Goal: Information Seeking & Learning: Learn about a topic

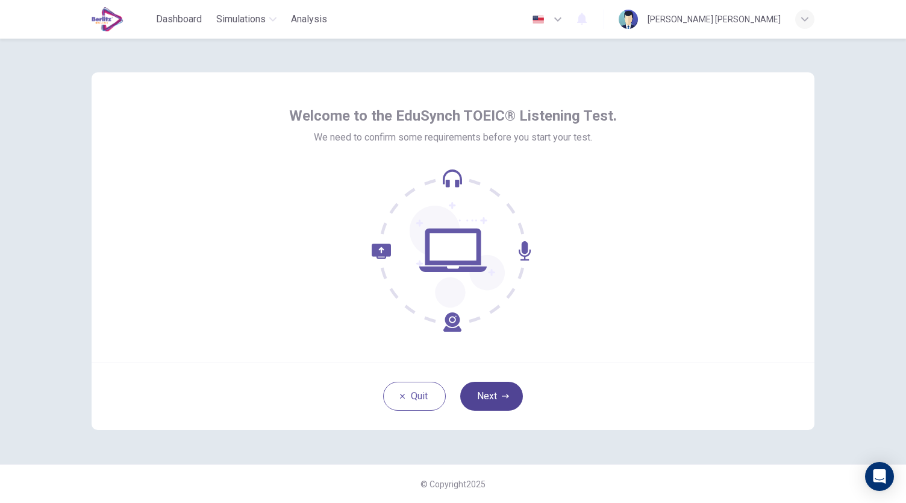
click at [500, 392] on button "Next" at bounding box center [491, 395] width 63 height 29
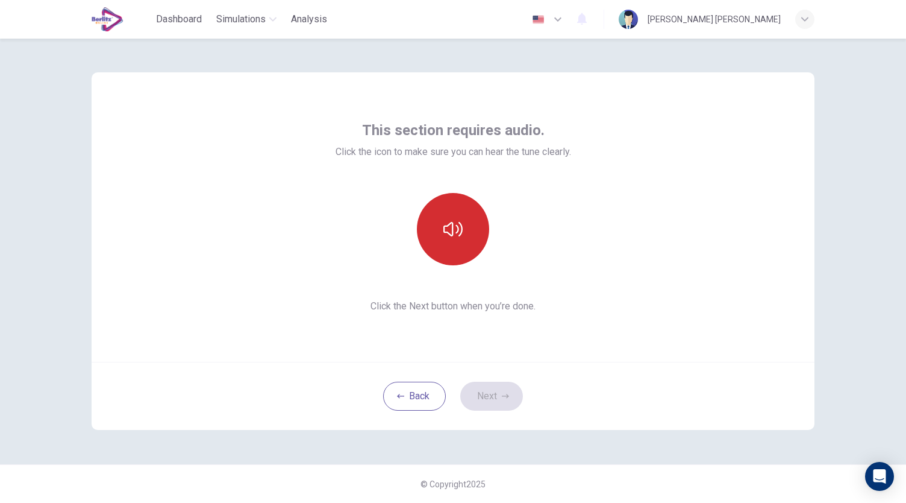
click at [460, 242] on button "button" at bounding box center [453, 229] width 72 height 72
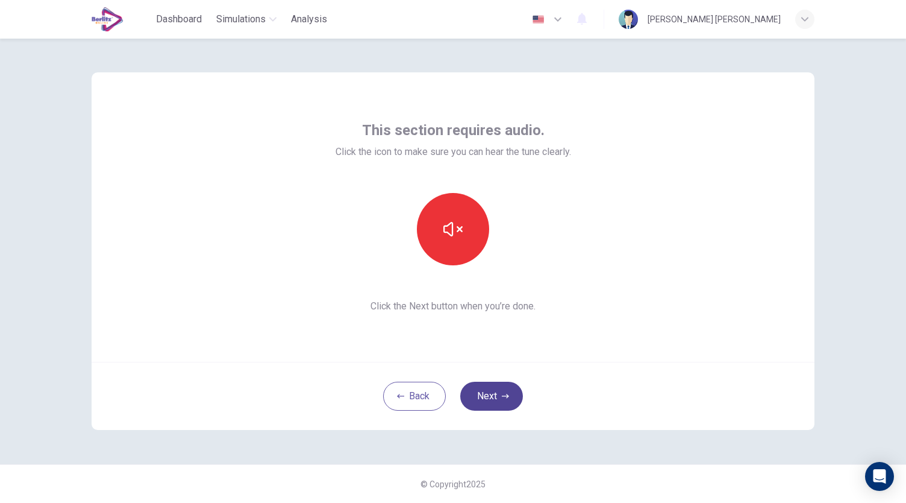
click at [510, 390] on button "Next" at bounding box center [491, 395] width 63 height 29
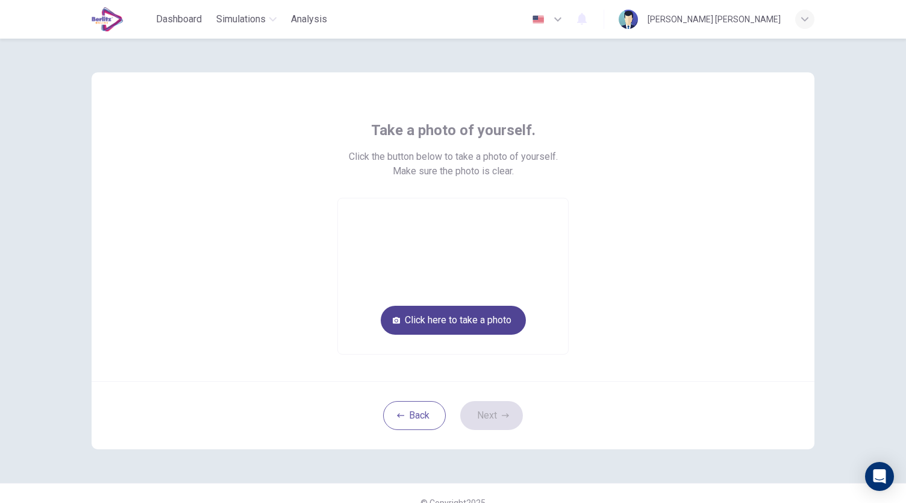
click at [489, 318] on button "Click here to take a photo" at bounding box center [453, 320] width 145 height 29
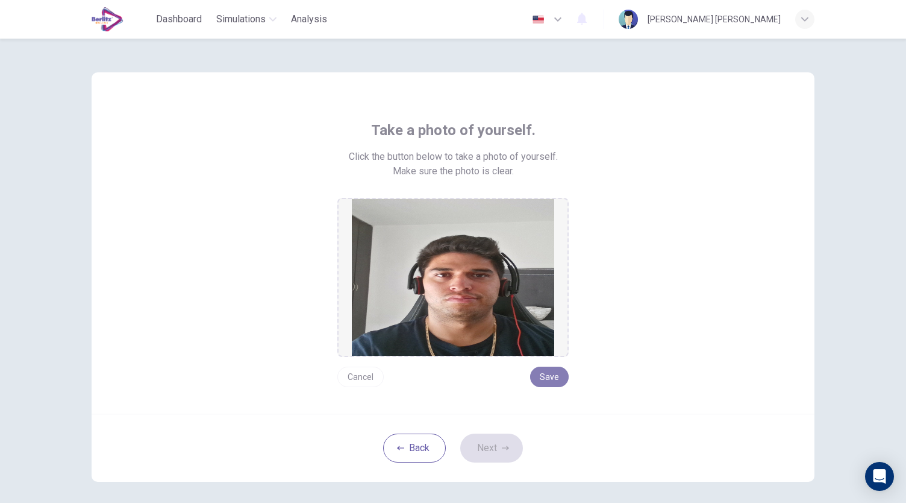
click at [542, 377] on button "Save" at bounding box center [549, 376] width 39 height 20
click at [493, 447] on button "Next" at bounding box center [491, 447] width 63 height 29
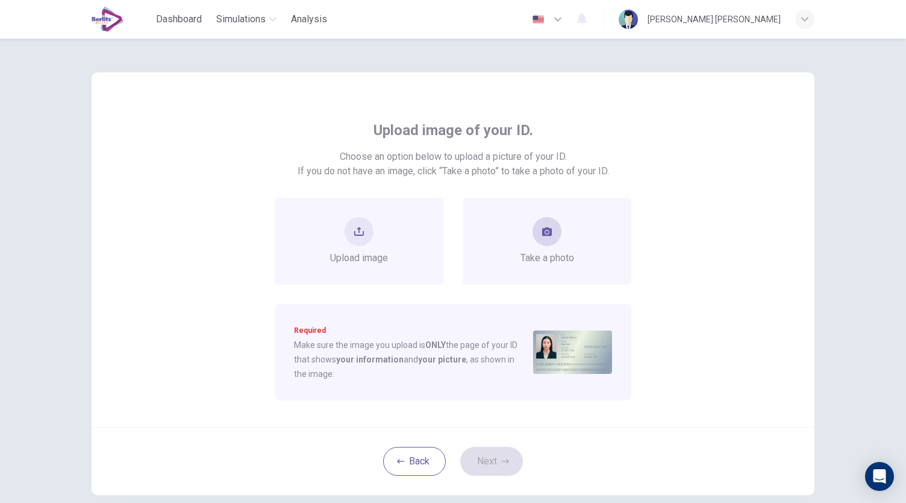
click at [539, 245] on div "Take a photo" at bounding box center [548, 241] width 54 height 48
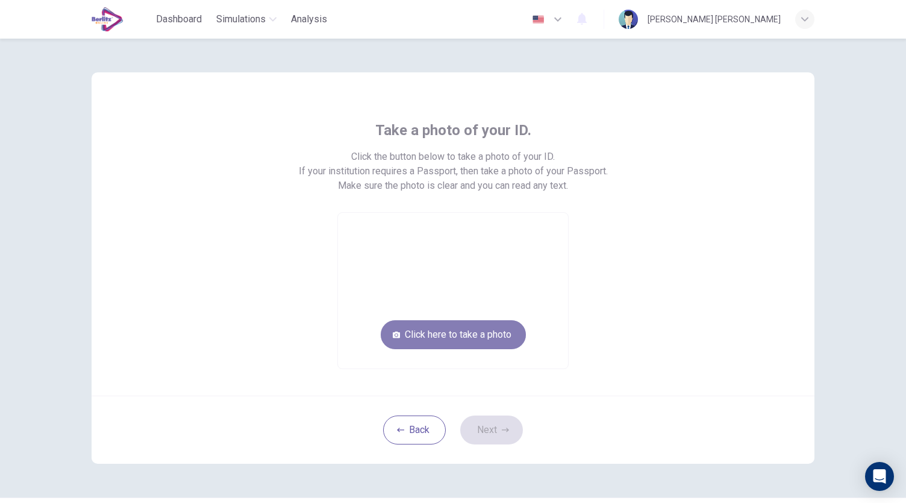
click at [485, 328] on button "Click here to take a photo" at bounding box center [453, 334] width 145 height 29
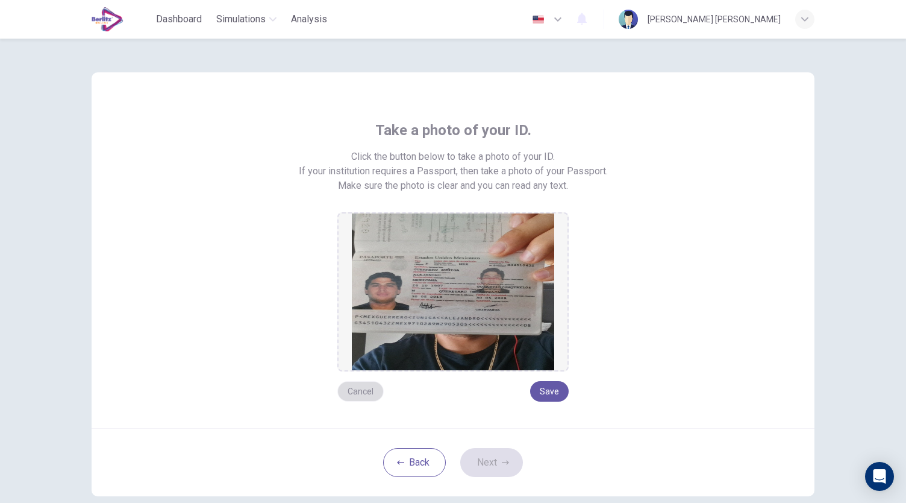
click at [366, 389] on button "Cancel" at bounding box center [360, 391] width 46 height 20
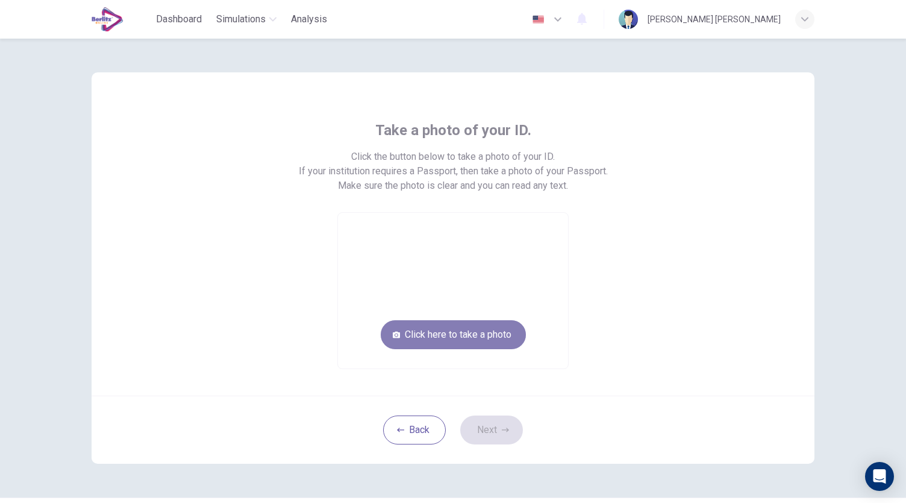
click at [439, 339] on button "Click here to take a photo" at bounding box center [453, 334] width 145 height 29
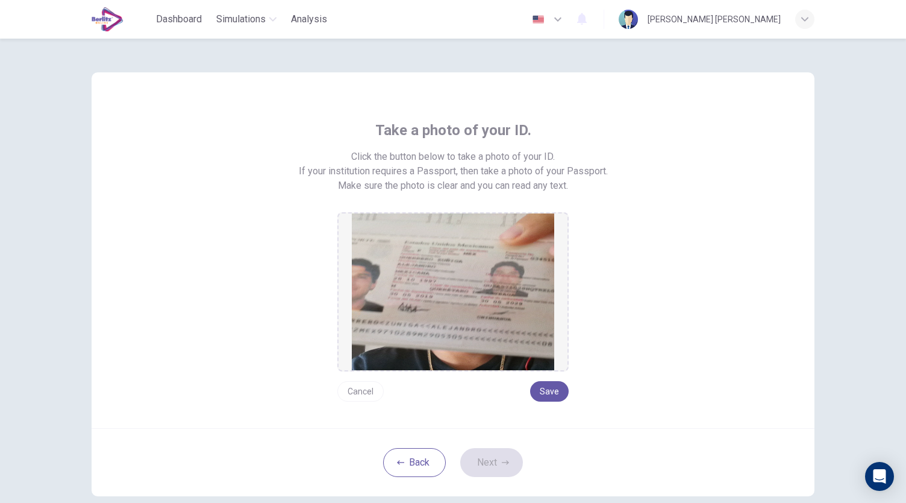
click at [360, 391] on button "Cancel" at bounding box center [360, 391] width 46 height 20
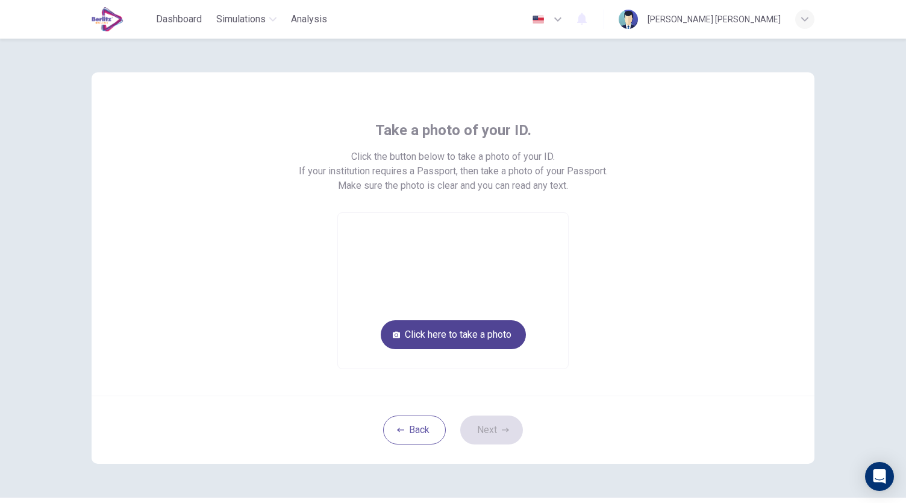
click at [412, 346] on button "Click here to take a photo" at bounding box center [453, 334] width 145 height 29
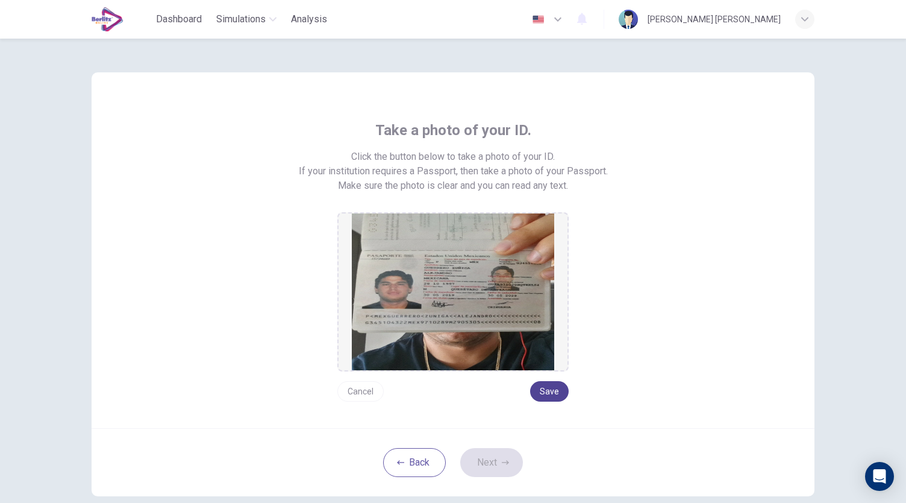
click at [542, 392] on button "Save" at bounding box center [549, 391] width 39 height 20
click at [494, 460] on button "Next" at bounding box center [491, 462] width 63 height 29
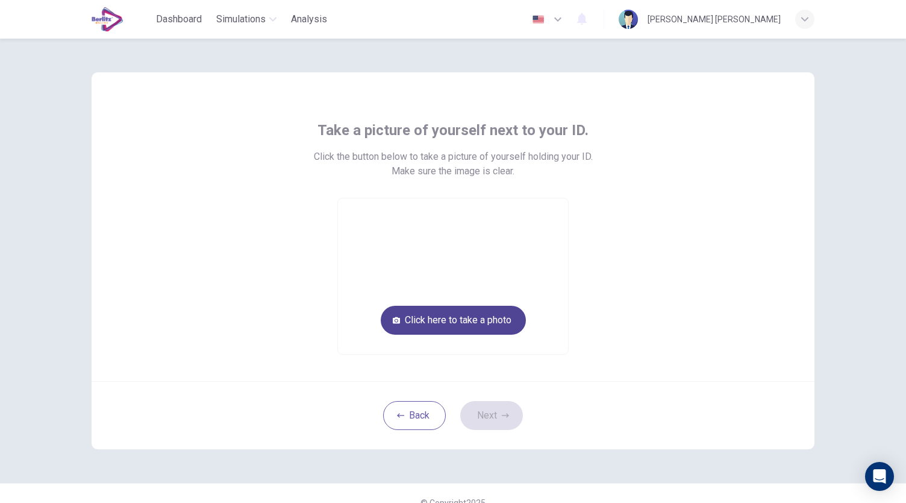
click at [410, 326] on button "Click here to take a photo" at bounding box center [453, 320] width 145 height 29
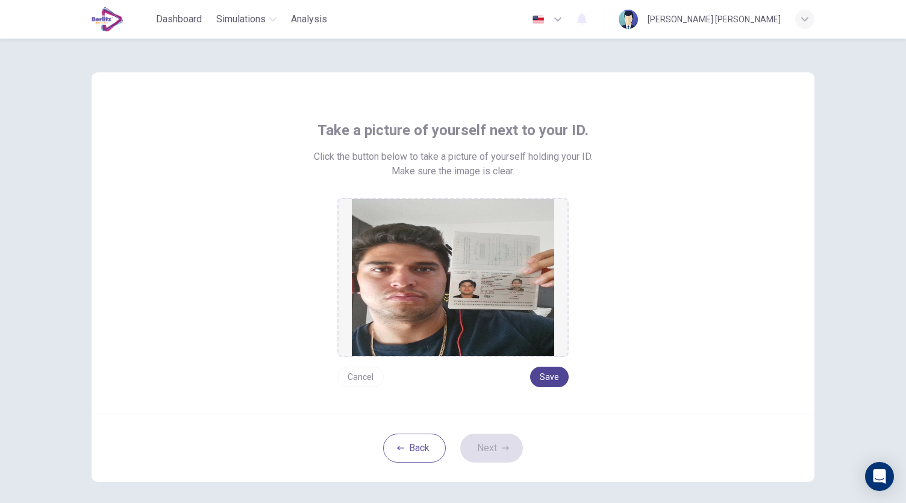
click at [545, 380] on button "Save" at bounding box center [549, 376] width 39 height 20
click at [478, 445] on button "Next" at bounding box center [491, 447] width 63 height 29
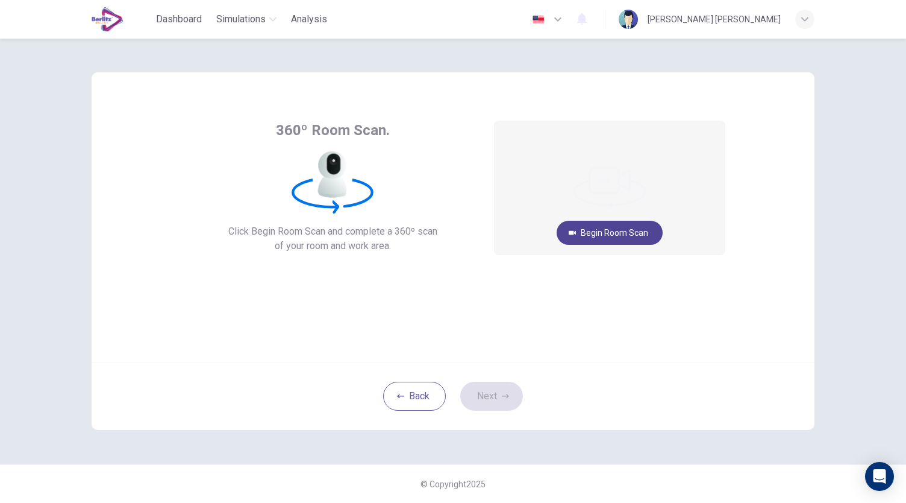
click at [617, 240] on button "Begin Room Scan" at bounding box center [610, 233] width 106 height 24
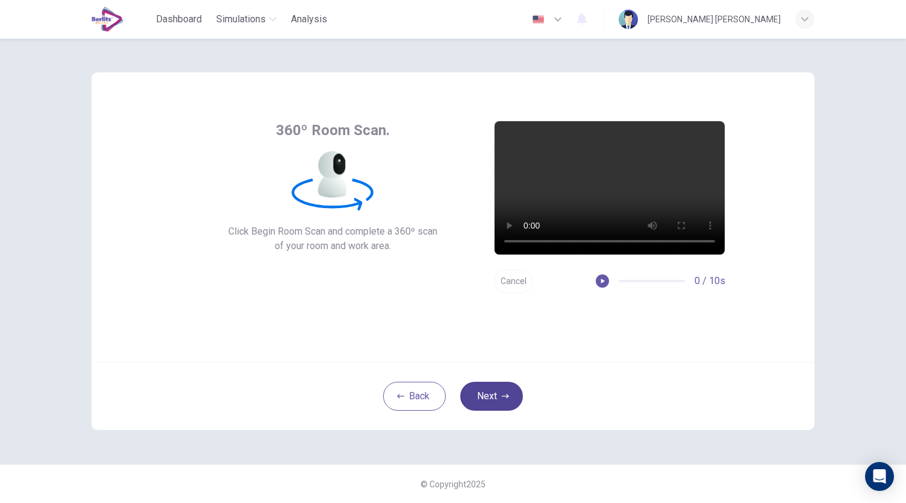
click at [492, 400] on button "Next" at bounding box center [491, 395] width 63 height 29
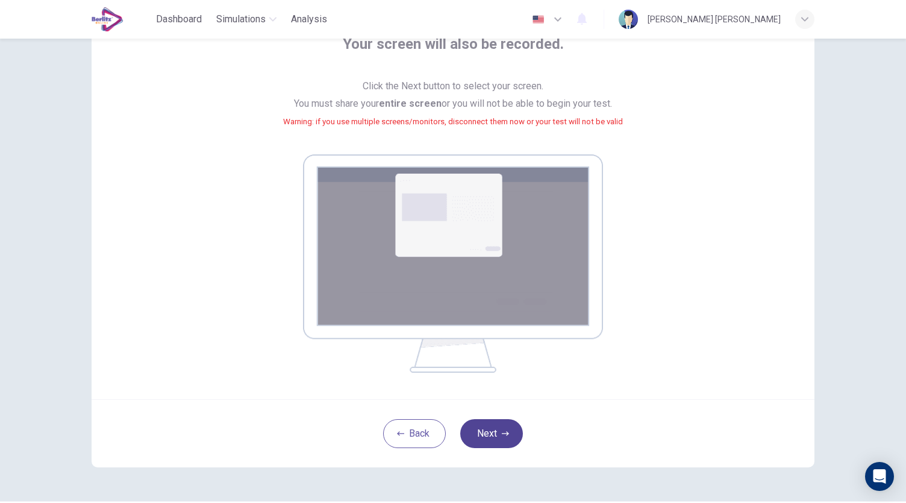
scroll to position [64, 0]
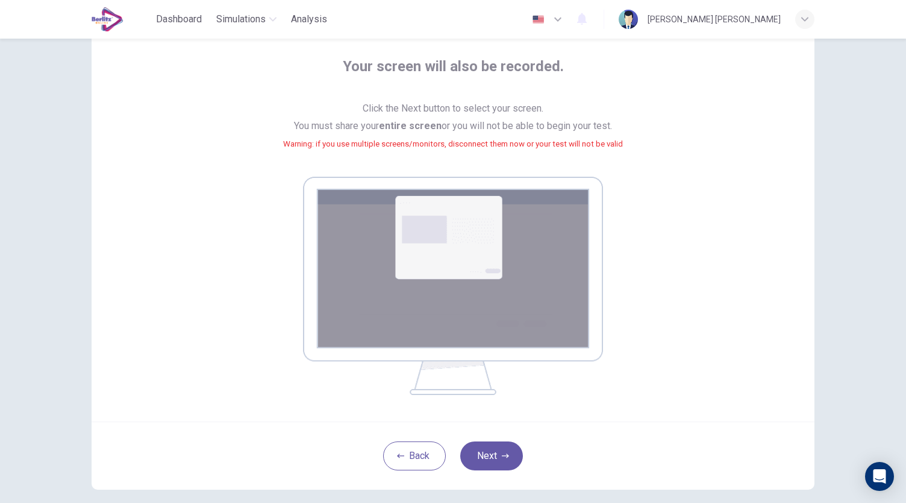
click at [476, 251] on img at bounding box center [453, 286] width 300 height 218
click at [495, 457] on button "Next" at bounding box center [491, 455] width 63 height 29
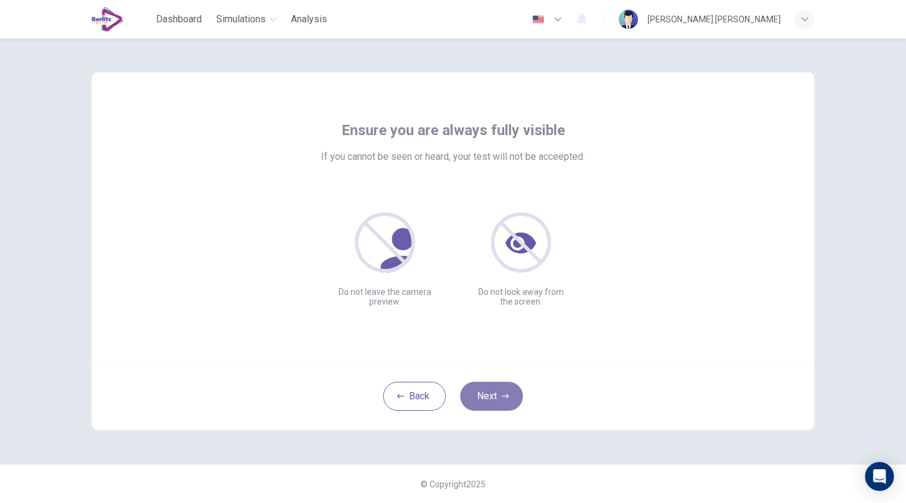
click at [502, 404] on button "Next" at bounding box center [491, 395] width 63 height 29
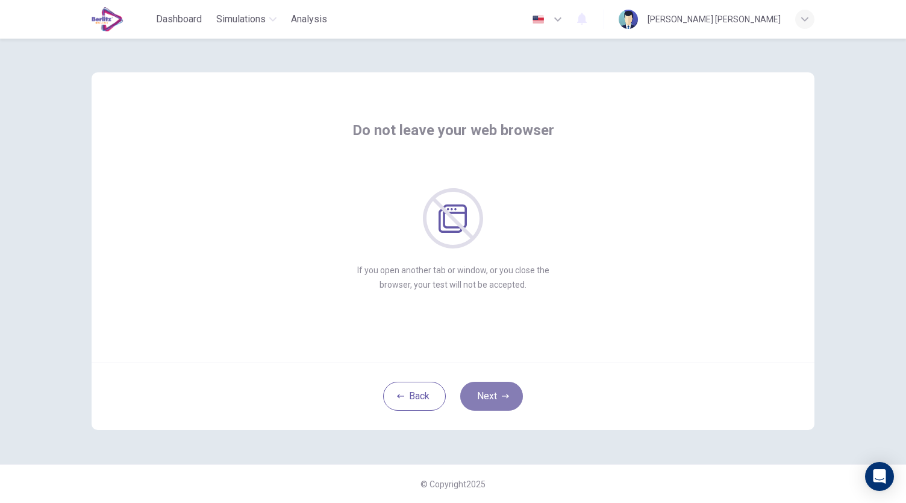
click at [502, 404] on button "Next" at bounding box center [491, 395] width 63 height 29
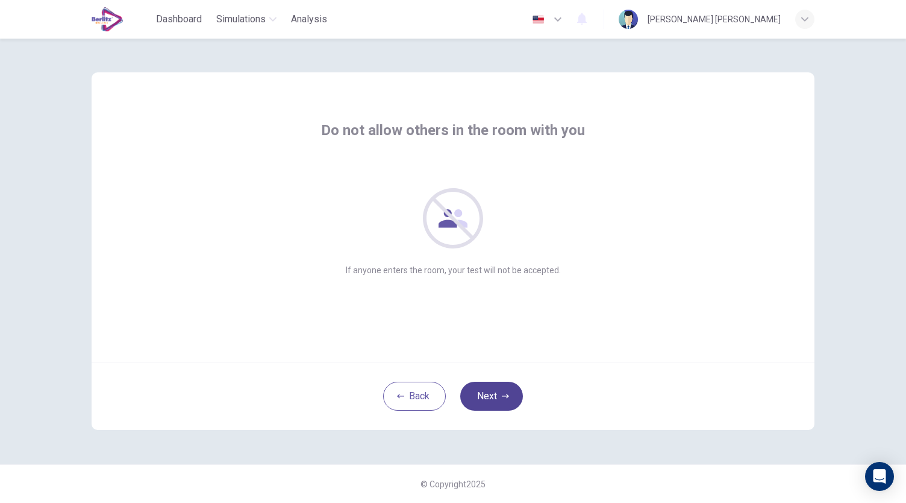
click at [502, 404] on button "Next" at bounding box center [491, 395] width 63 height 29
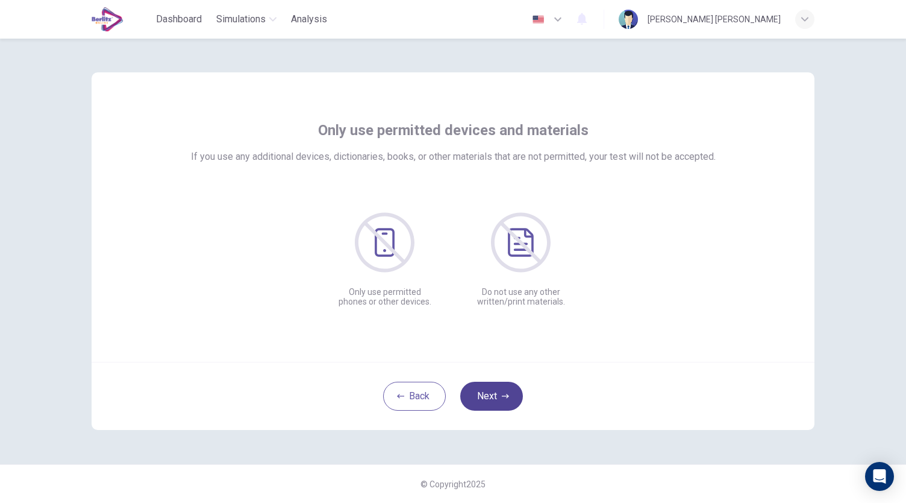
click at [502, 404] on button "Next" at bounding box center [491, 395] width 63 height 29
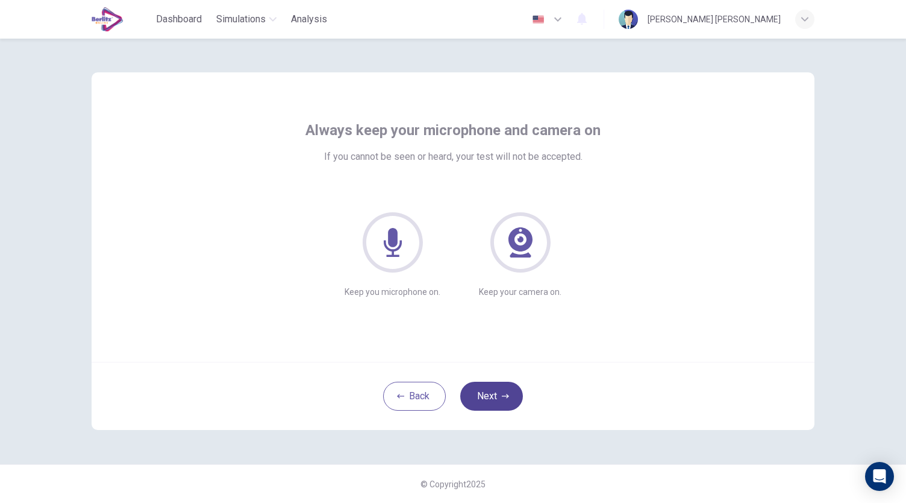
click at [502, 404] on button "Next" at bounding box center [491, 395] width 63 height 29
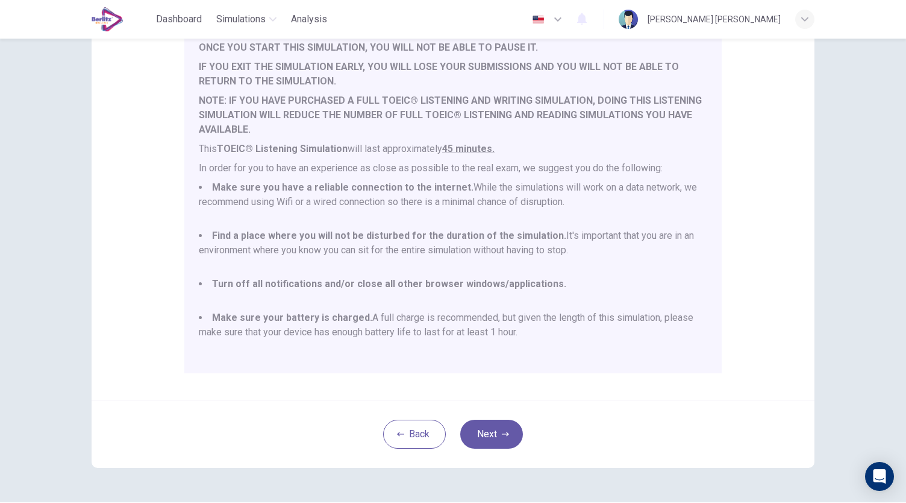
scroll to position [168, 0]
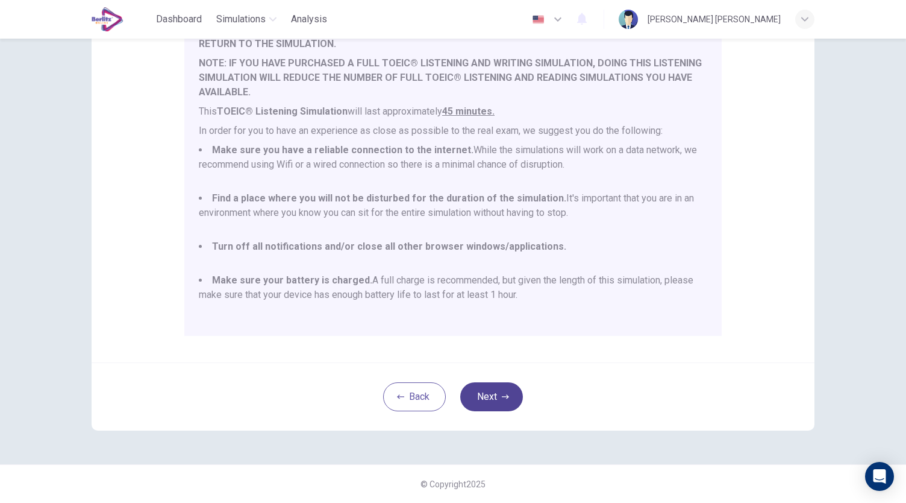
click at [504, 387] on button "Next" at bounding box center [491, 396] width 63 height 29
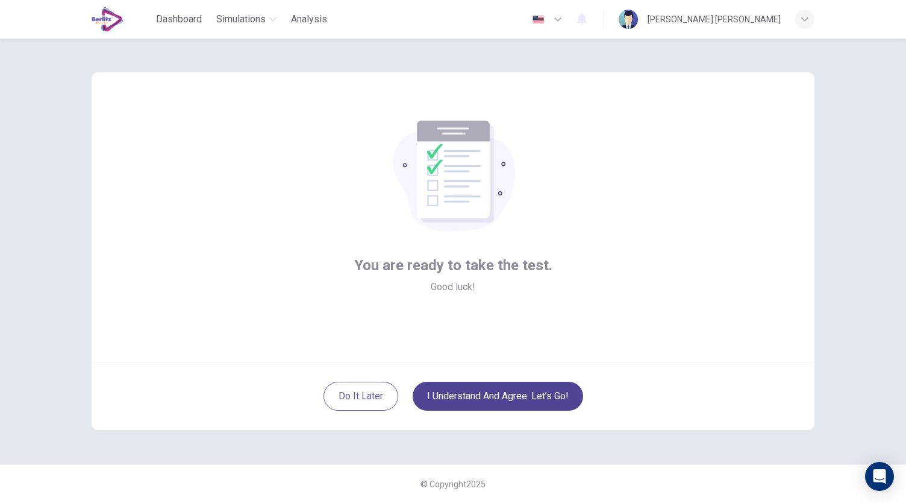
scroll to position [0, 0]
click at [493, 399] on button "I understand and agree. Let’s go!" at bounding box center [498, 395] width 171 height 29
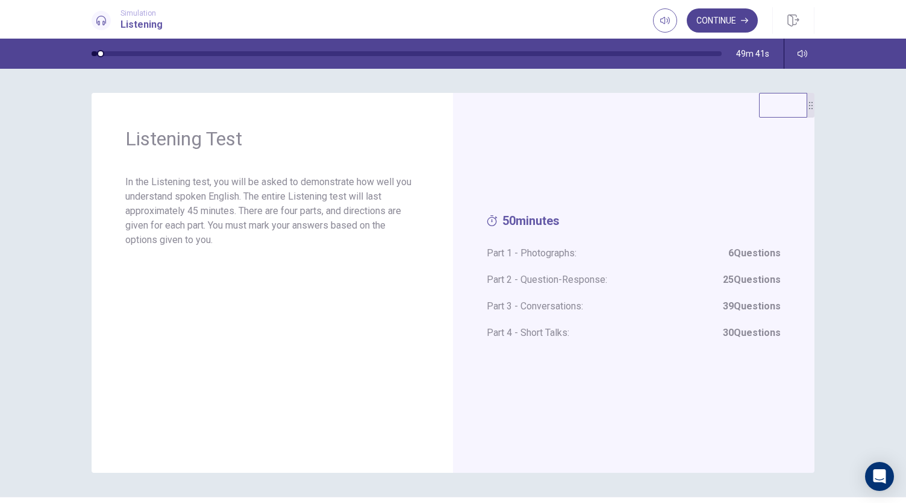
click at [729, 24] on button "Continue" at bounding box center [722, 20] width 71 height 24
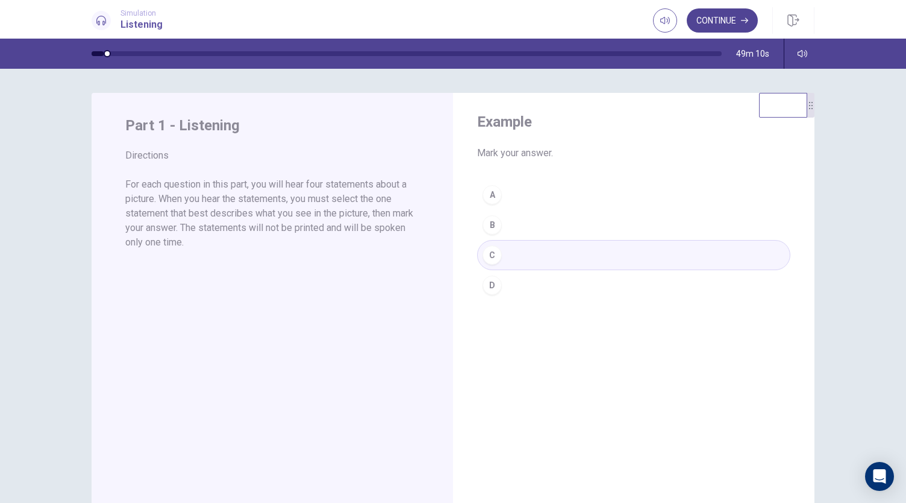
click at [724, 13] on button "Continue" at bounding box center [722, 20] width 71 height 24
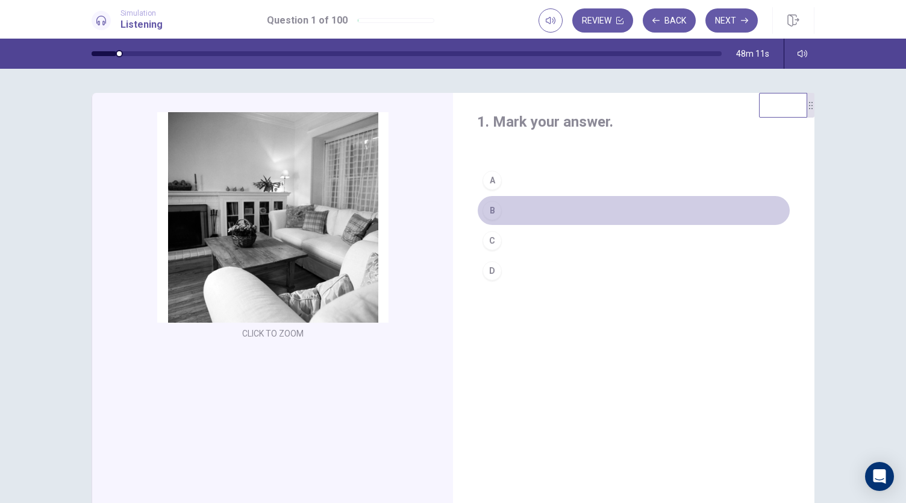
click at [492, 210] on div "B" at bounding box center [492, 210] width 19 height 19
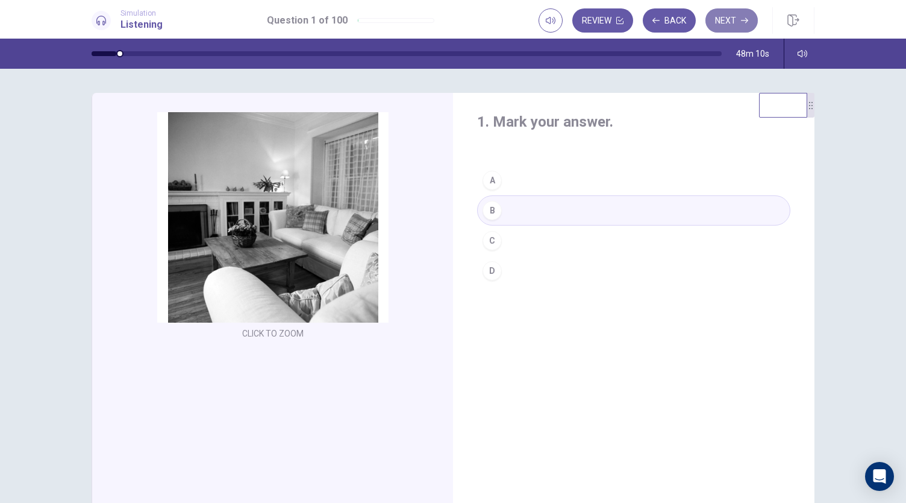
click at [730, 15] on button "Next" at bounding box center [732, 20] width 52 height 24
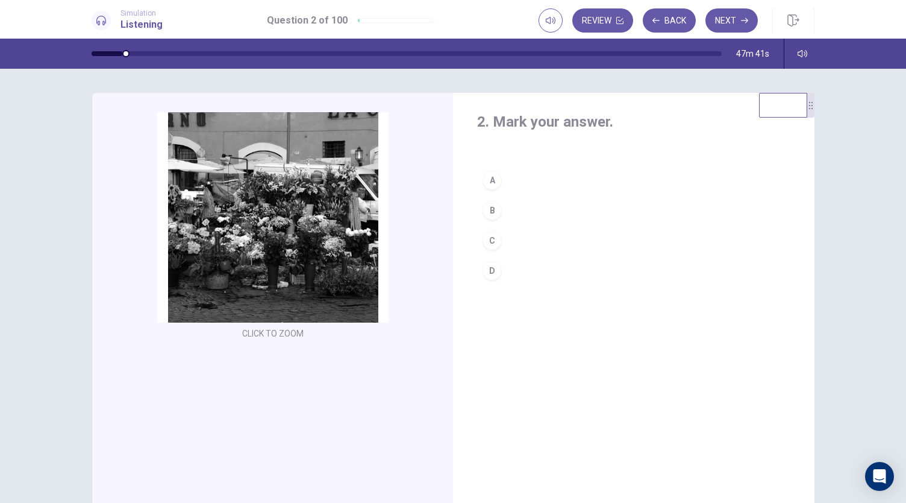
click at [497, 205] on div "B" at bounding box center [492, 210] width 19 height 19
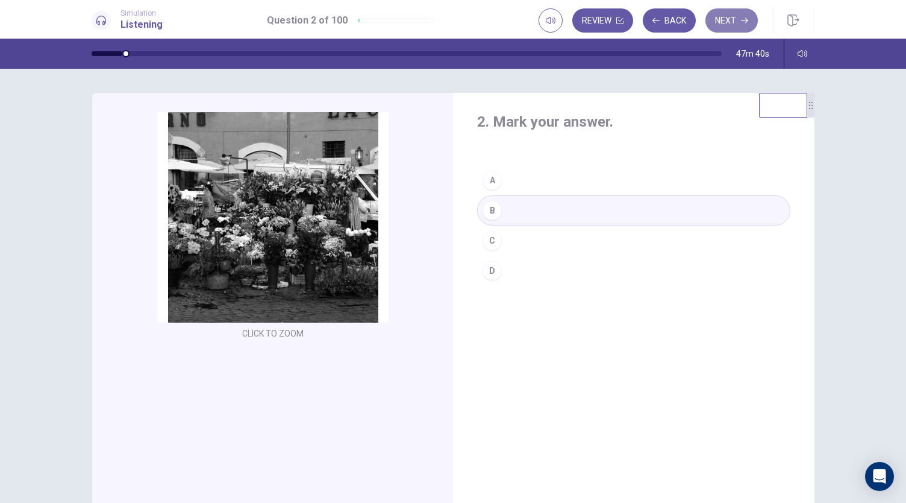
click at [736, 21] on button "Next" at bounding box center [732, 20] width 52 height 24
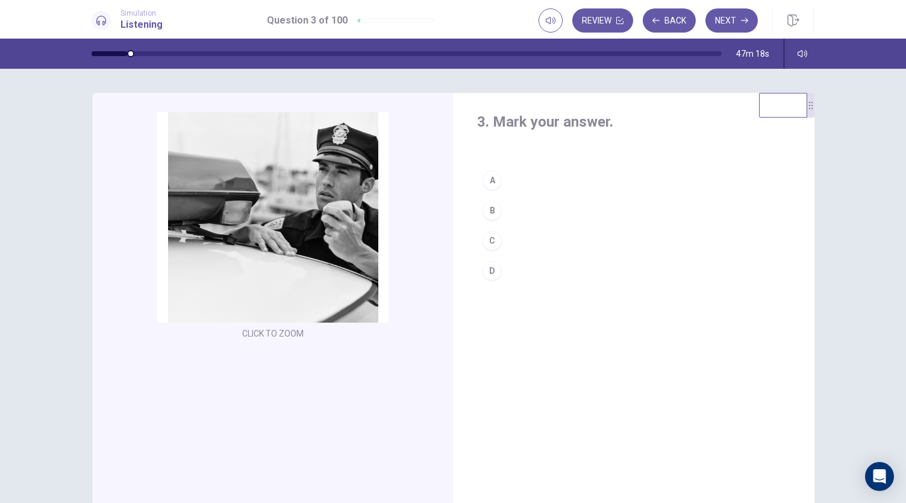
click at [488, 274] on div "D" at bounding box center [492, 270] width 19 height 19
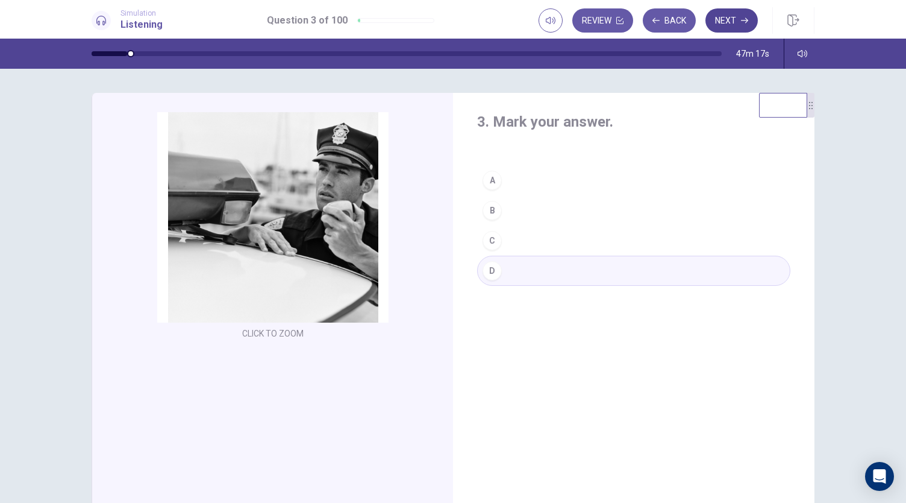
click at [724, 22] on button "Next" at bounding box center [732, 20] width 52 height 24
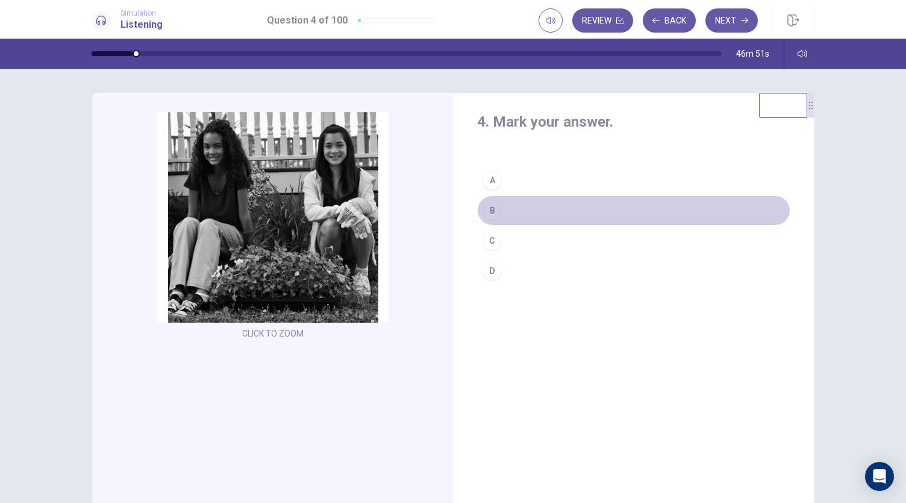
click at [493, 209] on div "B" at bounding box center [492, 210] width 19 height 19
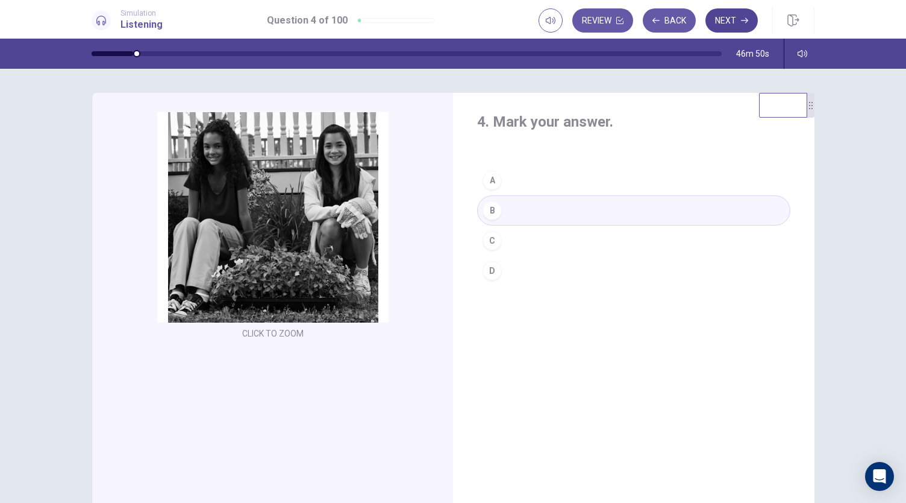
click at [740, 27] on button "Next" at bounding box center [732, 20] width 52 height 24
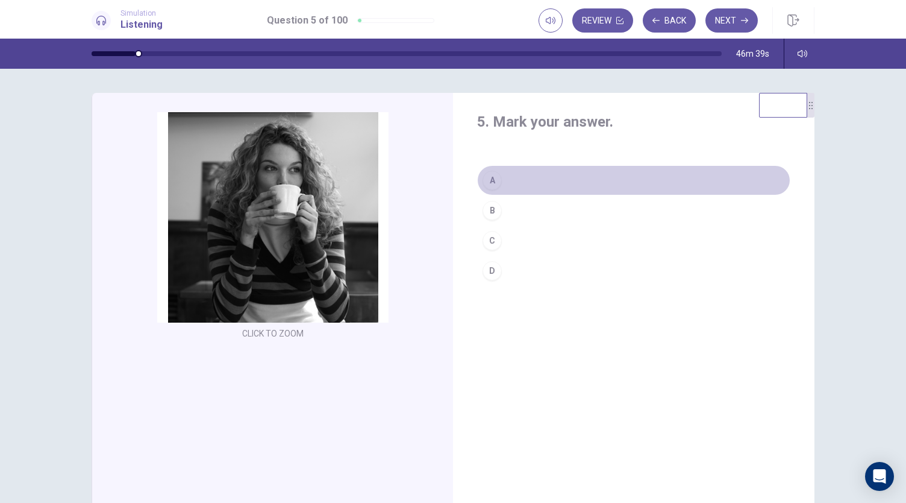
click at [493, 184] on div "A" at bounding box center [492, 180] width 19 height 19
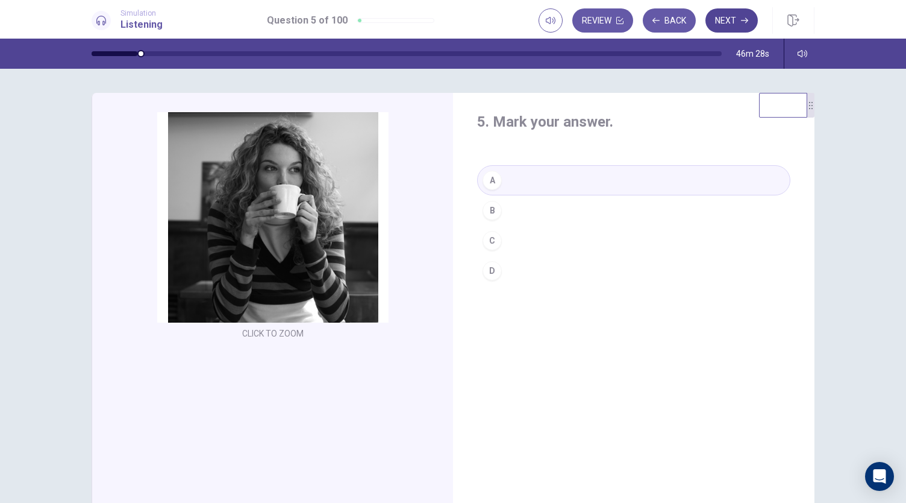
click at [743, 25] on button "Next" at bounding box center [732, 20] width 52 height 24
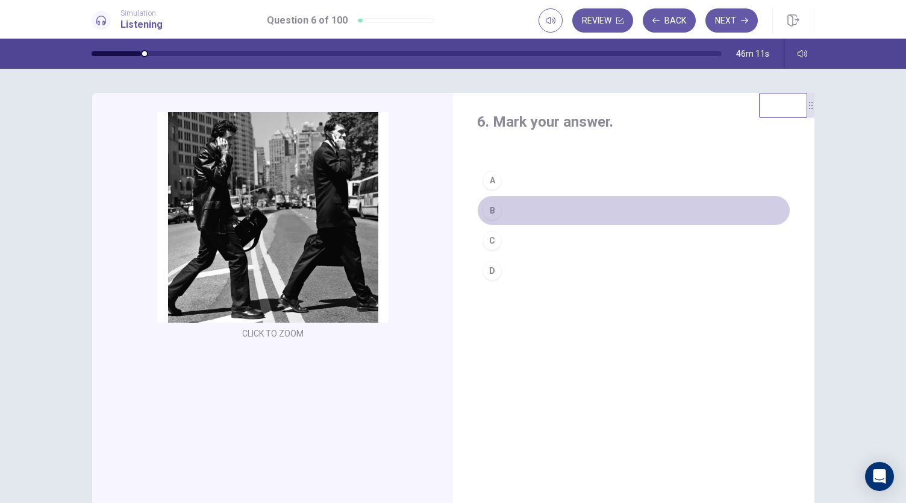
click at [494, 214] on div "B" at bounding box center [492, 210] width 19 height 19
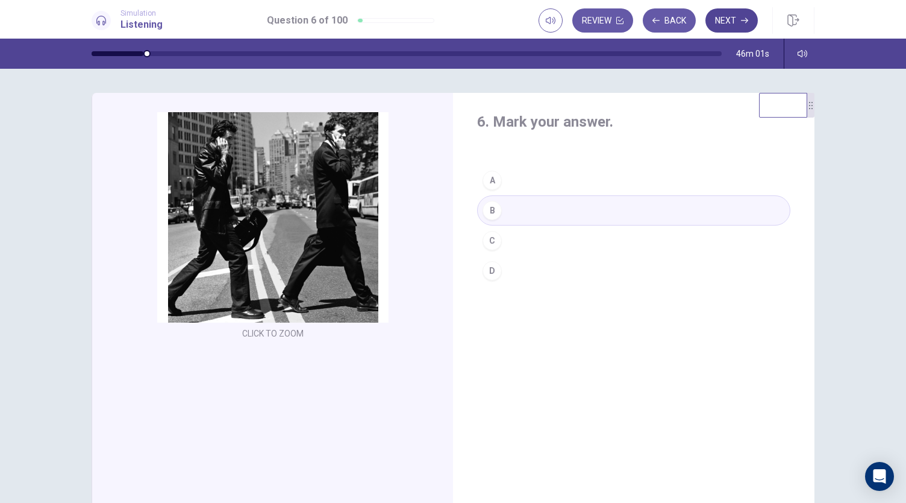
click at [744, 24] on icon "button" at bounding box center [744, 20] width 7 height 7
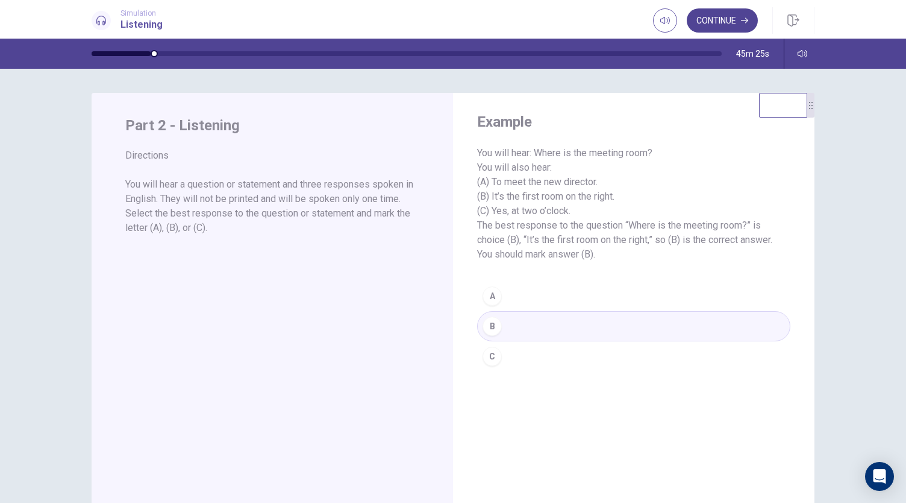
click at [723, 16] on button "Continue" at bounding box center [722, 20] width 71 height 24
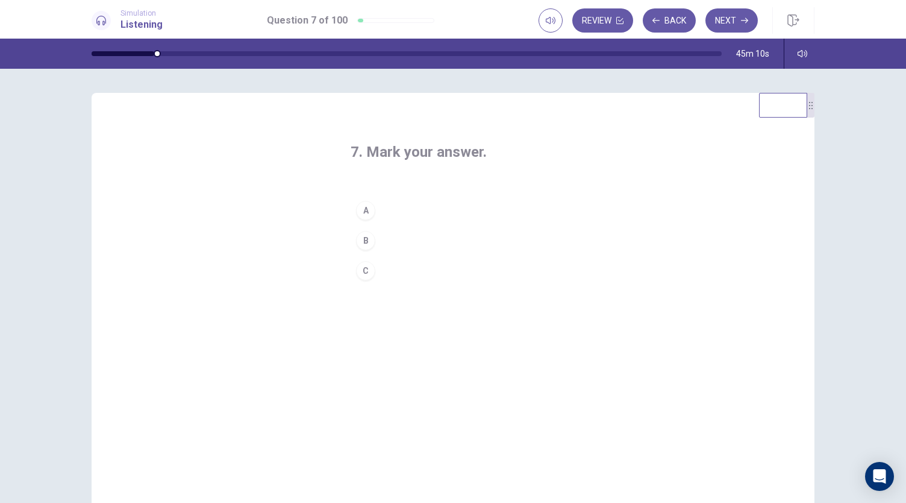
click at [368, 210] on div "A" at bounding box center [365, 210] width 19 height 19
click at [744, 19] on icon "button" at bounding box center [744, 20] width 7 height 7
click at [360, 272] on div "C" at bounding box center [365, 270] width 19 height 19
click at [739, 17] on button "Next" at bounding box center [732, 20] width 52 height 24
click at [365, 246] on div "B" at bounding box center [365, 240] width 19 height 19
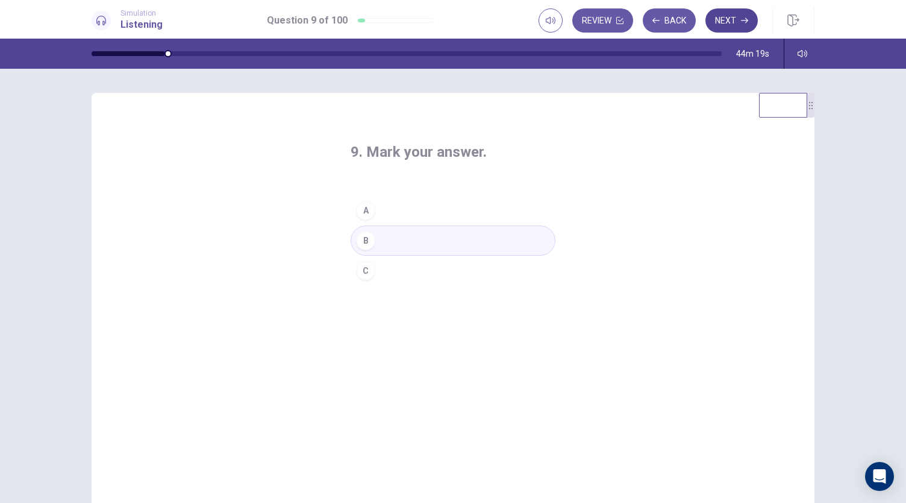
click at [729, 23] on button "Next" at bounding box center [732, 20] width 52 height 24
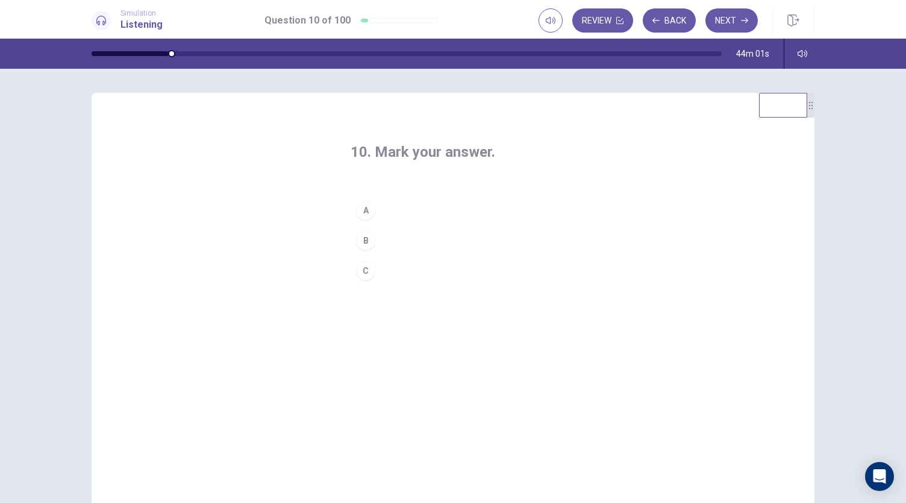
click at [369, 242] on div "B" at bounding box center [365, 240] width 19 height 19
click at [744, 20] on icon "button" at bounding box center [744, 20] width 7 height 7
click at [368, 268] on div "C" at bounding box center [365, 270] width 19 height 19
click at [742, 19] on icon "button" at bounding box center [744, 20] width 7 height 7
click at [365, 279] on button "C" at bounding box center [453, 271] width 205 height 30
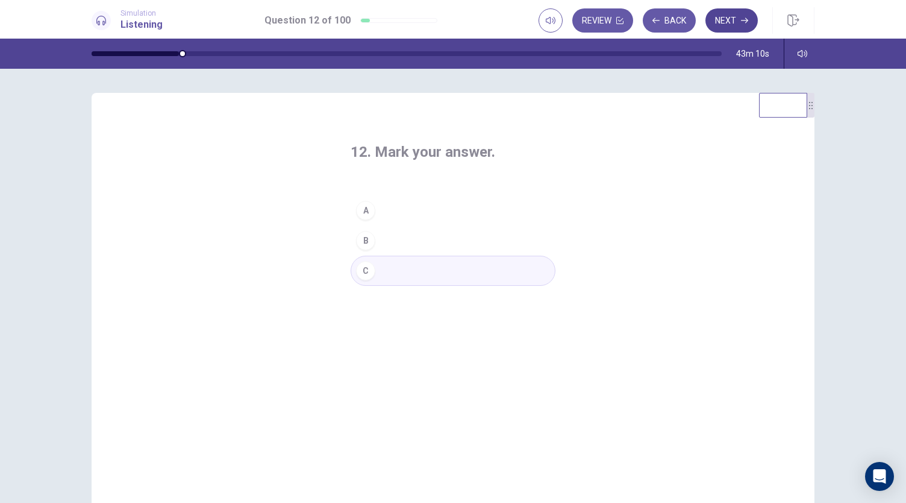
click at [734, 24] on button "Next" at bounding box center [732, 20] width 52 height 24
click at [364, 207] on div "A" at bounding box center [365, 210] width 19 height 19
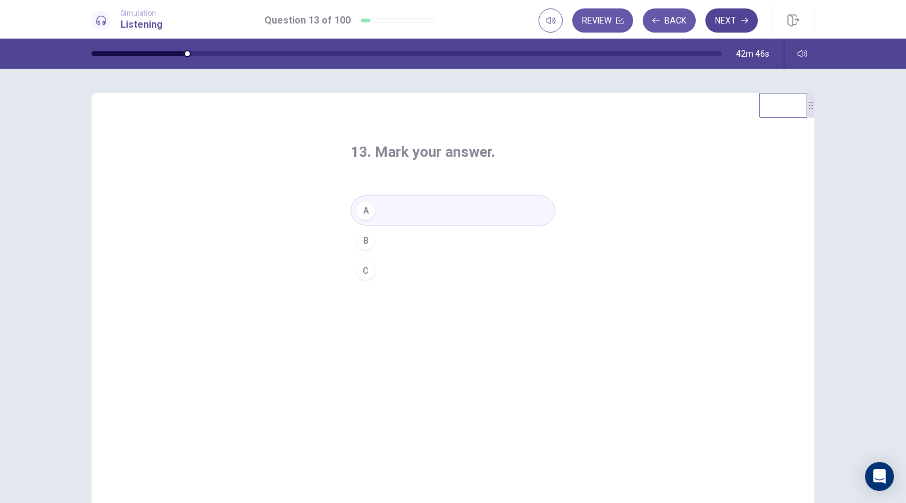
click at [730, 20] on button "Next" at bounding box center [732, 20] width 52 height 24
click at [365, 278] on div "C" at bounding box center [365, 270] width 19 height 19
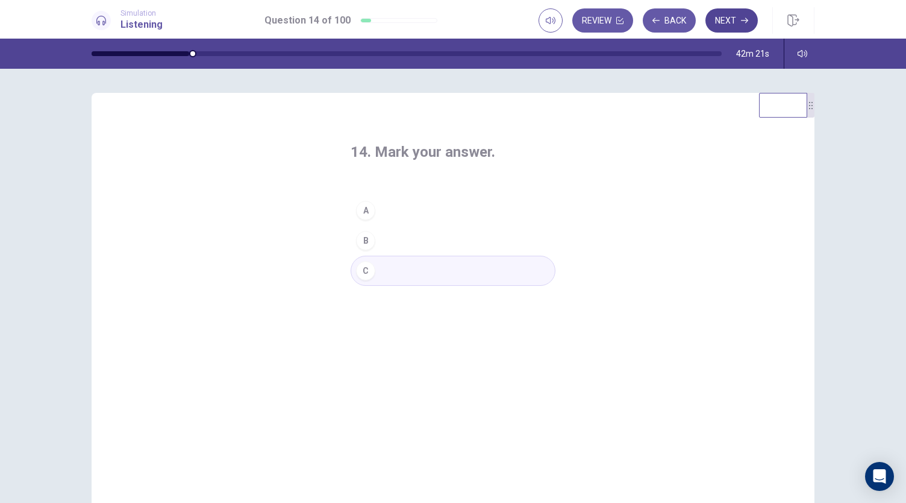
click at [730, 18] on button "Next" at bounding box center [732, 20] width 52 height 24
click at [363, 207] on div "A" at bounding box center [365, 210] width 19 height 19
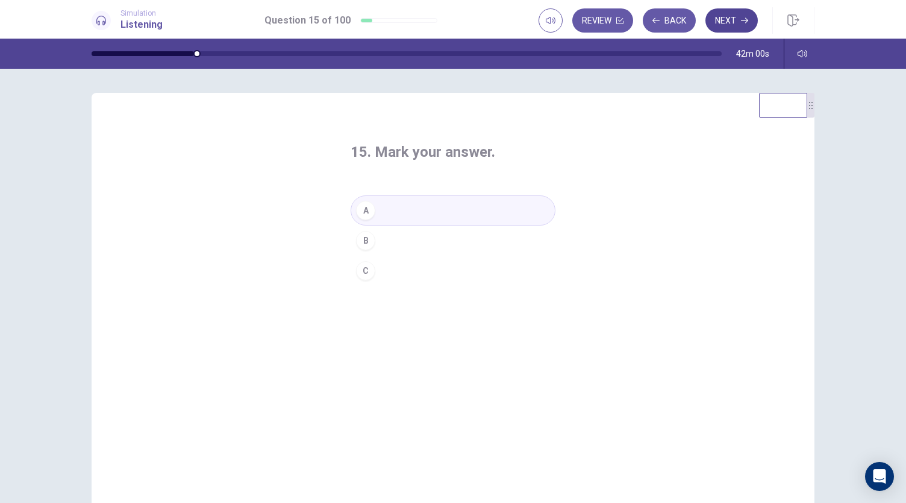
click at [736, 20] on button "Next" at bounding box center [732, 20] width 52 height 24
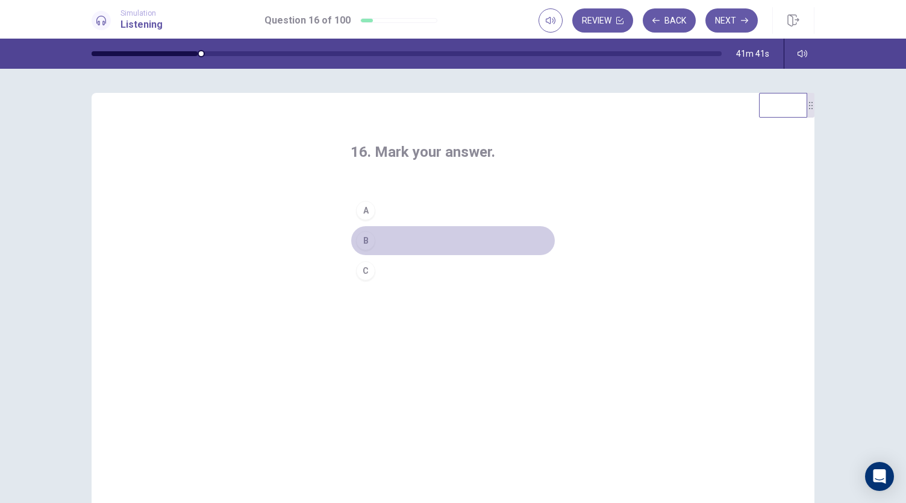
click at [363, 240] on div "B" at bounding box center [365, 240] width 19 height 19
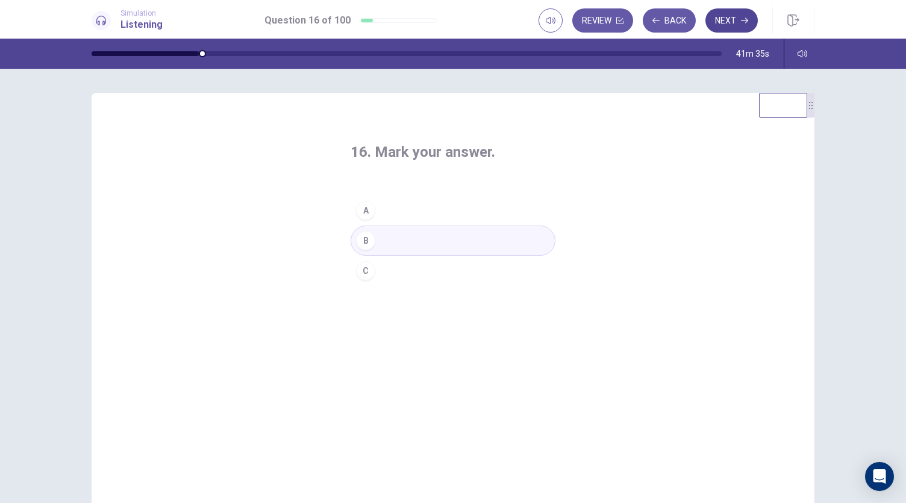
click at [748, 17] on icon "button" at bounding box center [744, 20] width 7 height 7
click at [362, 201] on div "A" at bounding box center [365, 210] width 19 height 19
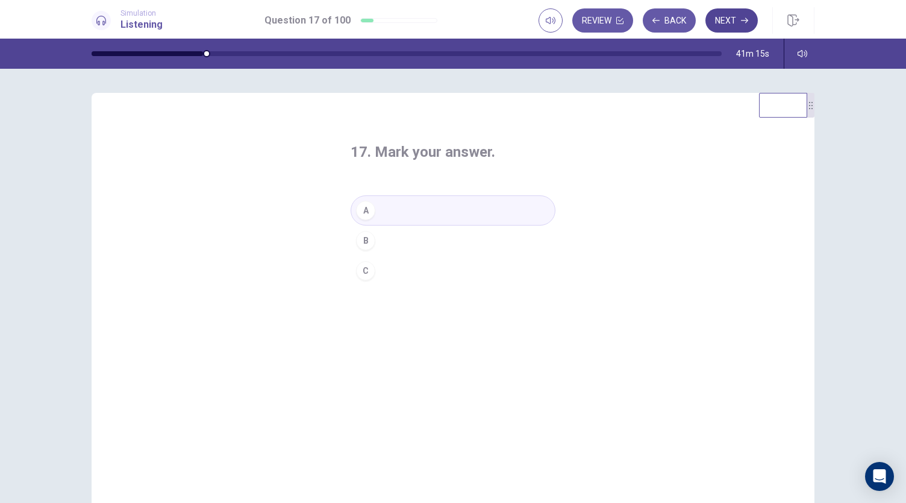
click at [741, 23] on icon "button" at bounding box center [744, 20] width 7 height 7
click at [365, 206] on div "A" at bounding box center [365, 210] width 19 height 19
click at [735, 17] on button "Next" at bounding box center [732, 20] width 52 height 24
click at [362, 217] on div "A" at bounding box center [365, 210] width 19 height 19
click at [736, 28] on button "Next" at bounding box center [732, 20] width 52 height 24
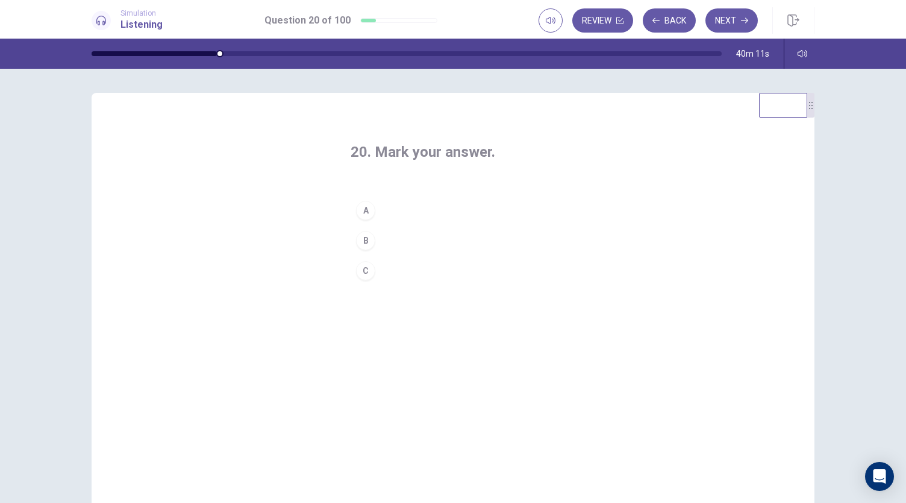
click at [365, 271] on div "C" at bounding box center [365, 270] width 19 height 19
click at [727, 24] on button "Next" at bounding box center [732, 20] width 52 height 24
click at [368, 245] on div "B" at bounding box center [365, 240] width 19 height 19
click at [732, 24] on button "Next" at bounding box center [732, 20] width 52 height 24
click at [374, 237] on button "B" at bounding box center [453, 240] width 205 height 30
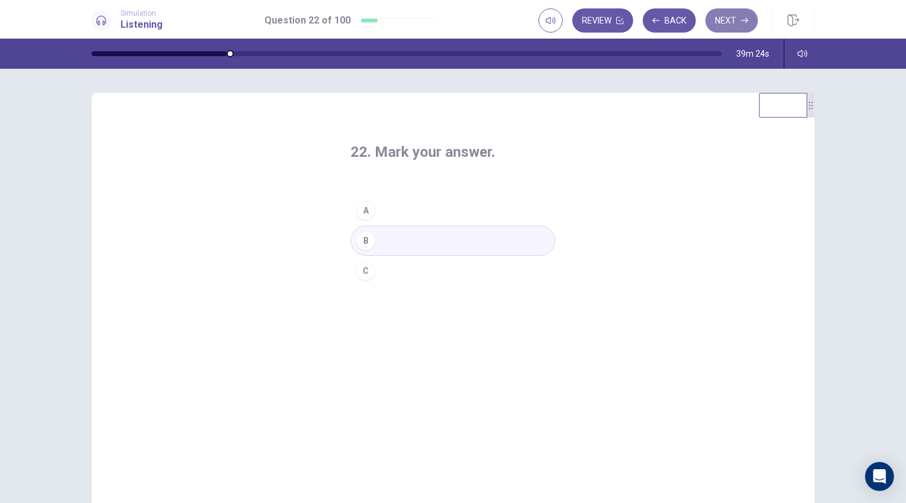
click at [752, 19] on button "Next" at bounding box center [732, 20] width 52 height 24
click at [373, 239] on button "B" at bounding box center [453, 240] width 205 height 30
click at [745, 27] on button "Next" at bounding box center [732, 20] width 52 height 24
click at [363, 243] on div "B" at bounding box center [365, 240] width 19 height 19
click at [742, 22] on icon "button" at bounding box center [744, 20] width 7 height 7
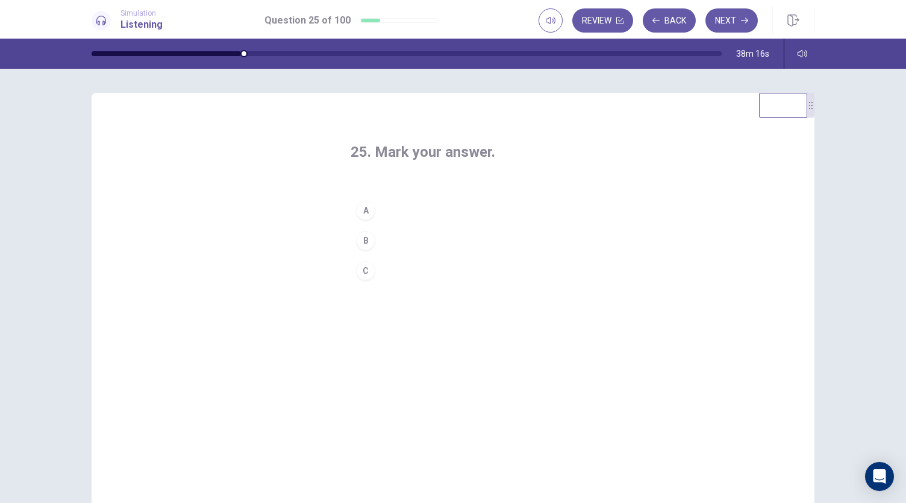
click at [370, 240] on div "B" at bounding box center [365, 240] width 19 height 19
click at [736, 14] on button "Next" at bounding box center [732, 20] width 52 height 24
click at [357, 205] on div "A" at bounding box center [365, 210] width 19 height 19
click at [724, 22] on button "Next" at bounding box center [732, 20] width 52 height 24
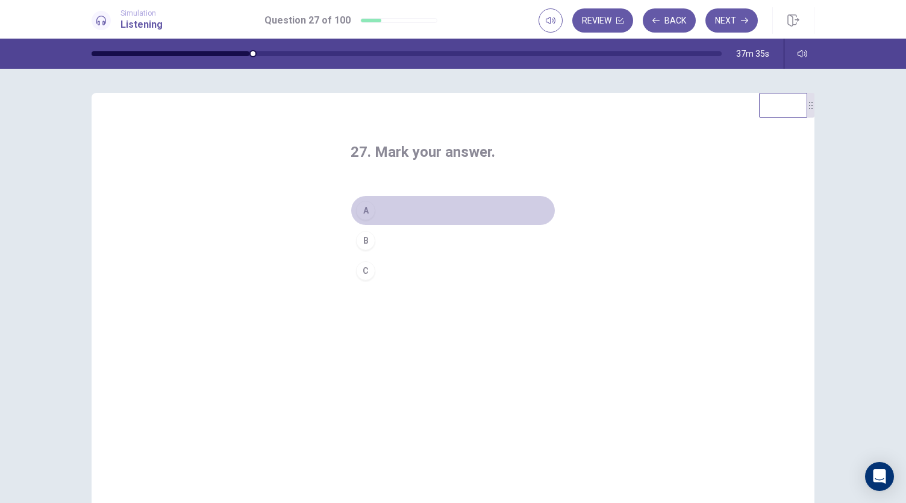
click at [351, 207] on button "A" at bounding box center [453, 210] width 205 height 30
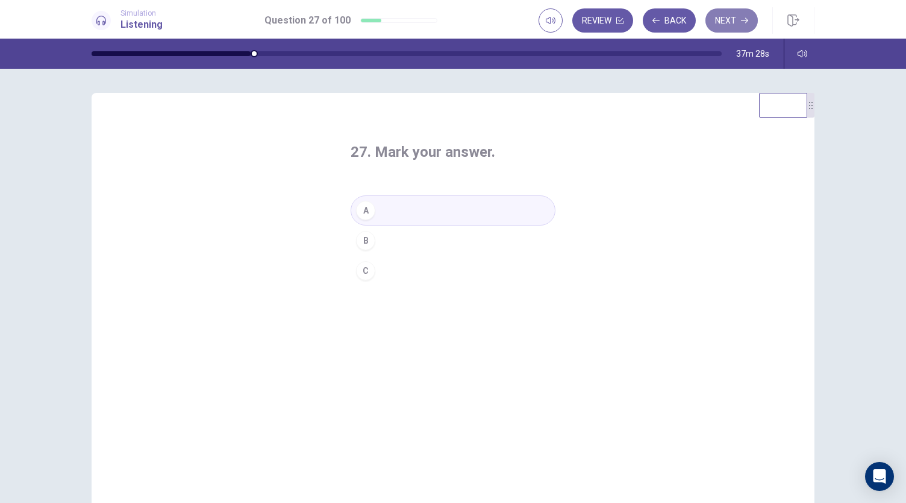
click at [738, 25] on button "Next" at bounding box center [732, 20] width 52 height 24
click at [363, 239] on div "B" at bounding box center [365, 240] width 19 height 19
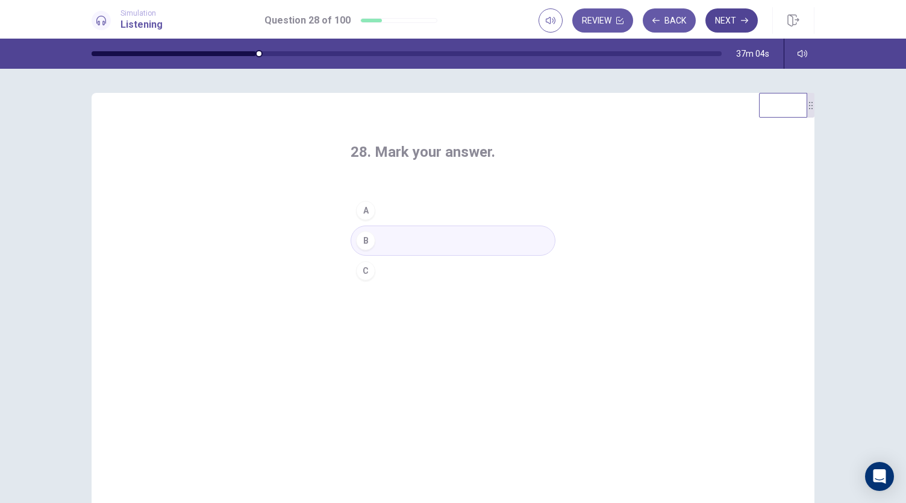
click at [732, 19] on button "Next" at bounding box center [732, 20] width 52 height 24
click at [368, 275] on div "C" at bounding box center [365, 270] width 19 height 19
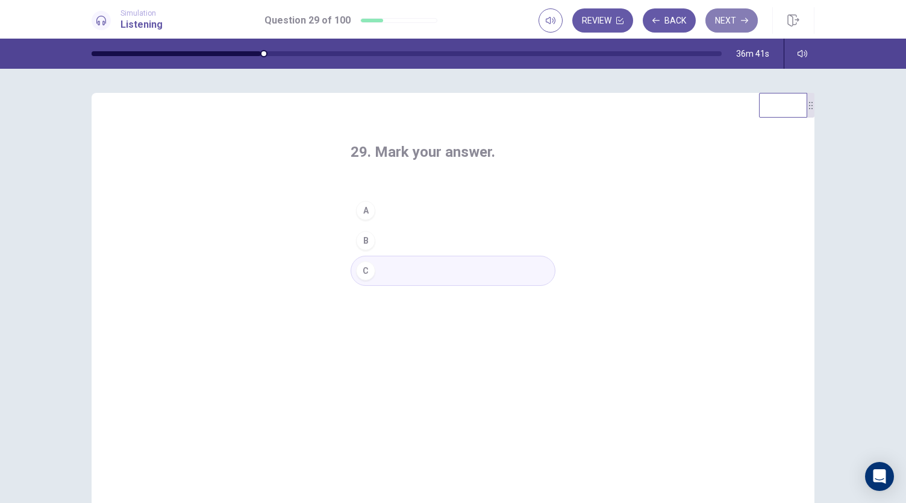
click at [736, 30] on button "Next" at bounding box center [732, 20] width 52 height 24
click at [367, 212] on div "A" at bounding box center [365, 210] width 19 height 19
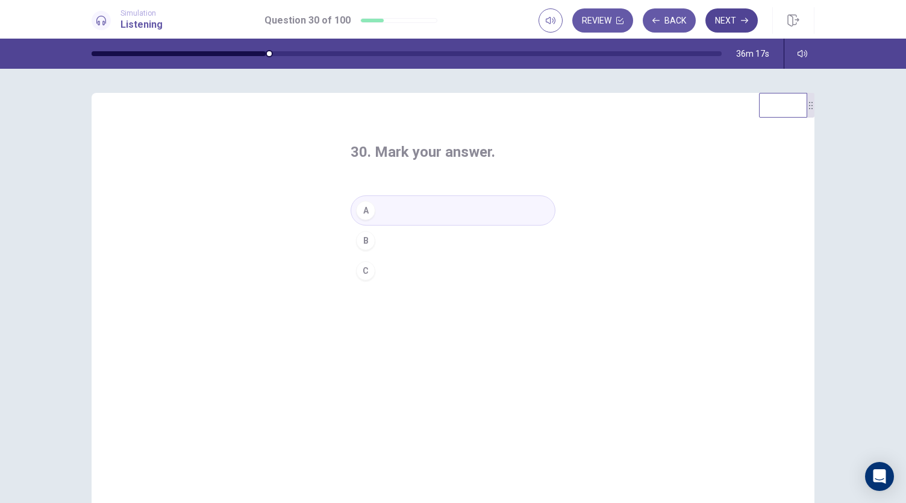
click at [736, 20] on button "Next" at bounding box center [732, 20] width 52 height 24
click at [365, 239] on div "B" at bounding box center [365, 240] width 19 height 19
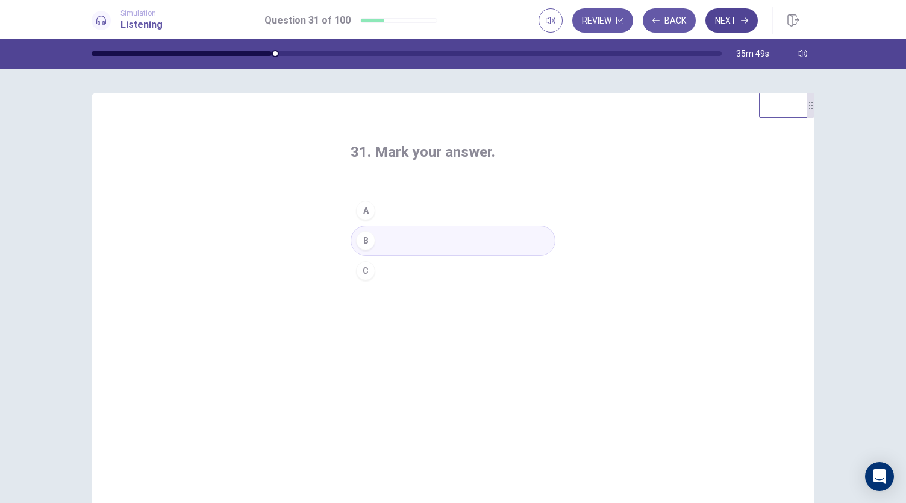
click at [729, 18] on button "Next" at bounding box center [732, 20] width 52 height 24
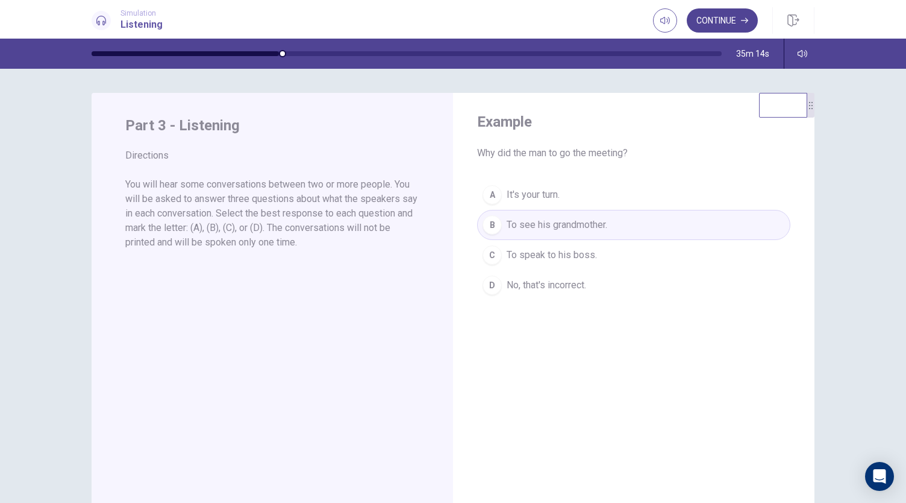
click at [710, 26] on button "Continue" at bounding box center [722, 20] width 71 height 24
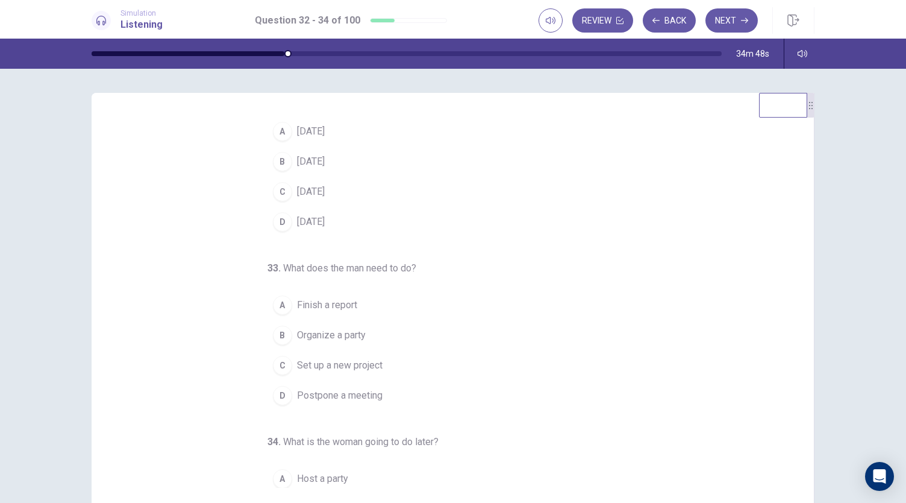
scroll to position [42, 0]
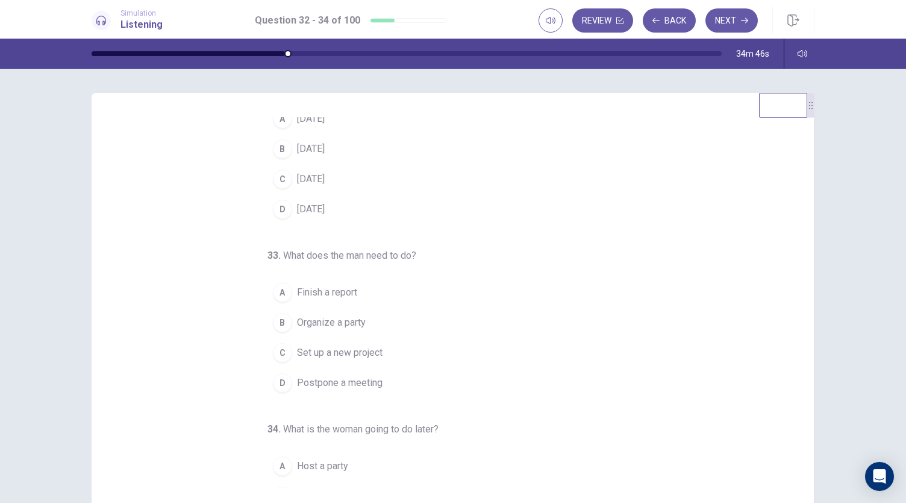
click at [297, 293] on span "Finish a report" at bounding box center [327, 292] width 60 height 14
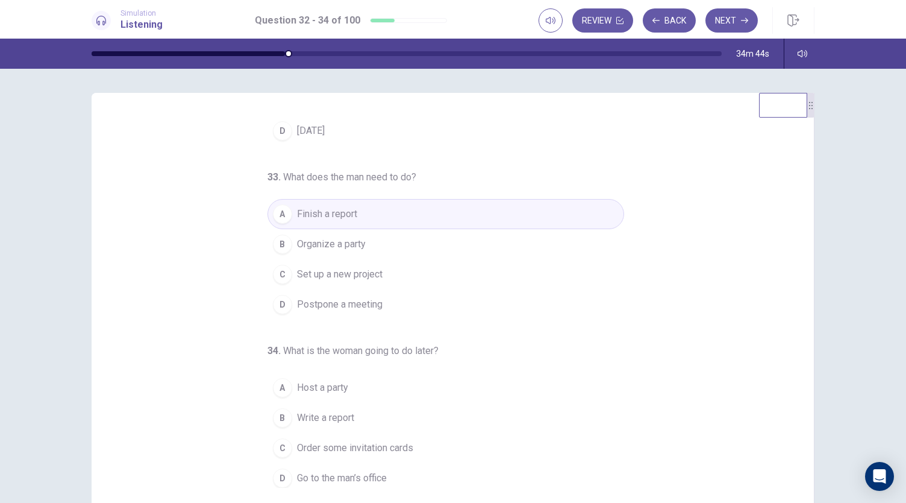
scroll to position [29, 0]
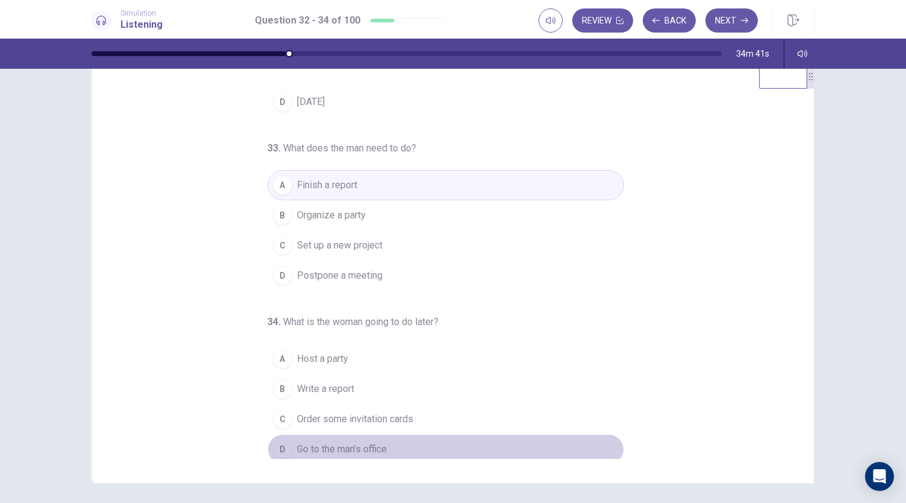
click at [275, 448] on div "D" at bounding box center [282, 448] width 19 height 19
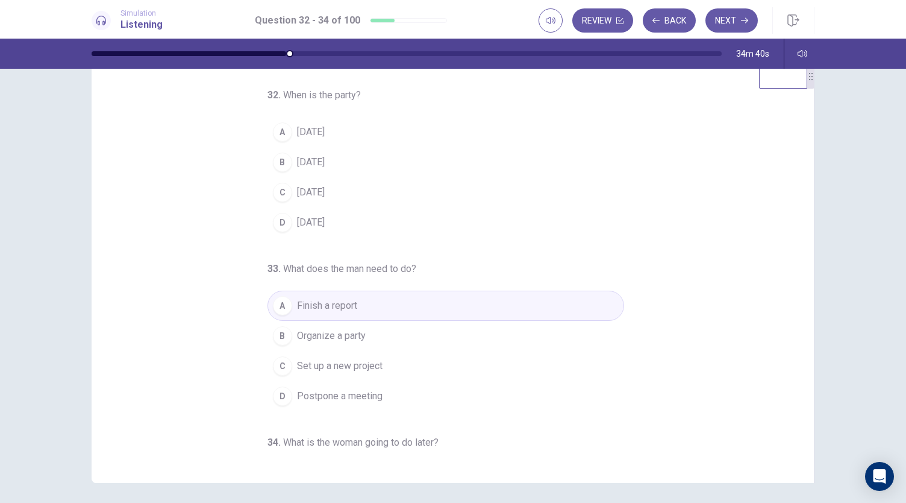
scroll to position [0, 0]
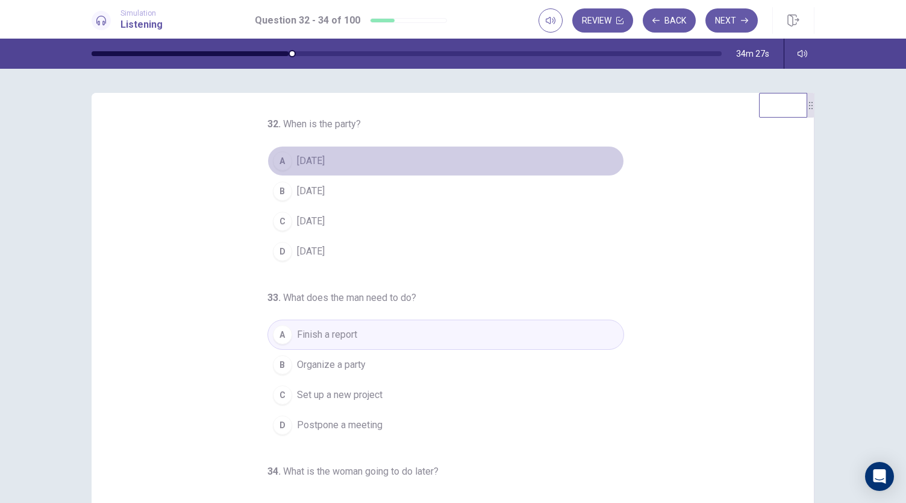
click at [281, 166] on div "A" at bounding box center [282, 160] width 19 height 19
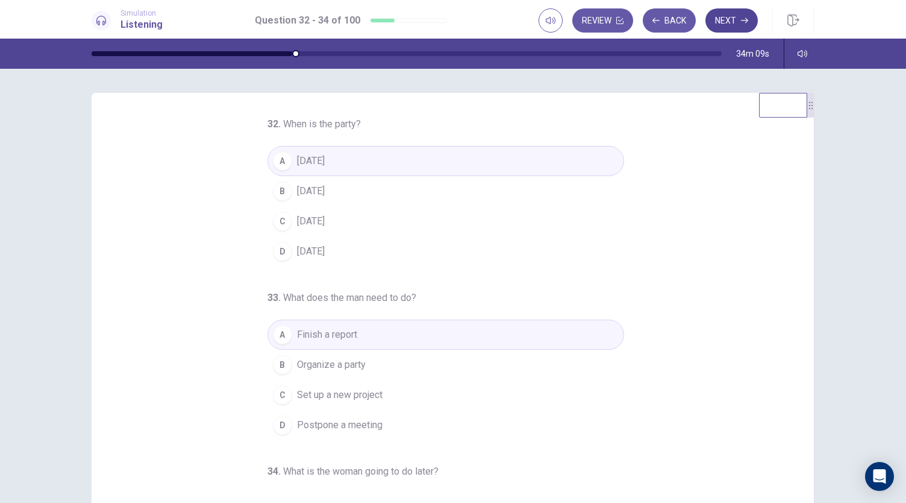
click at [742, 16] on button "Next" at bounding box center [732, 20] width 52 height 24
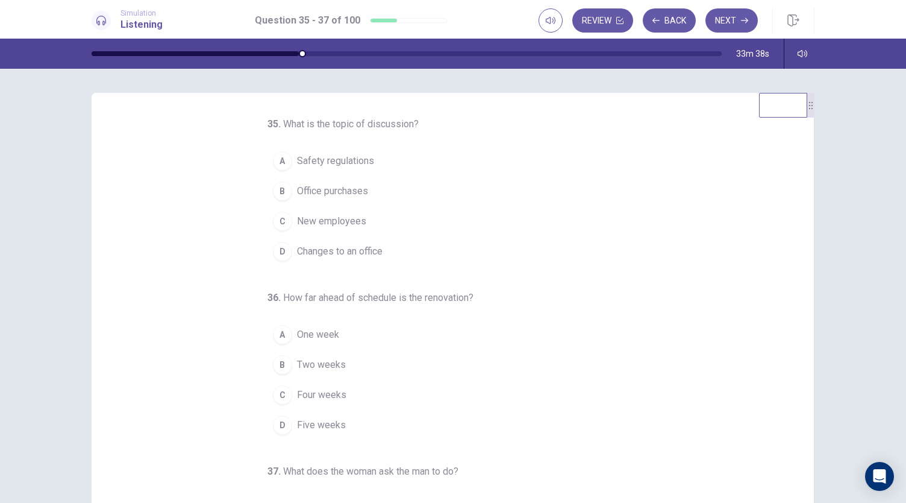
click at [278, 253] on div "D" at bounding box center [282, 251] width 19 height 19
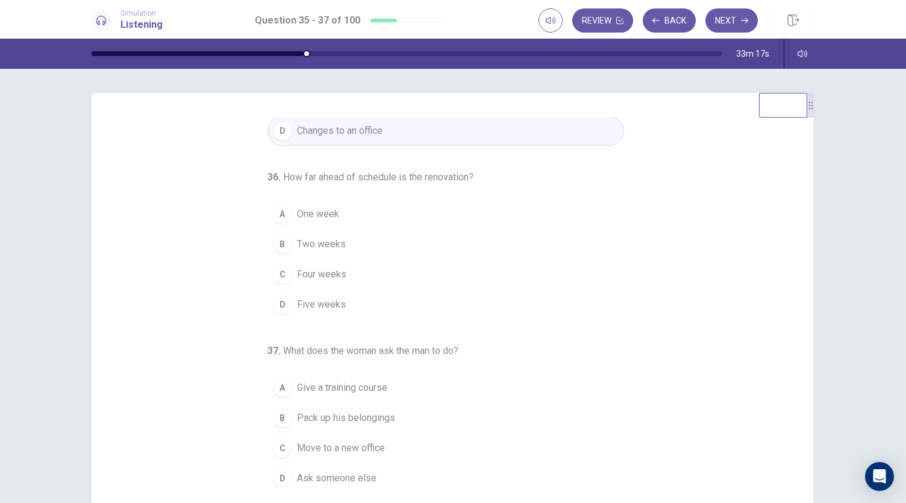
scroll to position [34, 0]
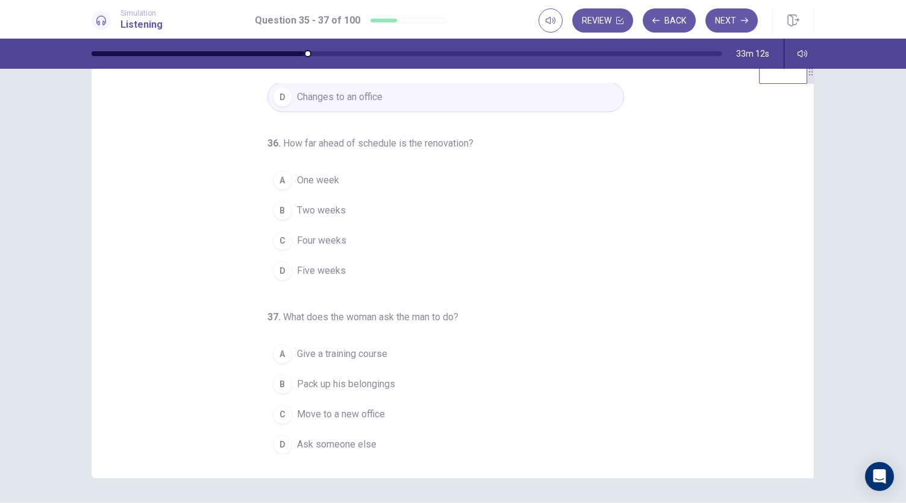
click at [301, 377] on span "Pack up his belongings" at bounding box center [346, 384] width 98 height 14
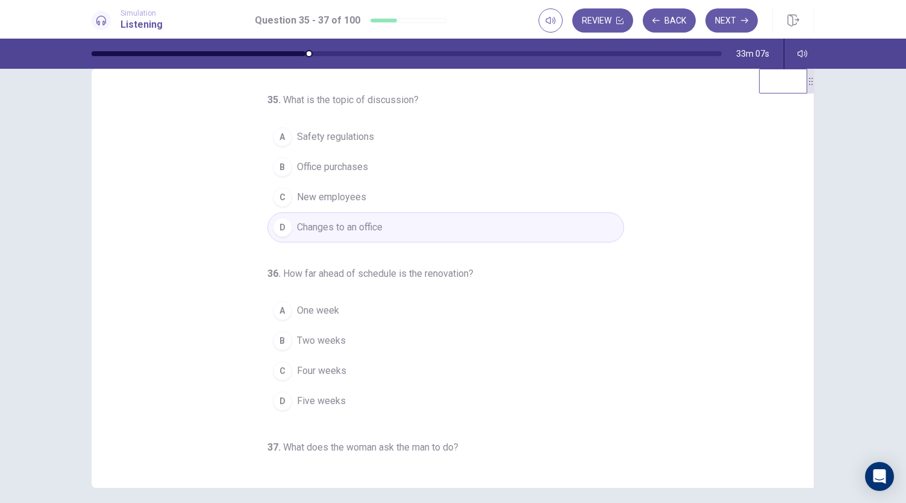
scroll to position [0, 0]
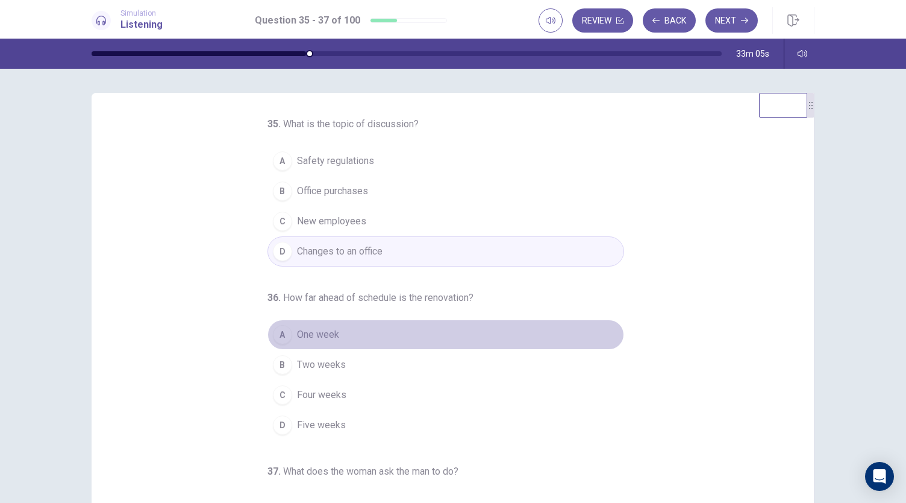
click at [280, 332] on div "A" at bounding box center [282, 334] width 19 height 19
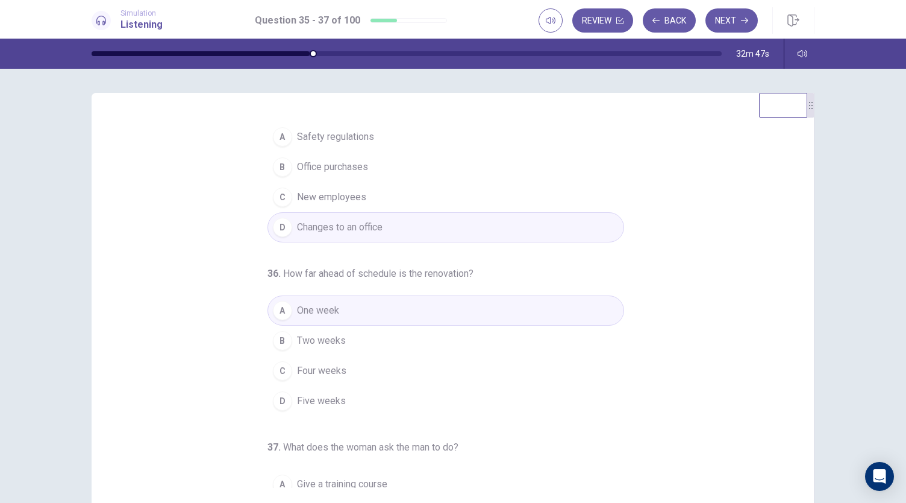
scroll to position [19, 0]
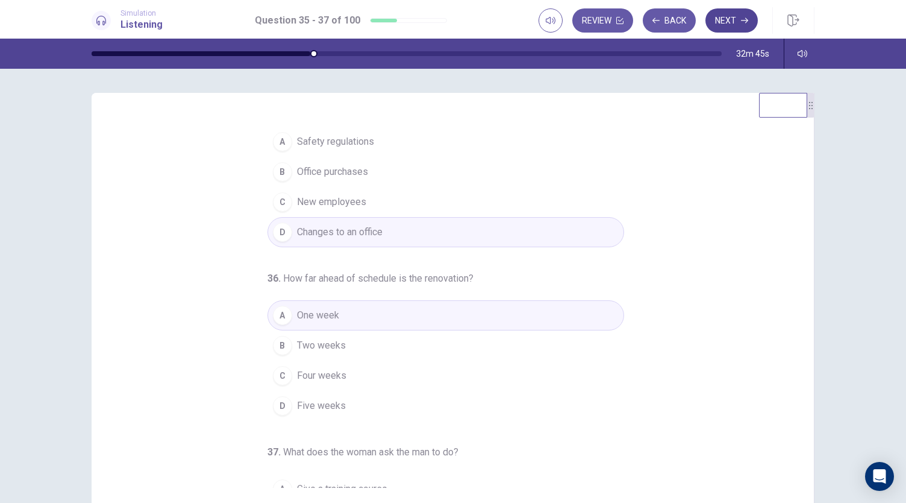
click at [735, 30] on button "Next" at bounding box center [732, 20] width 52 height 24
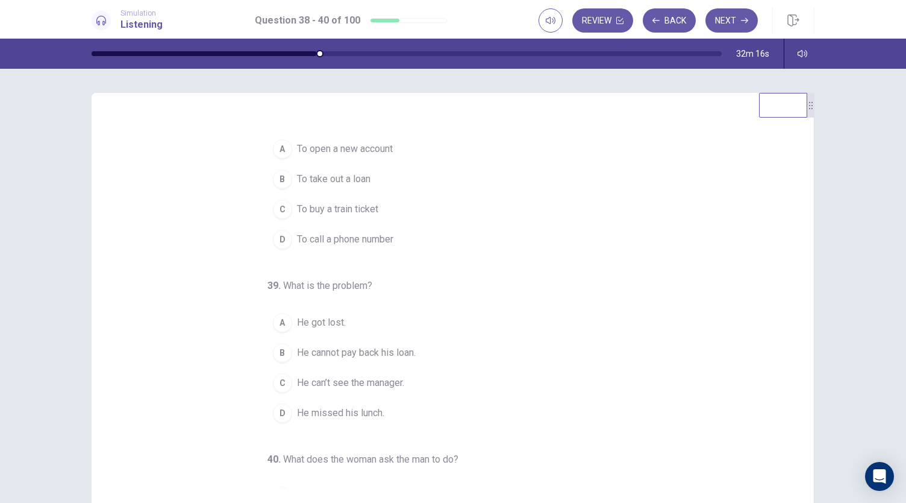
scroll to position [0, 0]
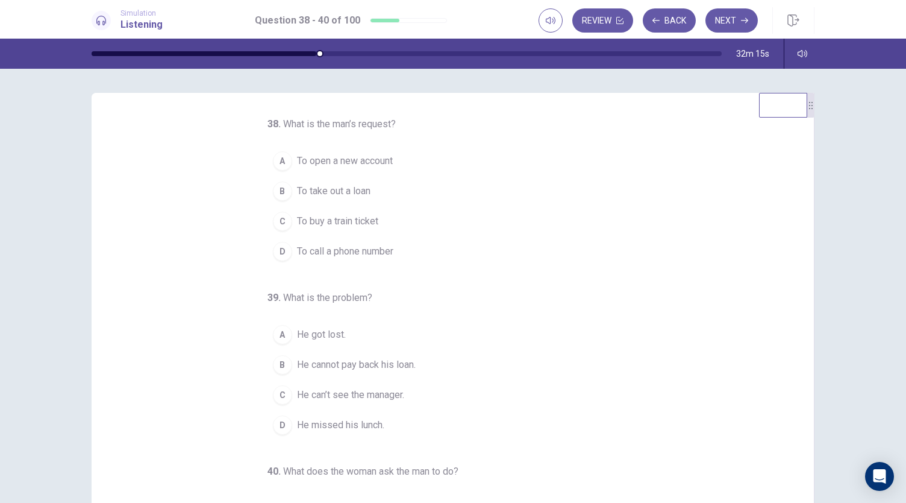
click at [322, 185] on span "To take out a loan" at bounding box center [334, 191] width 74 height 14
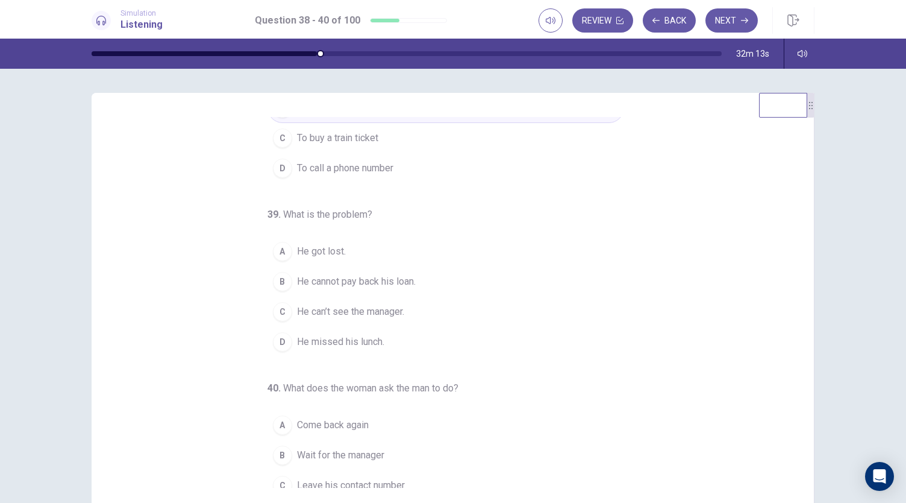
scroll to position [121, 0]
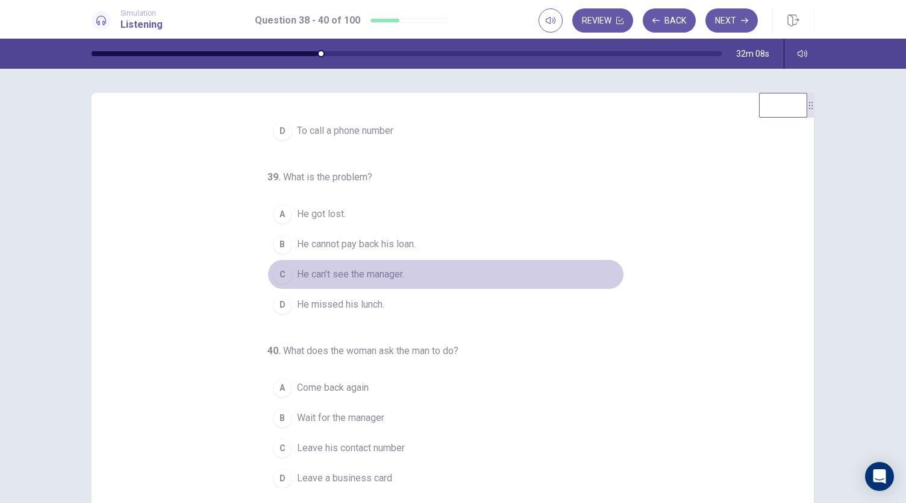
click at [280, 277] on div "C" at bounding box center [282, 274] width 19 height 19
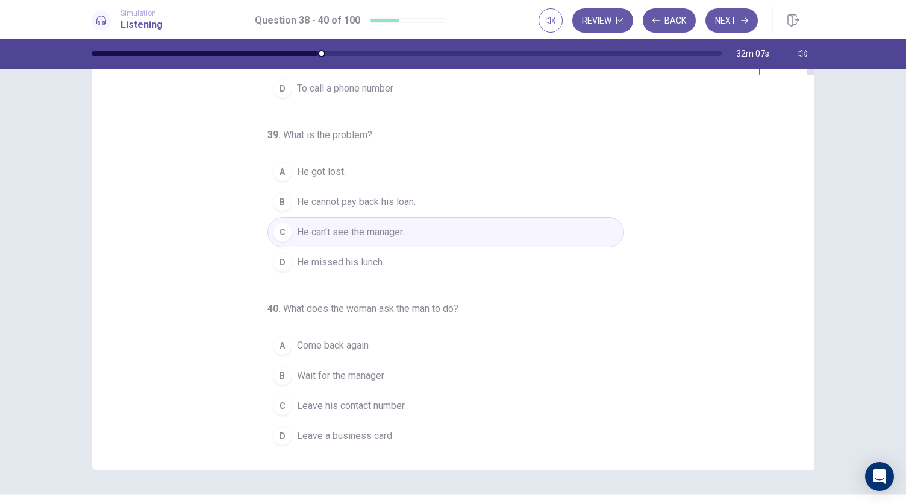
scroll to position [66, 0]
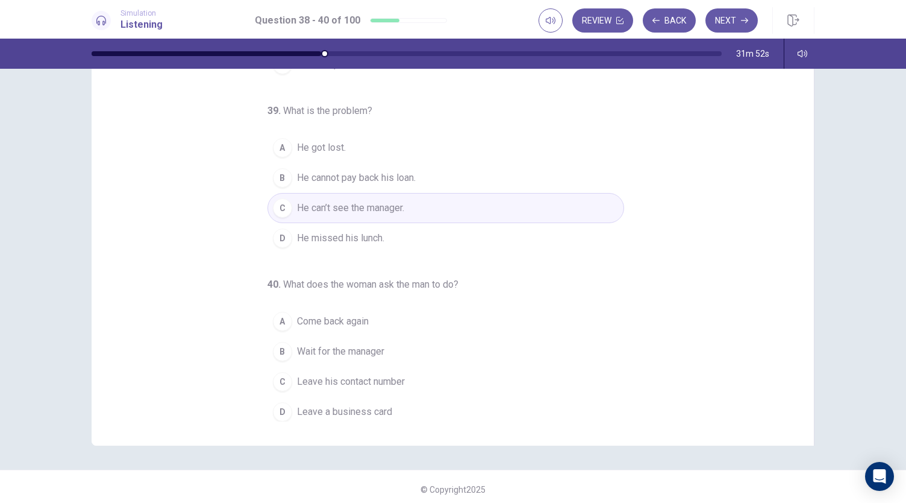
click at [287, 373] on button "C Leave his contact number" at bounding box center [446, 381] width 357 height 30
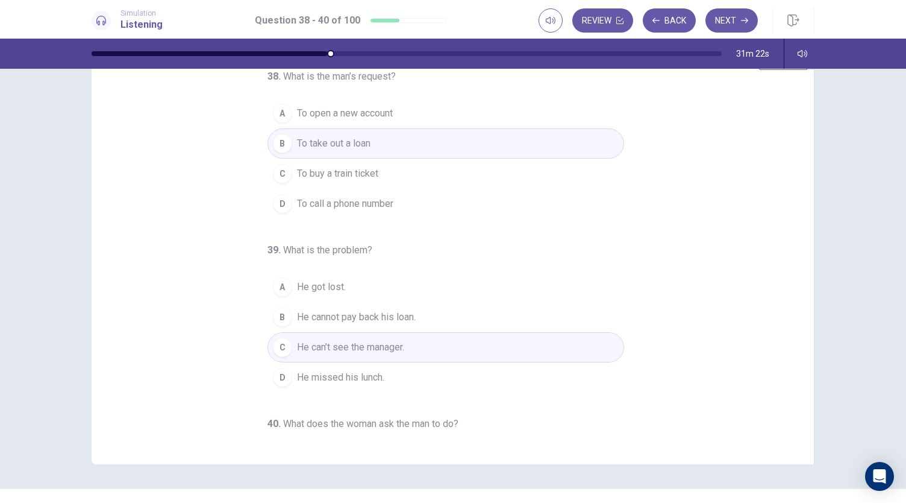
scroll to position [0, 0]
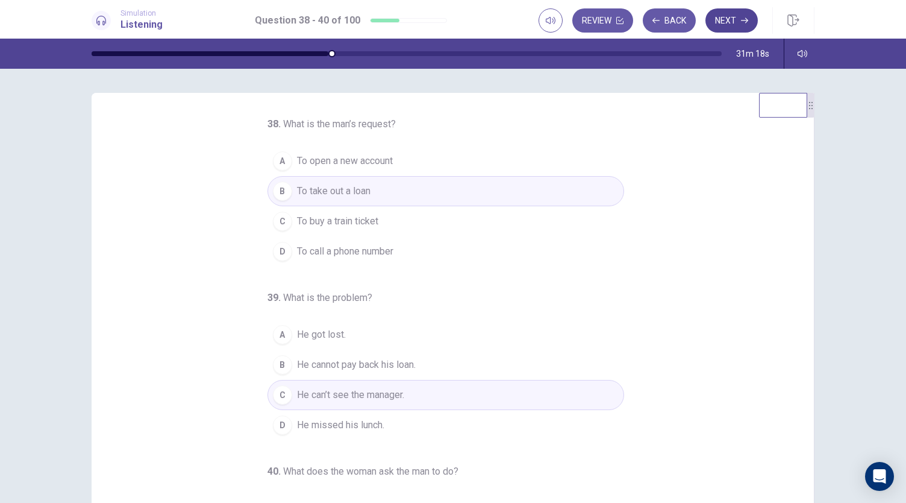
click at [741, 18] on icon "button" at bounding box center [744, 20] width 7 height 7
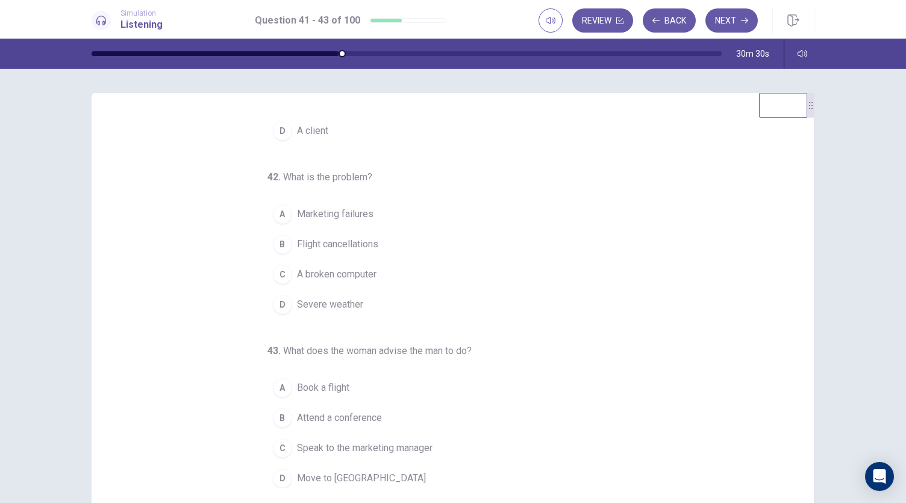
scroll to position [61, 0]
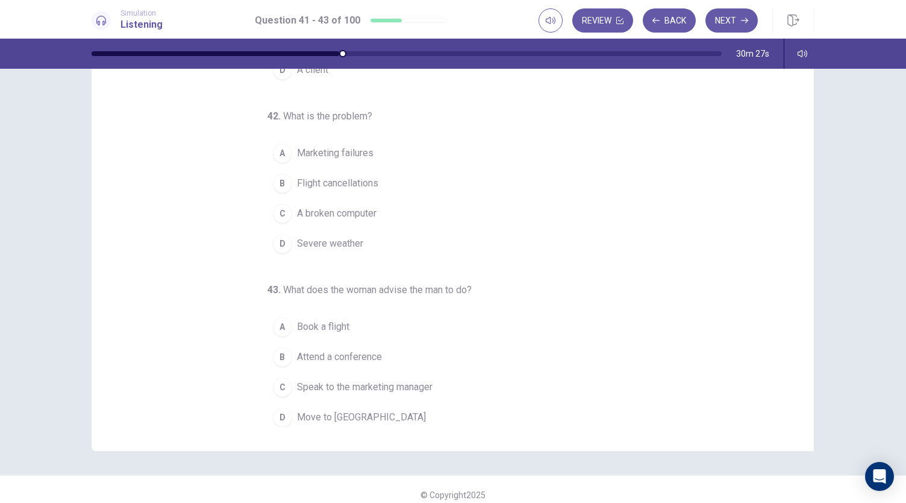
click at [288, 379] on button "C Speak to the marketing manager" at bounding box center [446, 387] width 357 height 30
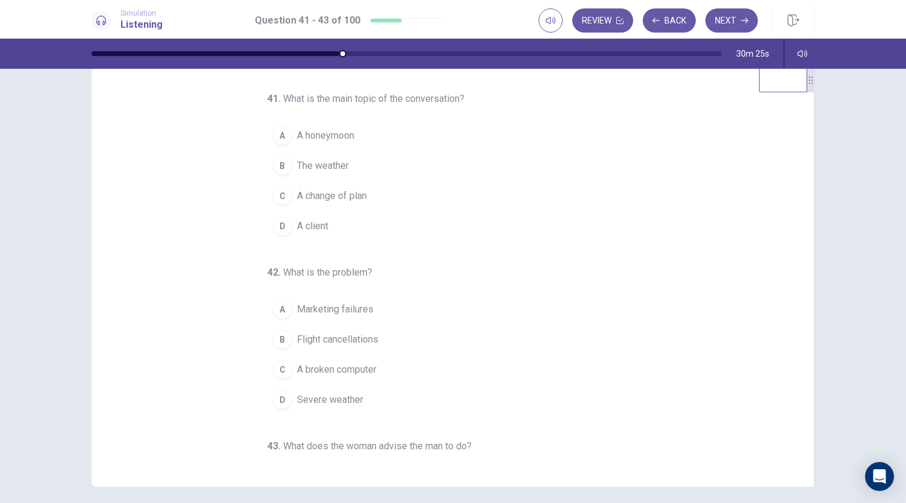
scroll to position [0, 0]
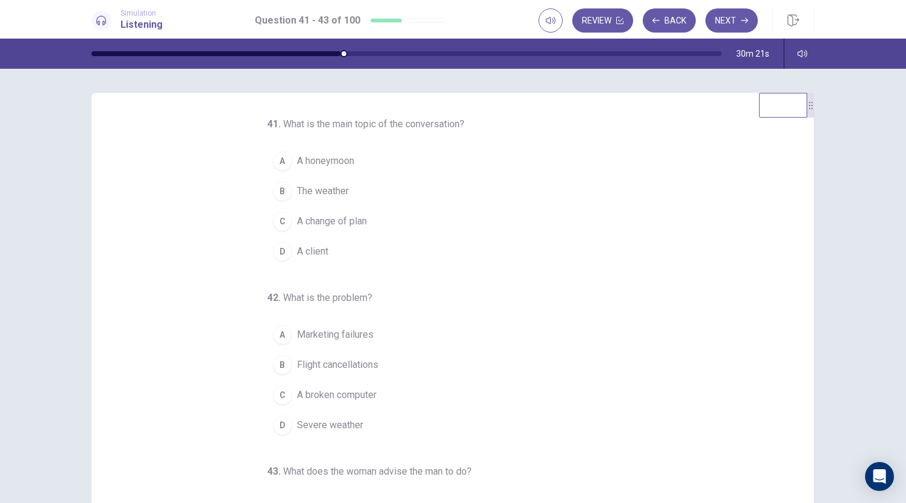
click at [287, 222] on button "C A change of plan" at bounding box center [446, 221] width 357 height 30
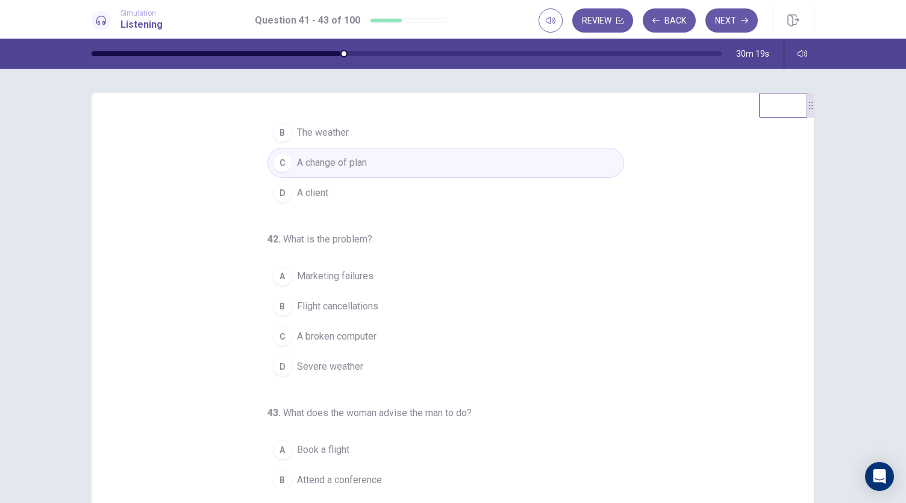
scroll to position [111, 0]
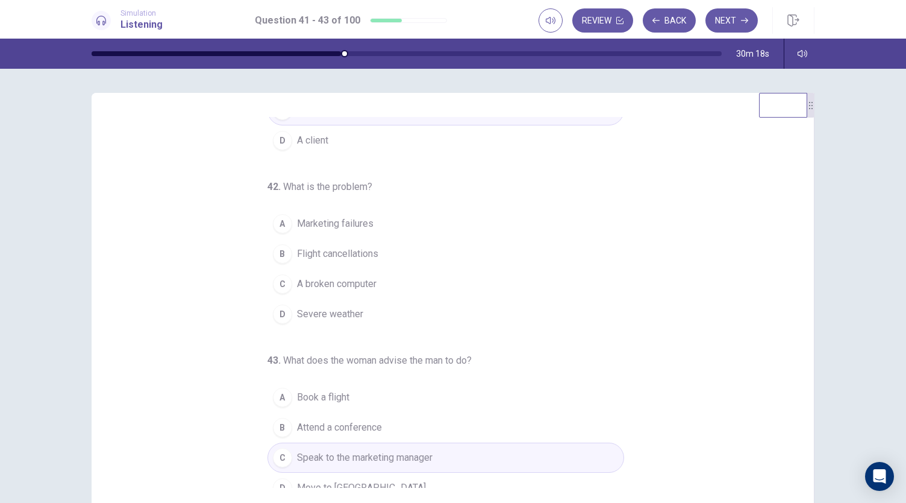
click at [280, 315] on div "D" at bounding box center [282, 313] width 19 height 19
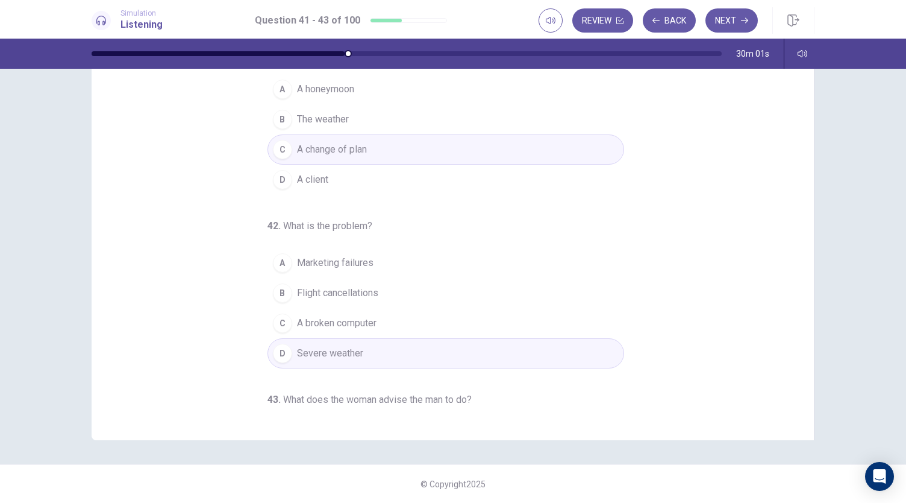
scroll to position [0, 0]
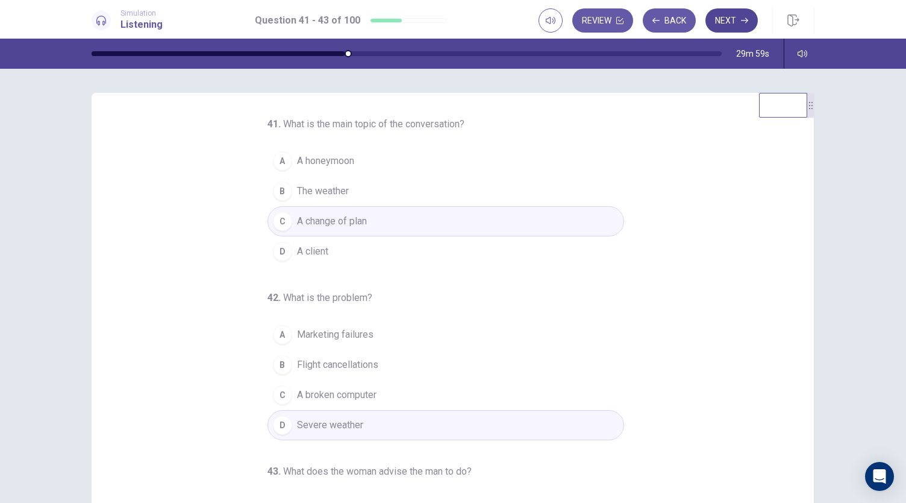
click at [740, 26] on button "Next" at bounding box center [732, 20] width 52 height 24
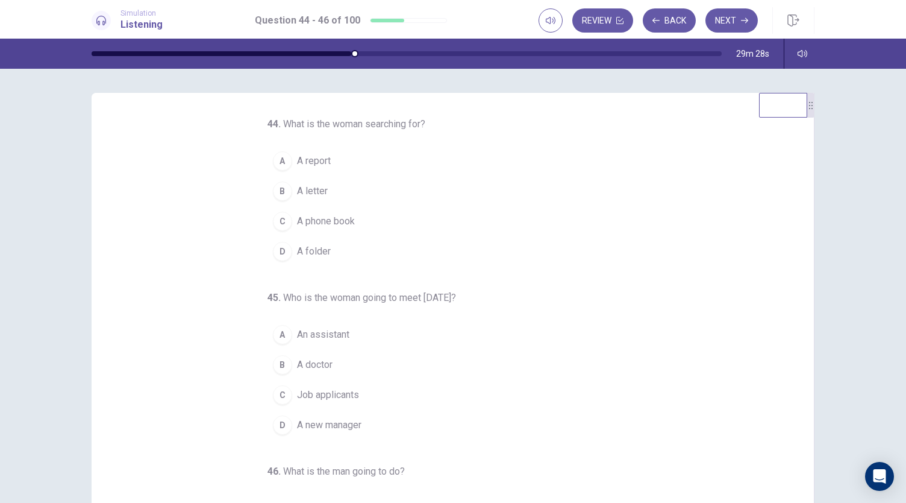
click at [275, 248] on div "D" at bounding box center [282, 251] width 19 height 19
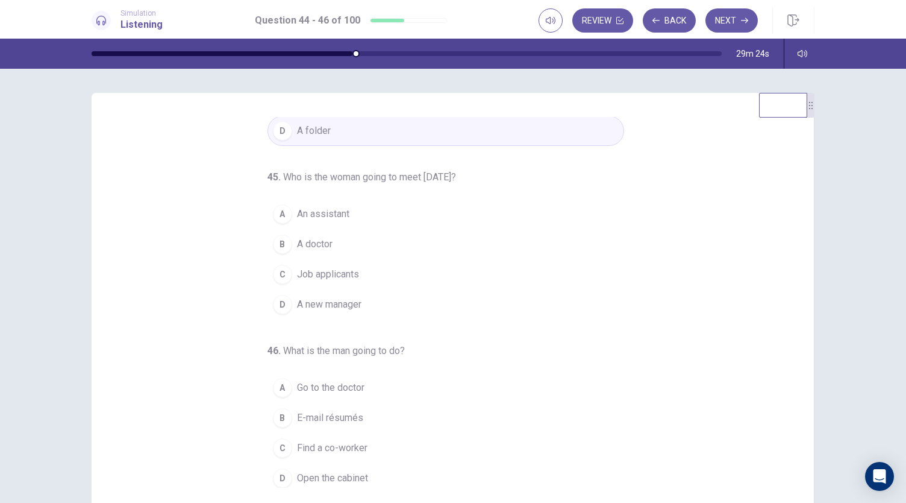
scroll to position [25, 0]
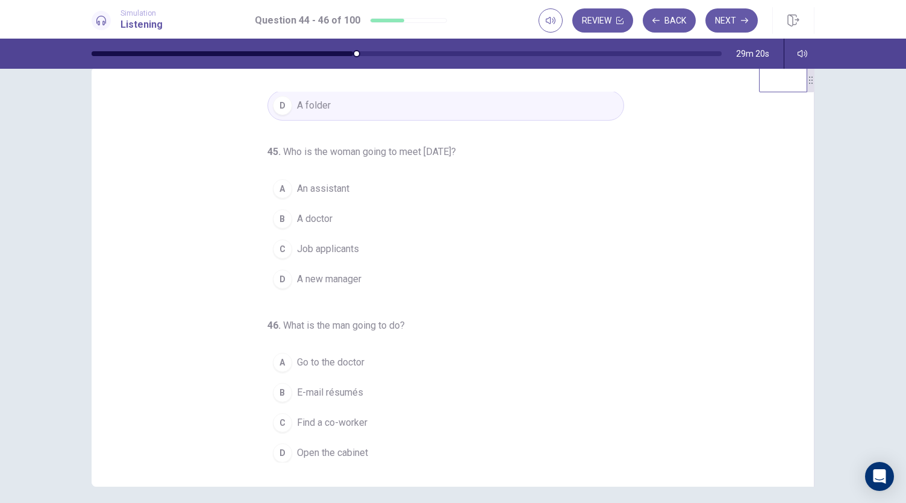
click at [273, 249] on div "C" at bounding box center [282, 248] width 19 height 19
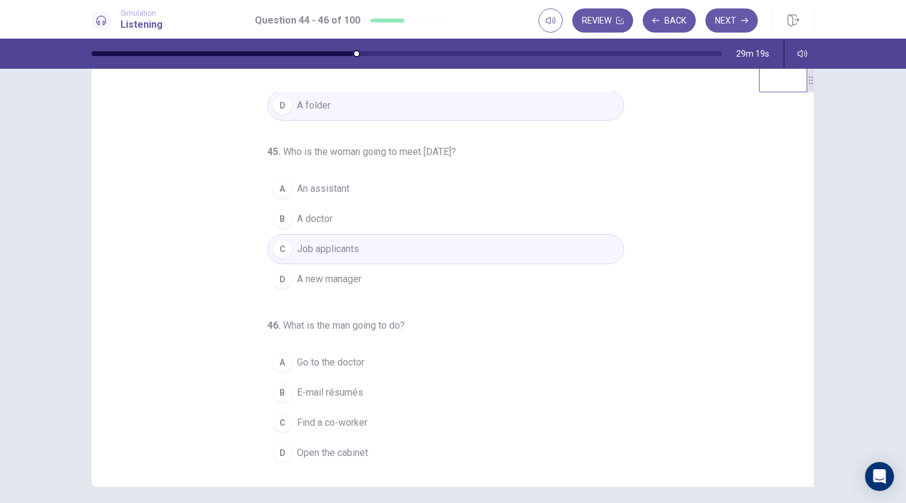
scroll to position [72, 0]
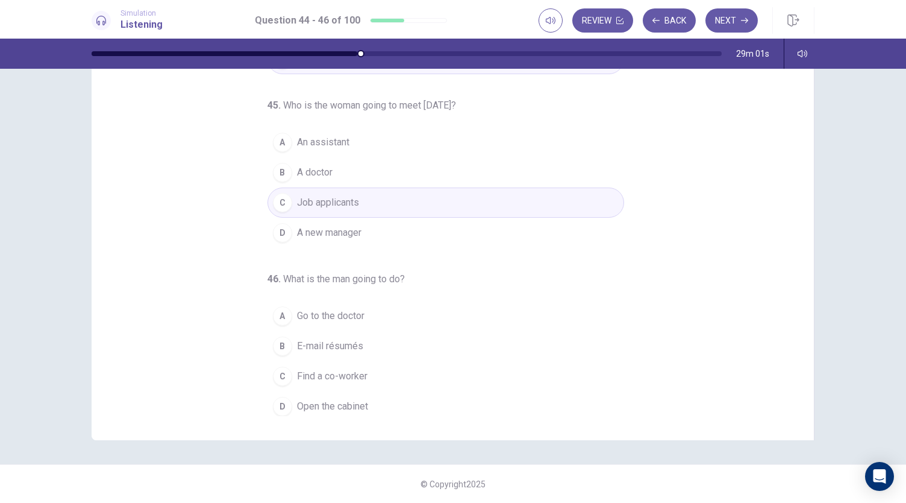
click at [279, 339] on div "B" at bounding box center [282, 345] width 19 height 19
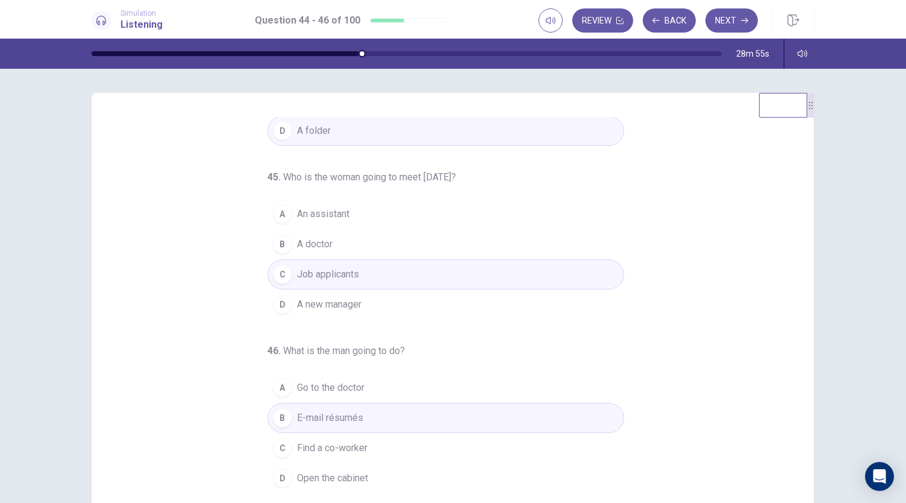
scroll to position [0, 0]
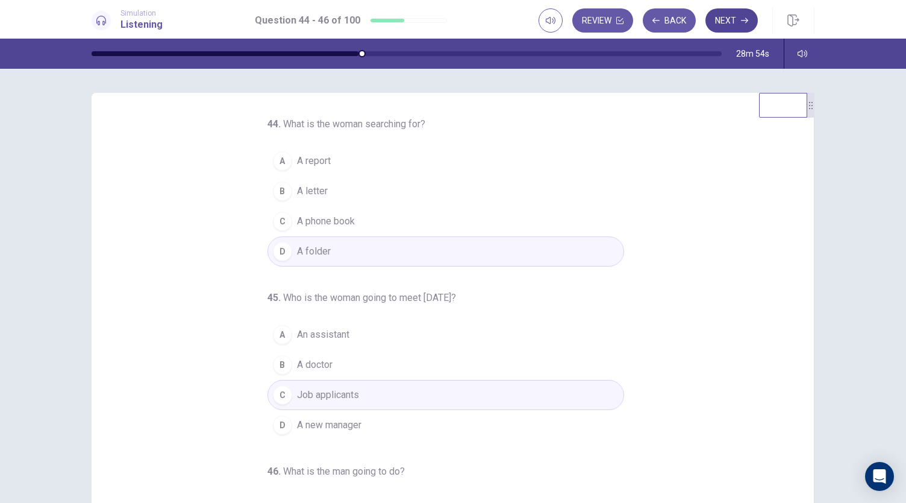
click at [744, 24] on icon "button" at bounding box center [744, 20] width 7 height 7
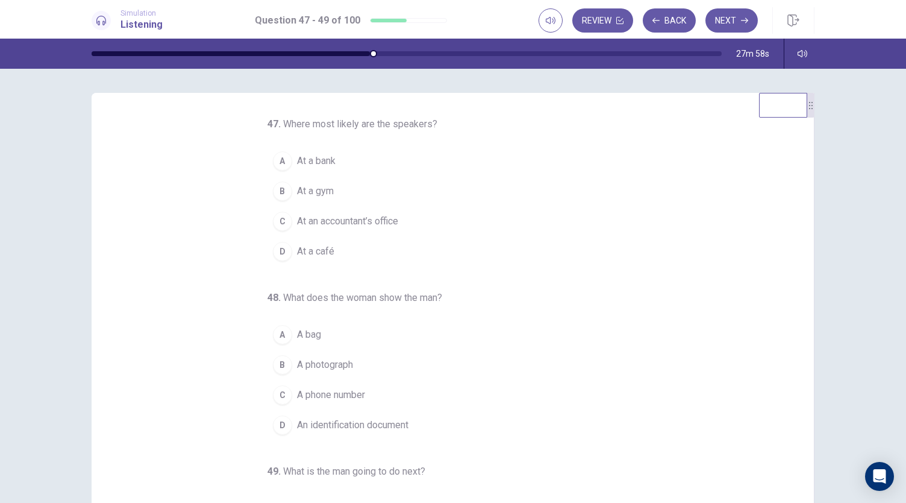
click at [278, 159] on div "A" at bounding box center [282, 160] width 19 height 19
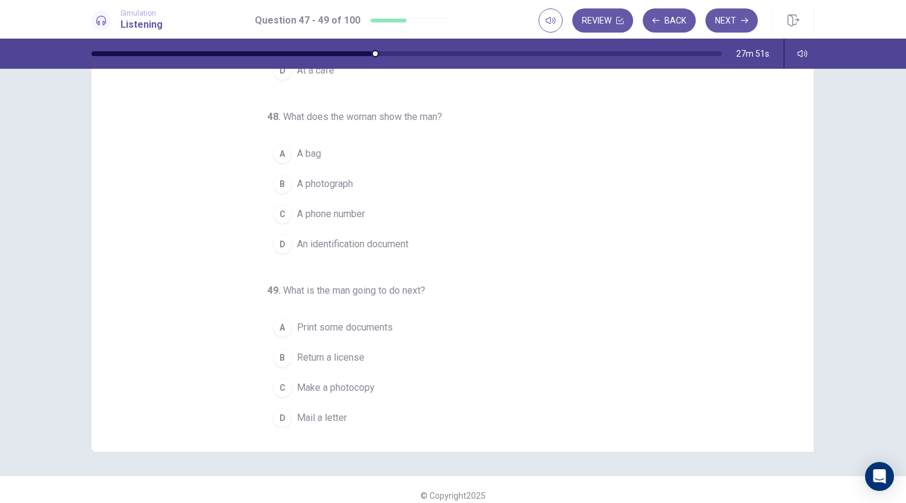
scroll to position [64, 0]
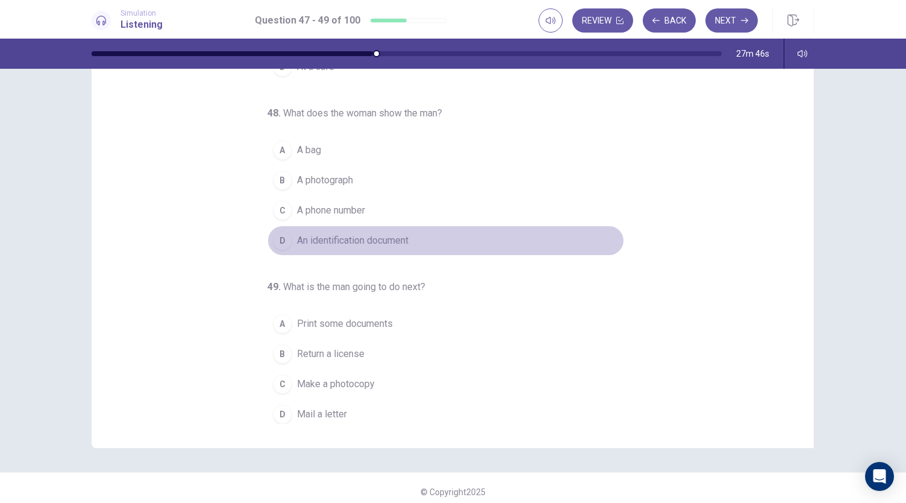
click at [283, 243] on div "D" at bounding box center [282, 240] width 19 height 19
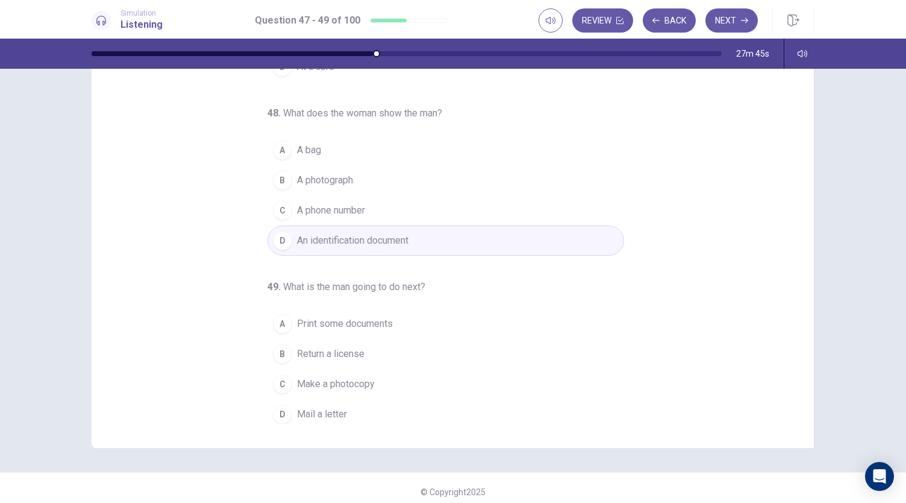
scroll to position [72, 0]
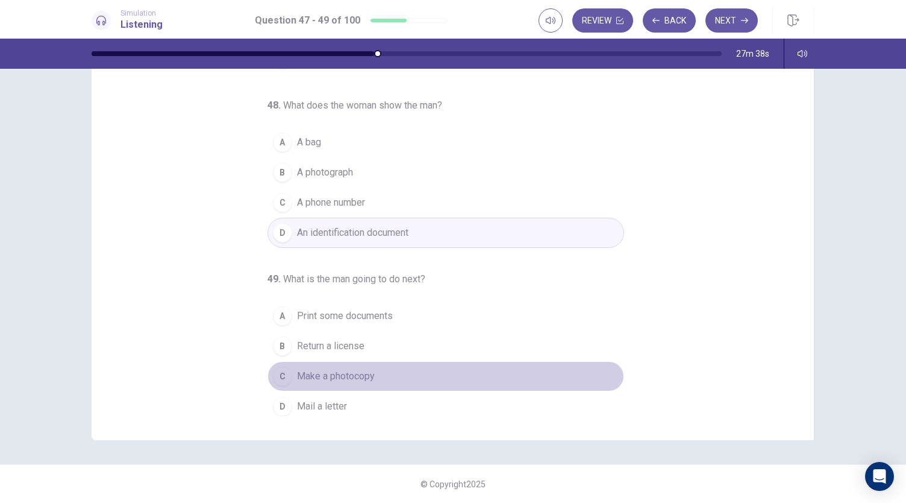
click at [297, 369] on span "Make a photocopy" at bounding box center [336, 376] width 78 height 14
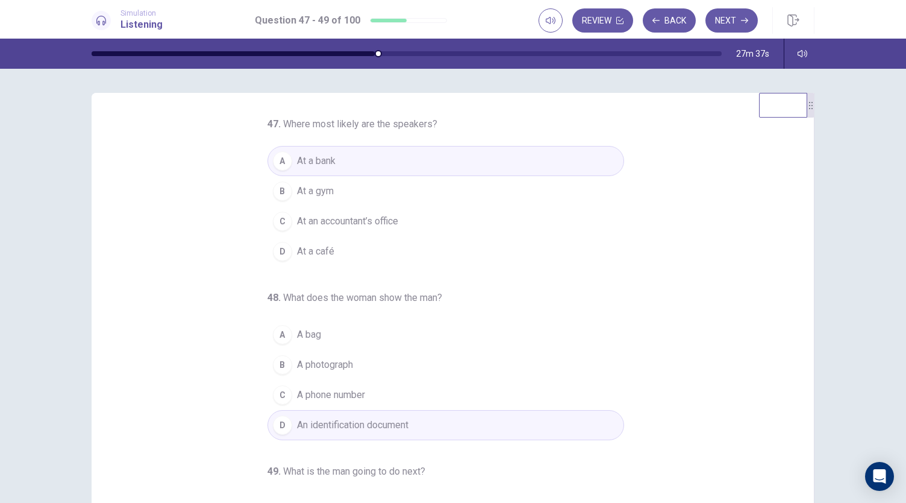
scroll to position [0, 0]
click at [748, 22] on icon "button" at bounding box center [744, 20] width 7 height 7
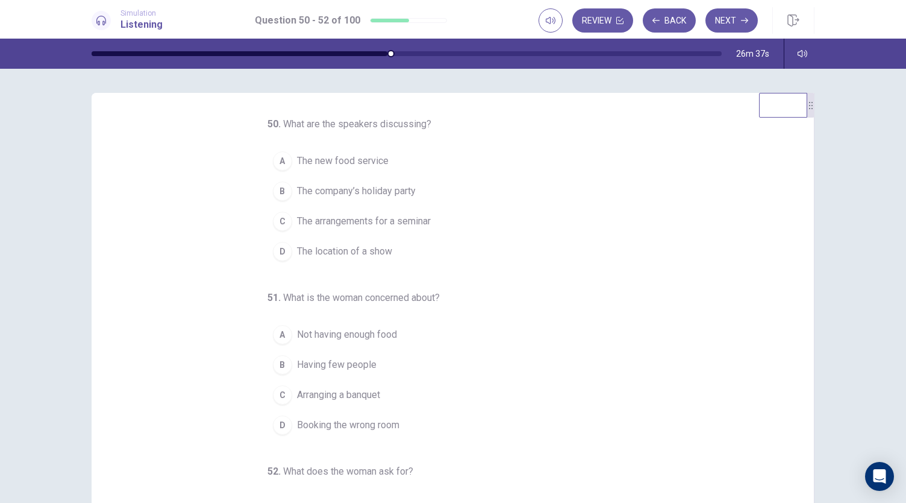
click at [278, 223] on div "C" at bounding box center [282, 221] width 19 height 19
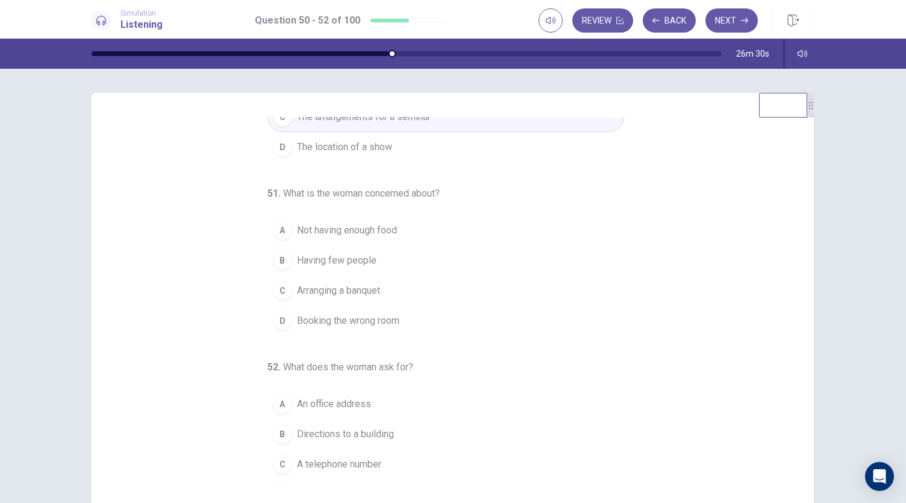
scroll to position [109, 0]
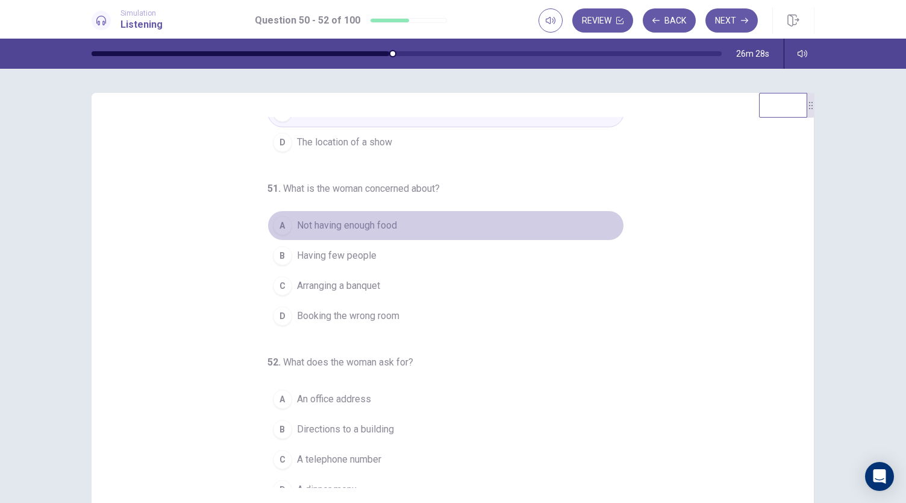
click at [280, 223] on div "A" at bounding box center [282, 225] width 19 height 19
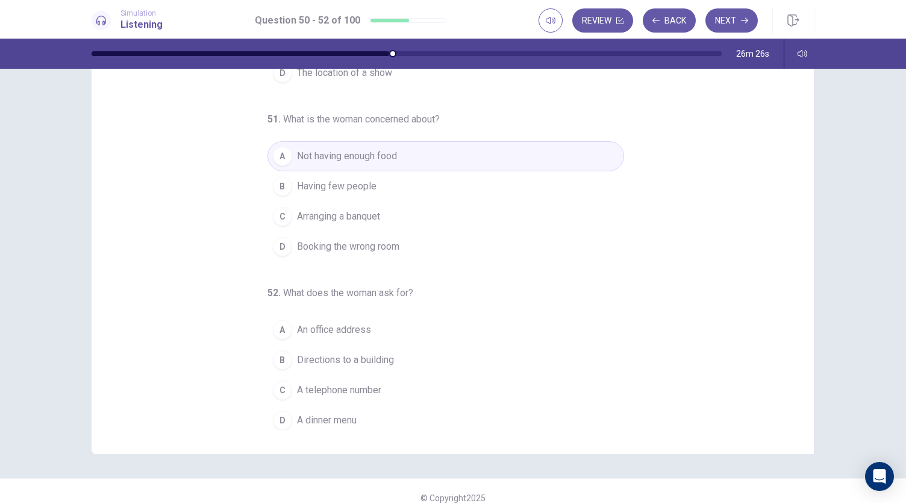
scroll to position [72, 0]
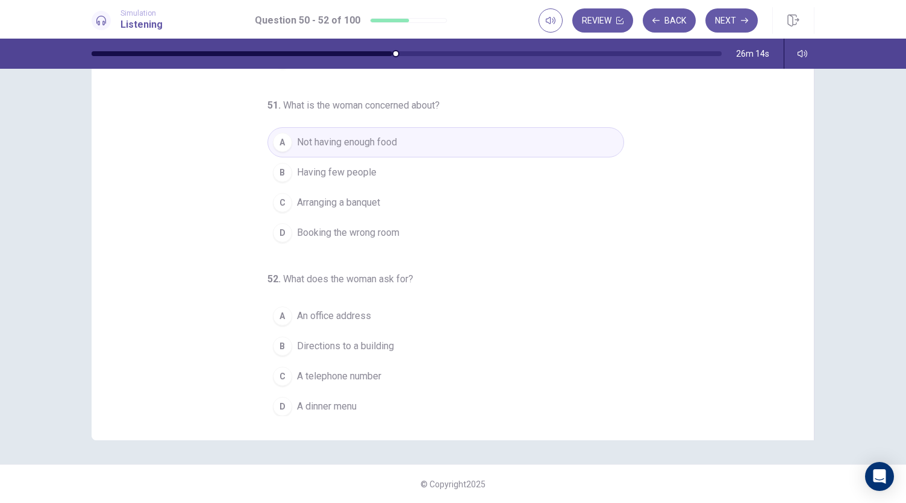
click at [285, 365] on button "C A telephone number" at bounding box center [446, 376] width 357 height 30
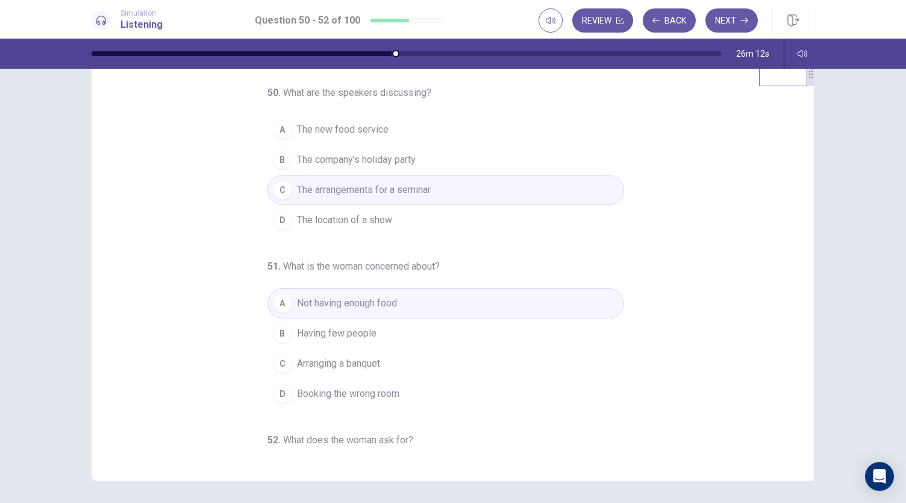
scroll to position [0, 0]
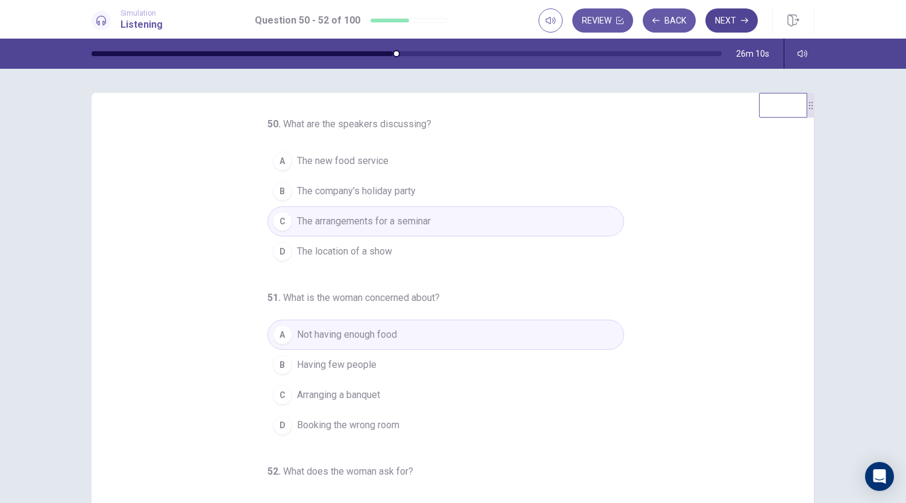
click at [733, 14] on button "Next" at bounding box center [732, 20] width 52 height 24
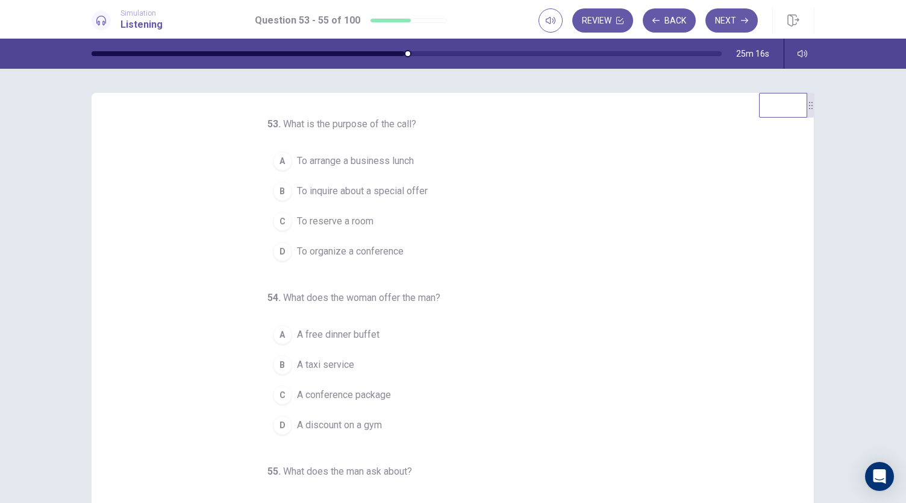
click at [297, 217] on span "To reserve a room" at bounding box center [335, 221] width 77 height 14
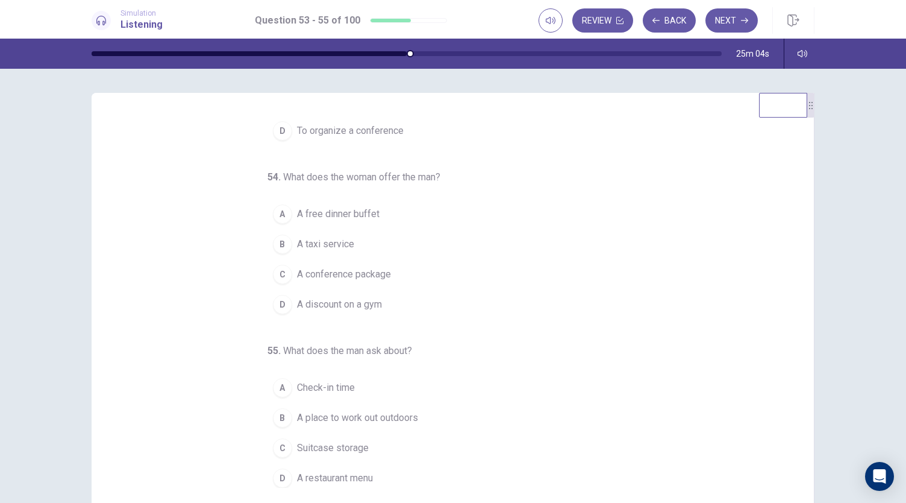
scroll to position [34, 0]
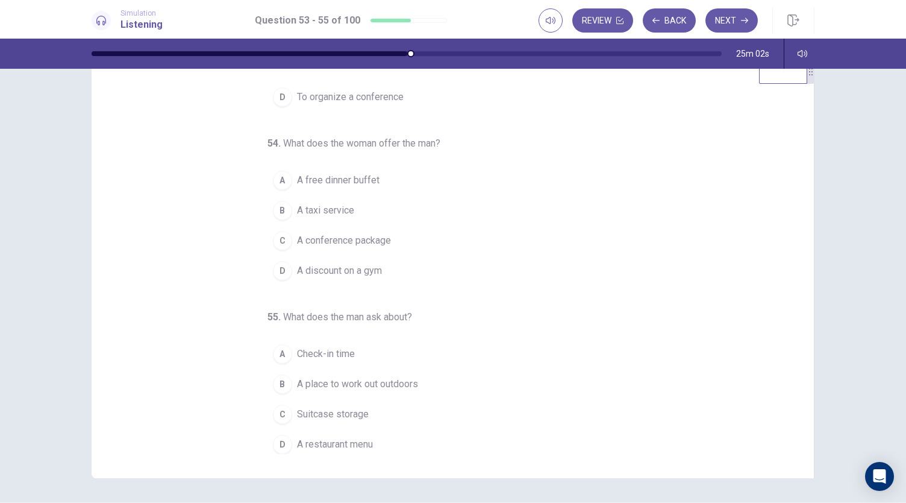
click at [281, 237] on div "C" at bounding box center [282, 240] width 19 height 19
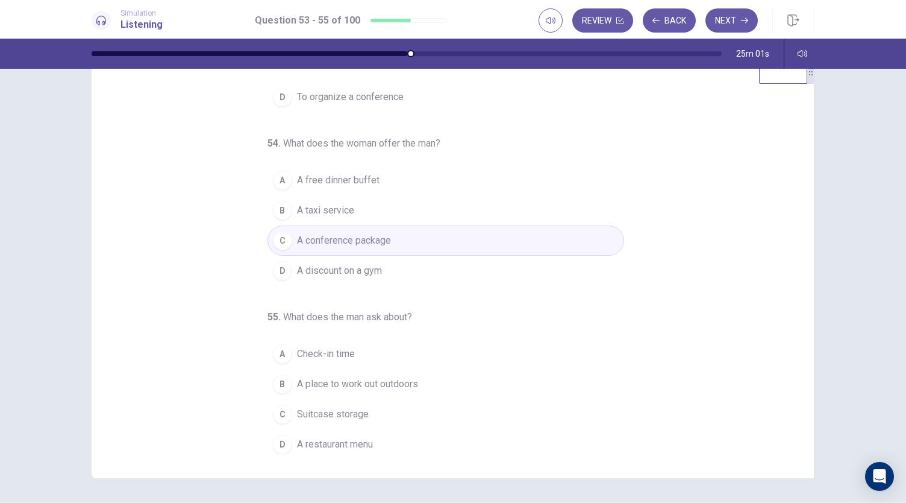
scroll to position [72, 0]
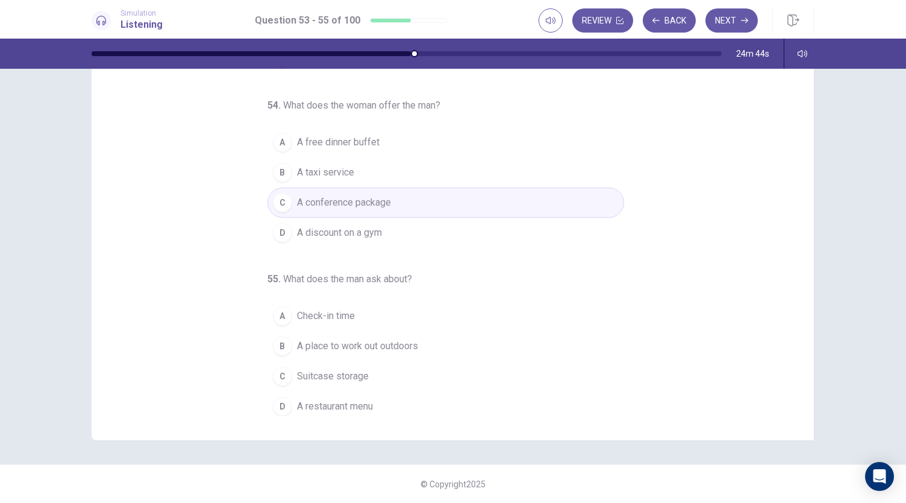
click at [351, 347] on span "A place to work out outdoors" at bounding box center [357, 346] width 121 height 14
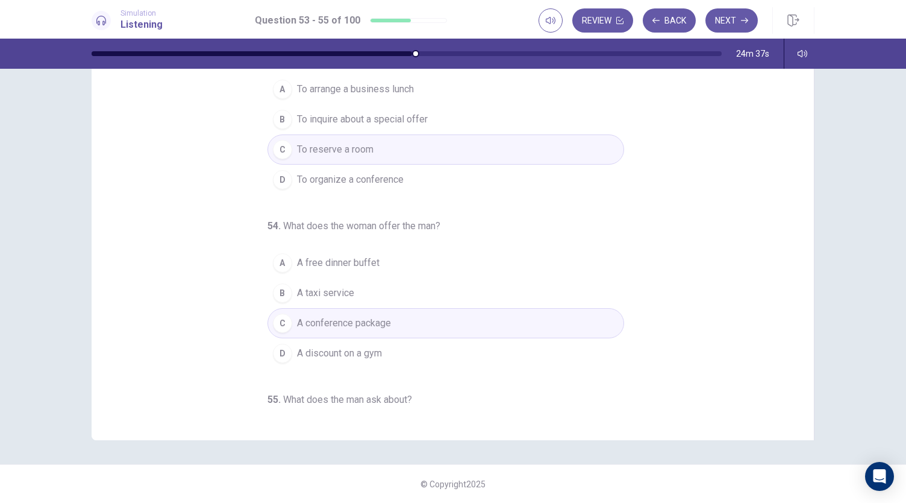
scroll to position [0, 0]
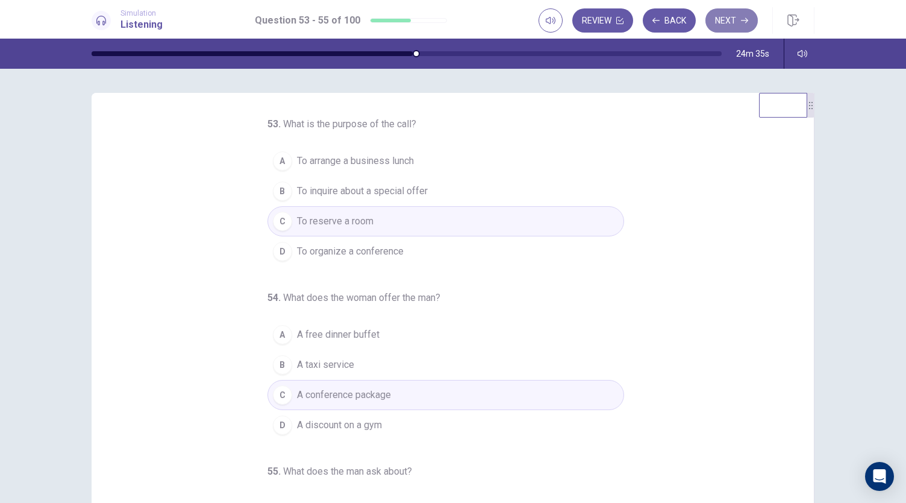
click at [736, 16] on button "Next" at bounding box center [732, 20] width 52 height 24
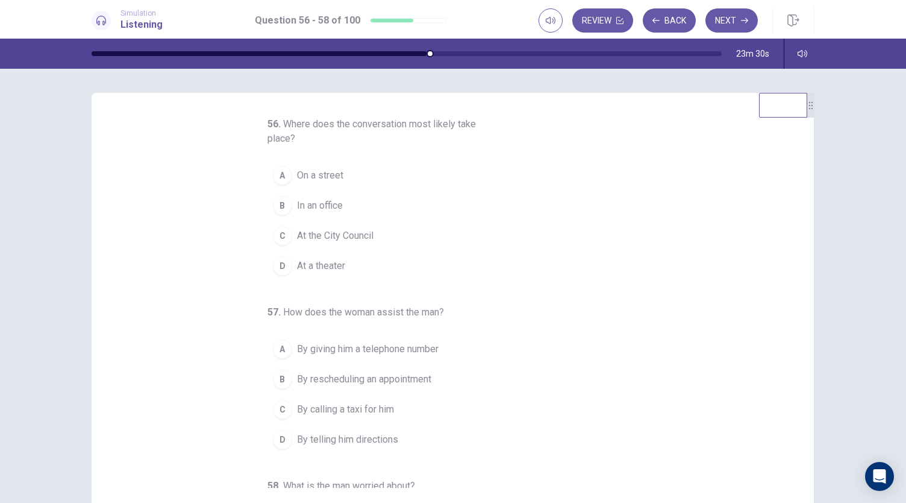
click at [274, 175] on div "A" at bounding box center [282, 175] width 19 height 19
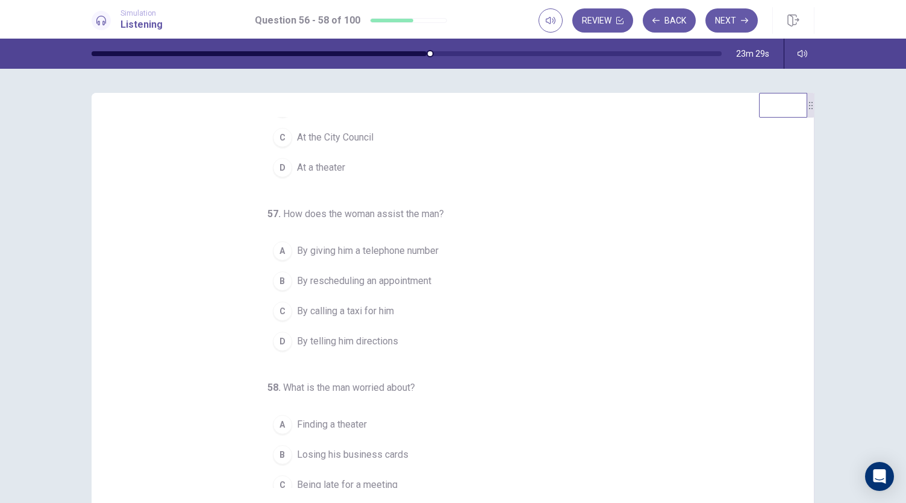
scroll to position [99, 0]
click at [277, 348] on button "D By telling him directions" at bounding box center [446, 340] width 357 height 30
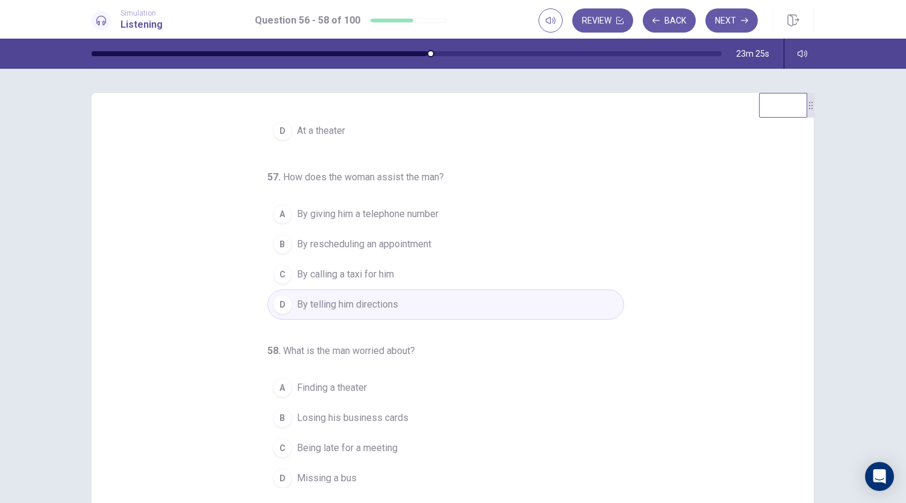
scroll to position [72, 0]
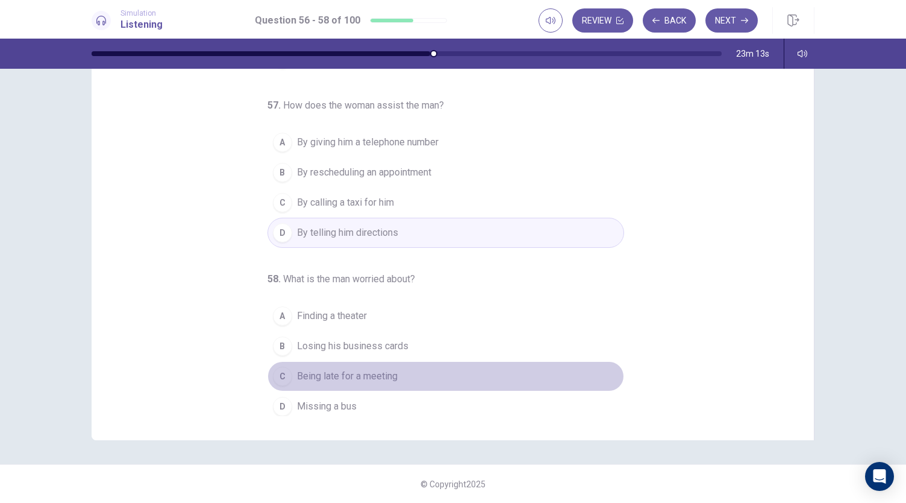
click at [273, 373] on div "C" at bounding box center [282, 375] width 19 height 19
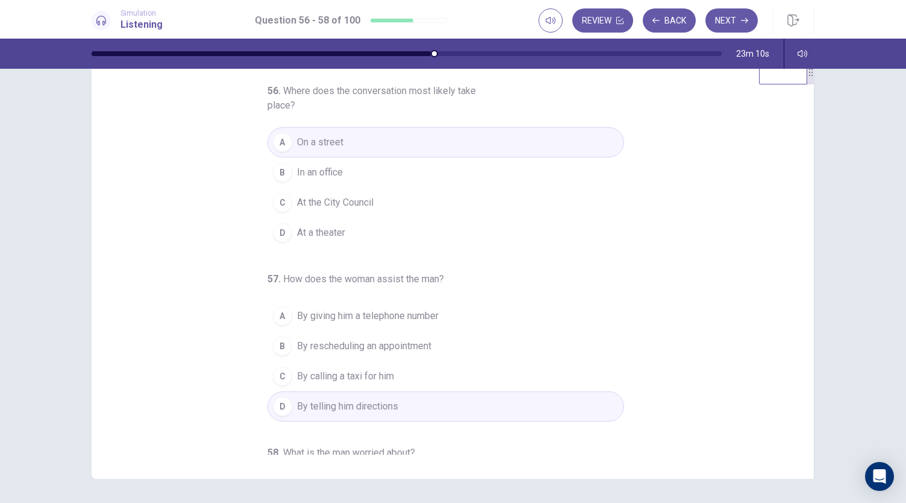
scroll to position [0, 0]
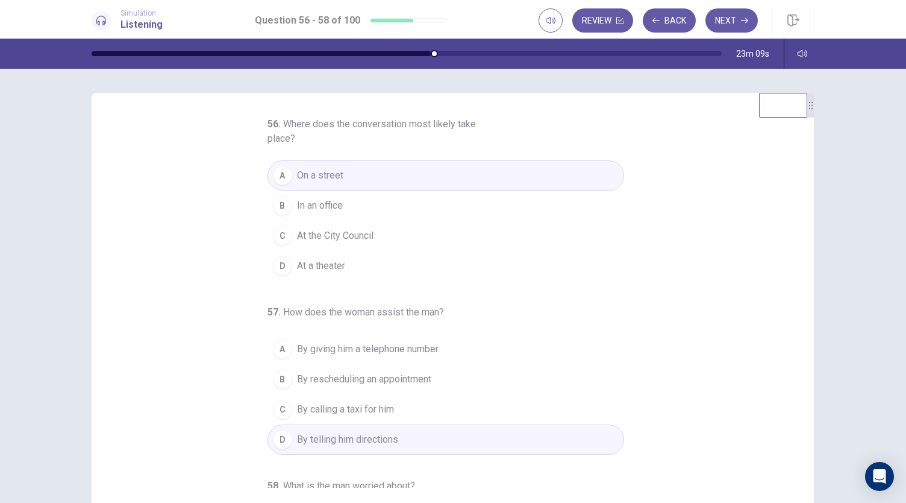
click at [287, 265] on button "D At a theater" at bounding box center [446, 266] width 357 height 30
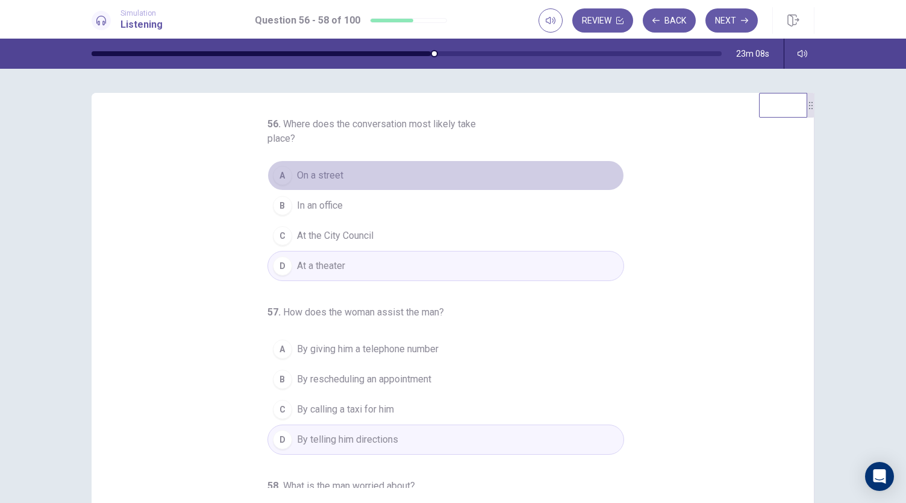
click at [282, 174] on div "A" at bounding box center [282, 175] width 19 height 19
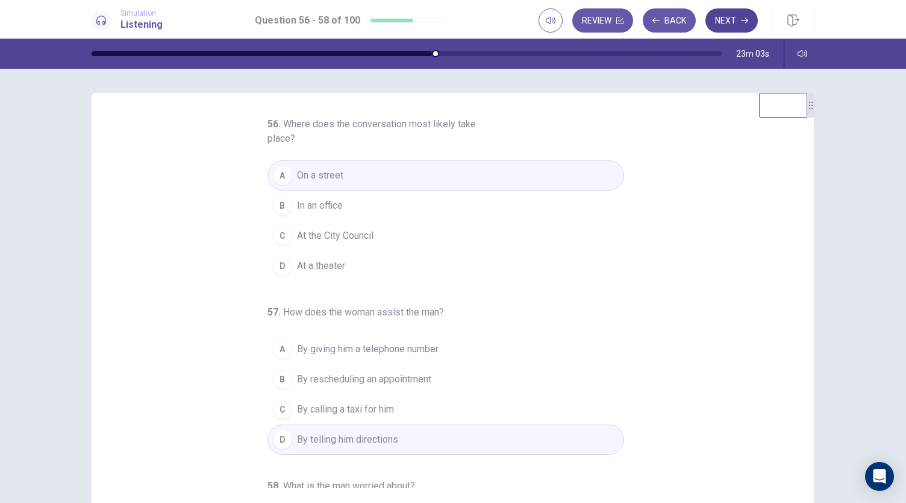
click at [748, 25] on button "Next" at bounding box center [732, 20] width 52 height 24
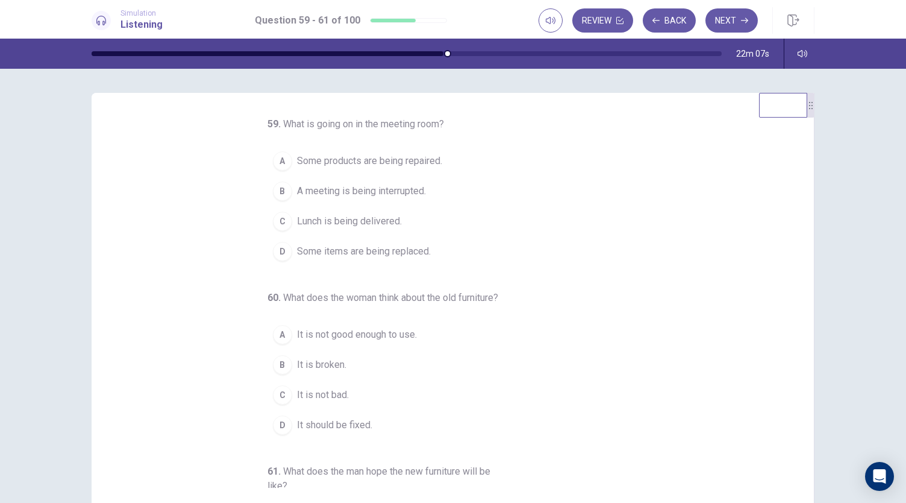
click at [273, 250] on div "D" at bounding box center [282, 251] width 19 height 19
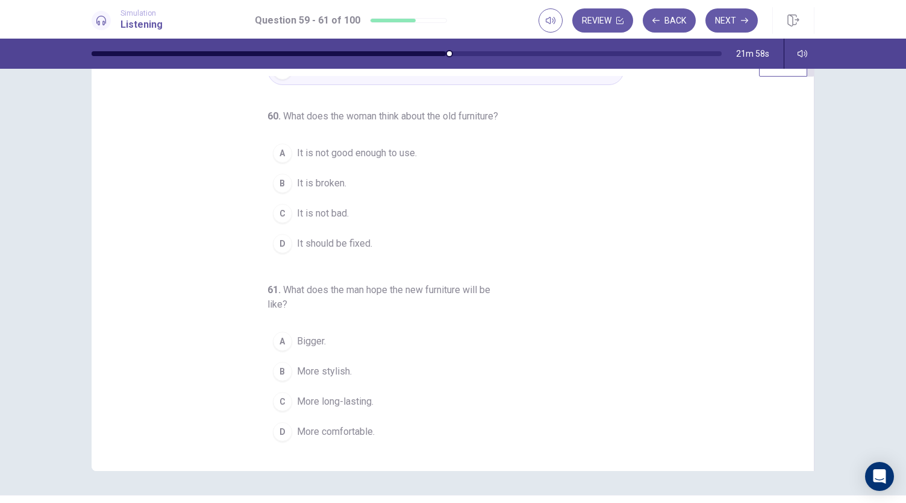
scroll to position [54, 0]
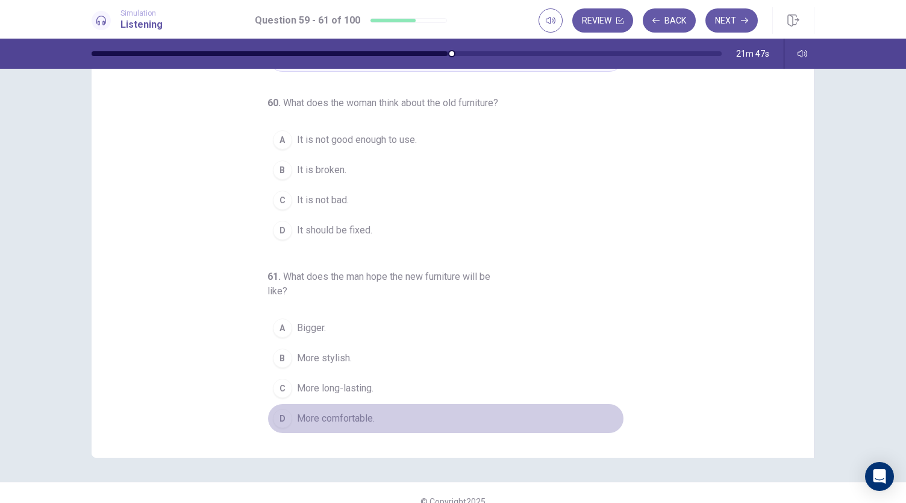
click at [282, 415] on div "D" at bounding box center [282, 418] width 19 height 19
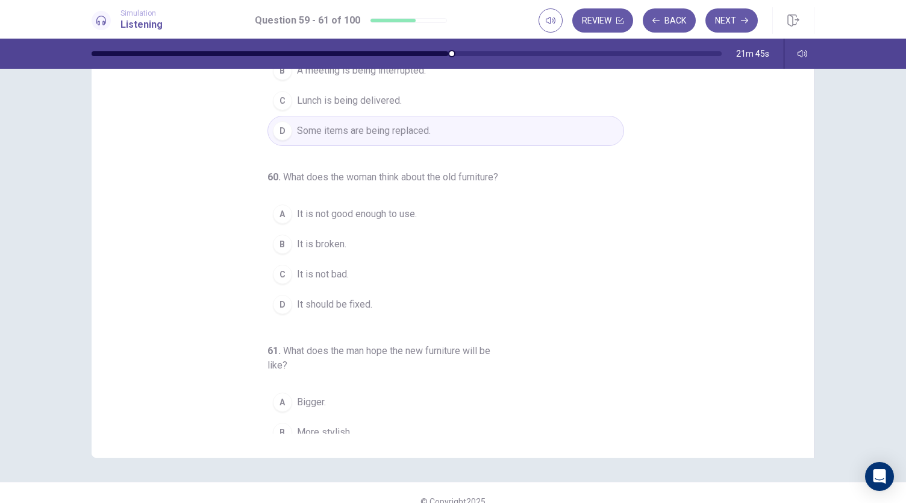
scroll to position [63, 0]
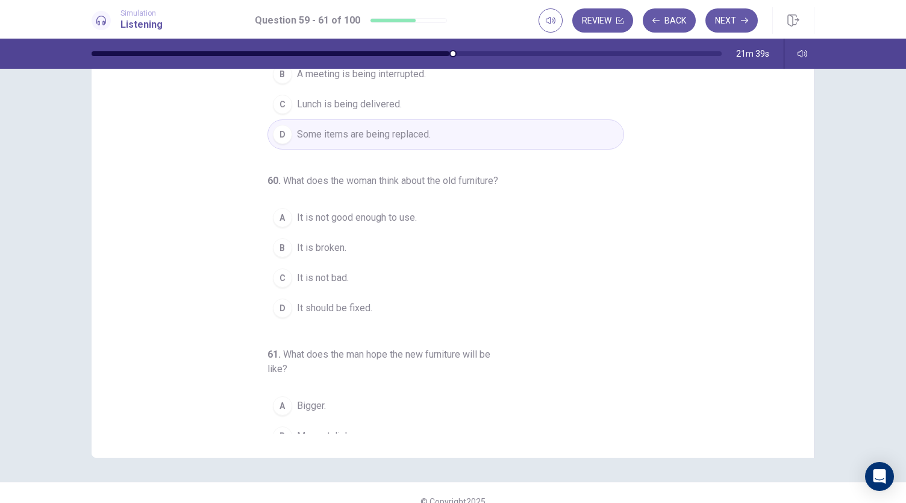
click at [281, 287] on div "C" at bounding box center [282, 277] width 19 height 19
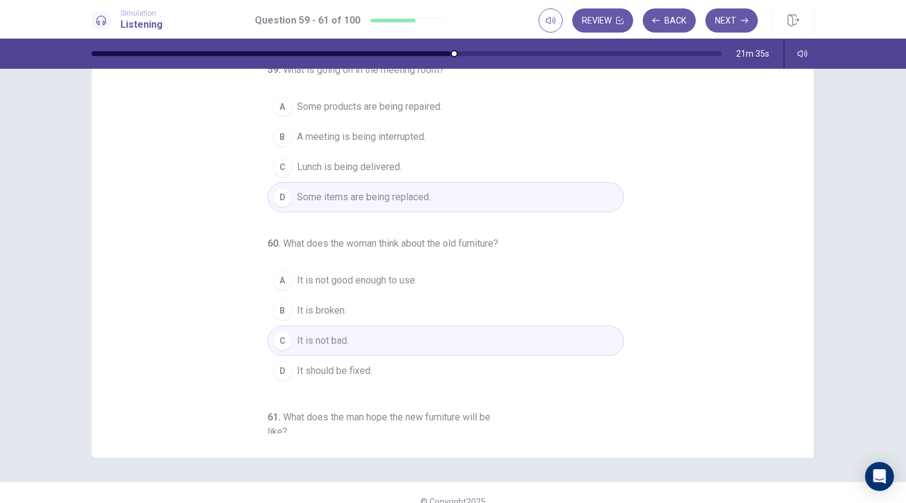
scroll to position [0, 0]
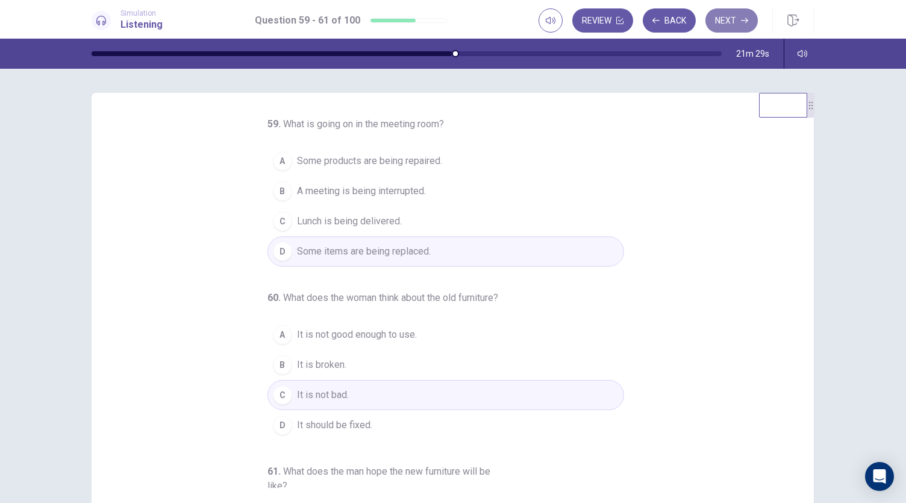
click at [730, 21] on button "Next" at bounding box center [732, 20] width 52 height 24
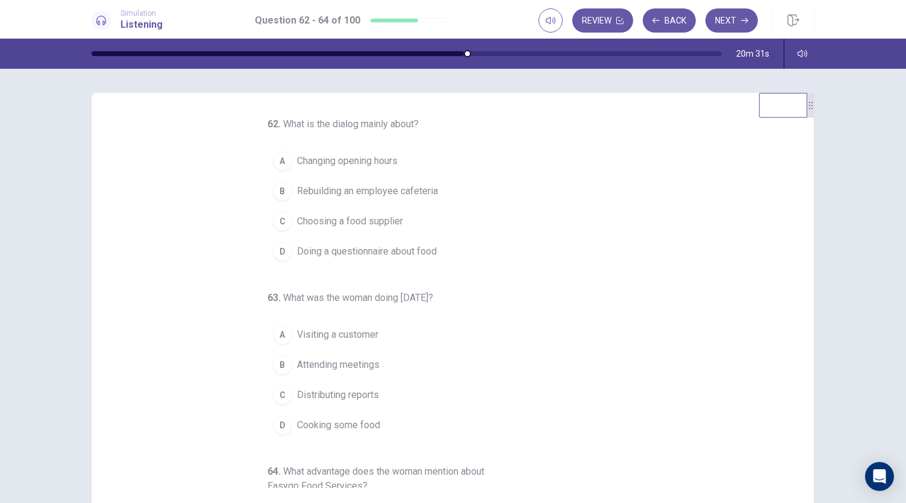
click at [276, 222] on div "C" at bounding box center [282, 221] width 19 height 19
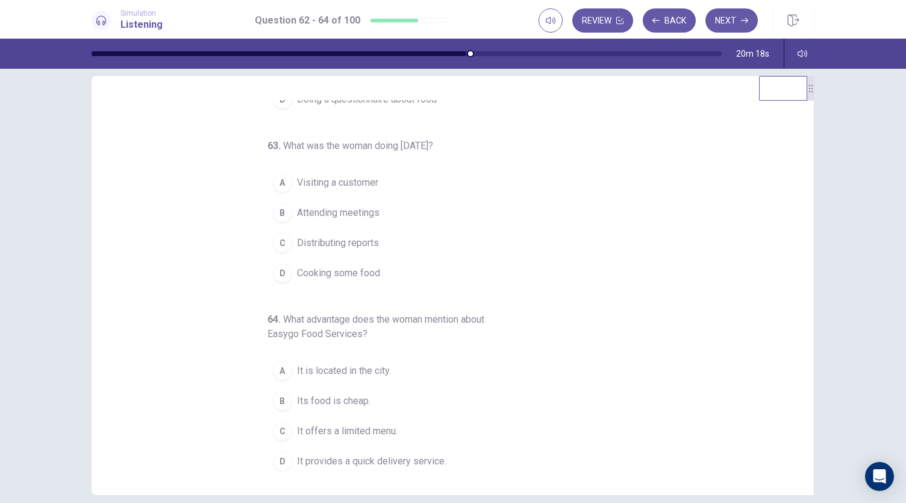
scroll to position [36, 0]
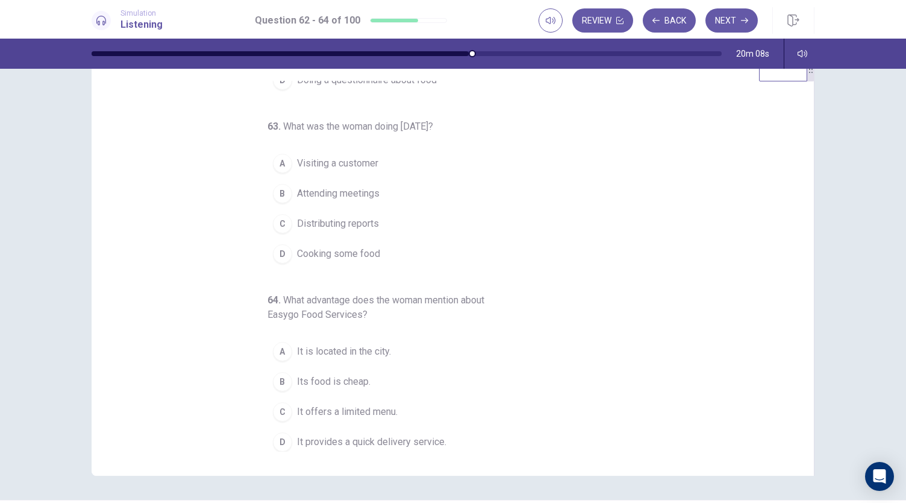
click at [328, 156] on span "Visiting a customer" at bounding box center [337, 163] width 81 height 14
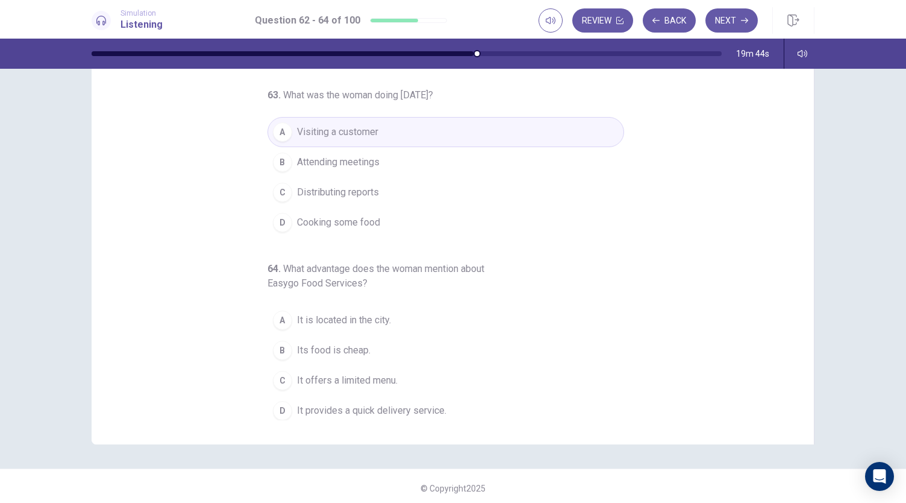
scroll to position [72, 0]
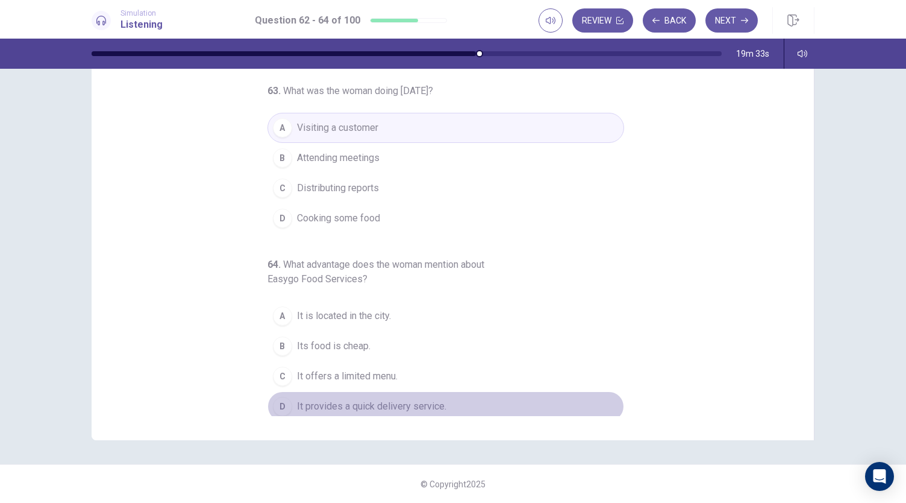
click at [359, 399] on span "It provides a quick delivery service." at bounding box center [371, 406] width 149 height 14
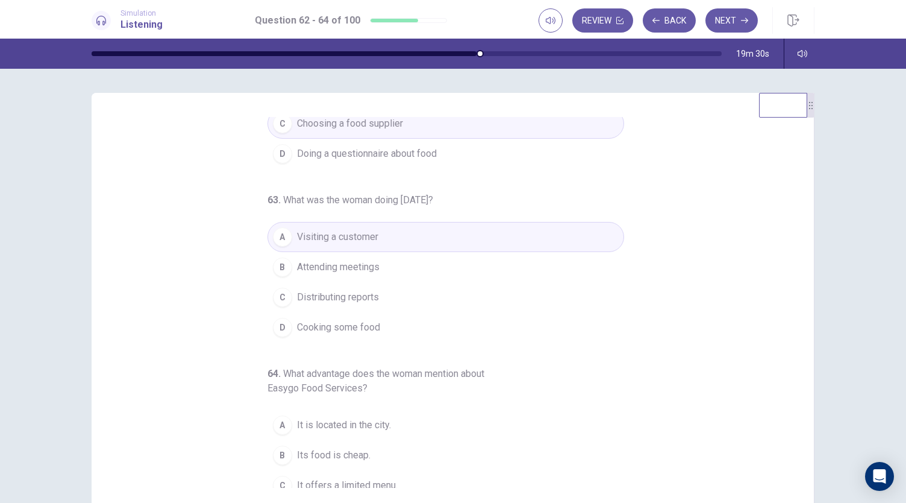
scroll to position [0, 0]
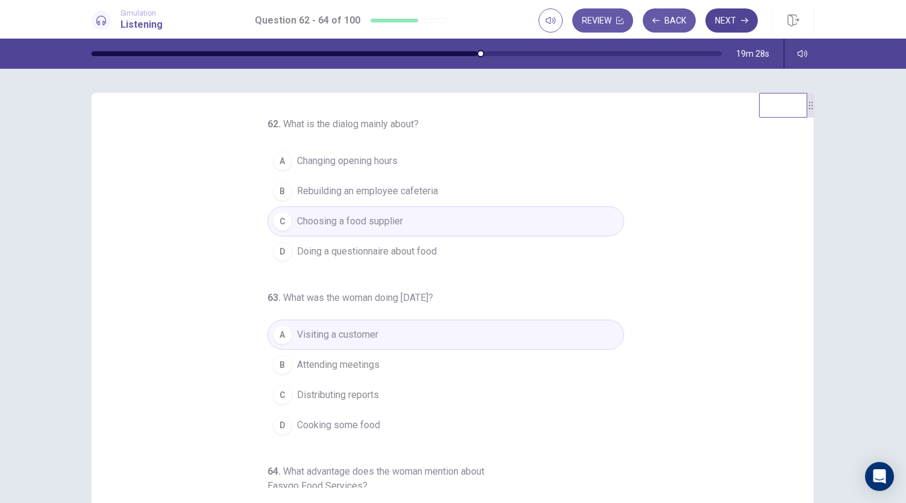
click at [737, 31] on button "Next" at bounding box center [732, 20] width 52 height 24
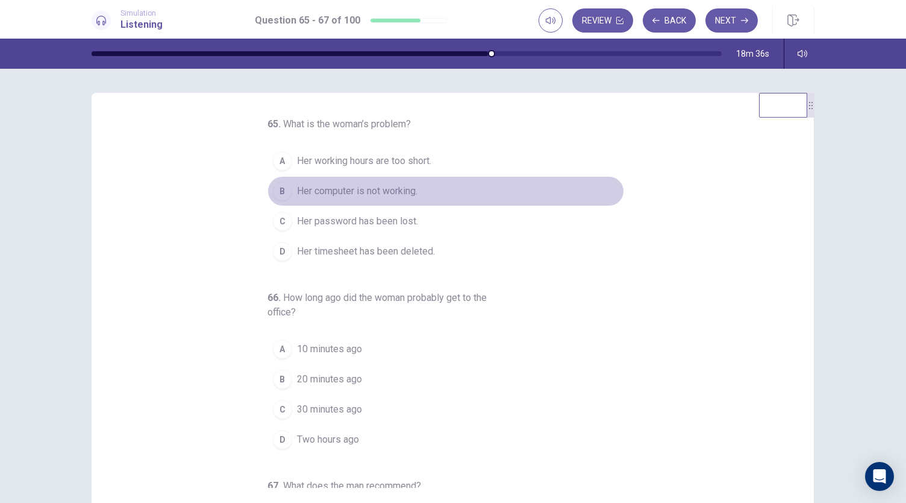
click at [314, 195] on span "Her computer is not working." at bounding box center [357, 191] width 121 height 14
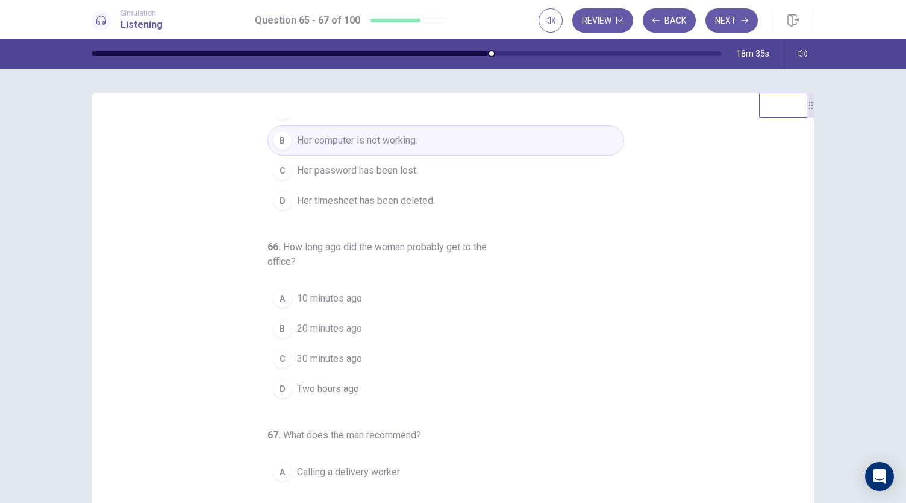
scroll to position [95, 0]
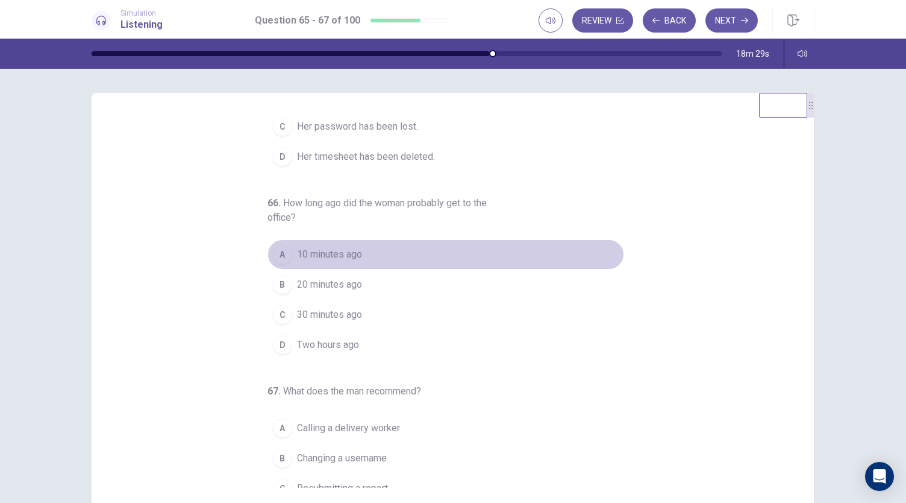
click at [297, 247] on span "10 minutes ago" at bounding box center [329, 254] width 65 height 14
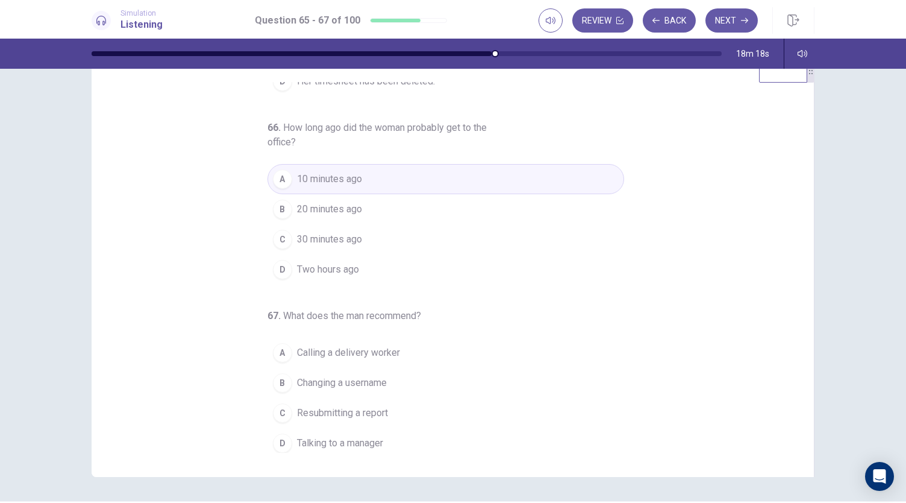
scroll to position [72, 0]
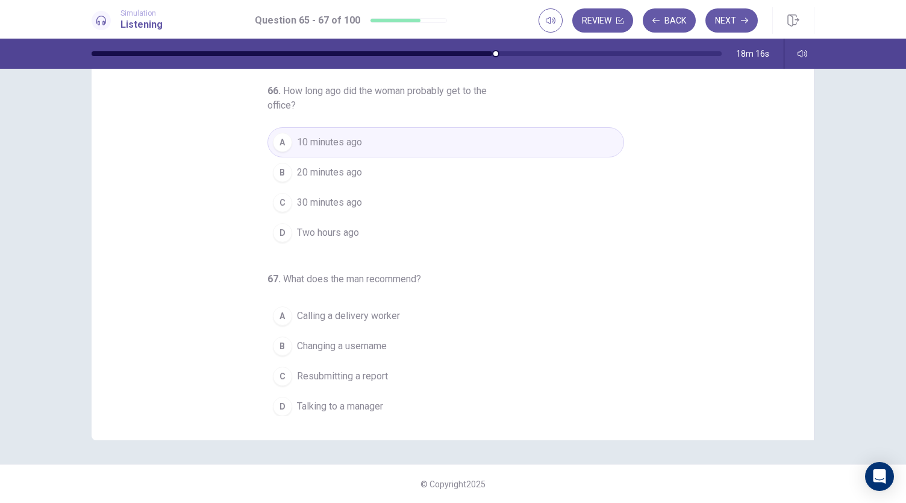
click at [299, 393] on button "D Talking to a manager" at bounding box center [446, 406] width 357 height 30
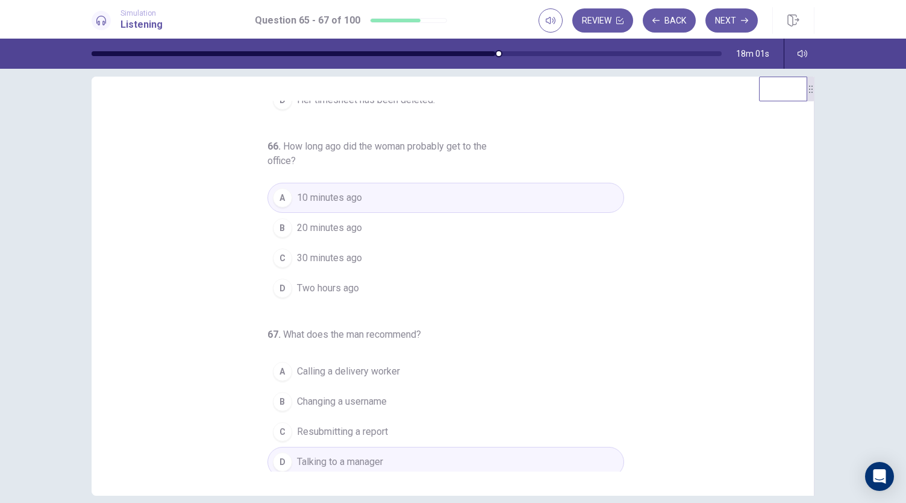
scroll to position [51, 0]
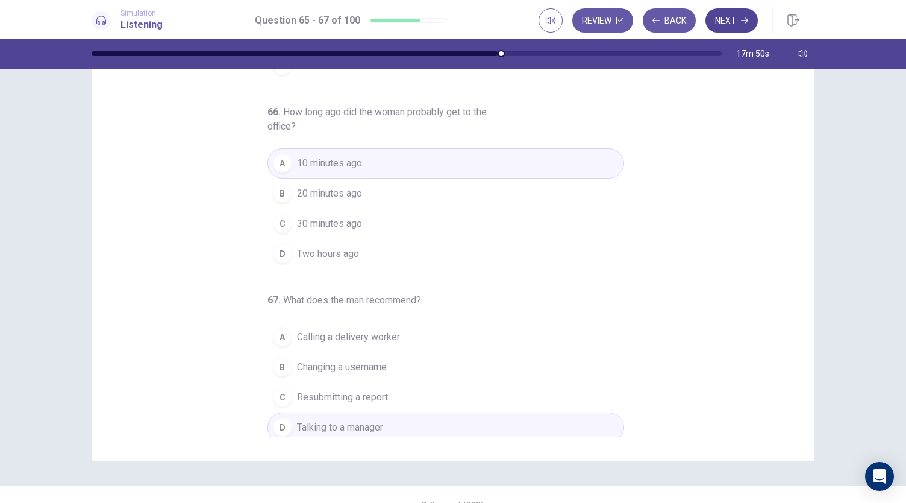
click at [736, 28] on button "Next" at bounding box center [732, 20] width 52 height 24
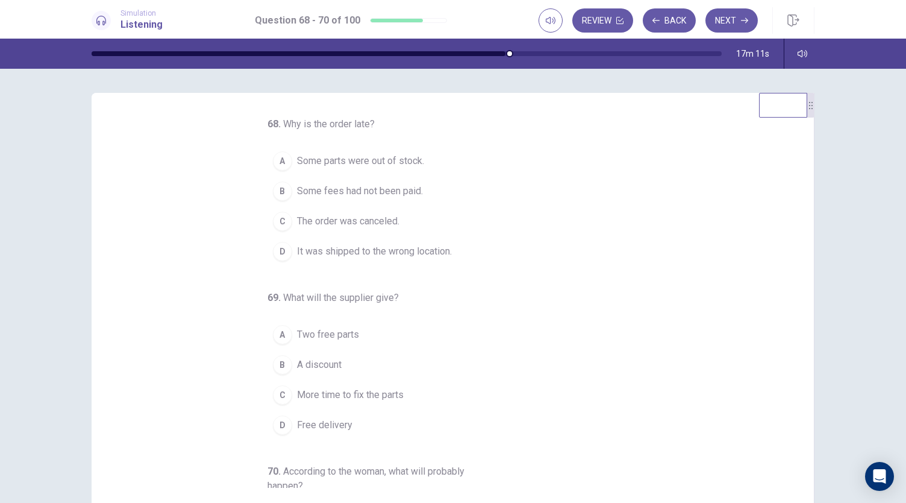
scroll to position [2, 0]
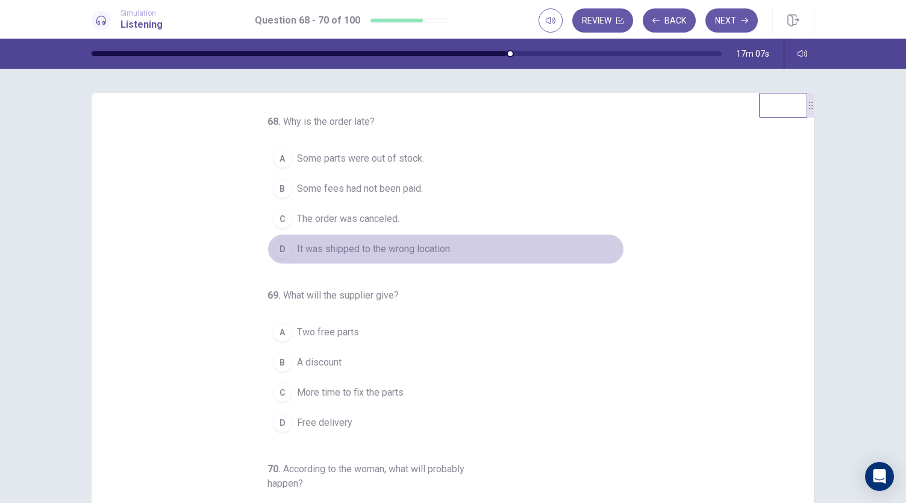
click at [307, 249] on span "It was shipped to the wrong location." at bounding box center [374, 249] width 155 height 14
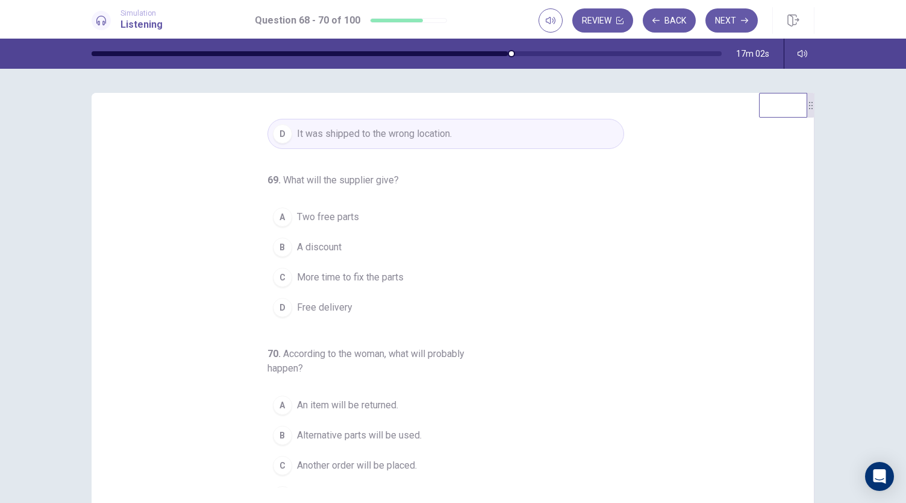
scroll to position [135, 0]
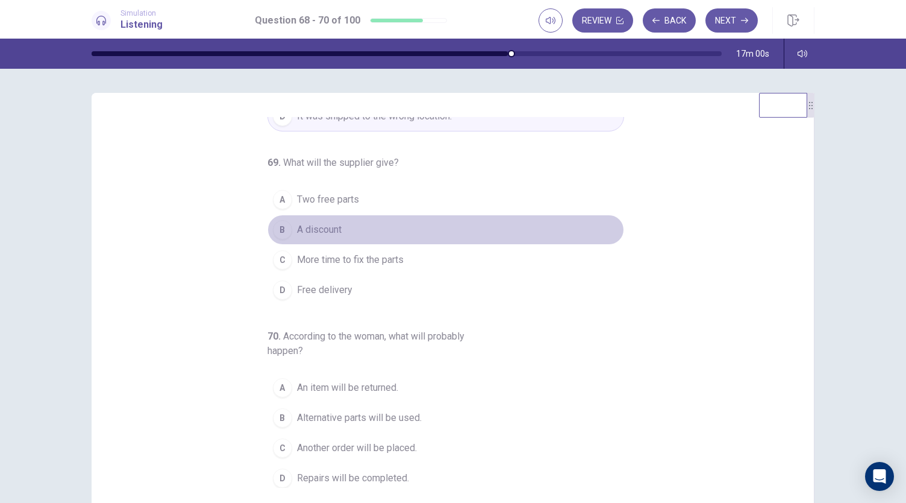
click at [298, 222] on span "A discount" at bounding box center [319, 229] width 45 height 14
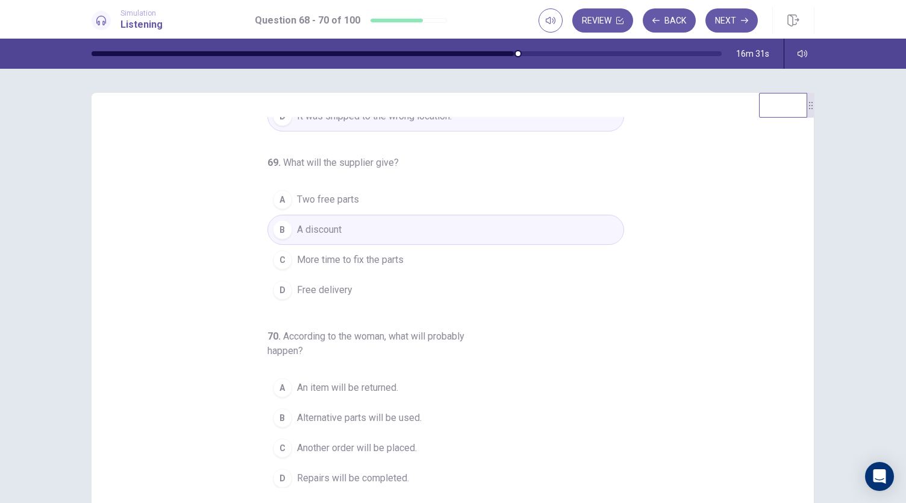
scroll to position [37, 0]
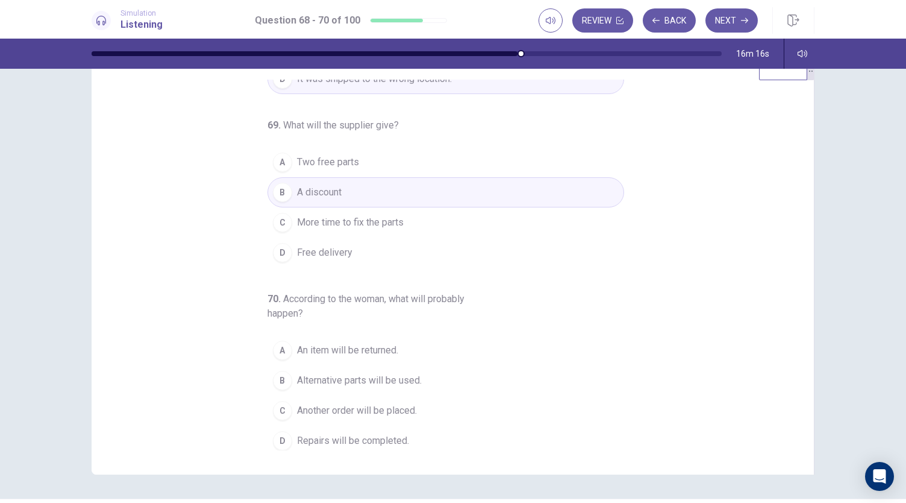
click at [369, 373] on span "Alternative parts will be used." at bounding box center [359, 380] width 125 height 14
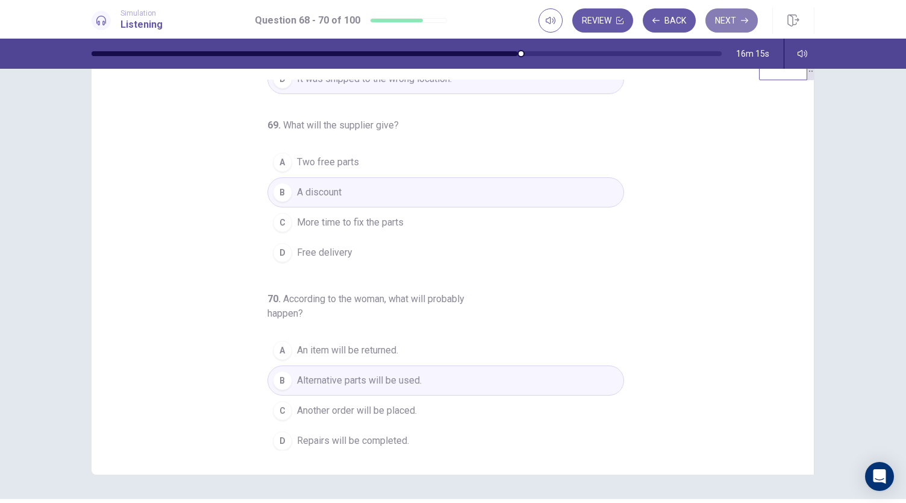
click at [728, 21] on button "Next" at bounding box center [732, 20] width 52 height 24
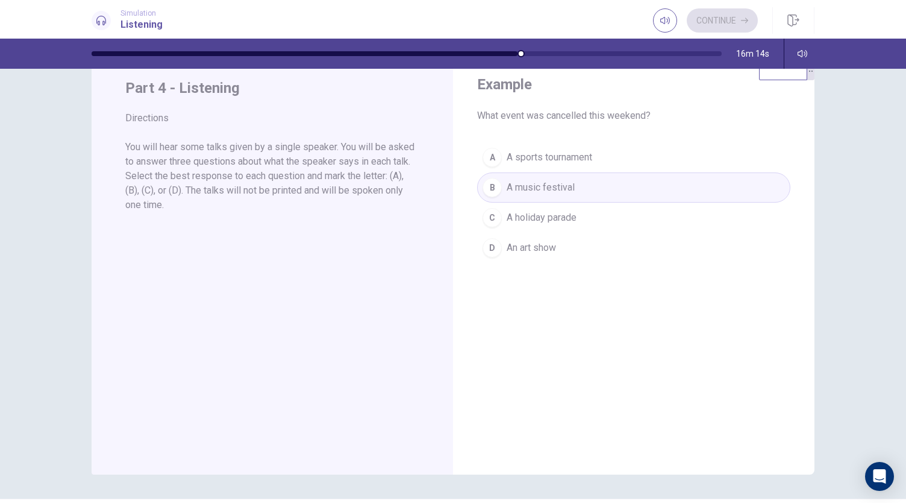
scroll to position [0, 0]
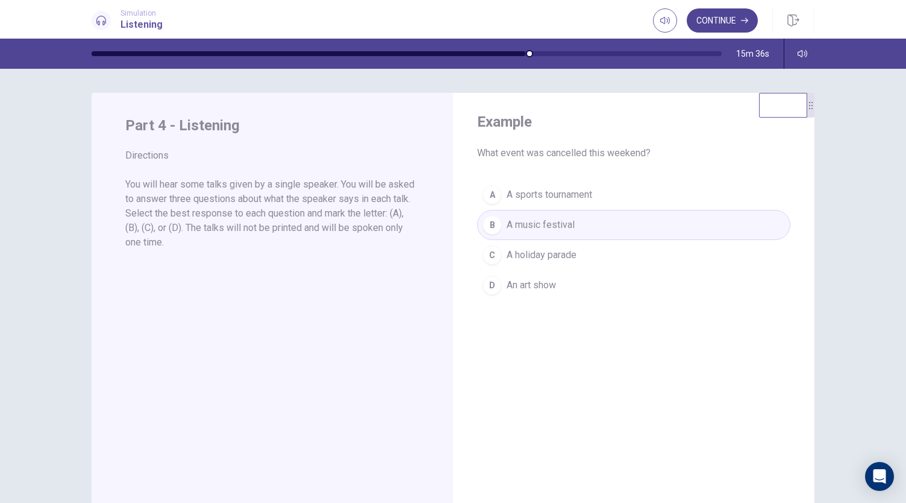
click at [742, 16] on button "Continue" at bounding box center [722, 20] width 71 height 24
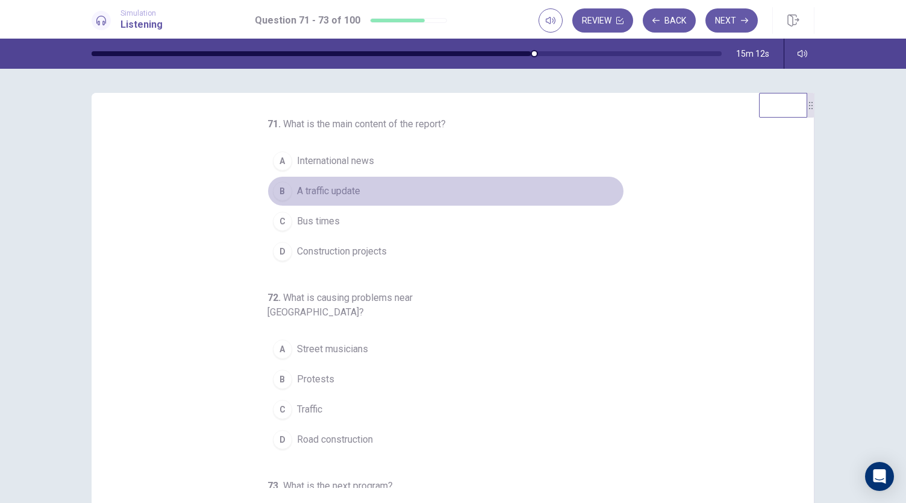
click at [278, 192] on div "B" at bounding box center [282, 190] width 19 height 19
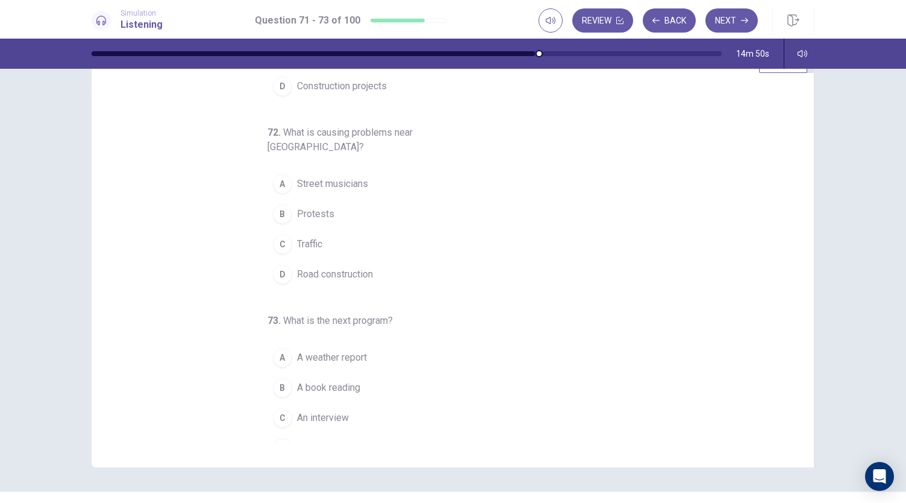
scroll to position [64, 0]
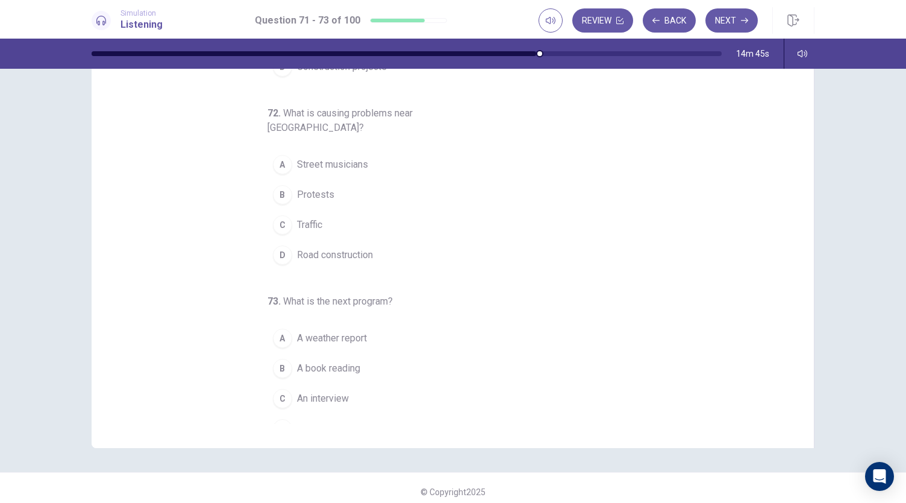
click at [288, 240] on button "D Road construction" at bounding box center [446, 255] width 357 height 30
click at [205, 277] on div "71 . What is the main content of the report? A International news B A traffic u…" at bounding box center [458, 238] width 694 height 371
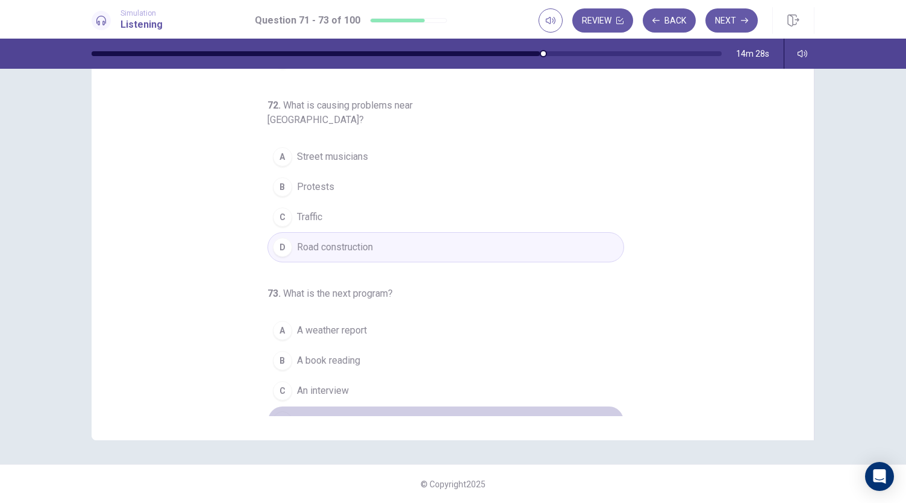
click at [298, 413] on span "A music show" at bounding box center [326, 420] width 59 height 14
click at [215, 390] on div "71 . What is the main content of the report? A International news B A traffic u…" at bounding box center [458, 230] width 694 height 371
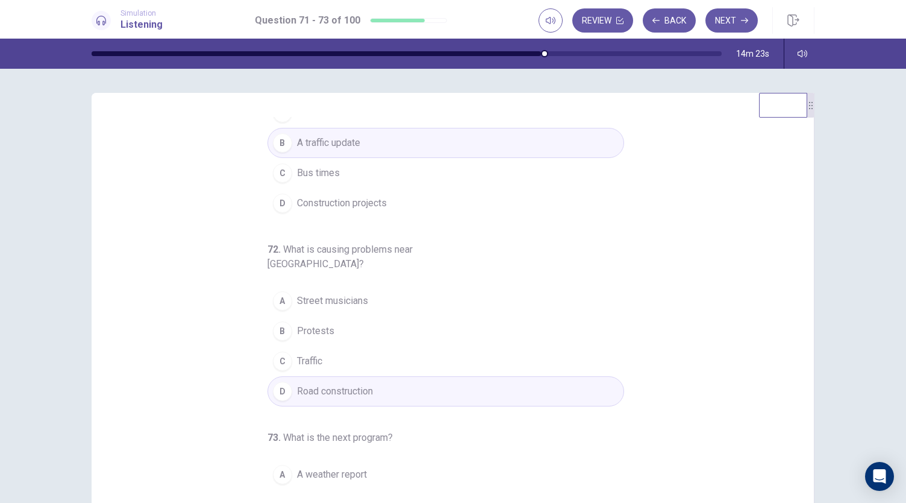
scroll to position [24, 0]
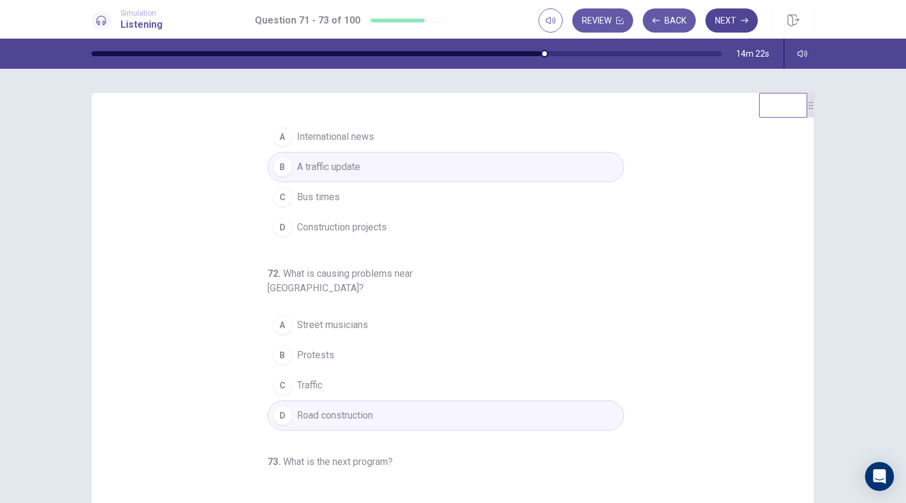
click at [738, 20] on button "Next" at bounding box center [732, 20] width 52 height 24
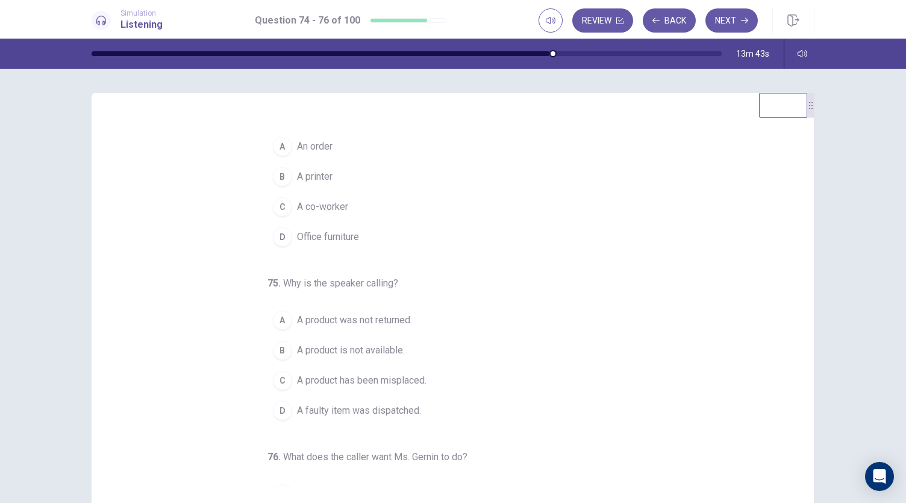
scroll to position [0, 0]
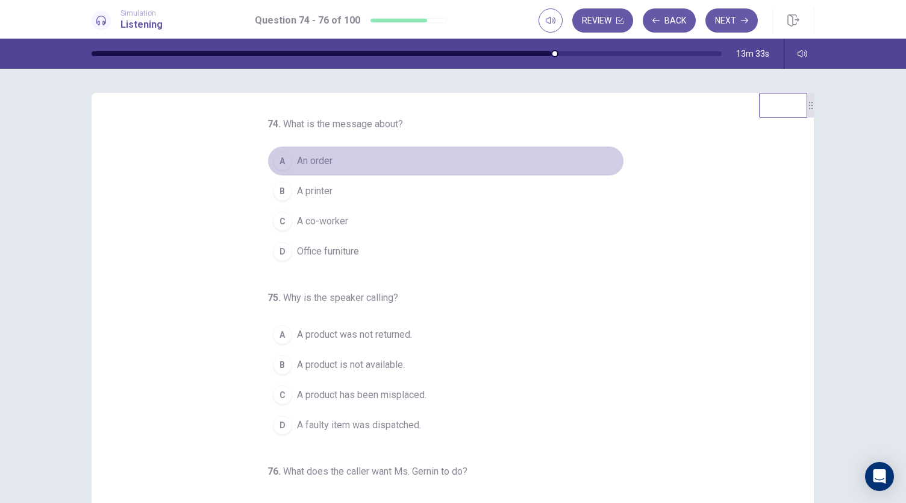
click at [306, 162] on span "An order" at bounding box center [315, 161] width 36 height 14
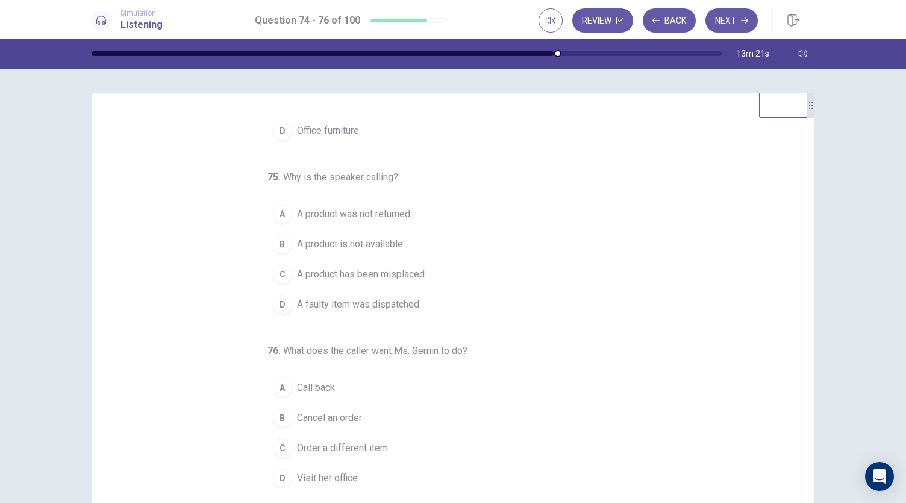
scroll to position [31, 0]
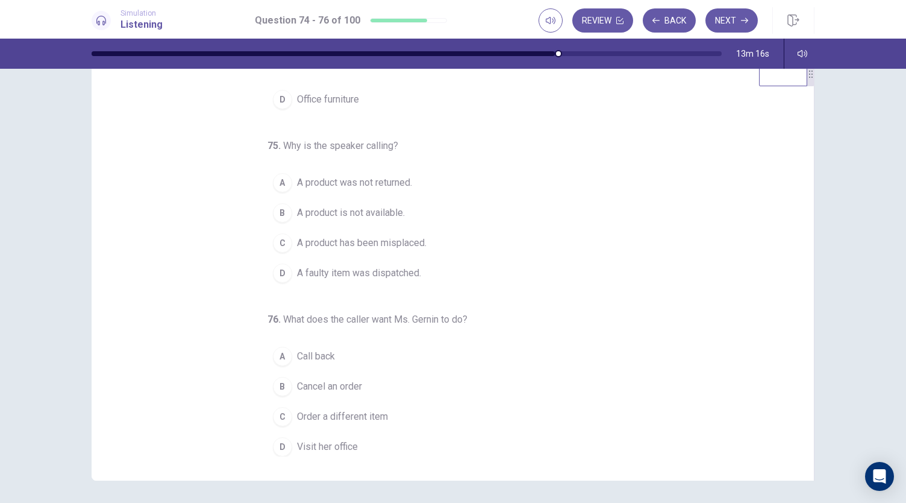
click at [313, 205] on span "A product is not available." at bounding box center [351, 212] width 108 height 14
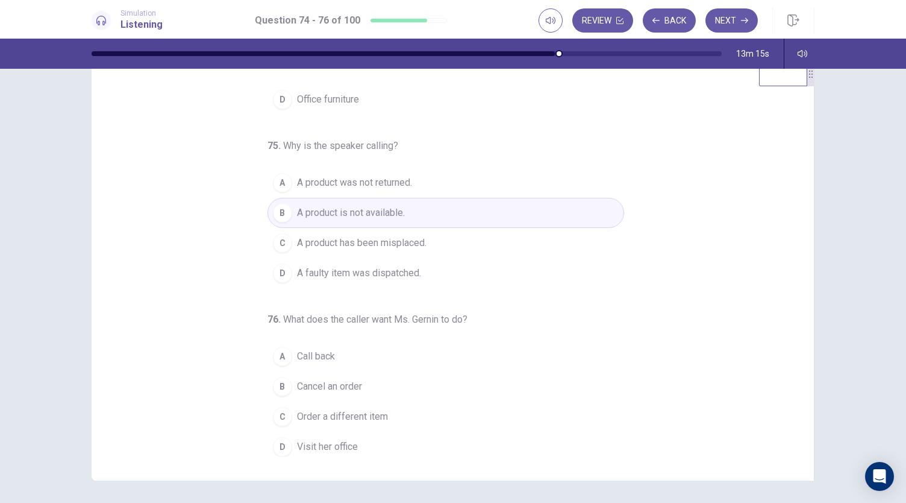
click at [194, 309] on div "74 . What is the message about? A An order B A printer C A co-worker D Office f…" at bounding box center [458, 271] width 694 height 371
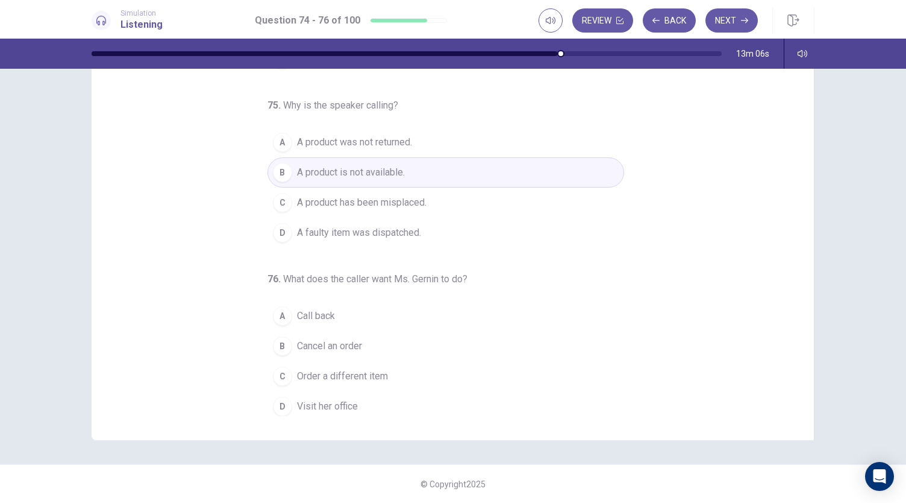
click at [297, 310] on span "Call back" at bounding box center [316, 316] width 38 height 14
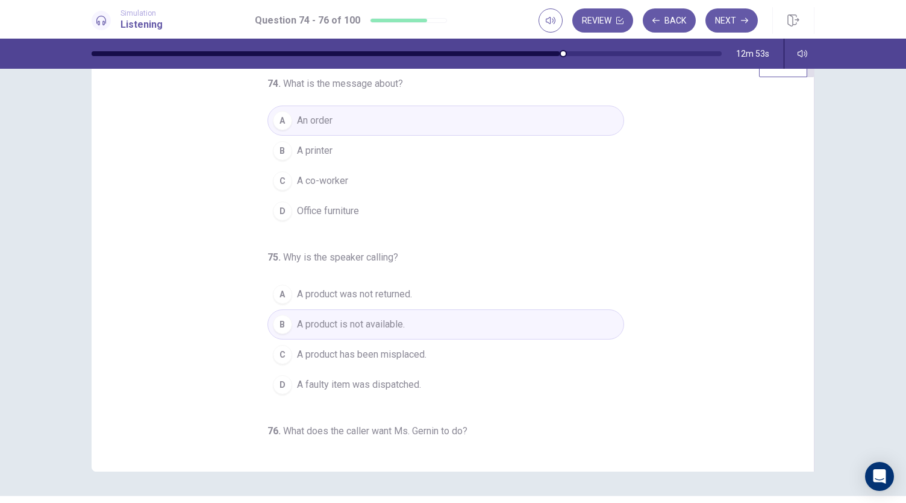
scroll to position [4, 0]
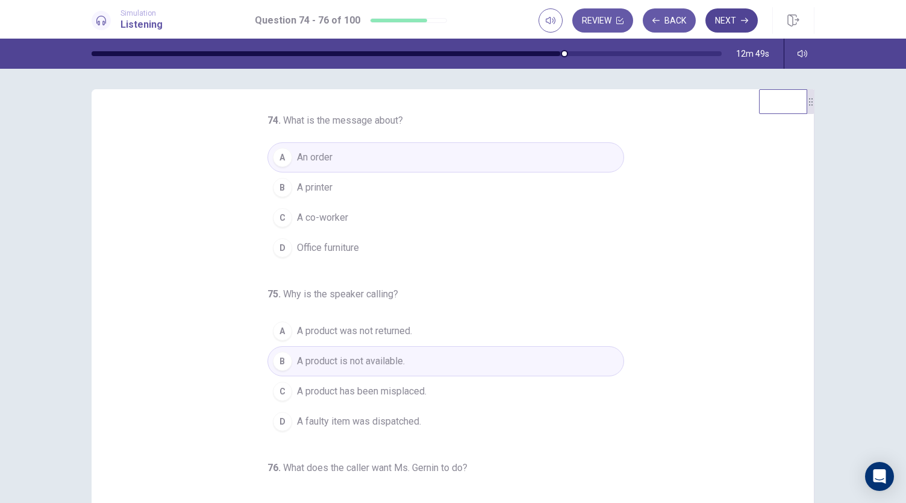
click at [736, 20] on button "Next" at bounding box center [732, 20] width 52 height 24
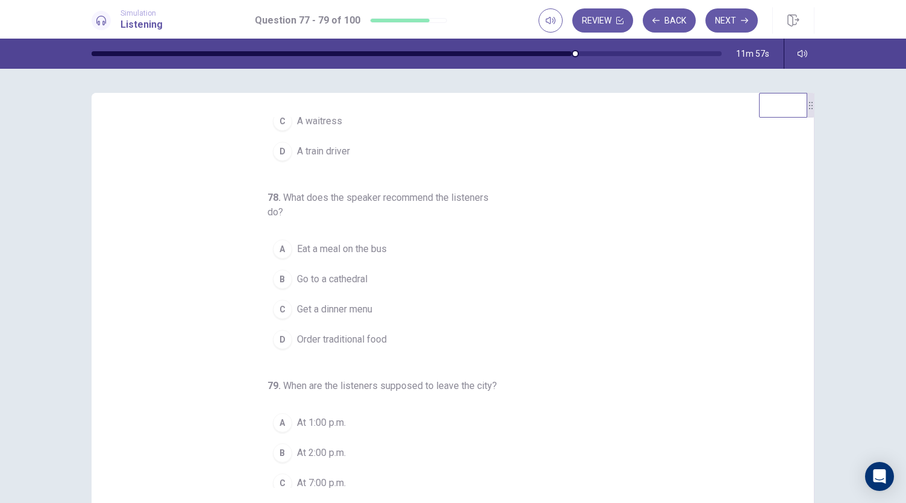
scroll to position [101, 0]
click at [322, 337] on span "Order traditional food" at bounding box center [342, 338] width 90 height 14
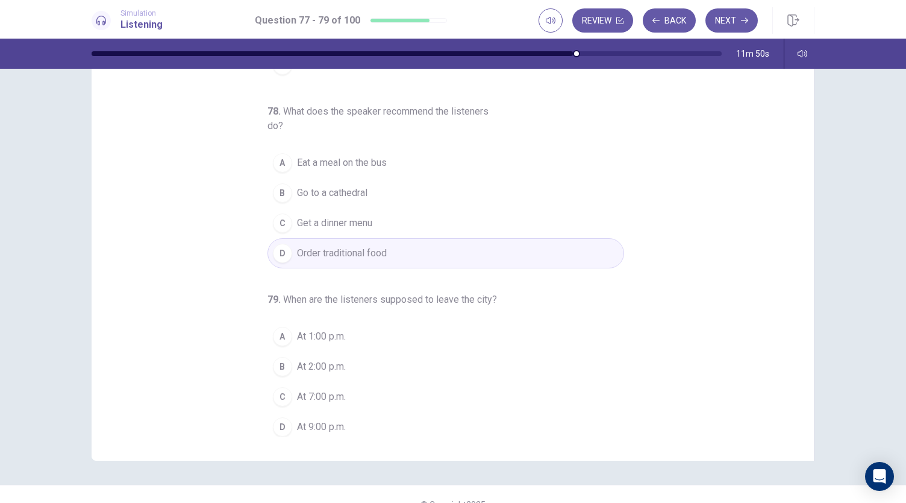
scroll to position [72, 0]
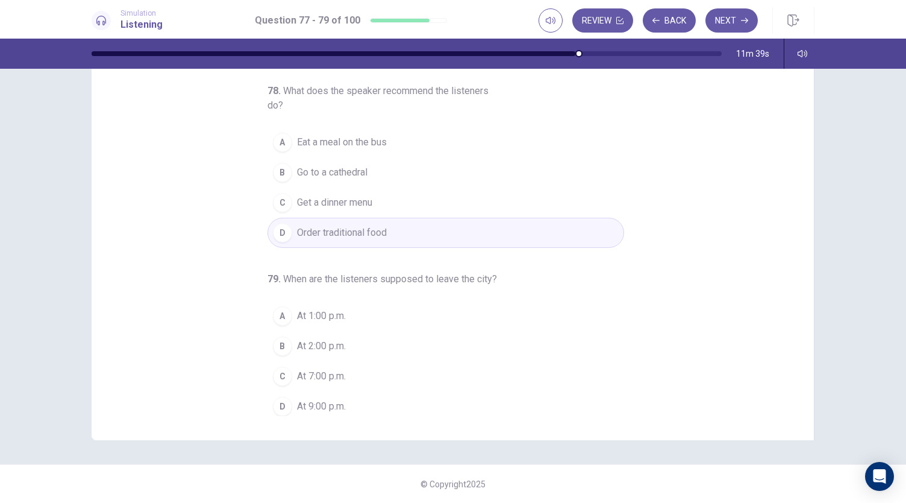
click at [297, 374] on span "At 7:00 p.m." at bounding box center [321, 376] width 49 height 14
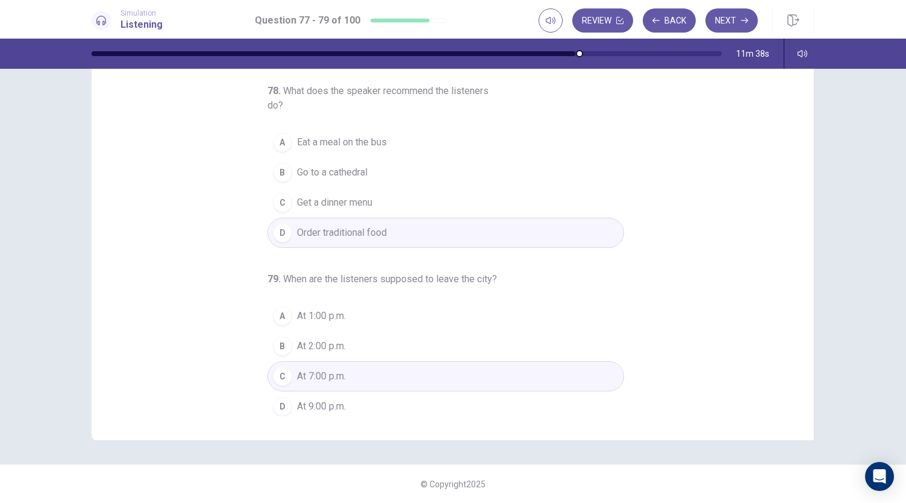
click at [187, 344] on div "77 . Who most likely is making the announcement? A A tour guide B A flight atte…" at bounding box center [458, 230] width 694 height 371
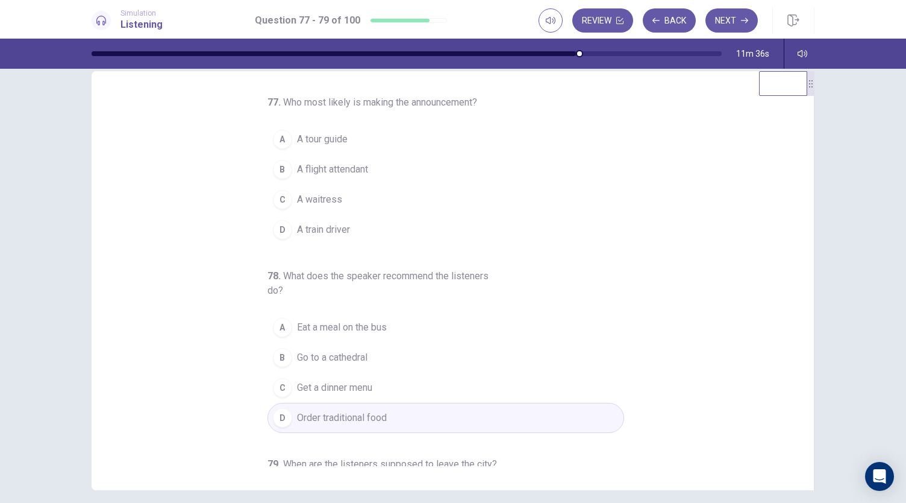
scroll to position [21, 0]
click at [282, 145] on div "A" at bounding box center [282, 139] width 19 height 19
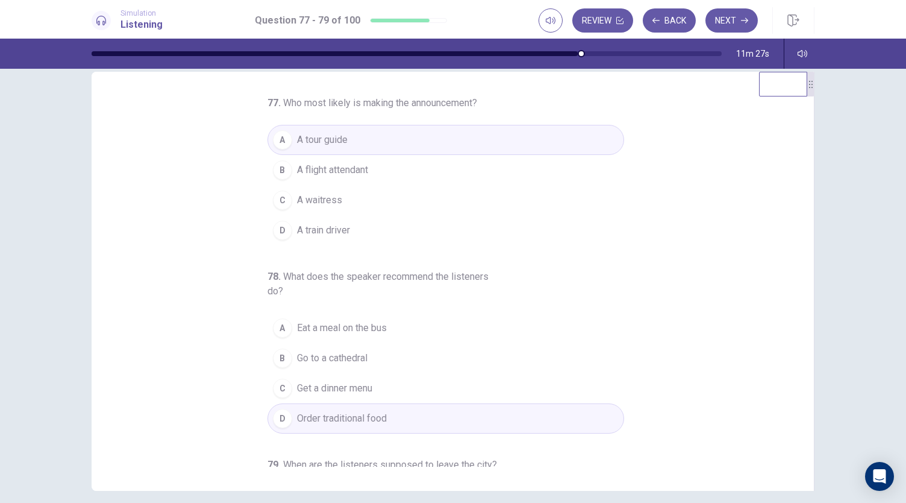
click at [162, 301] on div "77 . Who most likely is making the announcement? A A tour guide B A flight atte…" at bounding box center [458, 281] width 694 height 371
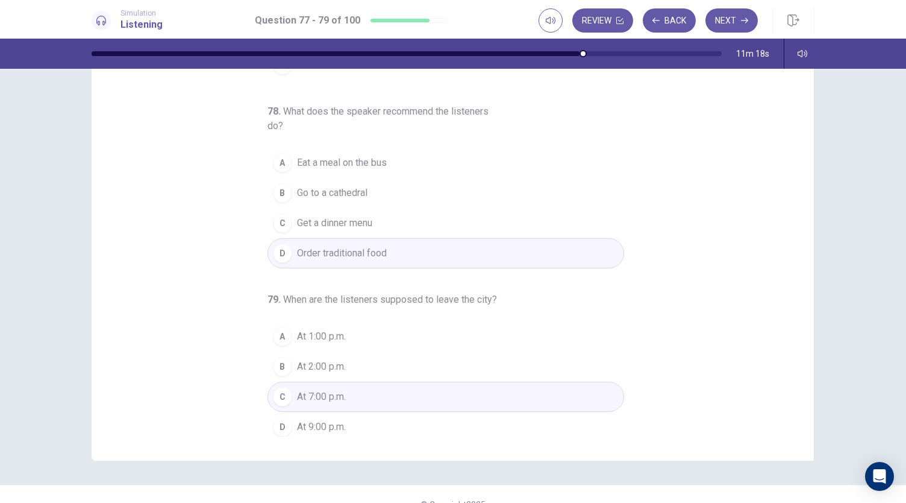
scroll to position [72, 0]
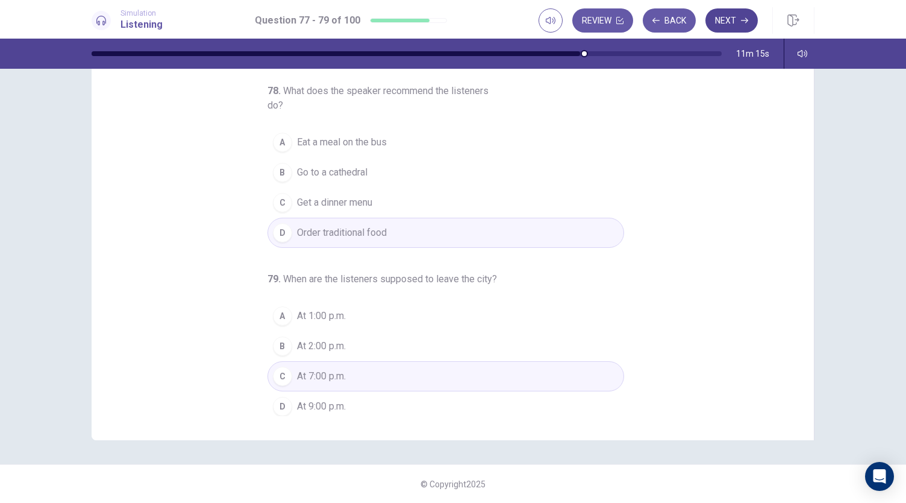
click at [732, 25] on button "Next" at bounding box center [732, 20] width 52 height 24
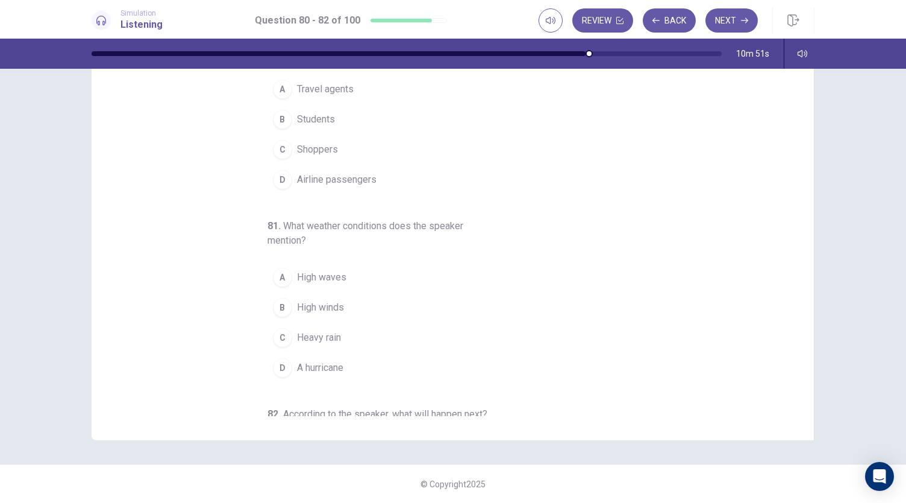
scroll to position [0, 0]
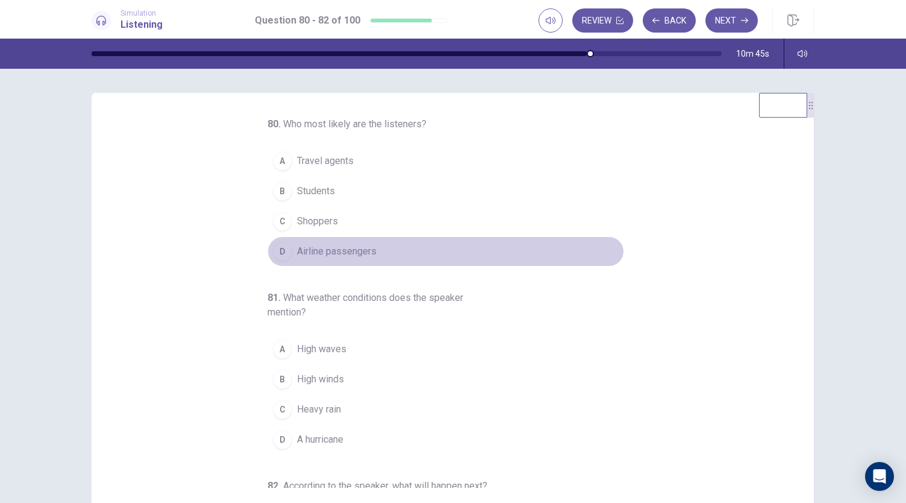
click at [325, 244] on span "Airline passengers" at bounding box center [337, 251] width 80 height 14
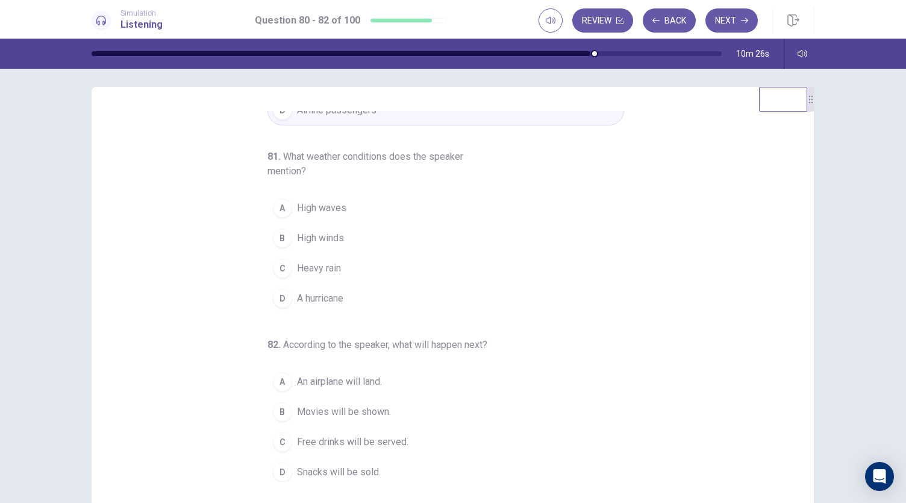
scroll to position [34, 0]
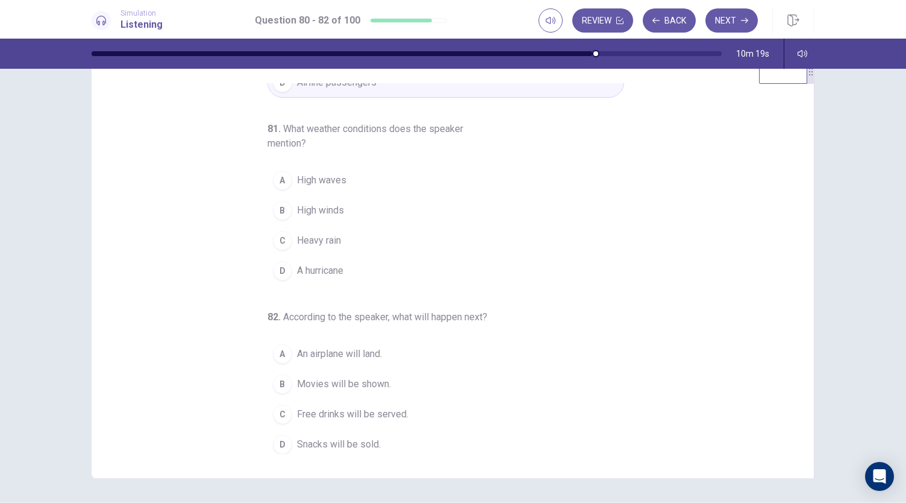
click at [319, 203] on span "High winds" at bounding box center [320, 210] width 47 height 14
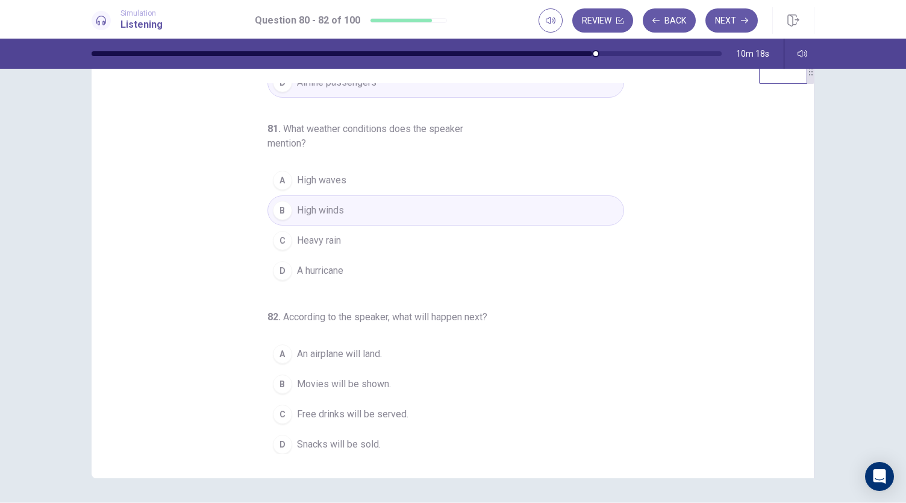
scroll to position [72, 0]
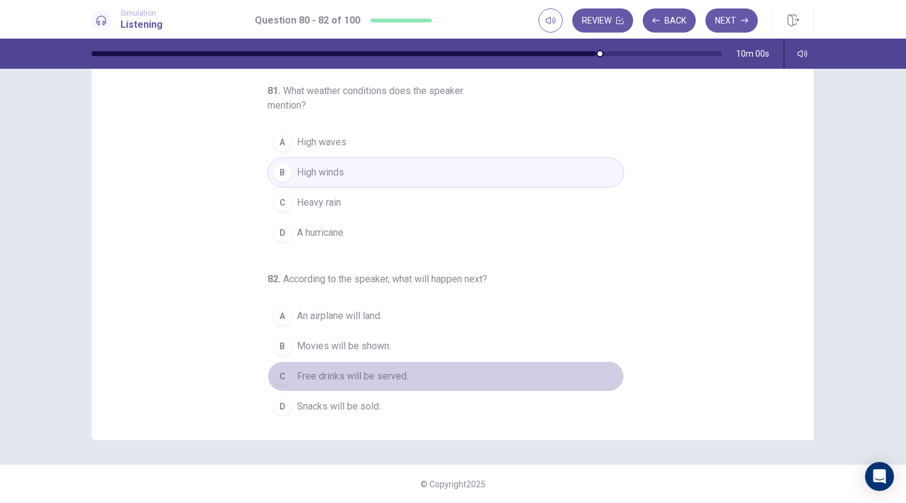
click at [307, 381] on button "C Free drinks will be served." at bounding box center [446, 376] width 357 height 30
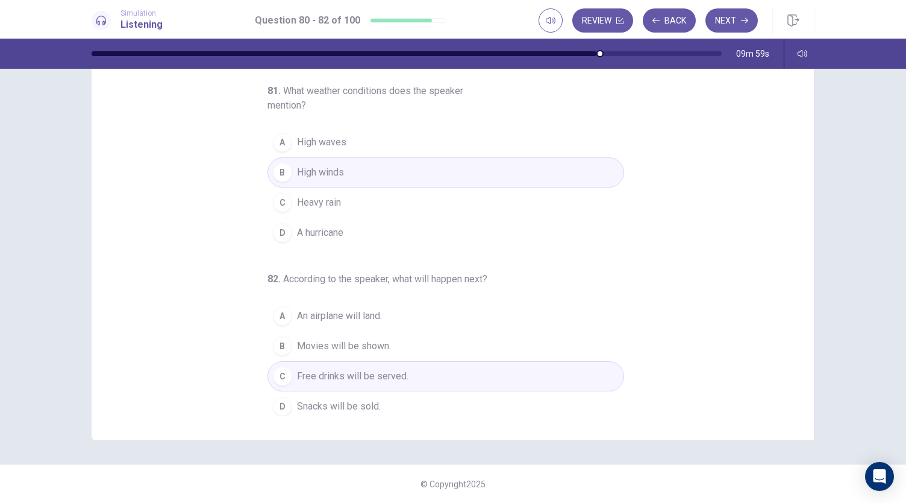
click at [190, 381] on div "80 . Who most likely are the listeners? A Travel agents B Students C Shoppers D…" at bounding box center [458, 230] width 694 height 371
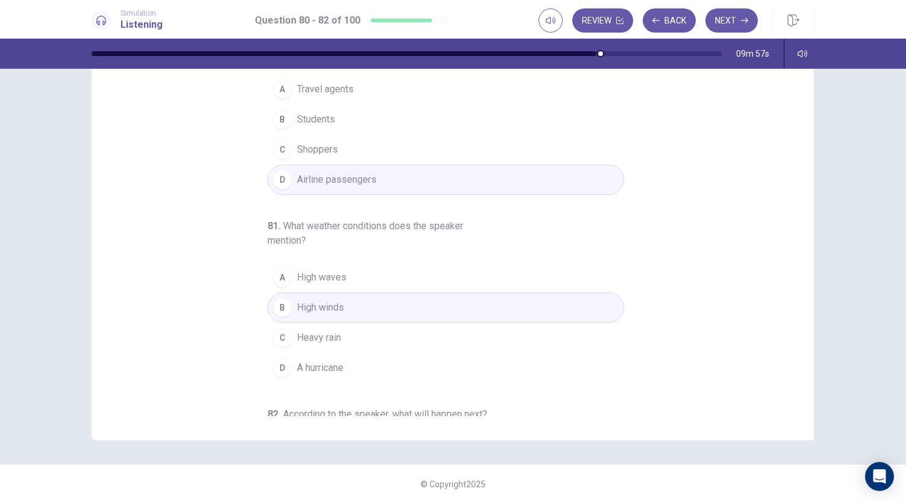
scroll to position [0, 0]
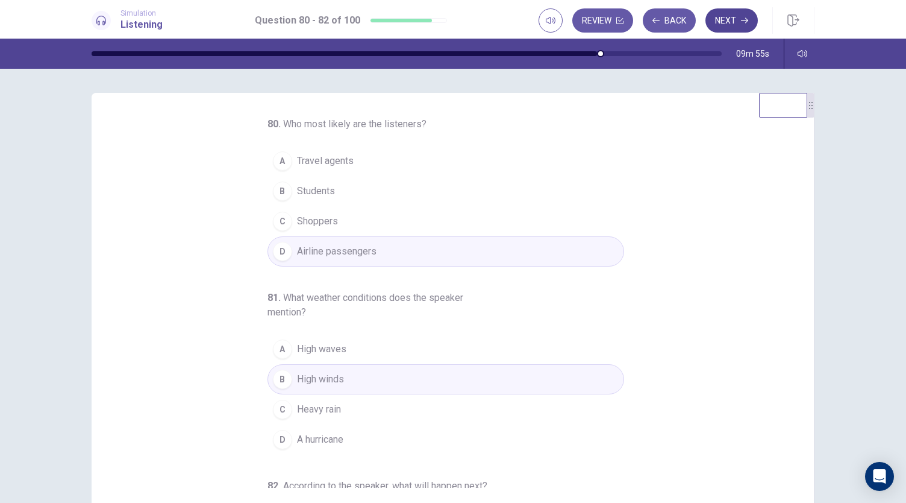
click at [747, 22] on icon "button" at bounding box center [744, 20] width 7 height 7
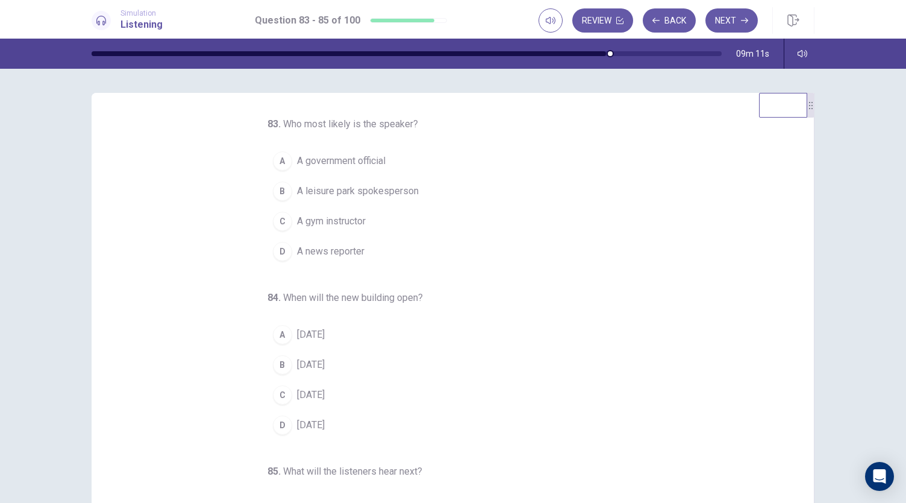
click at [307, 248] on span "A news reporter" at bounding box center [330, 251] width 67 height 14
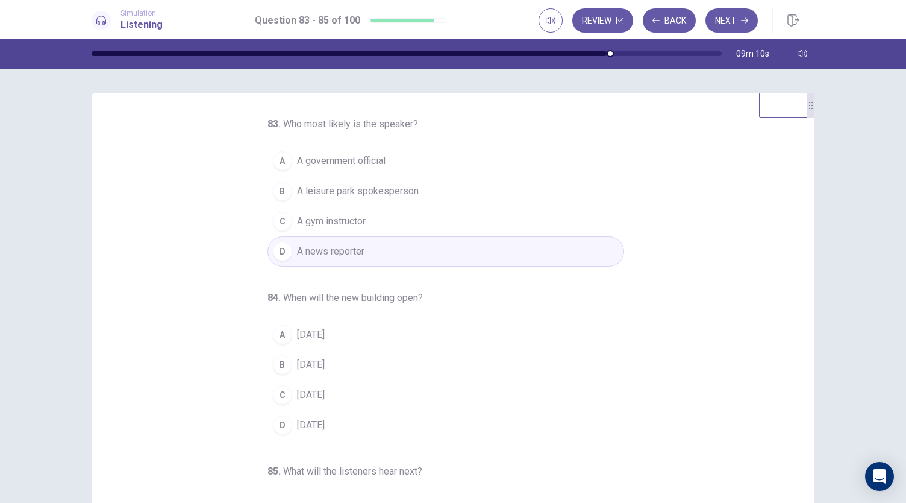
click at [179, 303] on div "83 . Who most likely is the speaker? A A government official B A leisure park s…" at bounding box center [458, 302] width 694 height 371
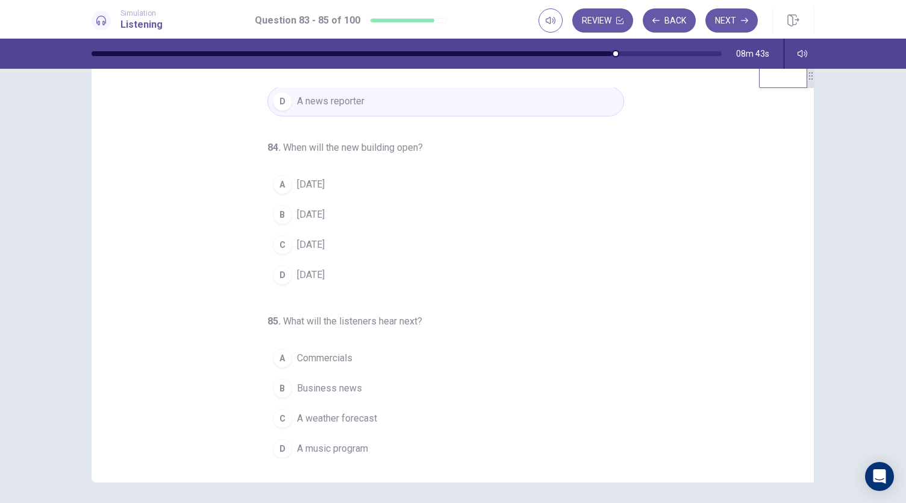
scroll to position [57, 0]
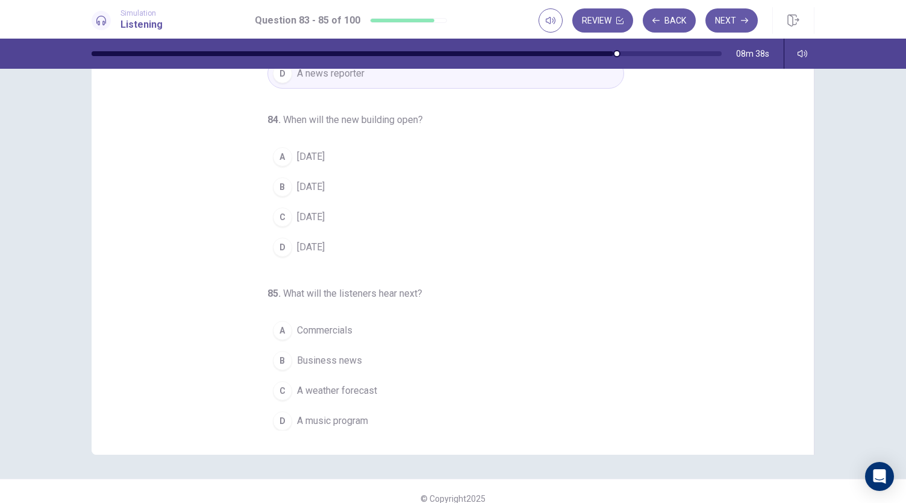
click at [325, 162] on button "A In two years" at bounding box center [446, 157] width 357 height 30
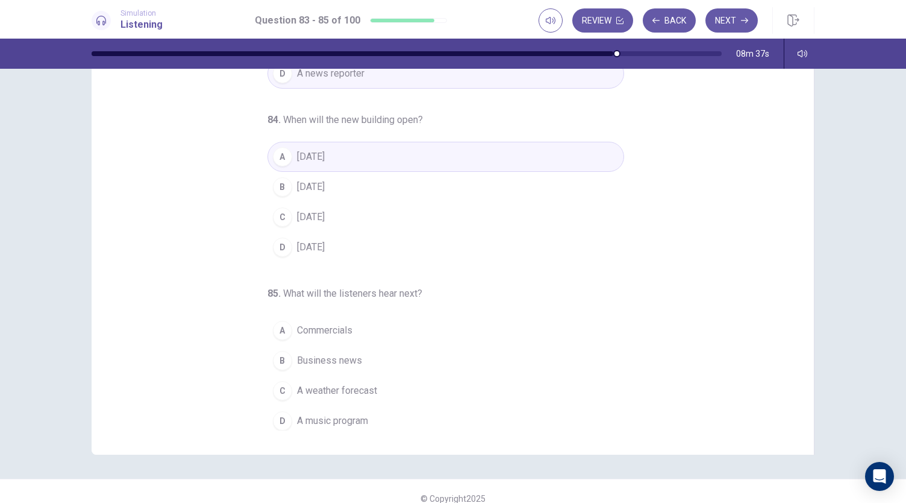
scroll to position [72, 0]
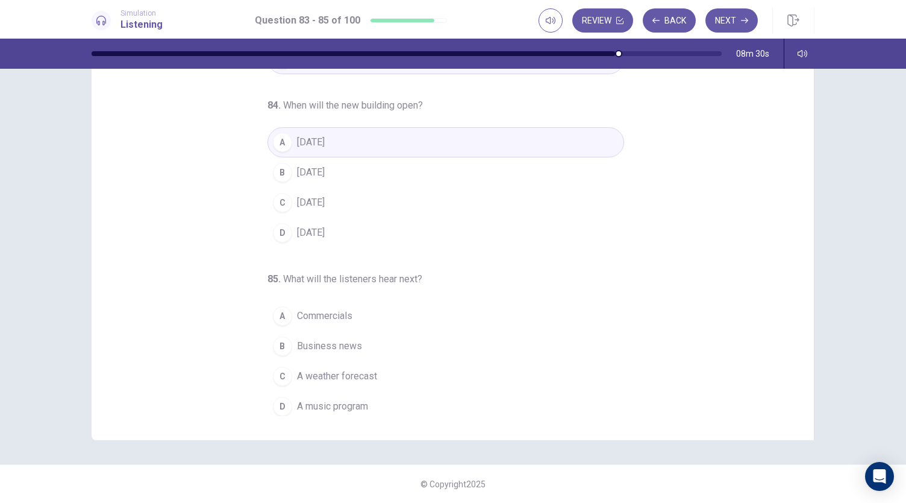
click at [348, 371] on span "A weather forecast" at bounding box center [337, 376] width 80 height 14
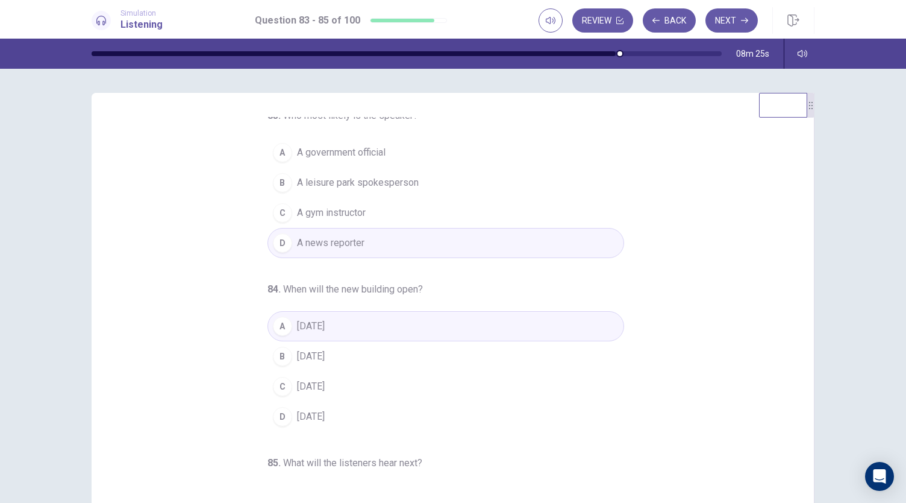
scroll to position [5, 0]
click at [743, 25] on button "Next" at bounding box center [732, 20] width 52 height 24
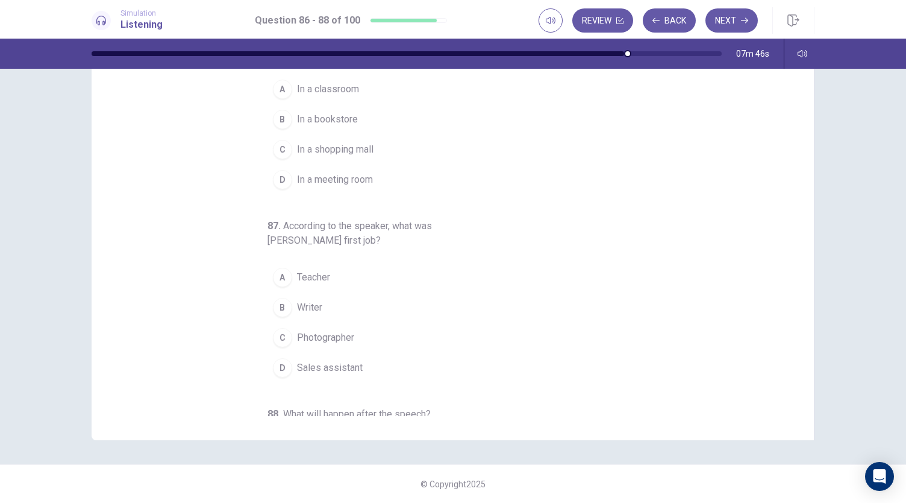
scroll to position [0, 0]
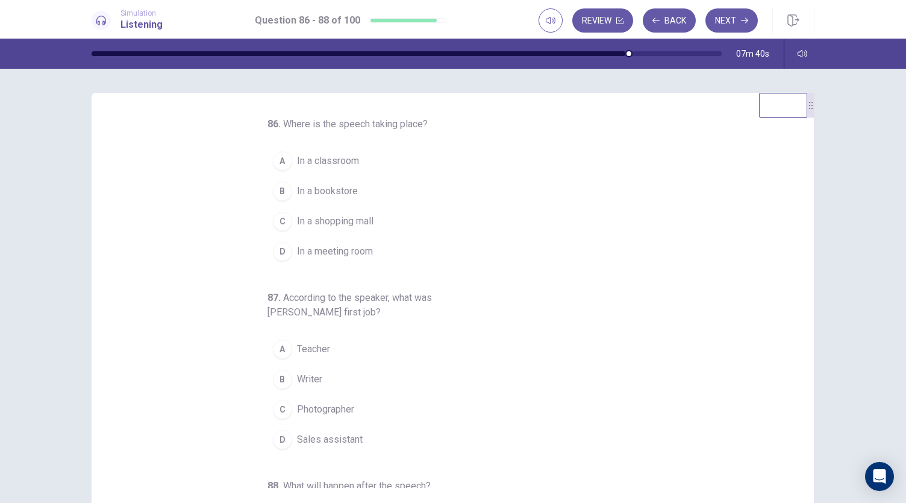
click at [297, 257] on span "In a meeting room" at bounding box center [335, 251] width 76 height 14
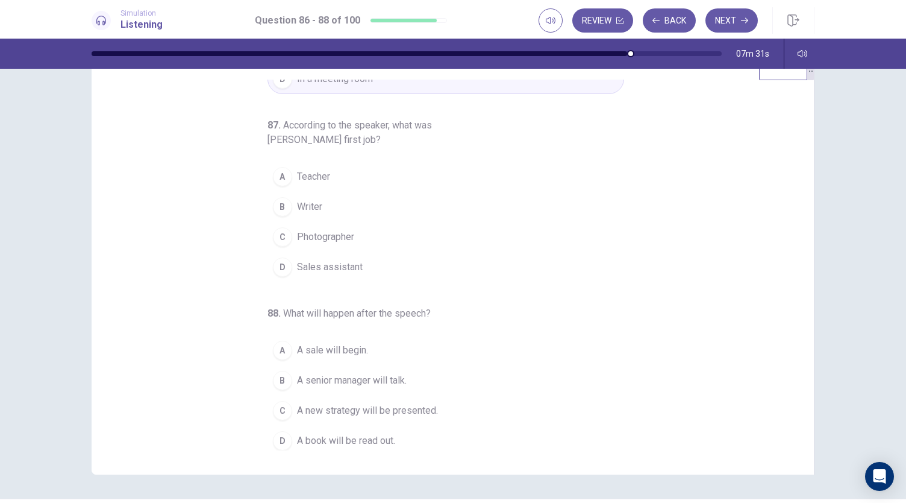
scroll to position [39, 0]
click at [293, 165] on button "A Teacher" at bounding box center [446, 175] width 357 height 30
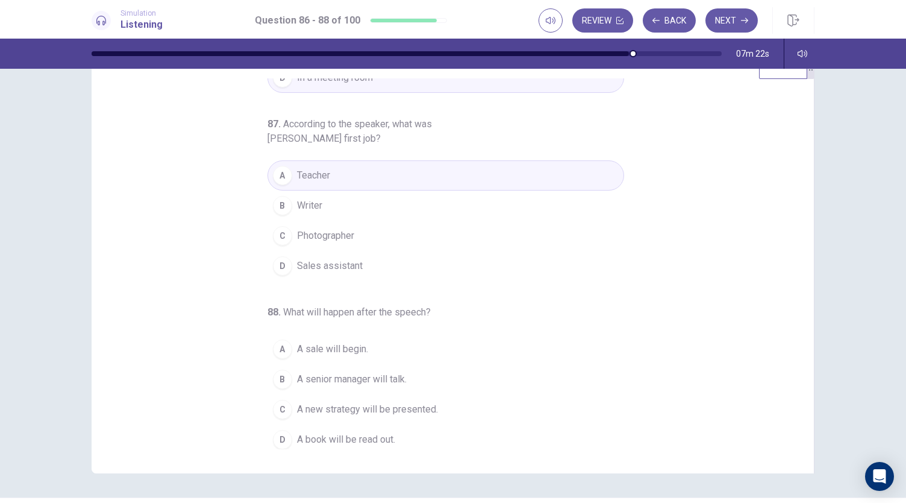
scroll to position [57, 0]
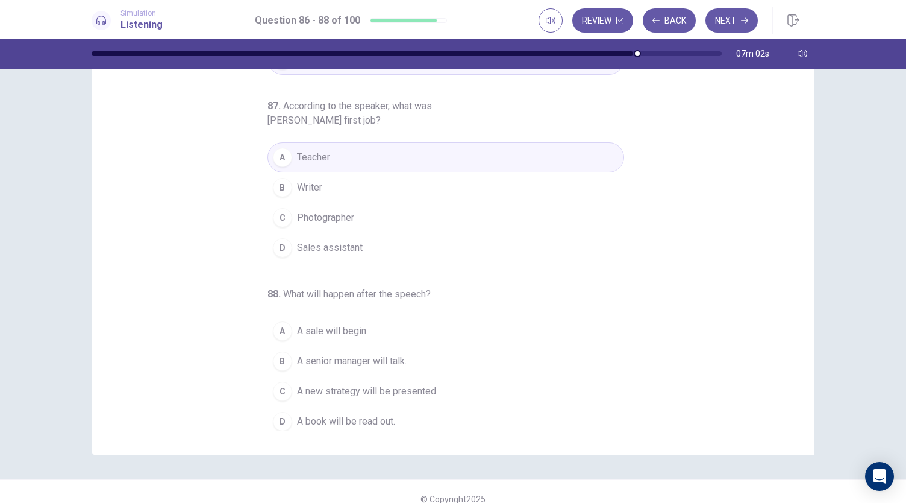
click at [365, 354] on span "A senior manager will talk." at bounding box center [352, 361] width 110 height 14
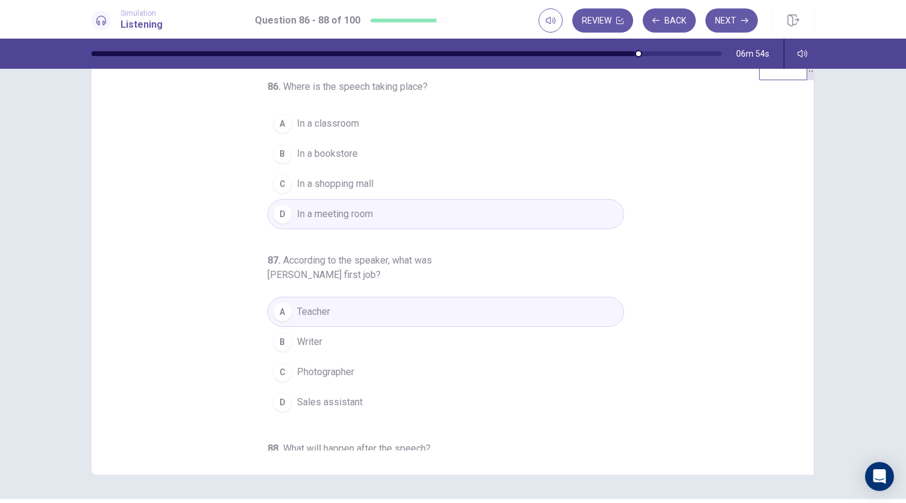
scroll to position [0, 0]
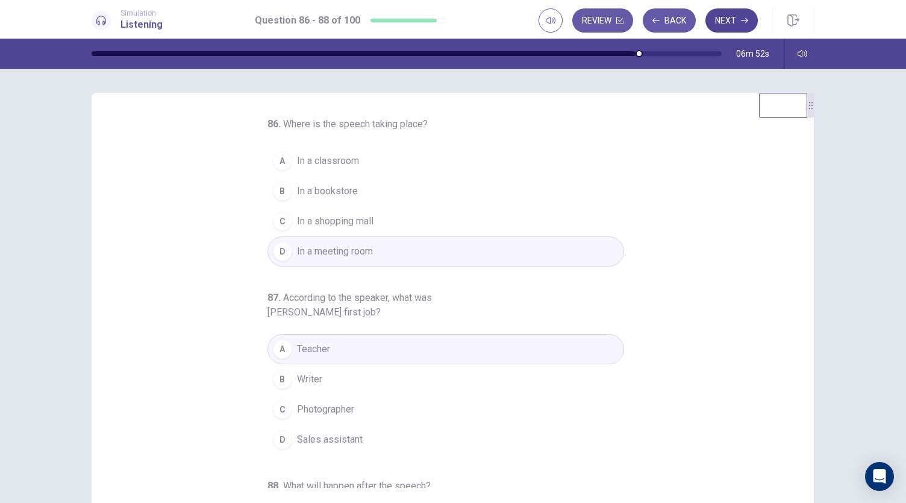
click at [732, 19] on button "Next" at bounding box center [732, 20] width 52 height 24
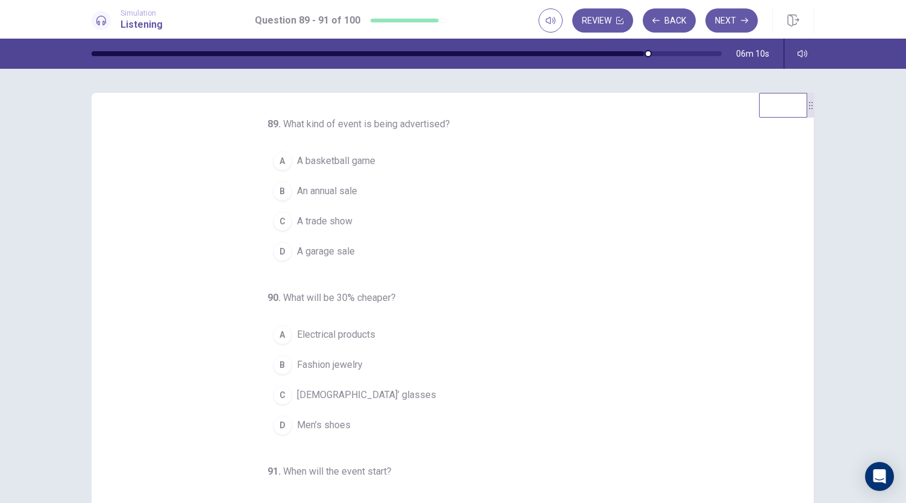
click at [307, 196] on span "An annual sale" at bounding box center [327, 191] width 60 height 14
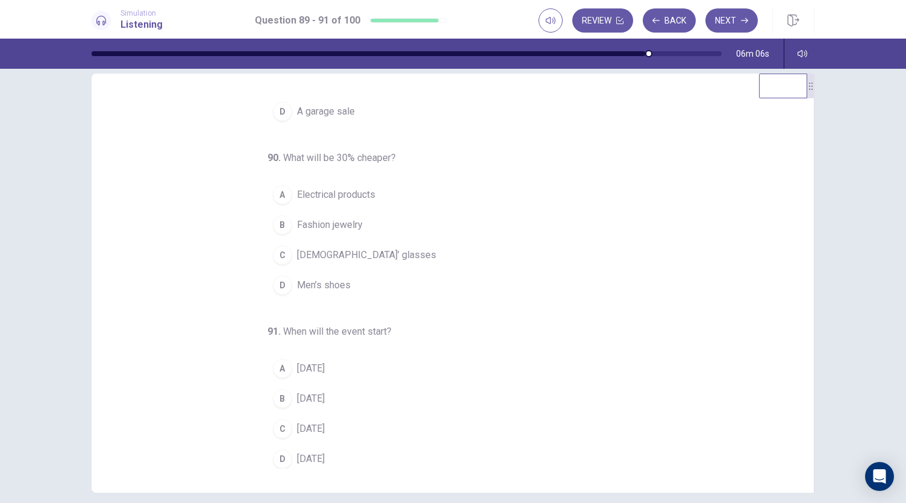
scroll to position [32, 0]
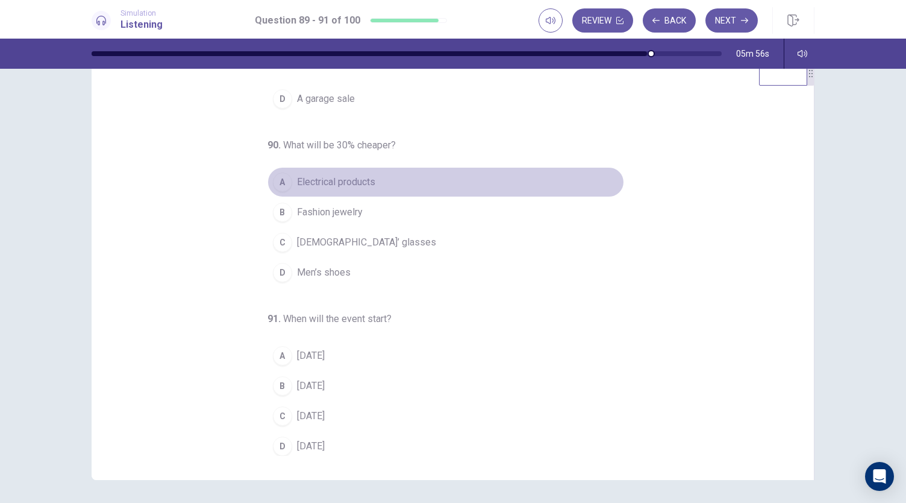
click at [350, 185] on span "Electrical products" at bounding box center [336, 182] width 78 height 14
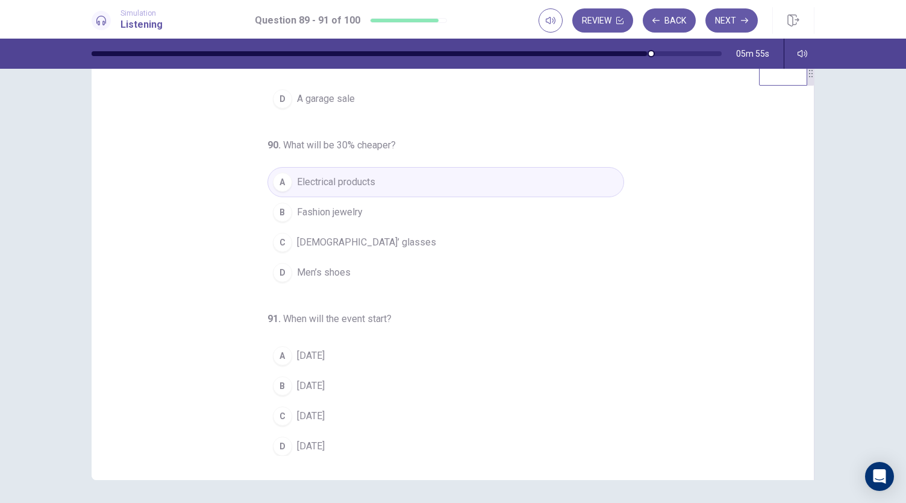
scroll to position [72, 0]
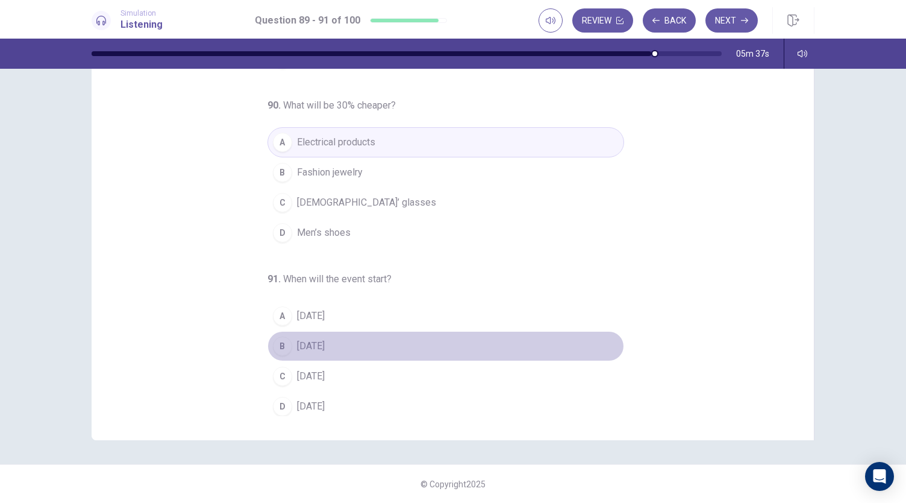
click at [297, 342] on span "On Friday" at bounding box center [311, 346] width 28 height 14
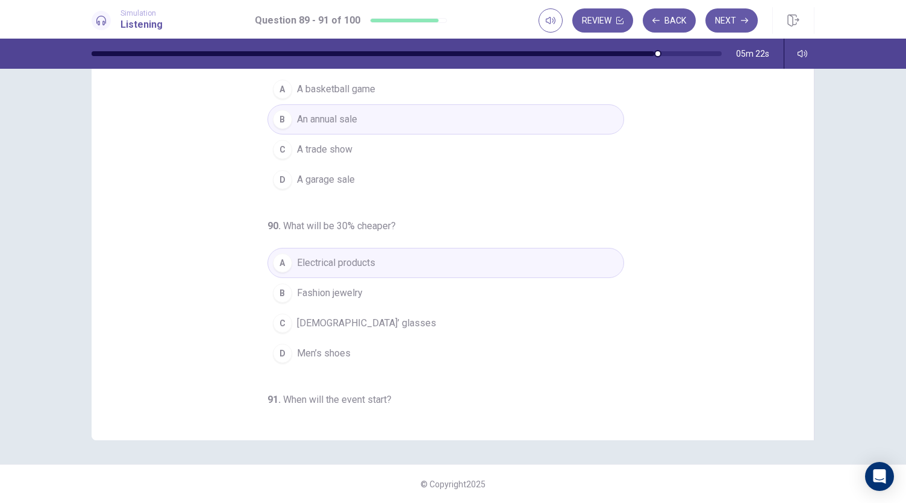
scroll to position [0, 0]
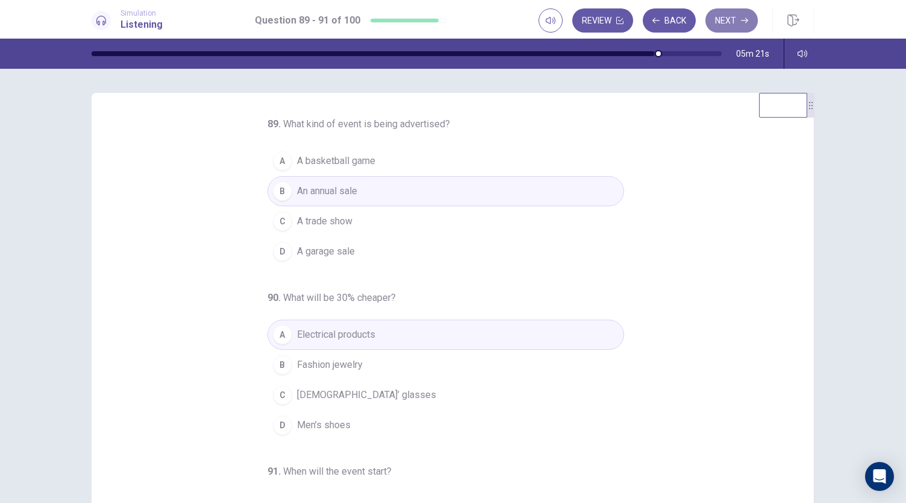
click at [732, 22] on button "Next" at bounding box center [732, 20] width 52 height 24
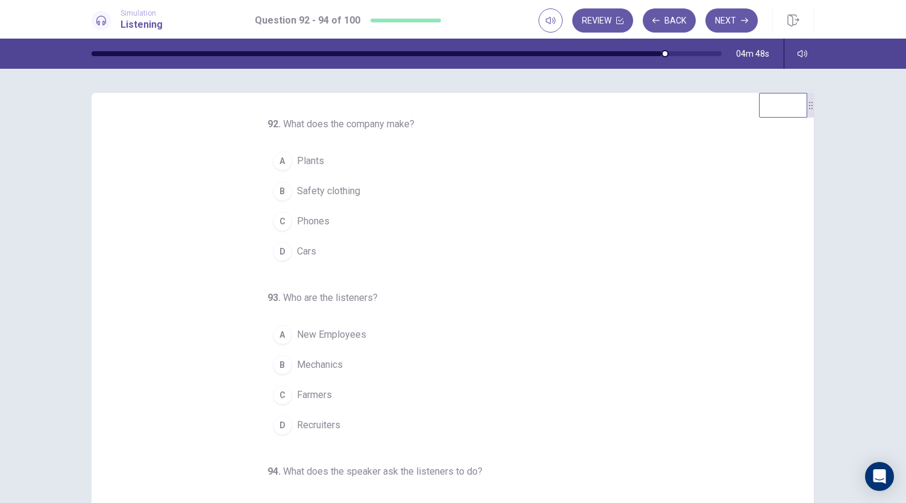
click at [289, 256] on button "D Cars" at bounding box center [446, 251] width 357 height 30
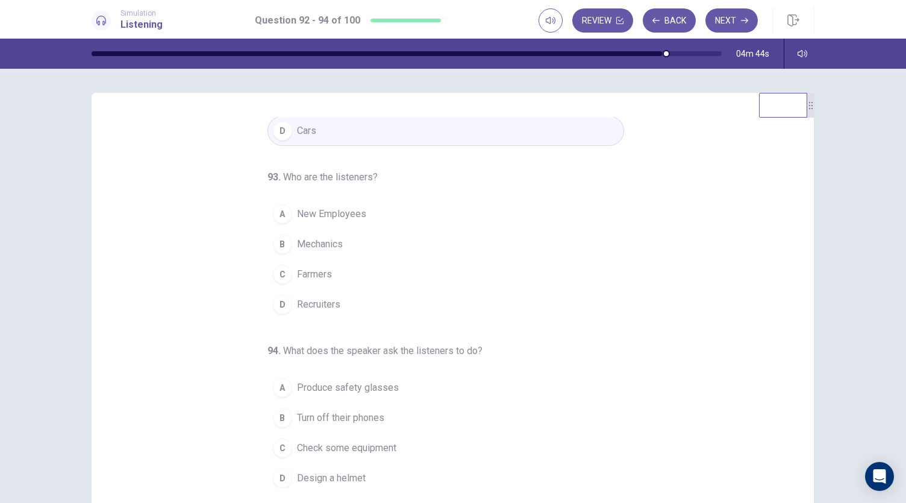
scroll to position [4, 0]
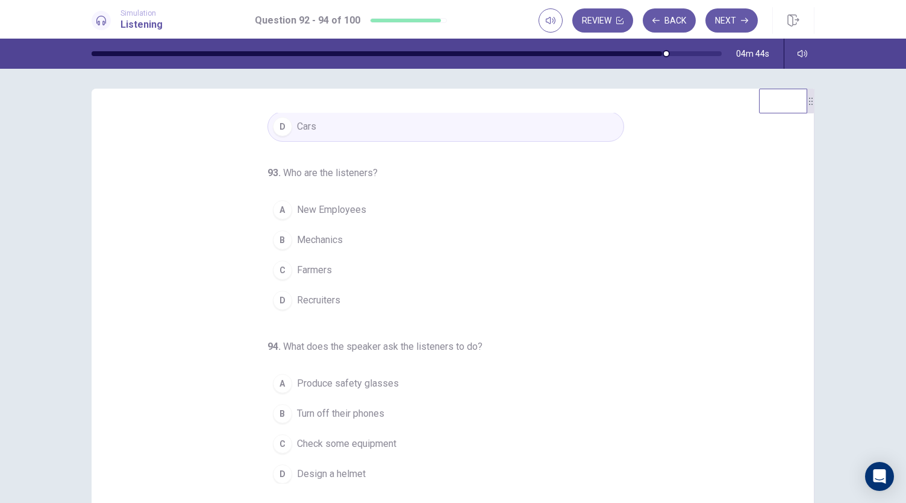
click at [284, 204] on div "A" at bounding box center [282, 209] width 19 height 19
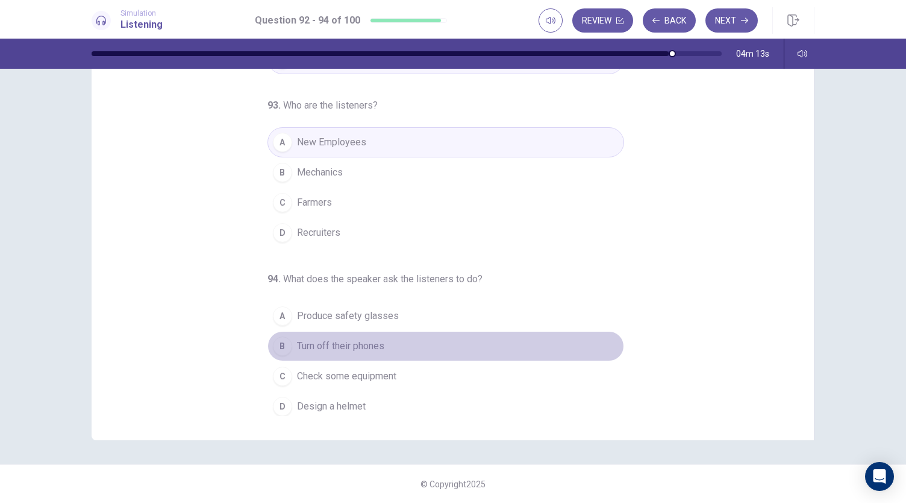
click at [334, 339] on span "Turn off their phones" at bounding box center [340, 346] width 87 height 14
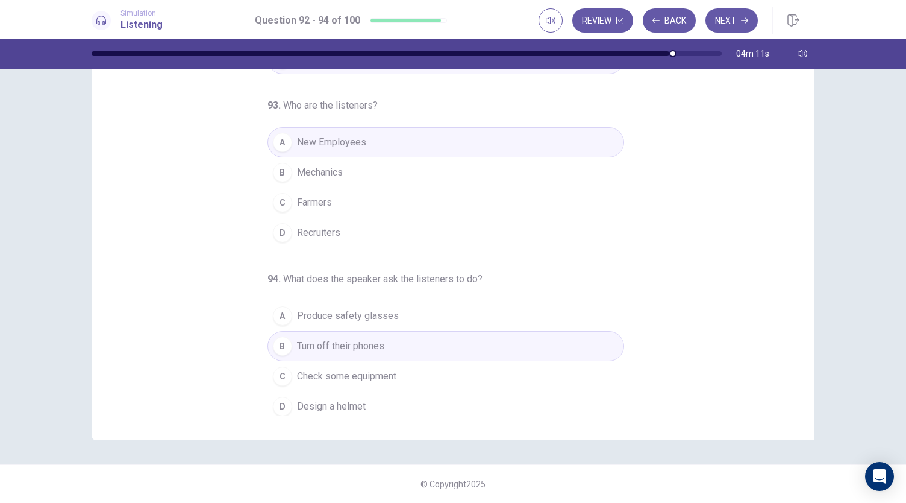
click at [177, 308] on div "92 . What does the company make? A Plants B Safety clothing C Phones D Cars 93 …" at bounding box center [458, 230] width 694 height 371
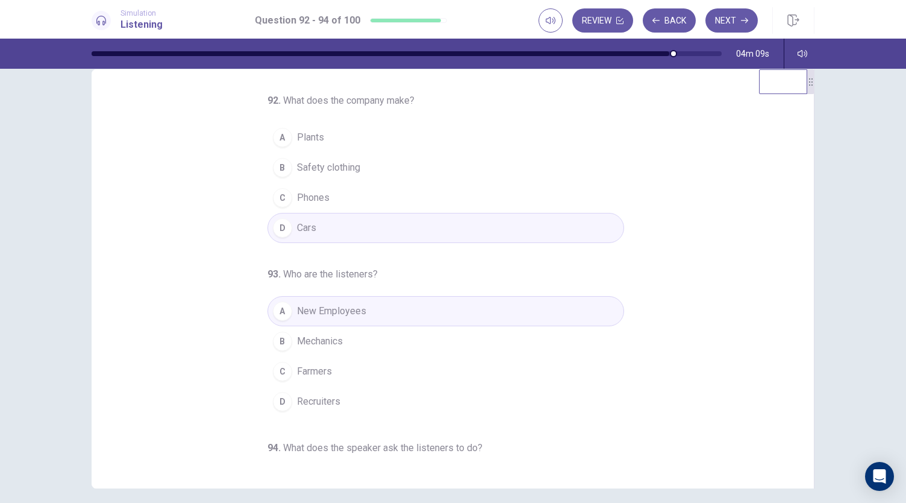
scroll to position [0, 0]
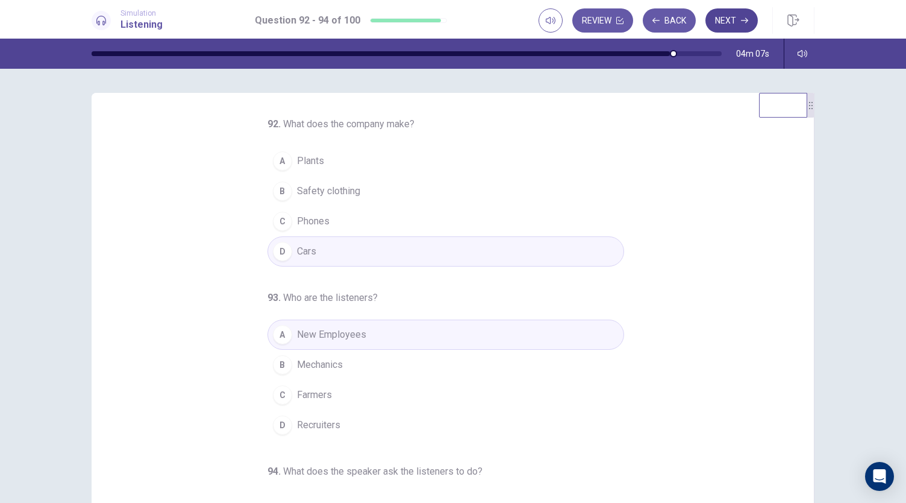
click at [728, 26] on button "Next" at bounding box center [732, 20] width 52 height 24
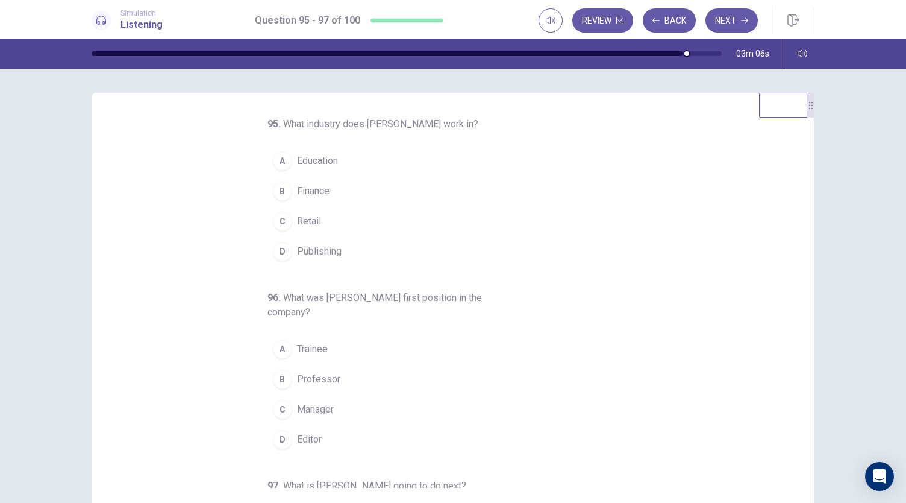
click at [279, 343] on div "A" at bounding box center [282, 348] width 19 height 19
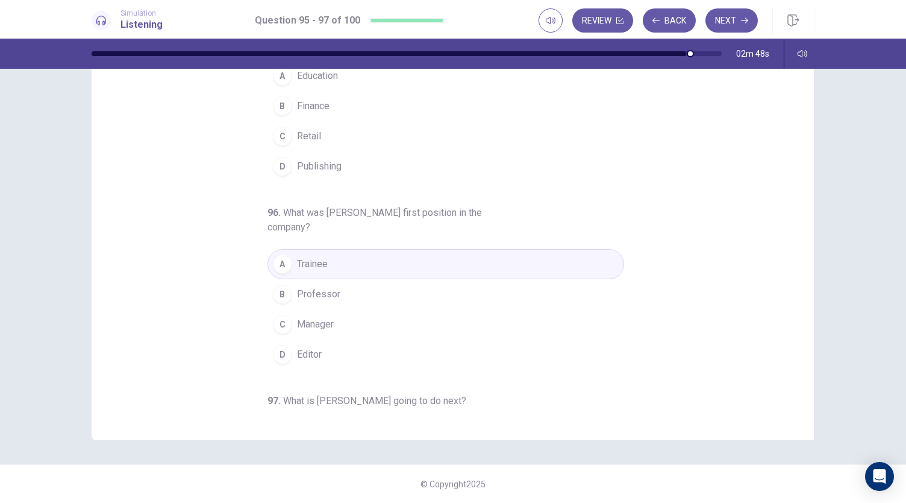
scroll to position [135, 0]
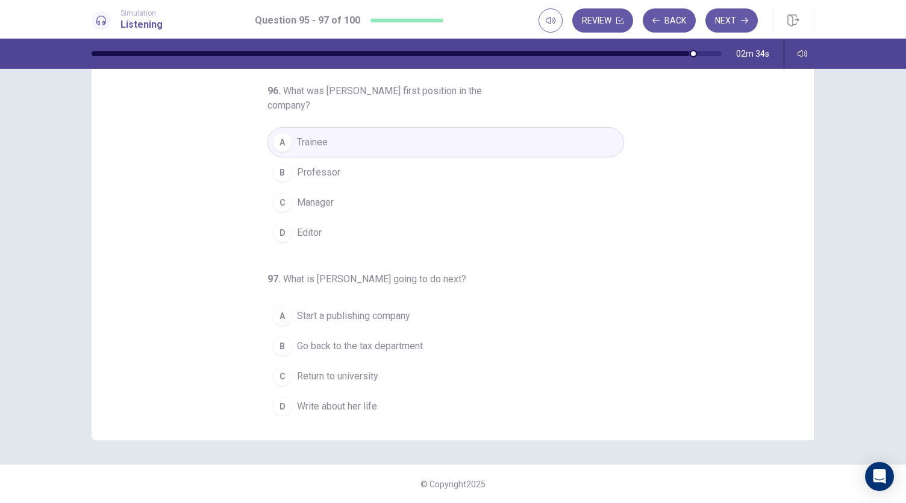
click at [345, 409] on button "D Write about her life" at bounding box center [446, 406] width 357 height 30
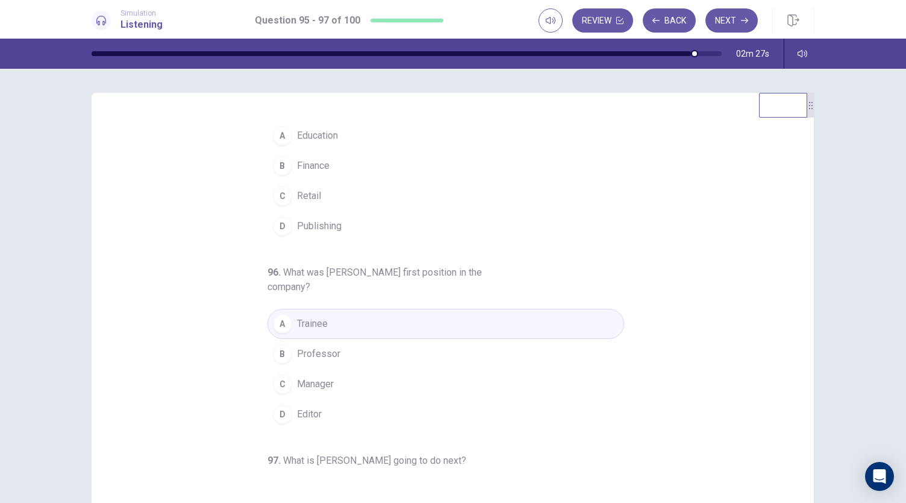
scroll to position [0, 0]
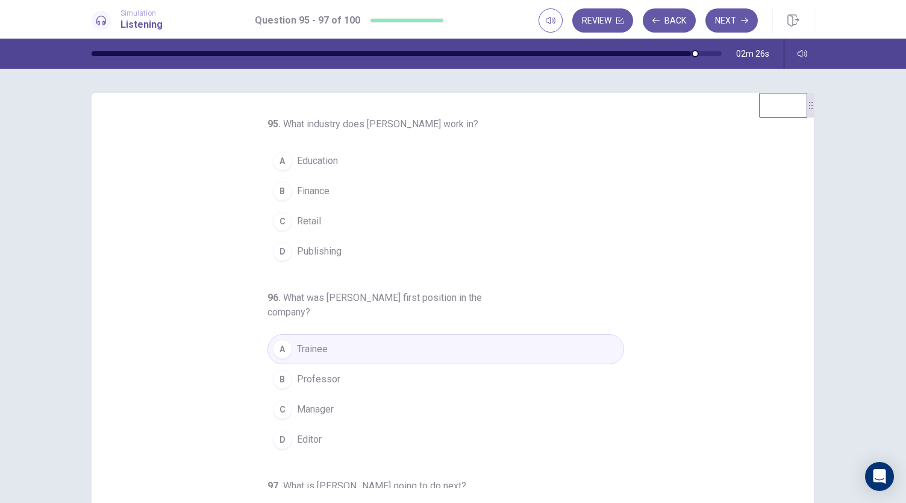
click at [286, 189] on button "B Finance" at bounding box center [446, 191] width 357 height 30
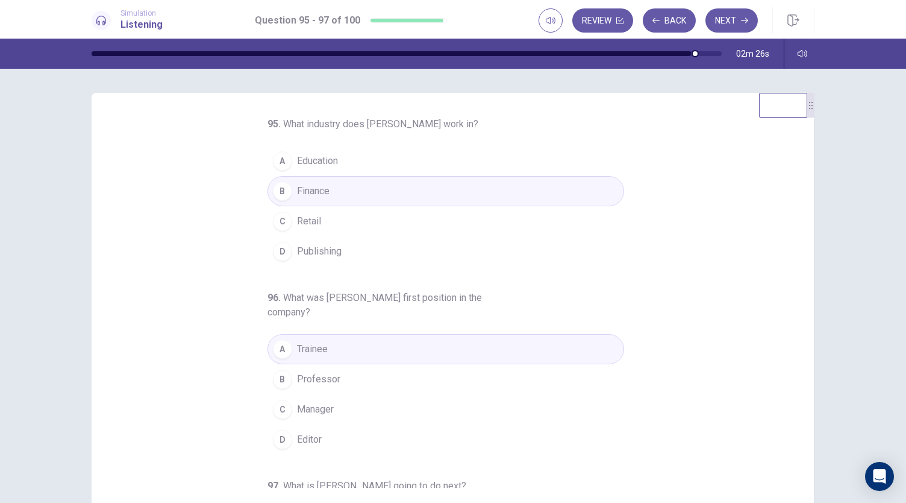
click at [221, 286] on div "95 . What industry does Ms. Peterson work in? A Education B Finance C Retail D …" at bounding box center [458, 302] width 694 height 371
click at [743, 20] on icon "button" at bounding box center [744, 20] width 7 height 5
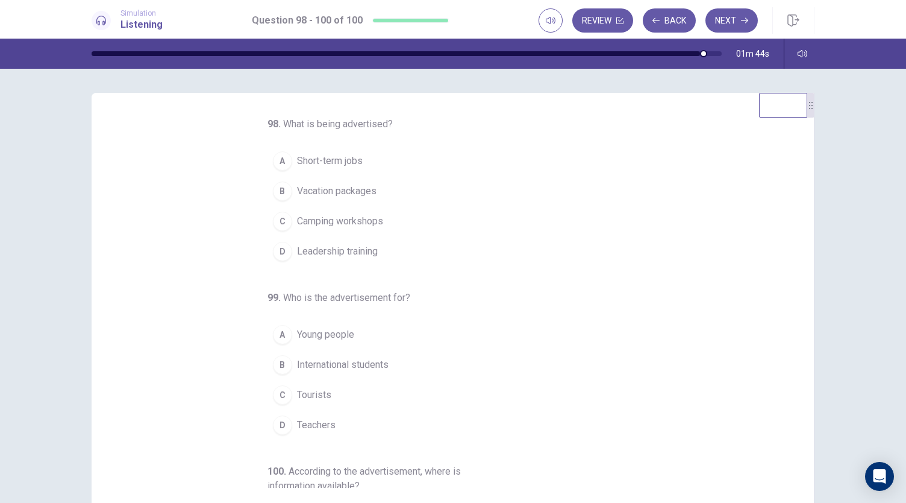
click at [278, 167] on div "A" at bounding box center [282, 160] width 19 height 19
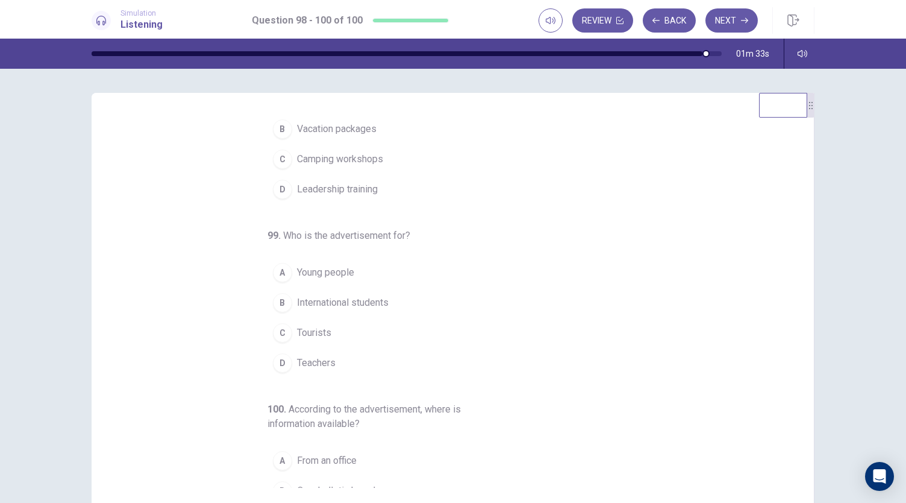
scroll to position [135, 0]
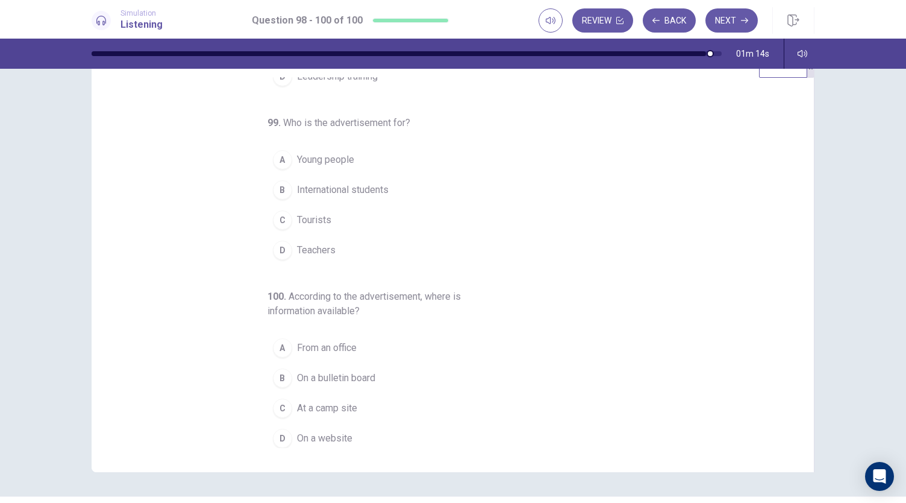
click at [327, 189] on span "International students" at bounding box center [343, 190] width 92 height 14
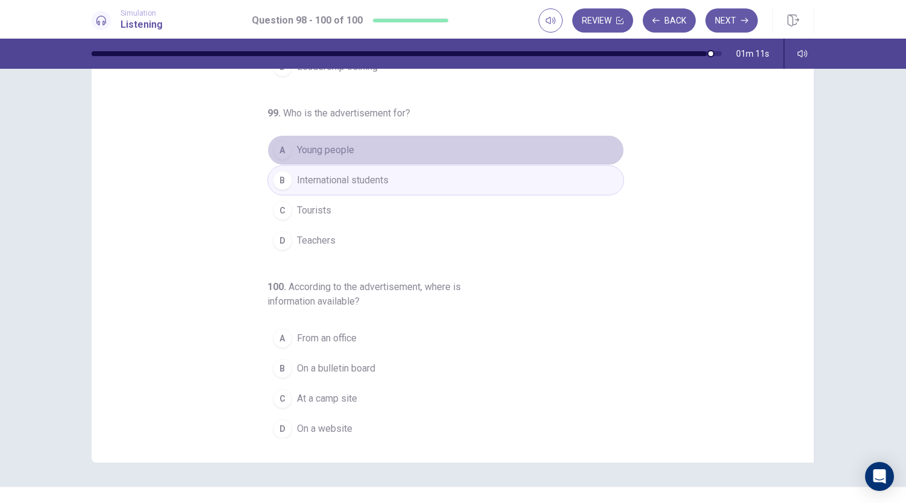
click at [304, 137] on button "A Young people" at bounding box center [446, 150] width 357 height 30
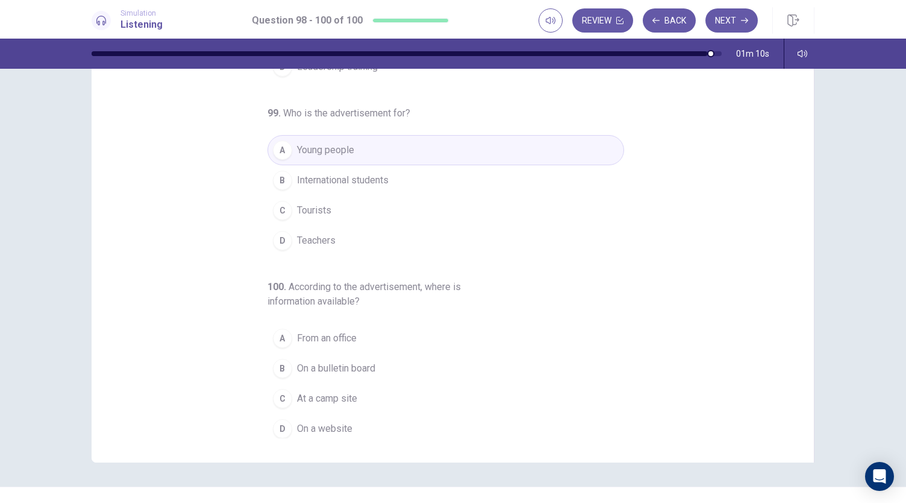
scroll to position [72, 0]
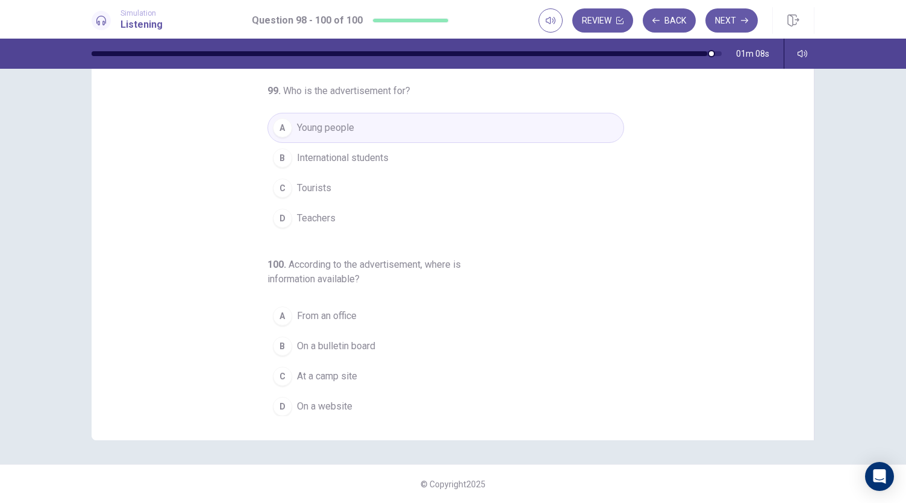
click at [306, 408] on button "D On a website" at bounding box center [446, 406] width 357 height 30
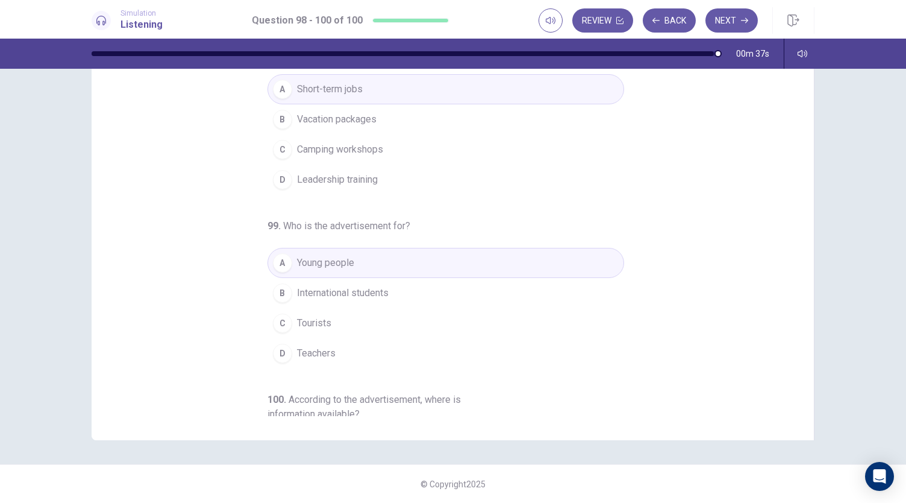
scroll to position [0, 0]
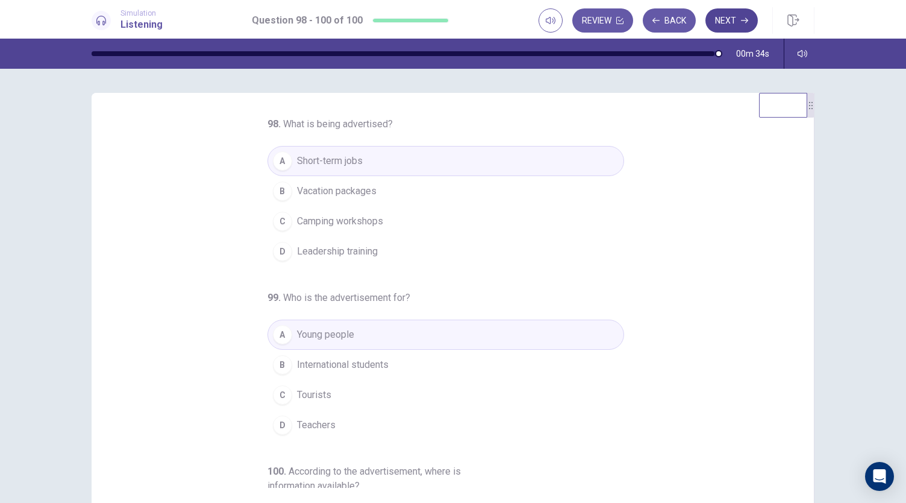
click at [727, 13] on button "Next" at bounding box center [732, 20] width 52 height 24
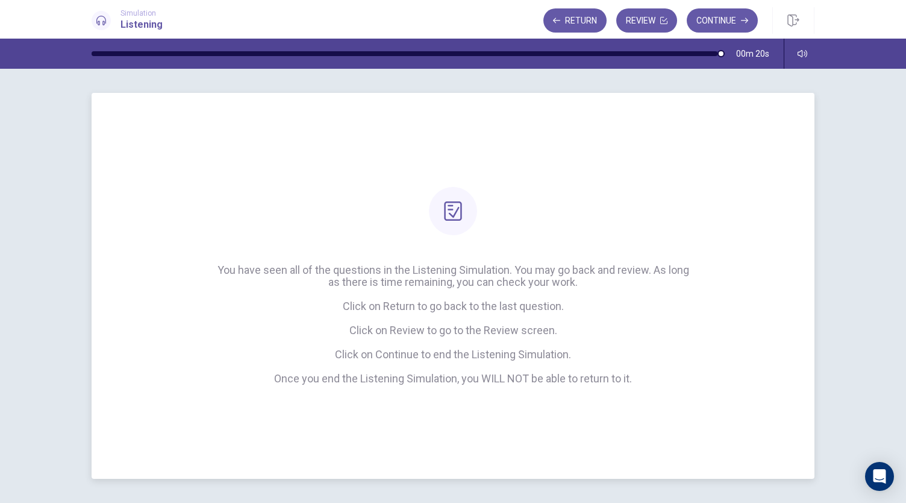
scroll to position [30, 0]
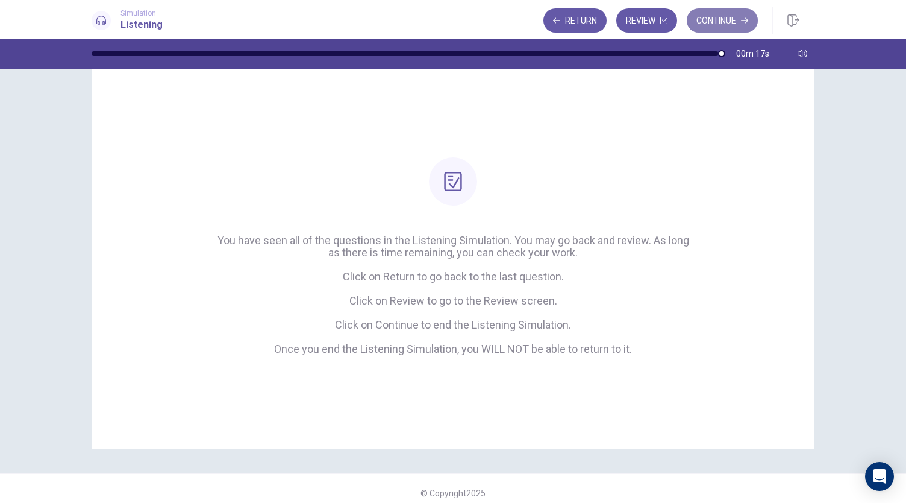
click at [711, 20] on button "Continue" at bounding box center [722, 20] width 71 height 24
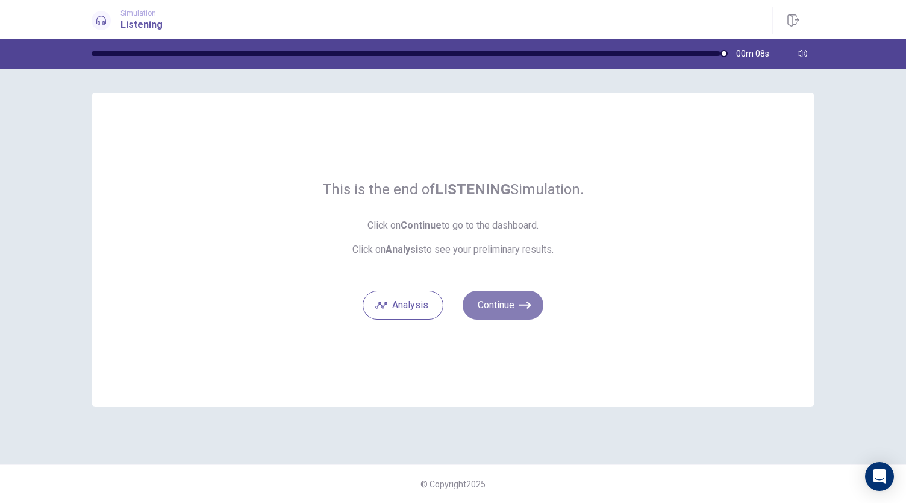
click at [496, 307] on button "Continue" at bounding box center [503, 304] width 81 height 29
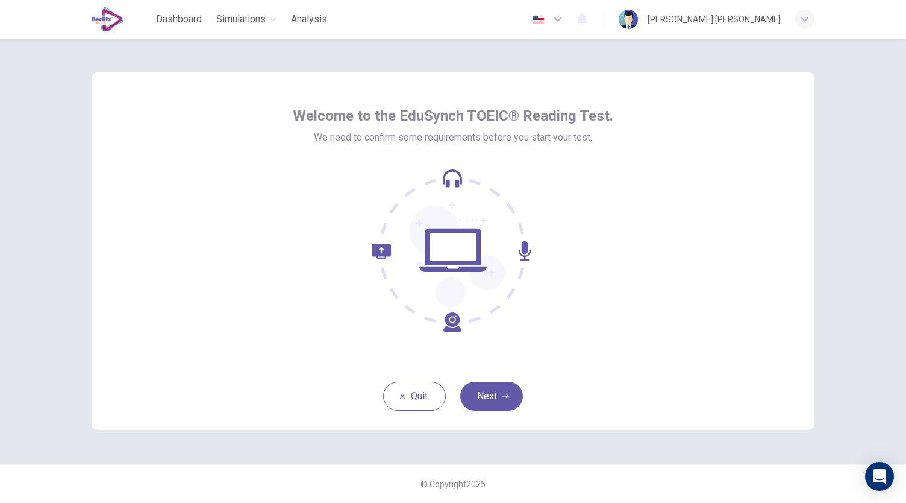
click at [499, 380] on div "Quit Next" at bounding box center [453, 396] width 723 height 68
click at [497, 384] on button "Next" at bounding box center [491, 395] width 63 height 29
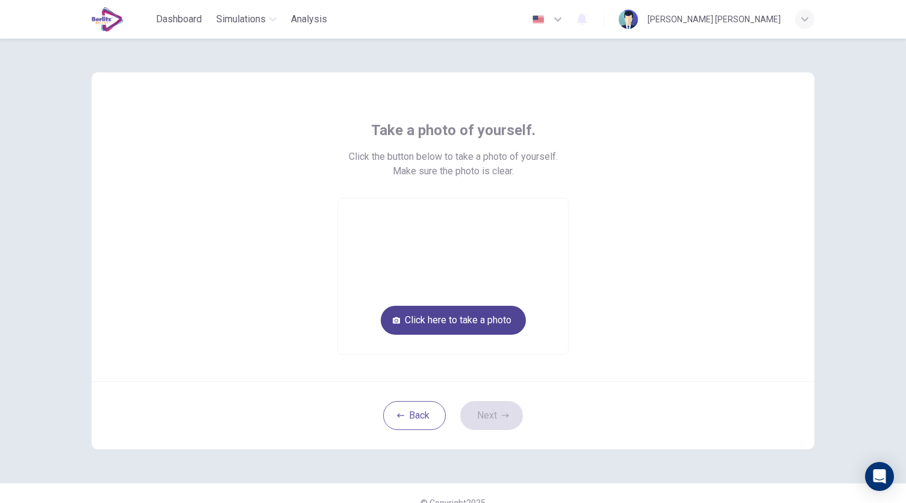
click at [451, 319] on button "Click here to take a photo" at bounding box center [453, 320] width 145 height 29
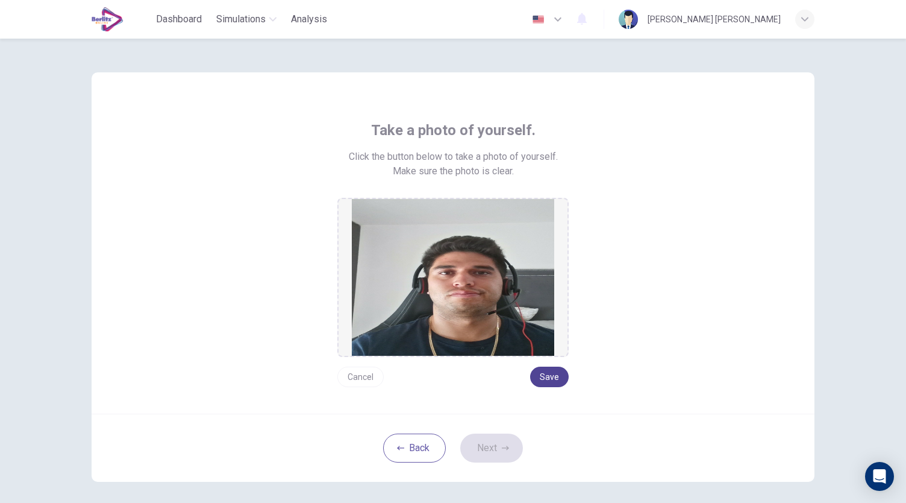
click at [557, 377] on button "Save" at bounding box center [549, 376] width 39 height 20
click at [502, 445] on icon "button" at bounding box center [505, 447] width 7 height 7
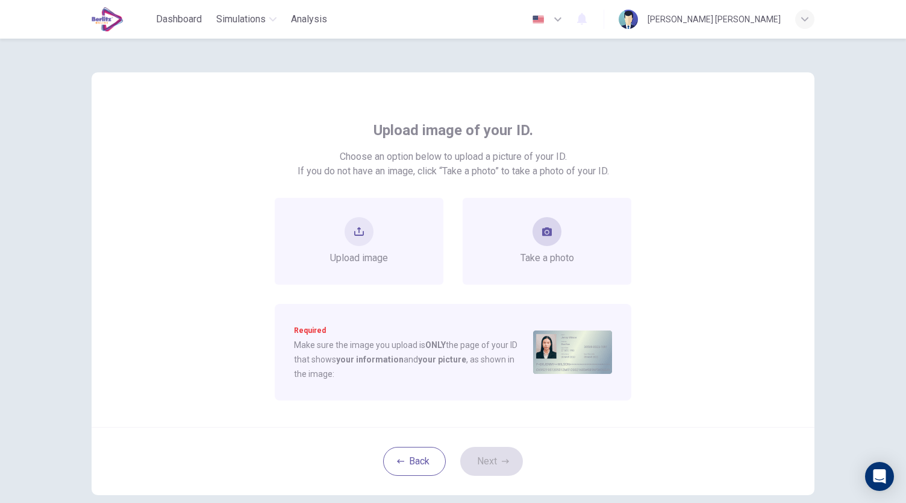
click at [532, 267] on div "Take a photo" at bounding box center [547, 241] width 169 height 87
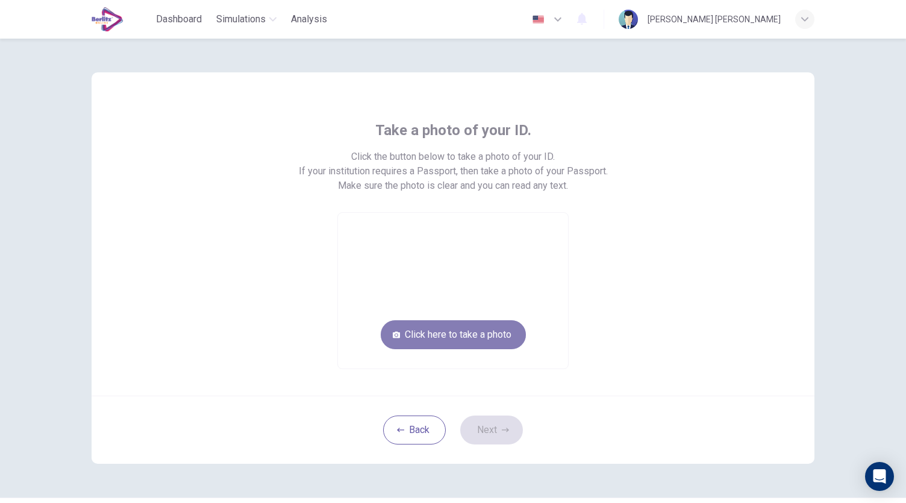
click at [477, 332] on button "Click here to take a photo" at bounding box center [453, 334] width 145 height 29
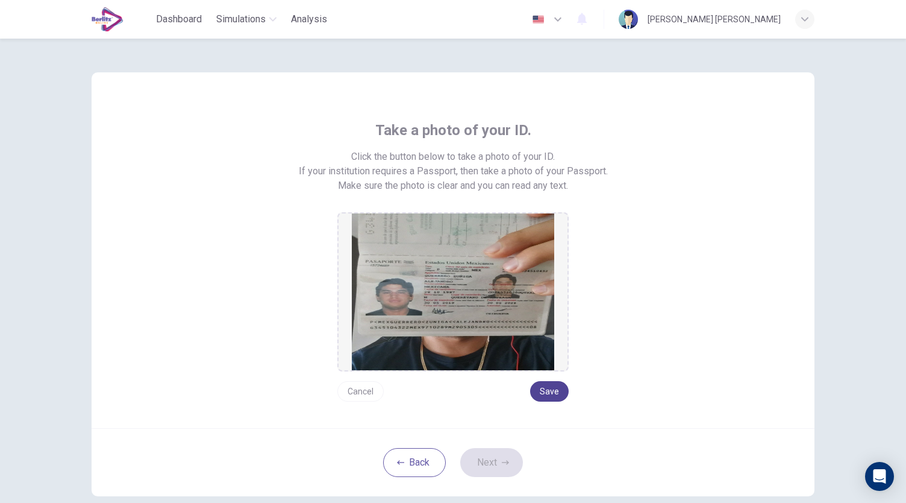
click at [550, 387] on button "Save" at bounding box center [549, 391] width 39 height 20
click at [497, 456] on button "Next" at bounding box center [491, 462] width 63 height 29
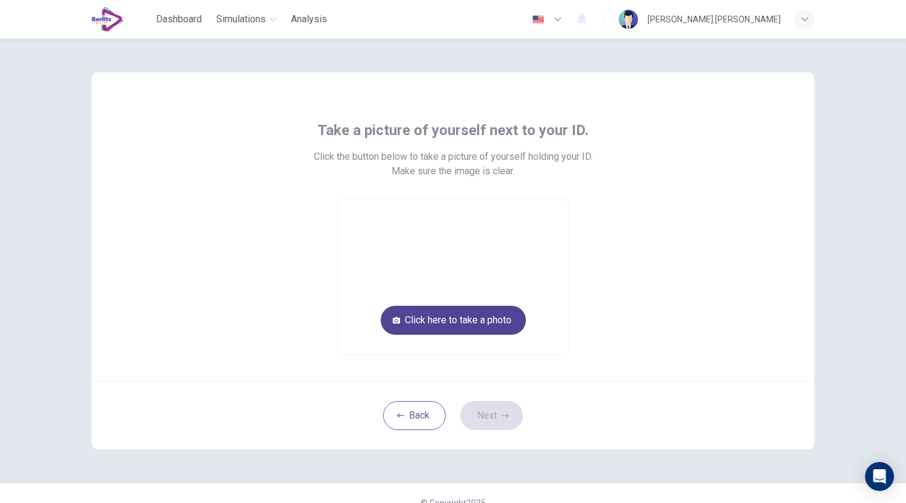
click at [459, 328] on button "Click here to take a photo" at bounding box center [453, 320] width 145 height 29
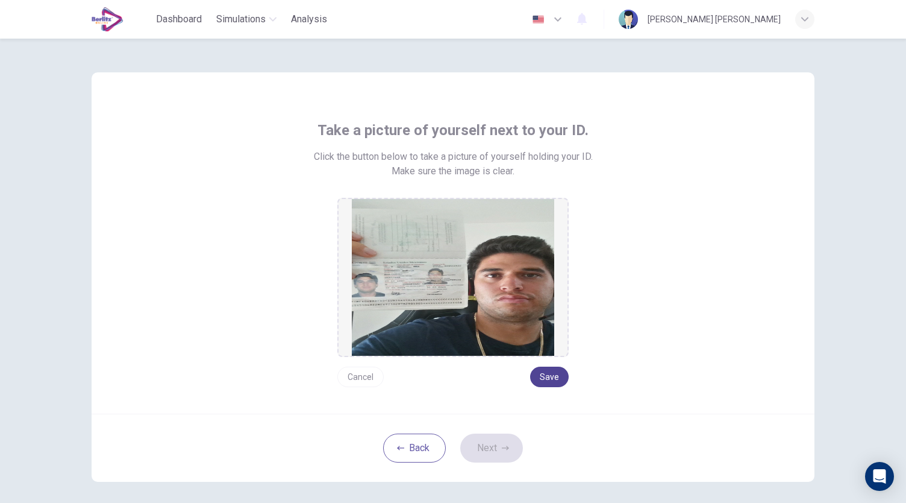
click at [557, 385] on button "Save" at bounding box center [549, 376] width 39 height 20
click at [494, 444] on button "Next" at bounding box center [491, 447] width 63 height 29
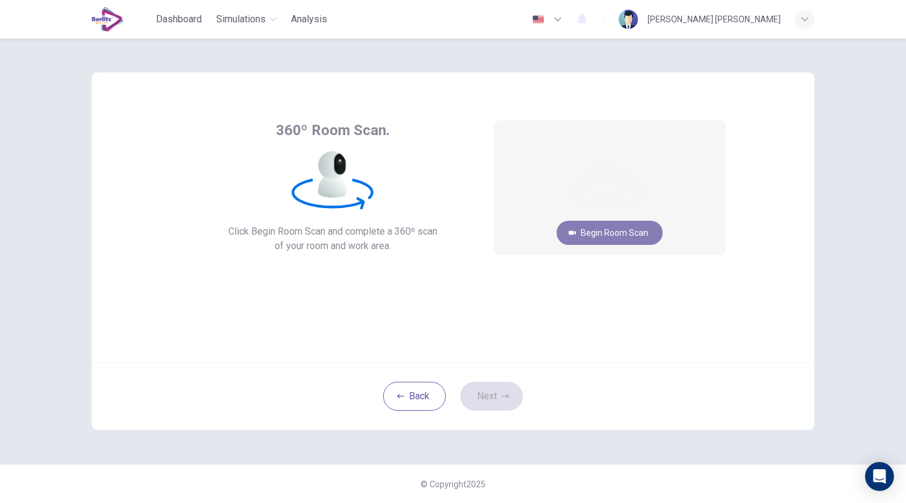
click at [605, 231] on button "Begin Room Scan" at bounding box center [610, 233] width 106 height 24
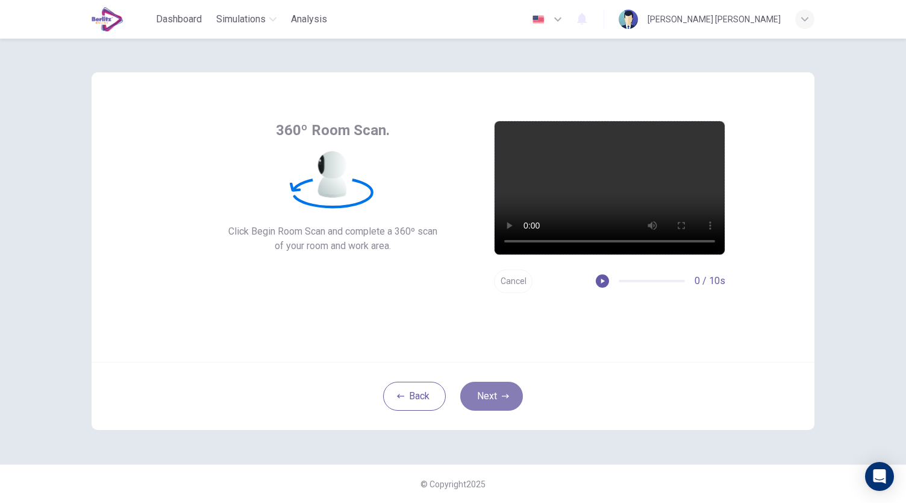
click at [494, 402] on button "Next" at bounding box center [491, 395] width 63 height 29
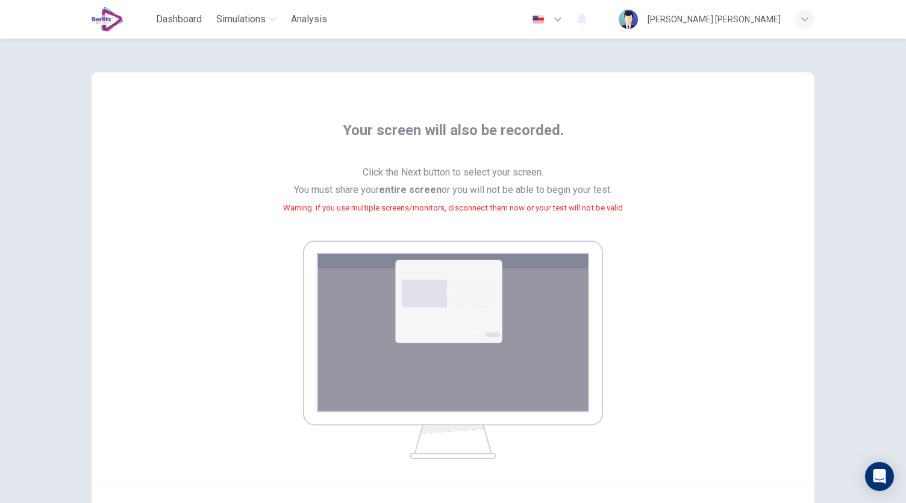
scroll to position [123, 0]
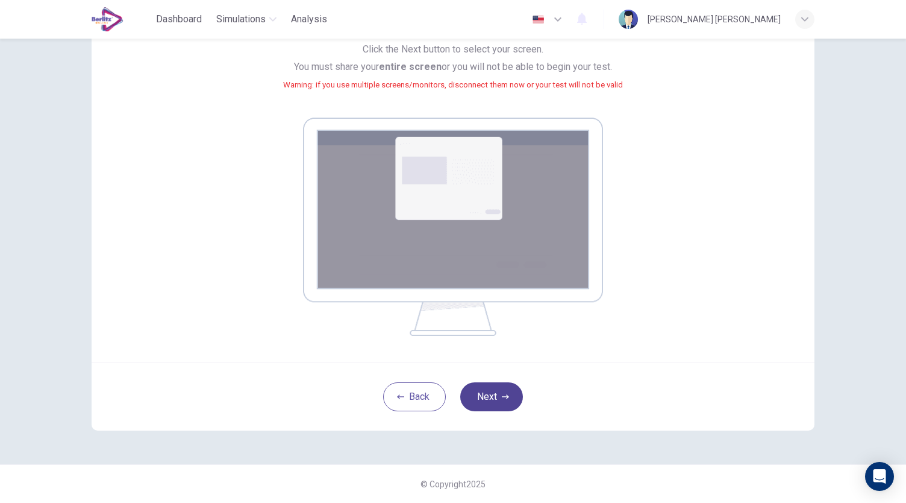
click at [494, 401] on button "Next" at bounding box center [491, 396] width 63 height 29
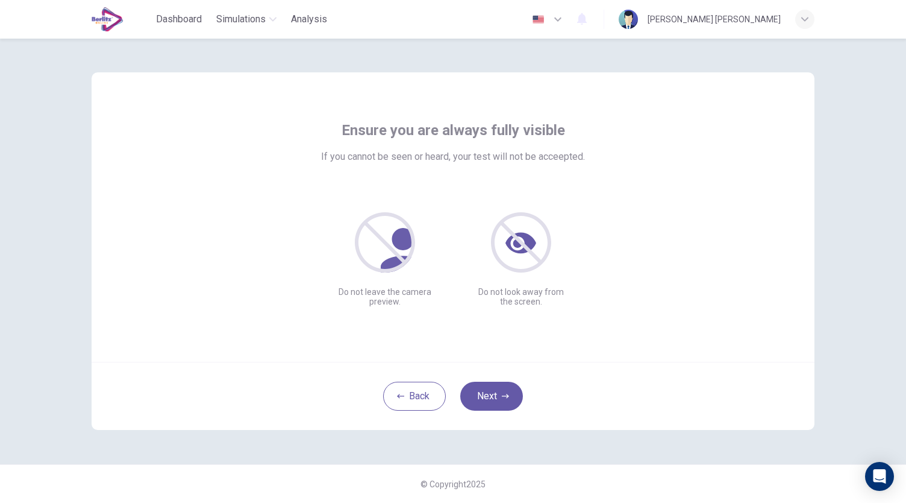
scroll to position [0, 0]
click at [505, 384] on button "Next" at bounding box center [491, 395] width 63 height 29
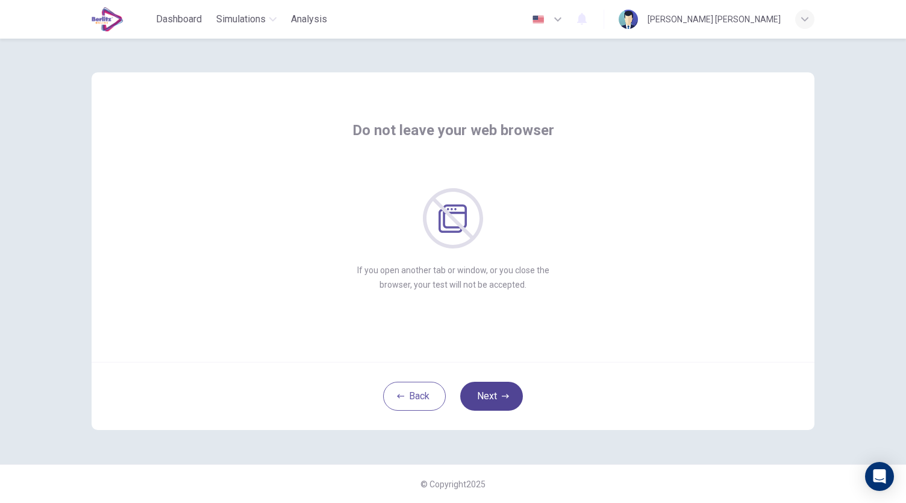
click at [505, 384] on button "Next" at bounding box center [491, 395] width 63 height 29
click at [485, 396] on button "Next" at bounding box center [491, 395] width 63 height 29
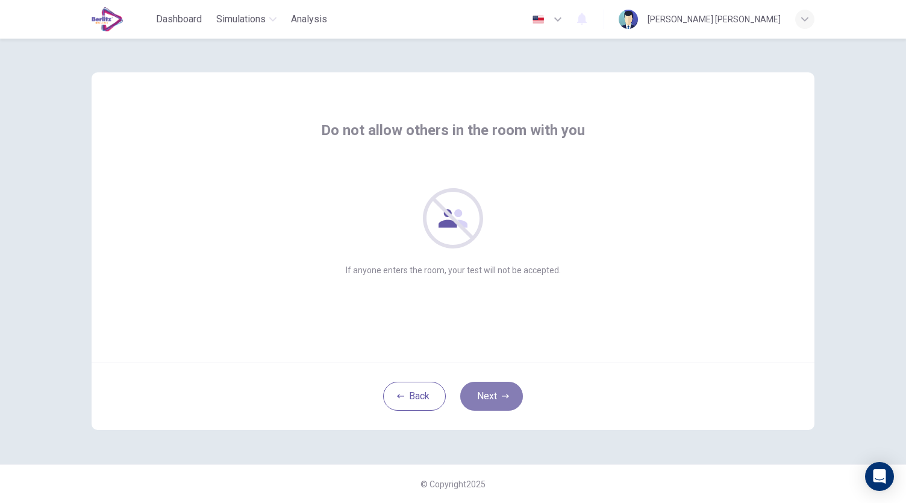
click at [485, 396] on button "Next" at bounding box center [491, 395] width 63 height 29
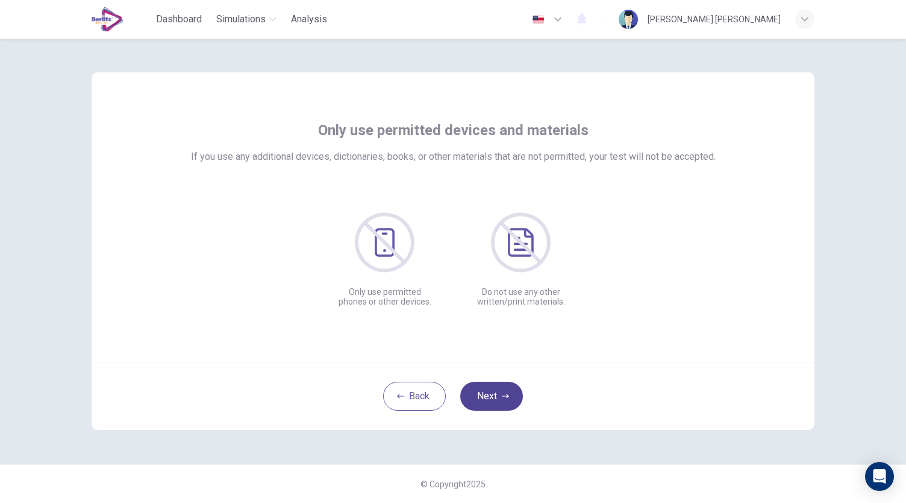
click at [485, 396] on button "Next" at bounding box center [491, 395] width 63 height 29
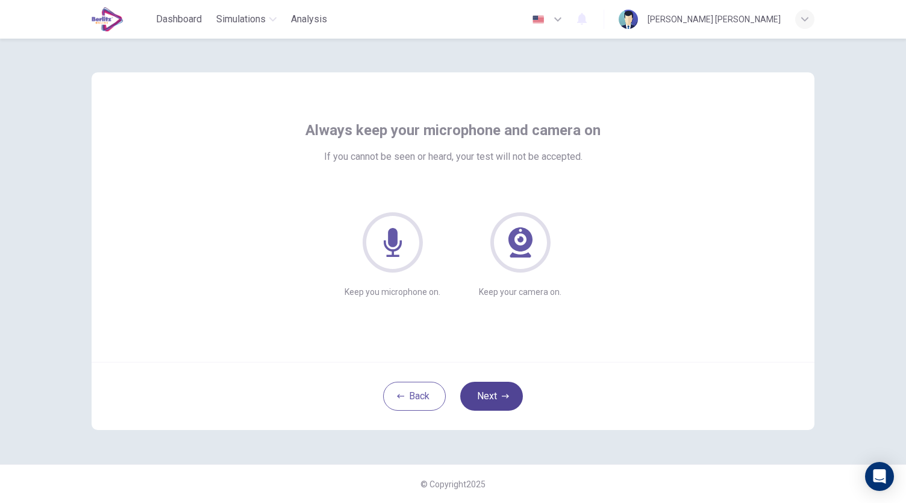
click at [485, 396] on button "Next" at bounding box center [491, 395] width 63 height 29
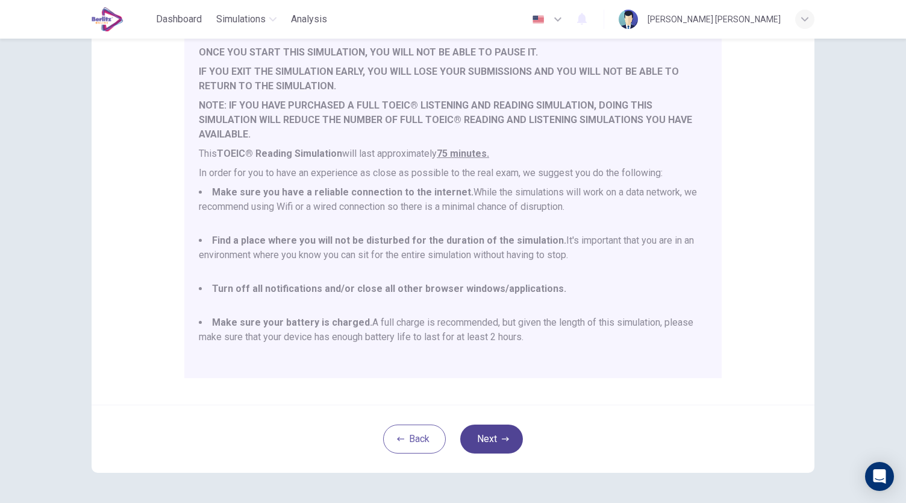
scroll to position [154, 0]
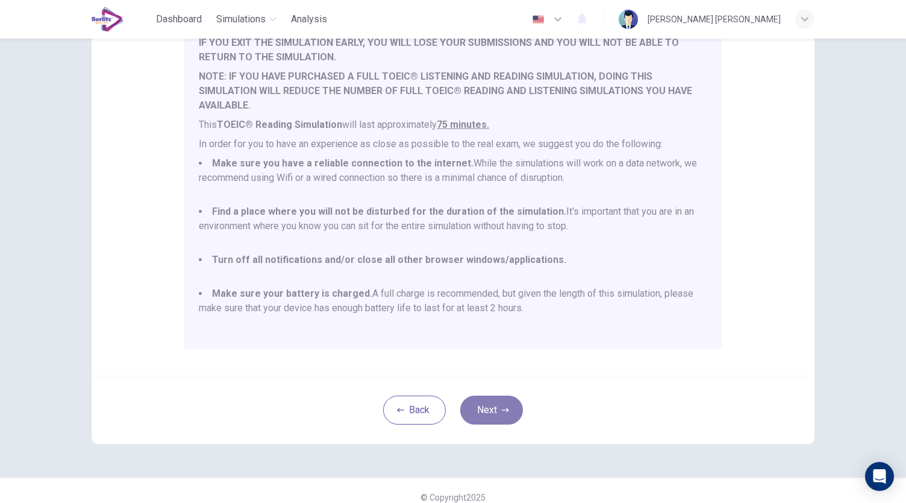
click at [491, 409] on button "Next" at bounding box center [491, 409] width 63 height 29
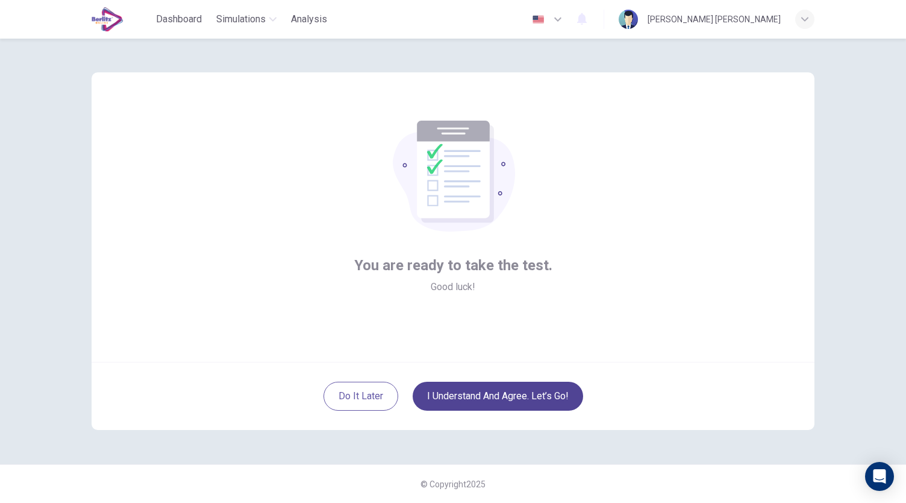
click at [513, 391] on button "I understand and agree. Let’s go!" at bounding box center [498, 395] width 171 height 29
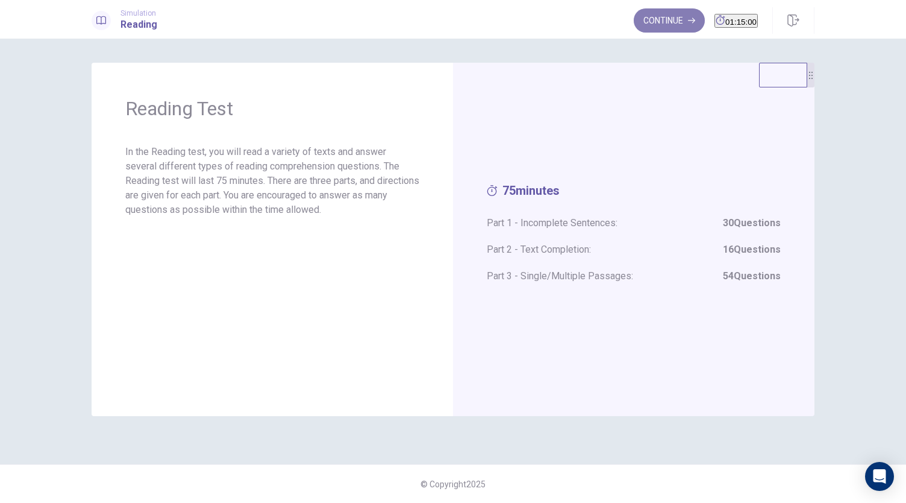
click at [638, 21] on button "Continue" at bounding box center [669, 20] width 71 height 24
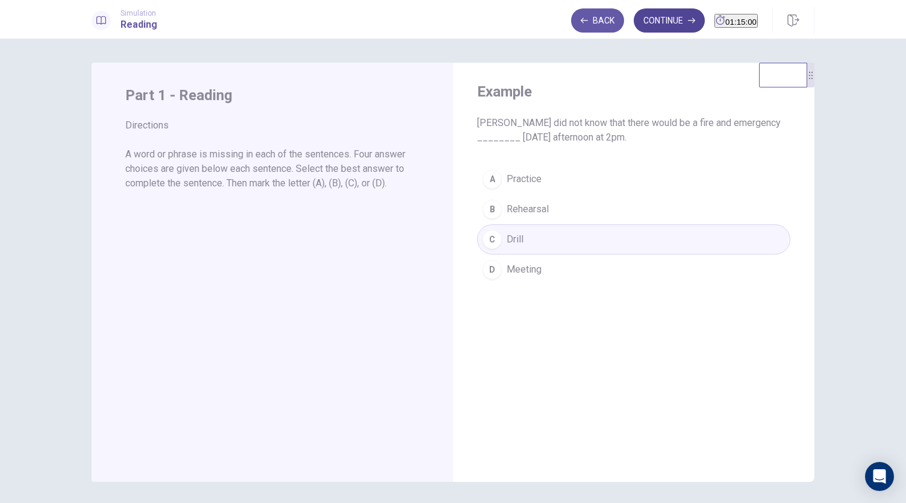
click at [645, 20] on button "Continue" at bounding box center [669, 20] width 71 height 24
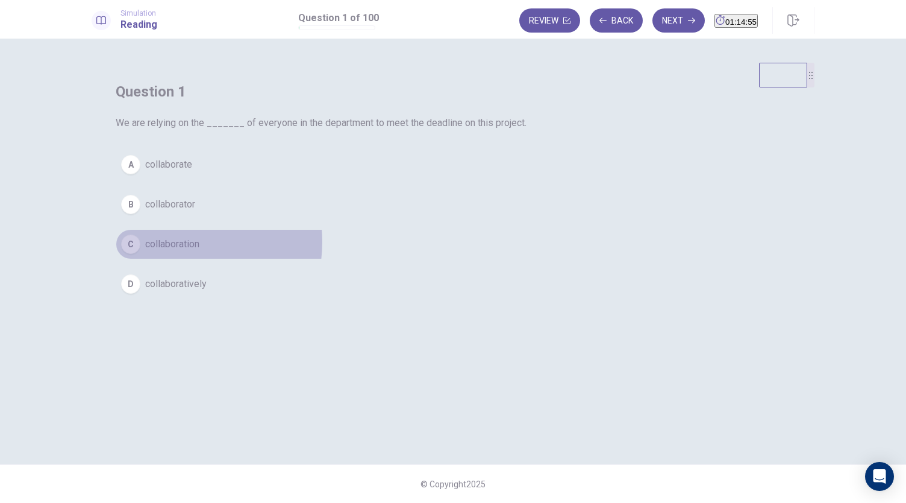
click at [199, 251] on span "collaboration" at bounding box center [172, 244] width 54 height 14
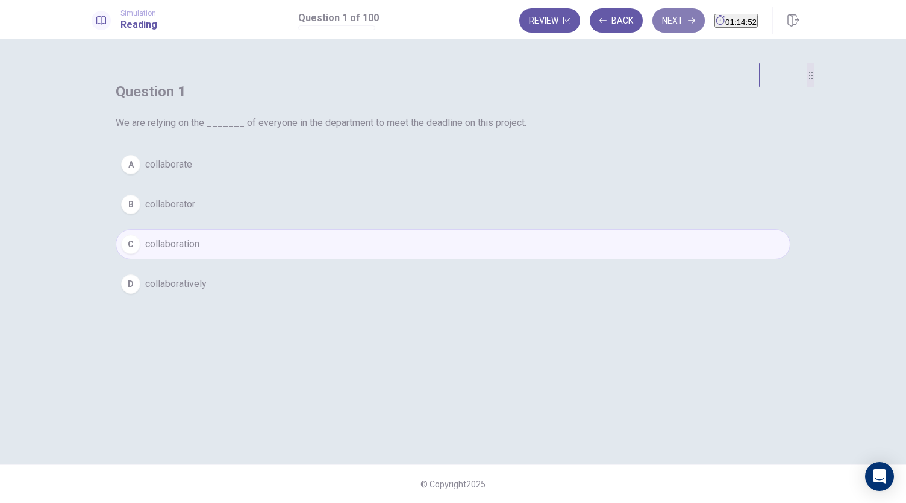
click at [653, 23] on button "Next" at bounding box center [679, 20] width 52 height 24
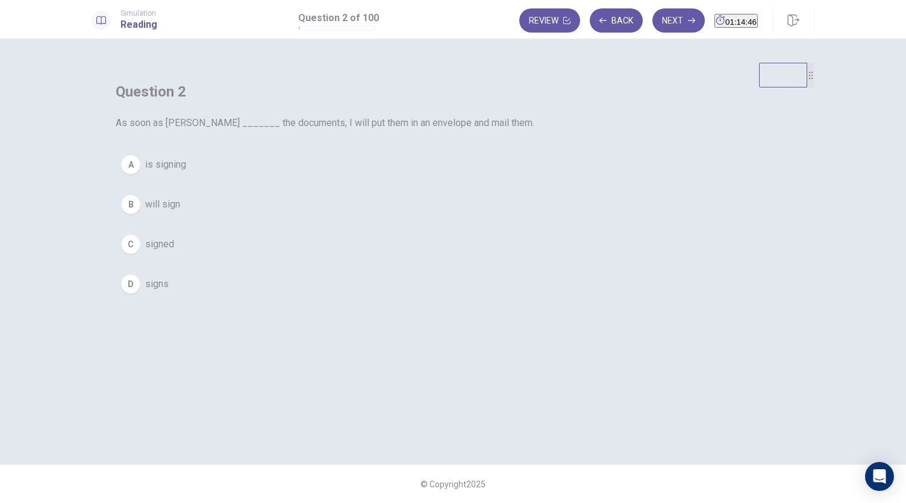
click at [169, 291] on span "signs" at bounding box center [157, 284] width 24 height 14
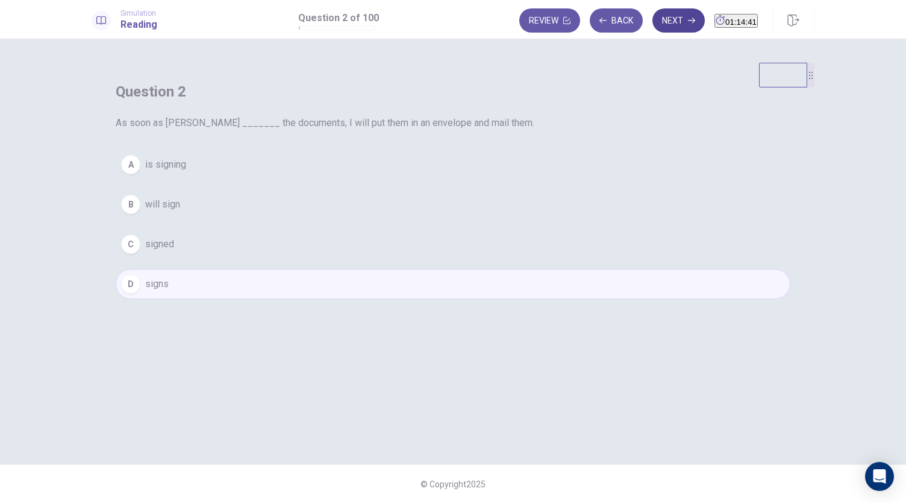
click at [653, 26] on button "Next" at bounding box center [679, 20] width 52 height 24
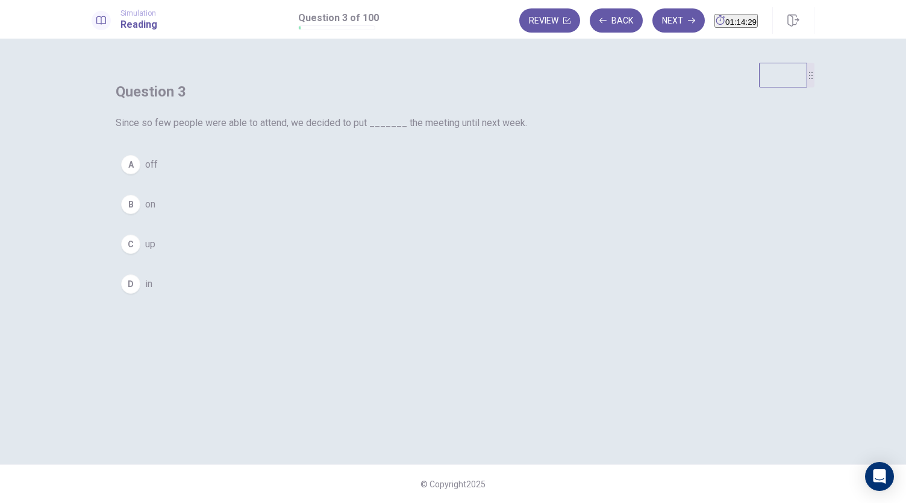
click at [372, 238] on div "A off B on C up D in" at bounding box center [453, 223] width 675 height 149
click at [368, 180] on button "A off" at bounding box center [453, 164] width 675 height 30
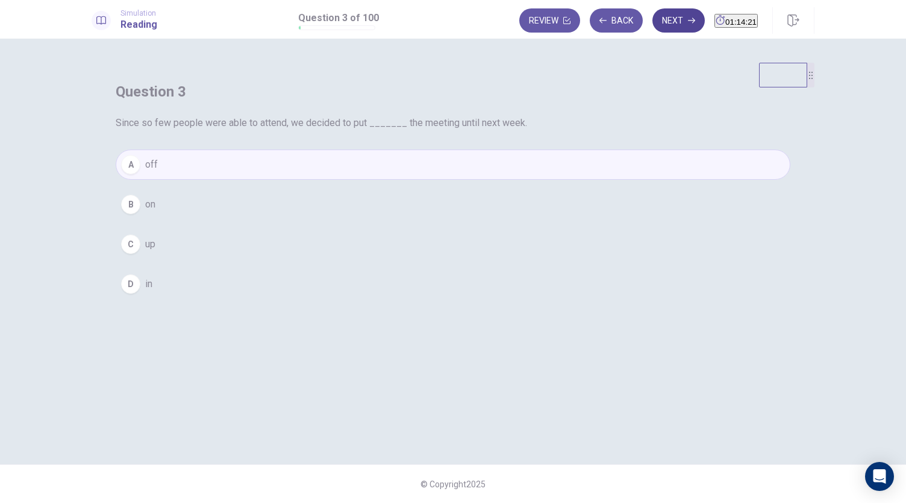
click at [656, 22] on button "Next" at bounding box center [679, 20] width 52 height 24
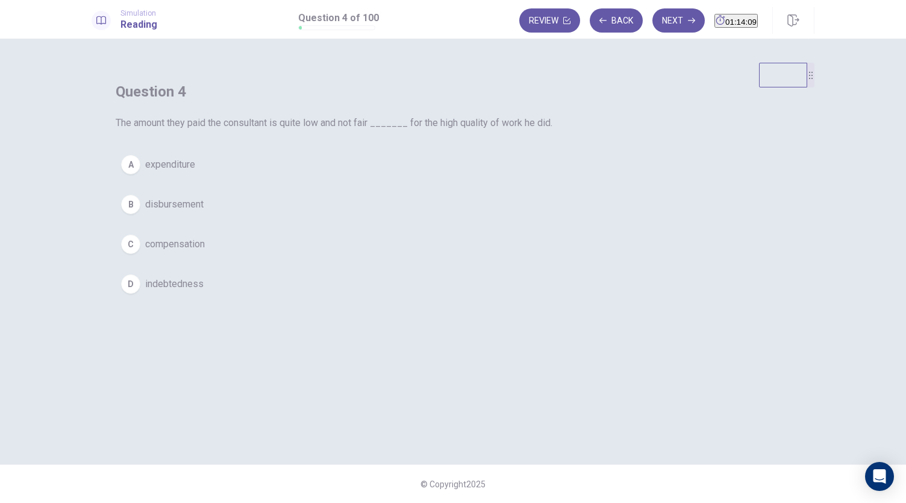
click at [205, 251] on span "compensation" at bounding box center [175, 244] width 60 height 14
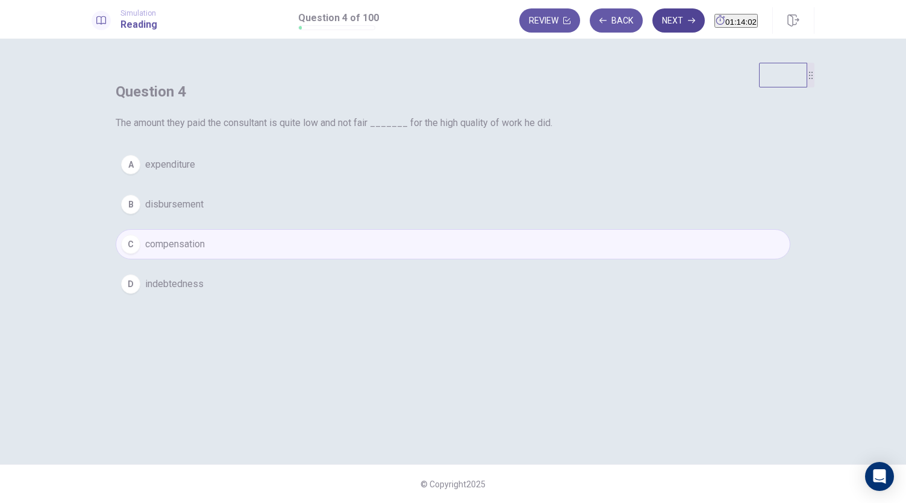
click at [653, 20] on button "Next" at bounding box center [679, 20] width 52 height 24
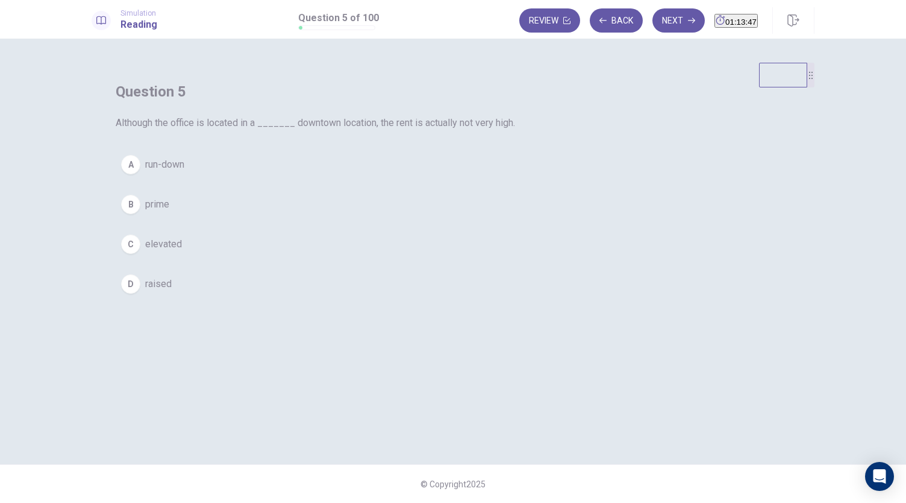
click at [388, 219] on button "B prime" at bounding box center [453, 204] width 675 height 30
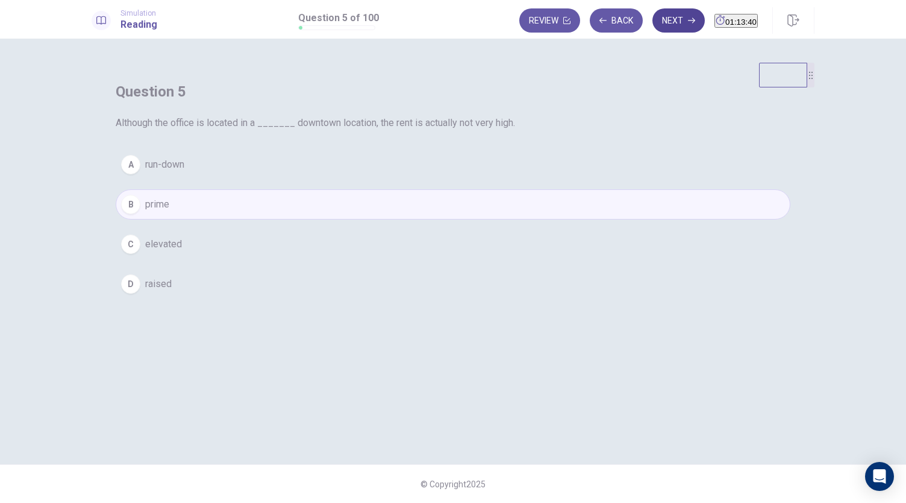
click at [657, 17] on button "Next" at bounding box center [679, 20] width 52 height 24
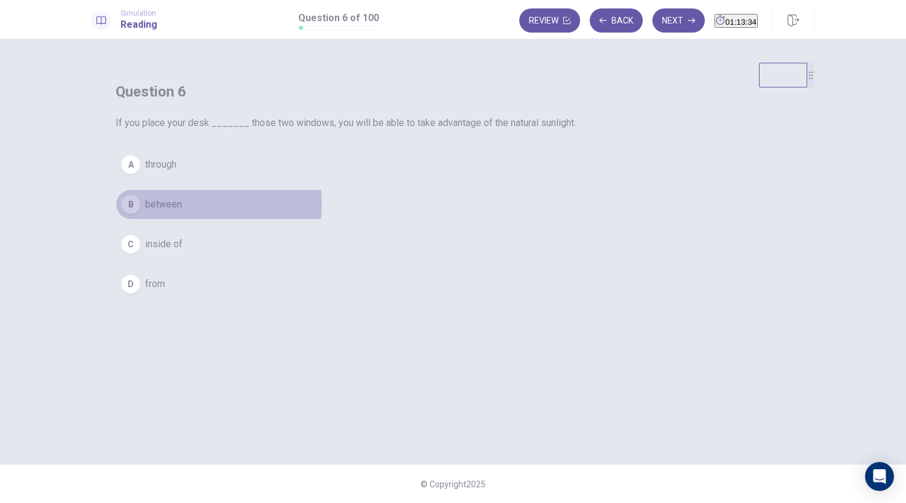
click at [140, 214] on div "B" at bounding box center [130, 204] width 19 height 19
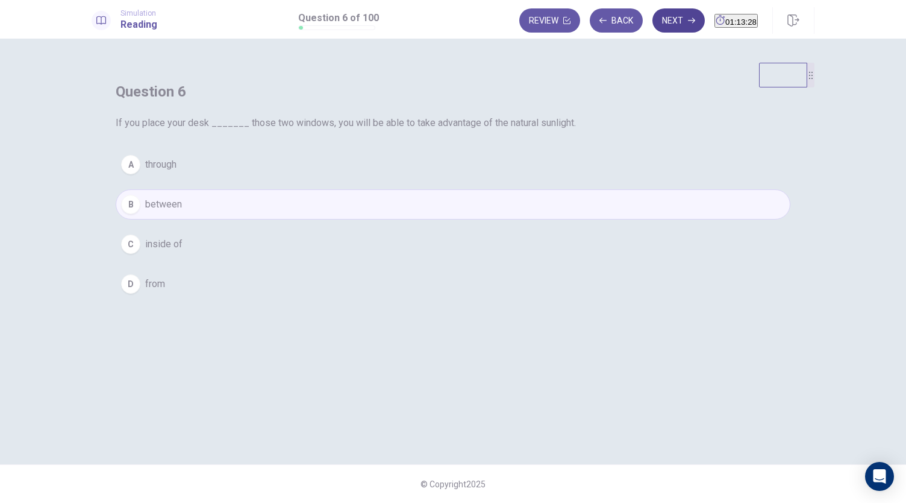
click at [653, 25] on button "Next" at bounding box center [679, 20] width 52 height 24
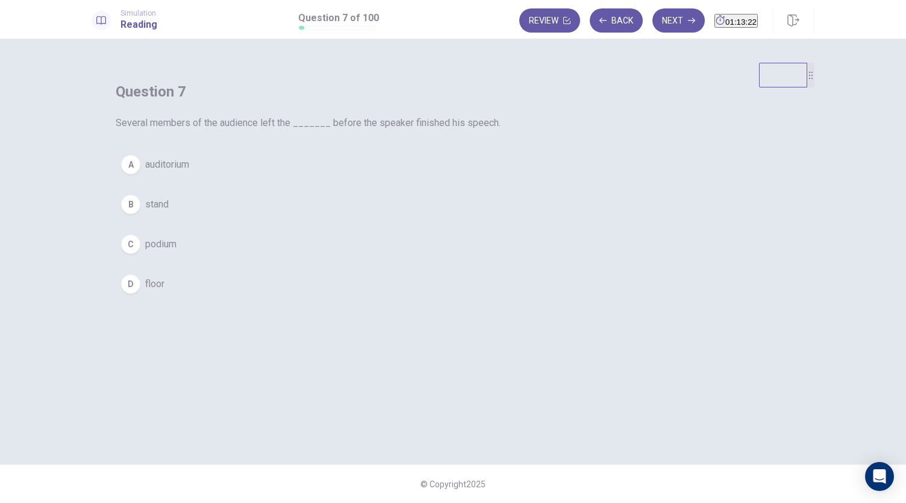
click at [140, 174] on div "A" at bounding box center [130, 164] width 19 height 19
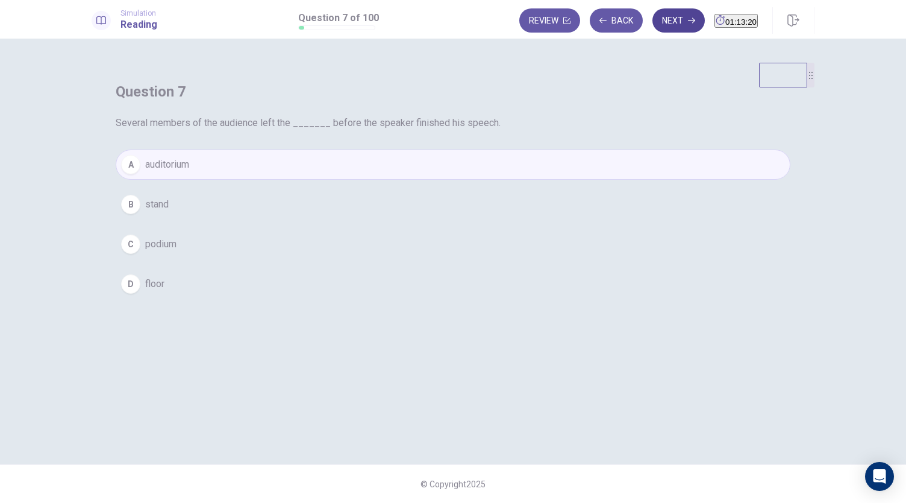
click at [653, 25] on button "Next" at bounding box center [679, 20] width 52 height 24
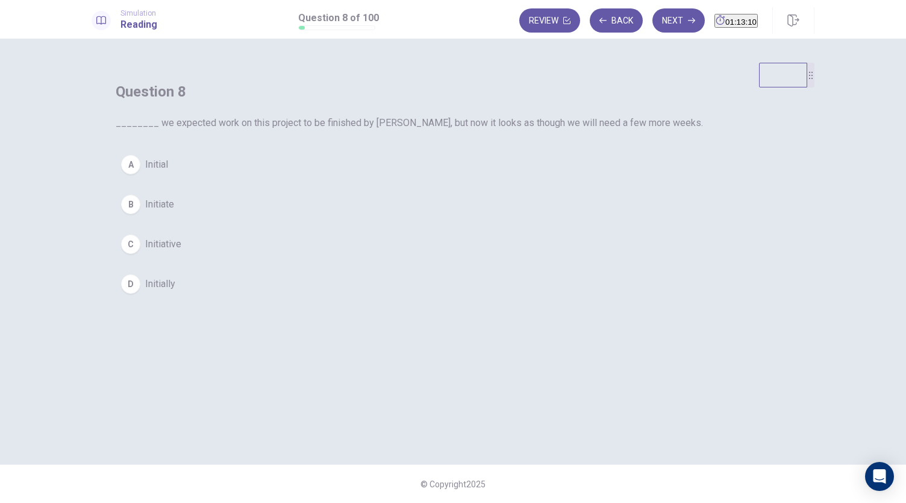
click at [140, 293] on div "D" at bounding box center [130, 283] width 19 height 19
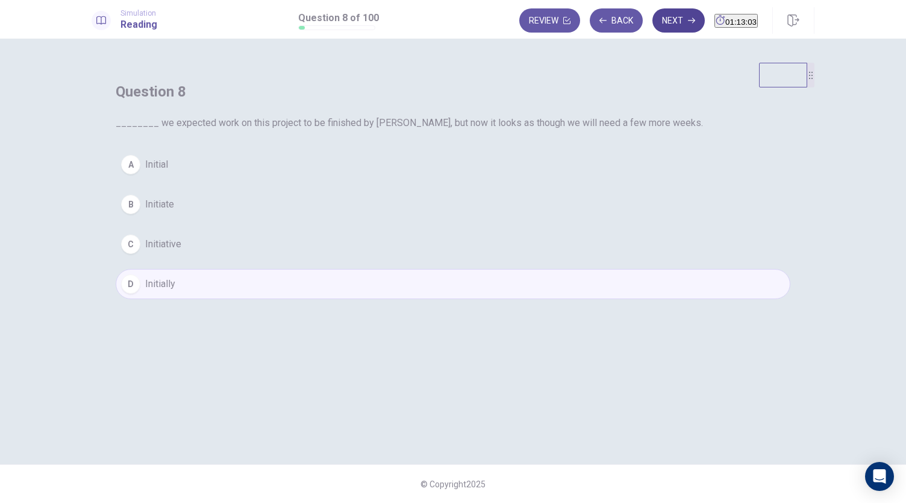
click at [653, 22] on button "Next" at bounding box center [679, 20] width 52 height 24
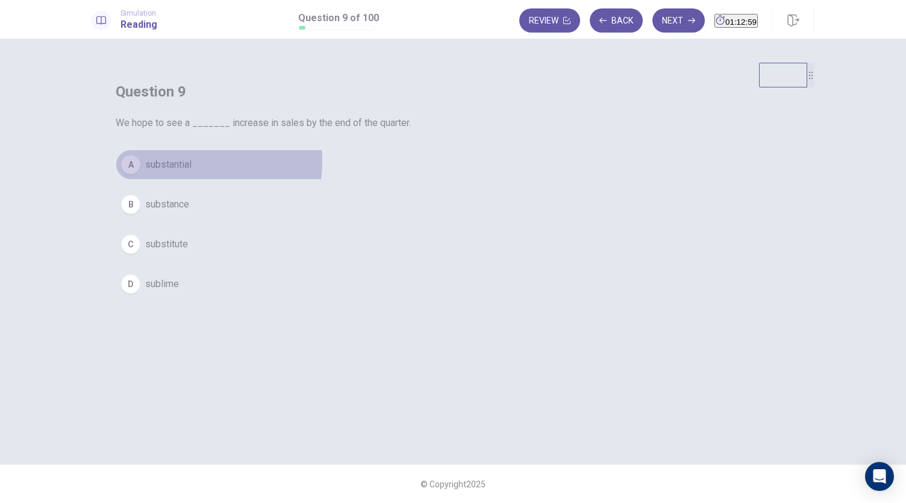
click at [192, 172] on span "substantial" at bounding box center [168, 164] width 46 height 14
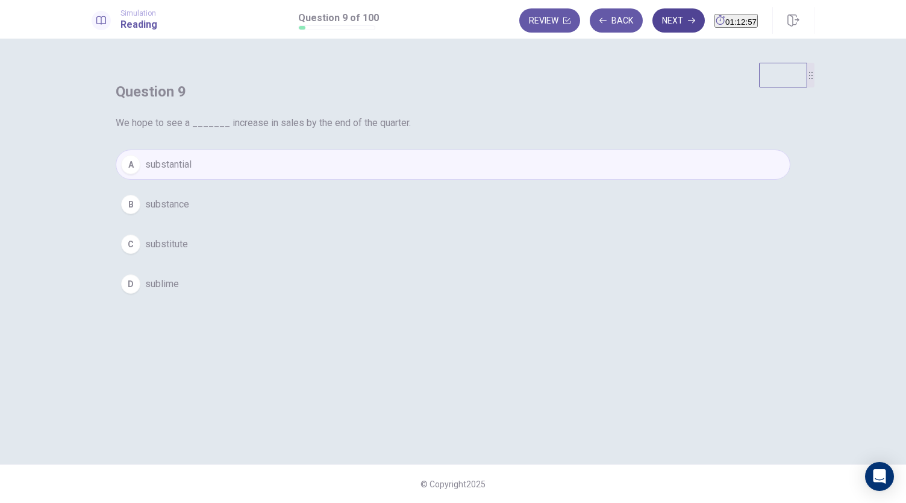
click at [653, 15] on button "Next" at bounding box center [679, 20] width 52 height 24
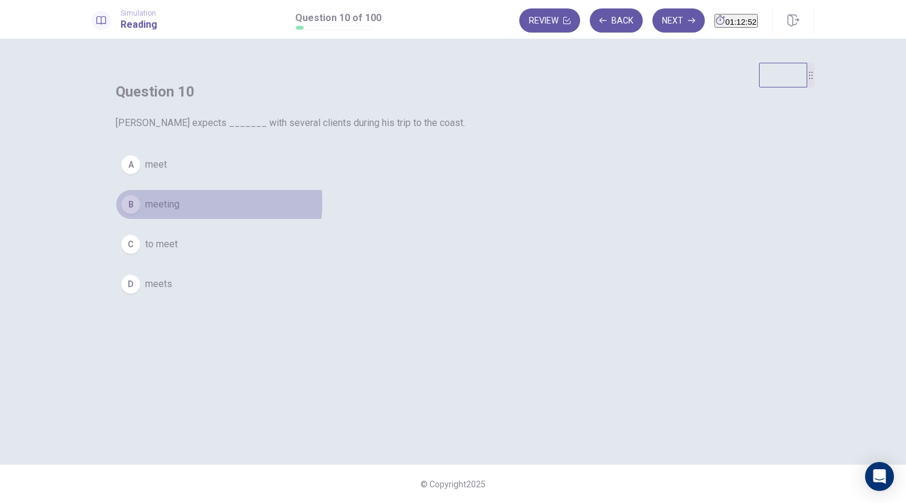
click at [180, 212] on span "meeting" at bounding box center [162, 204] width 34 height 14
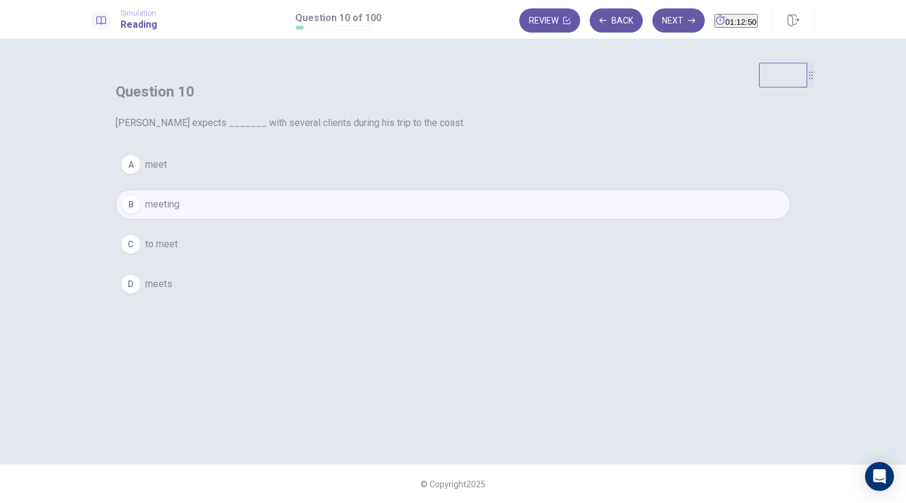
click at [178, 251] on span "to meet" at bounding box center [161, 244] width 33 height 14
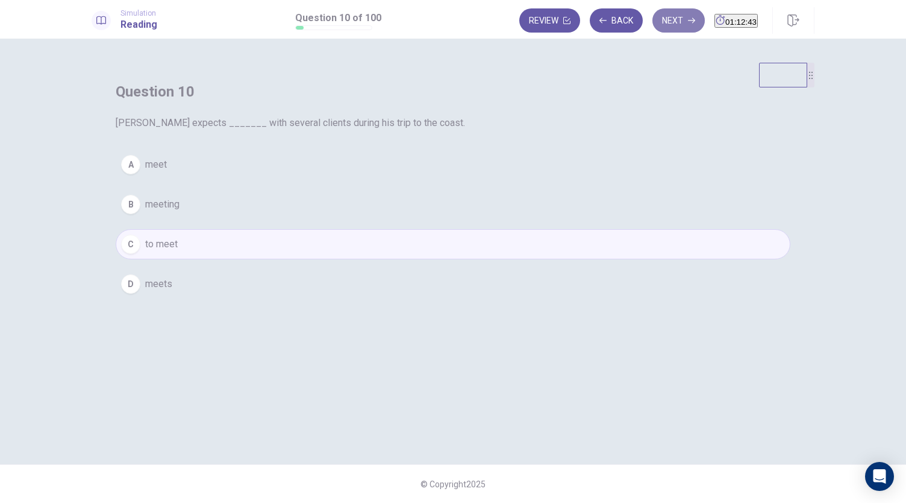
click at [656, 20] on button "Next" at bounding box center [679, 20] width 52 height 24
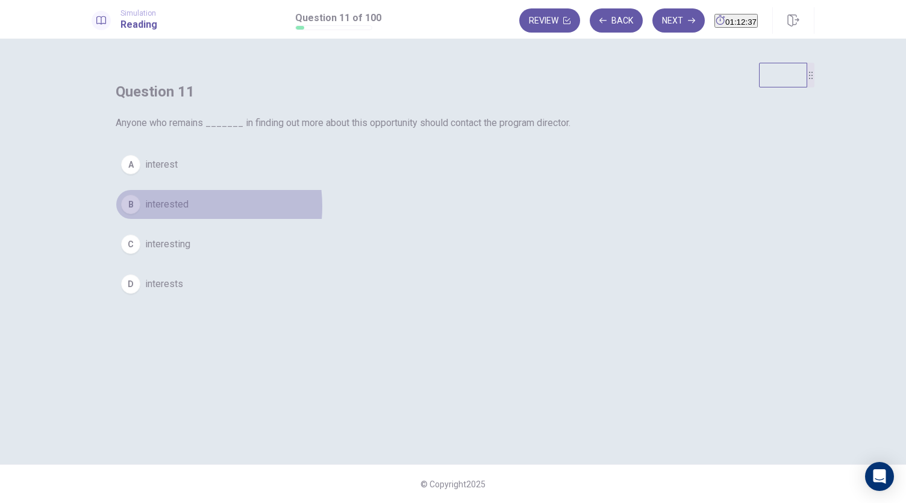
click at [189, 212] on span "interested" at bounding box center [166, 204] width 43 height 14
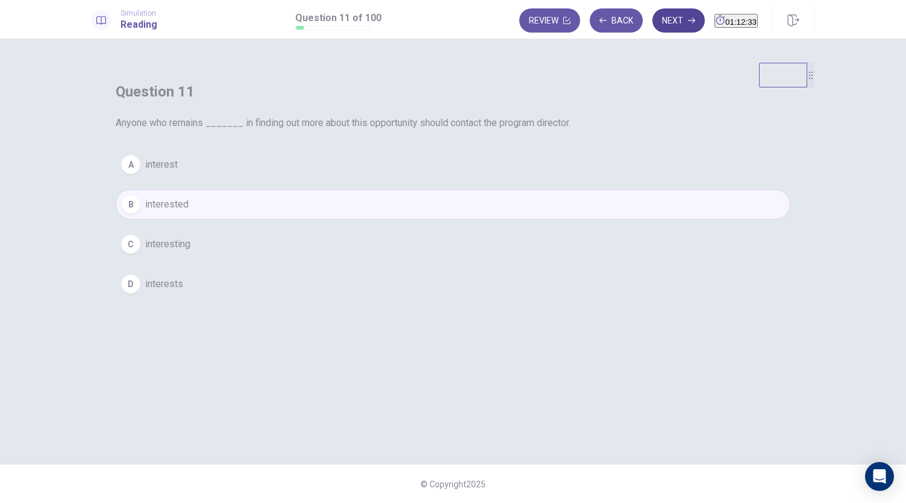
click at [653, 22] on button "Next" at bounding box center [679, 20] width 52 height 24
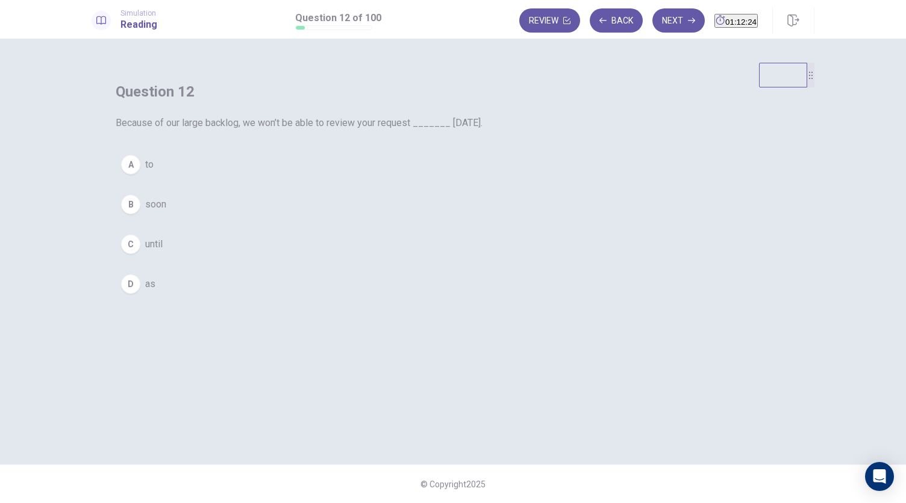
click at [140, 254] on div "C" at bounding box center [130, 243] width 19 height 19
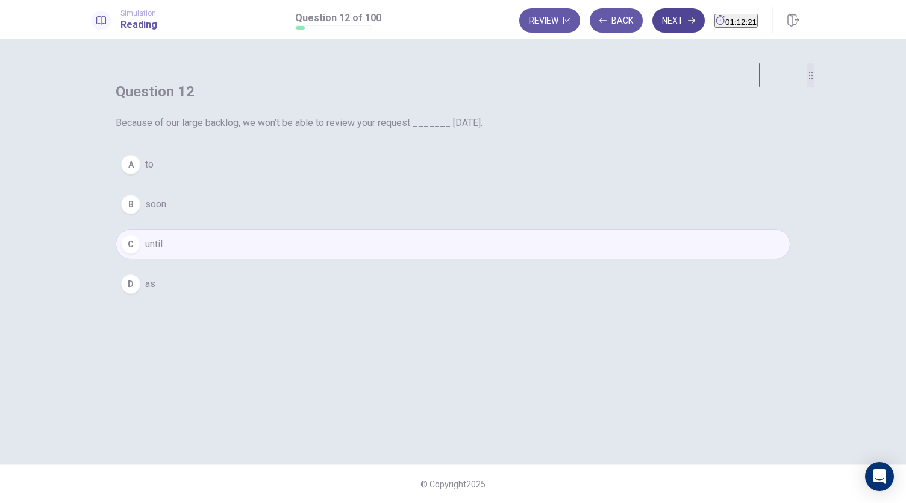
click at [653, 20] on button "Next" at bounding box center [679, 20] width 52 height 24
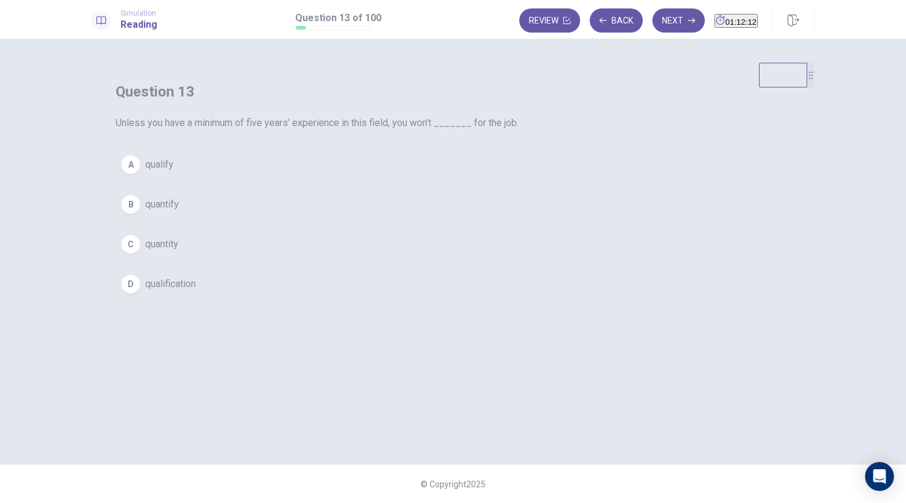
click at [174, 172] on span "qualify" at bounding box center [159, 164] width 28 height 14
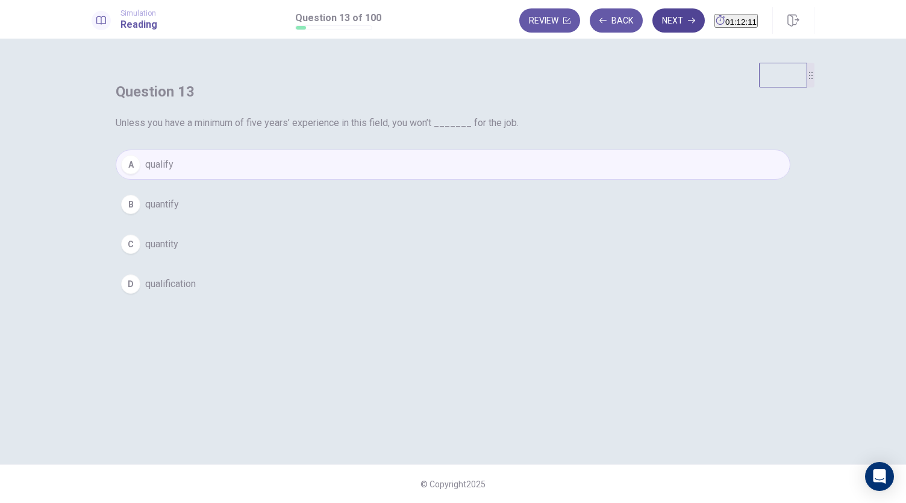
click at [653, 22] on button "Next" at bounding box center [679, 20] width 52 height 24
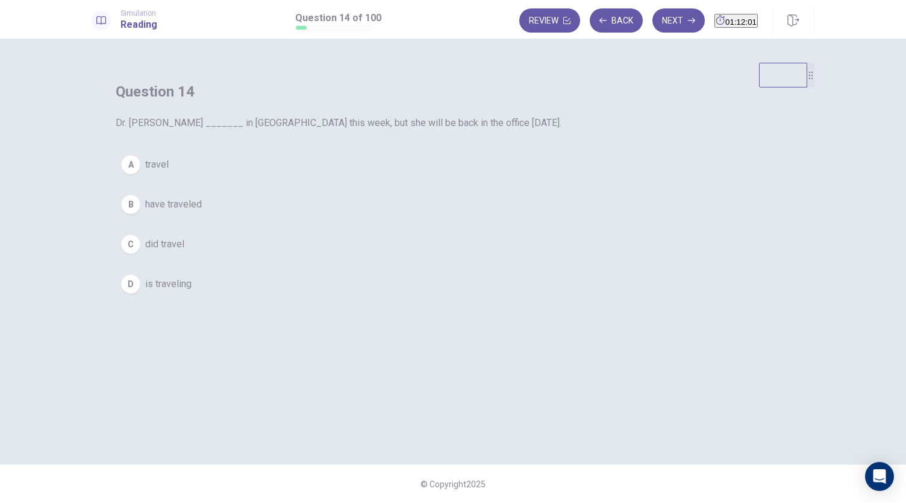
click at [140, 293] on div "D" at bounding box center [130, 283] width 19 height 19
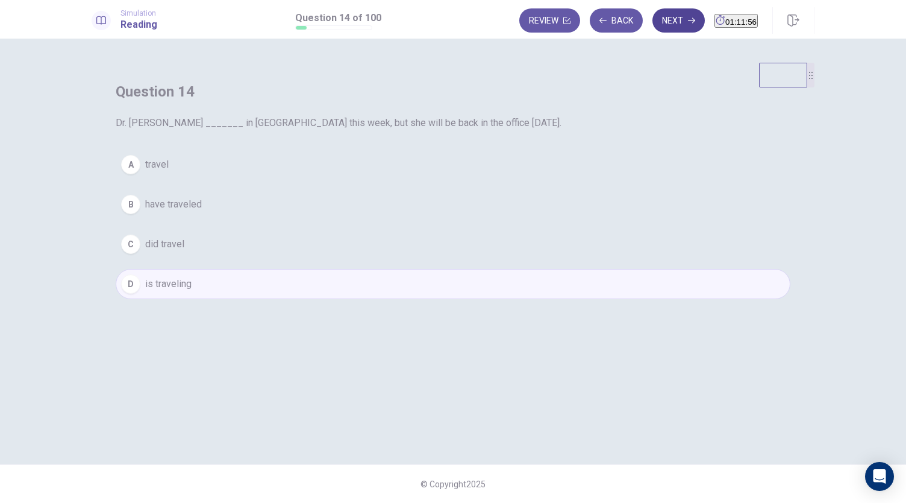
click at [653, 17] on button "Next" at bounding box center [679, 20] width 52 height 24
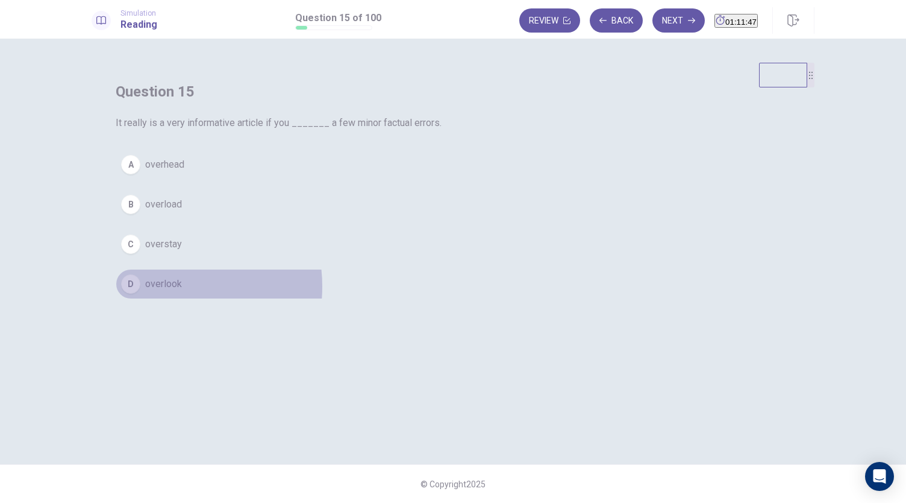
click at [182, 291] on span "overlook" at bounding box center [163, 284] width 37 height 14
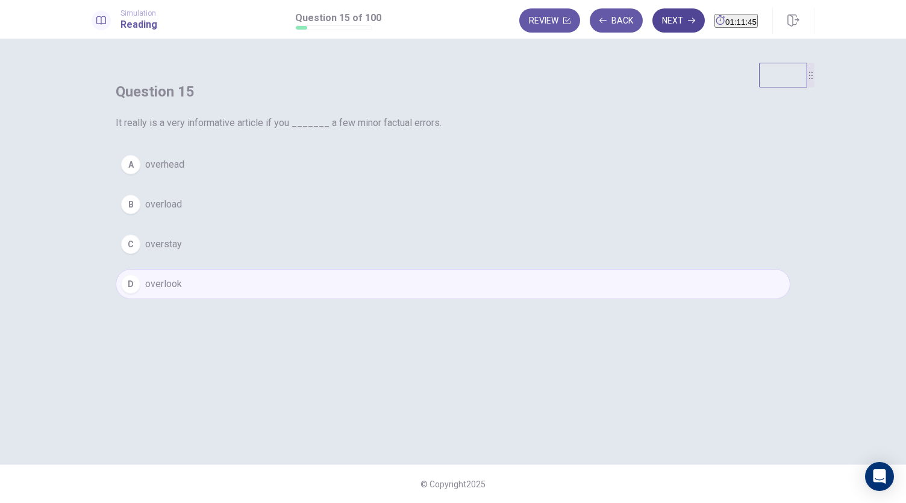
click at [655, 20] on button "Next" at bounding box center [679, 20] width 52 height 24
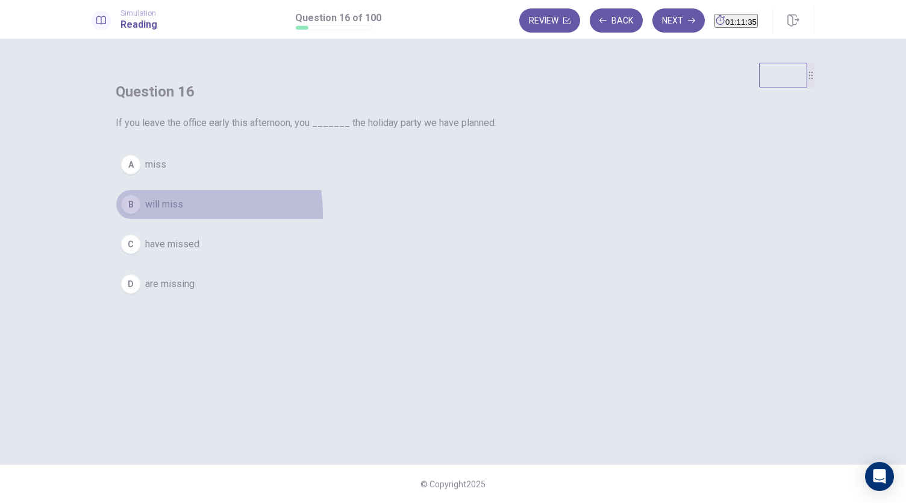
click at [405, 219] on button "B will miss" at bounding box center [453, 204] width 675 height 30
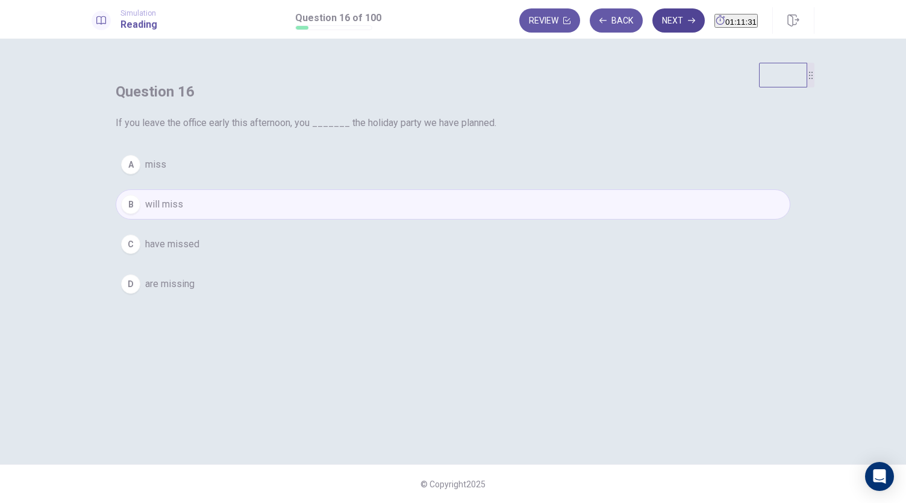
click at [653, 15] on button "Next" at bounding box center [679, 20] width 52 height 24
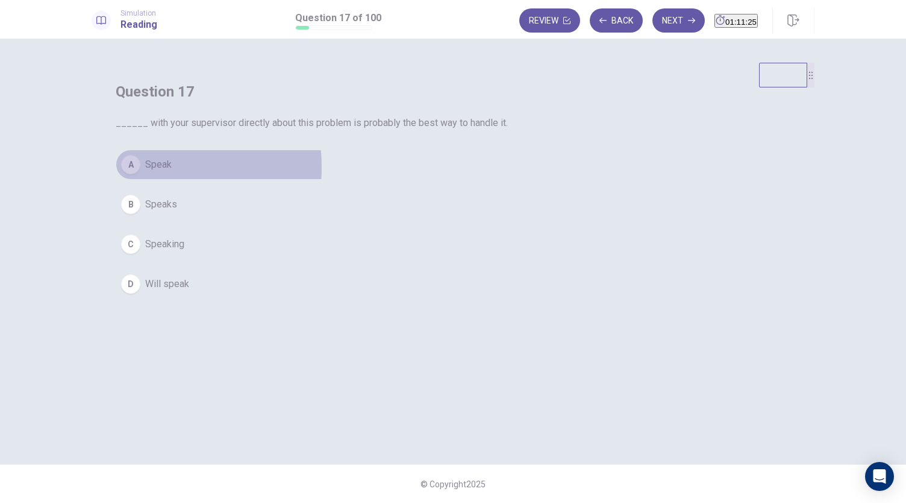
click at [140, 174] on div "A" at bounding box center [130, 164] width 19 height 19
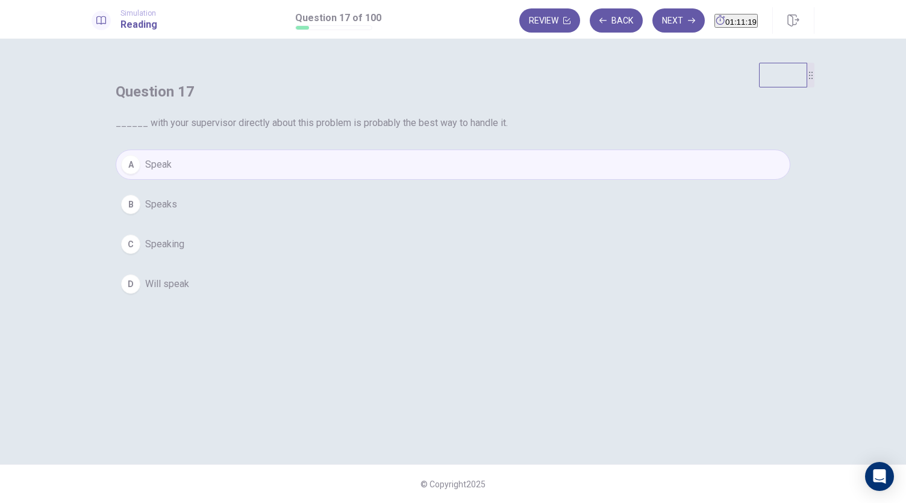
click at [184, 251] on span "Speaking" at bounding box center [164, 244] width 39 height 14
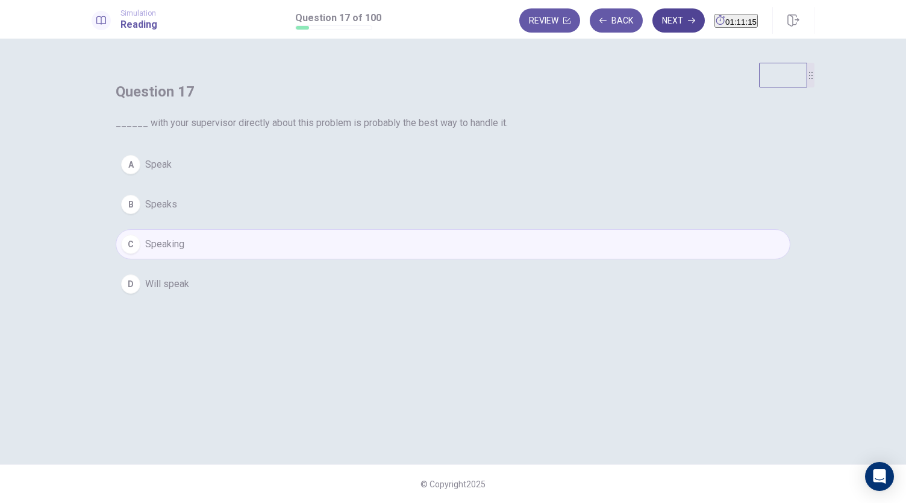
click at [659, 27] on button "Next" at bounding box center [679, 20] width 52 height 24
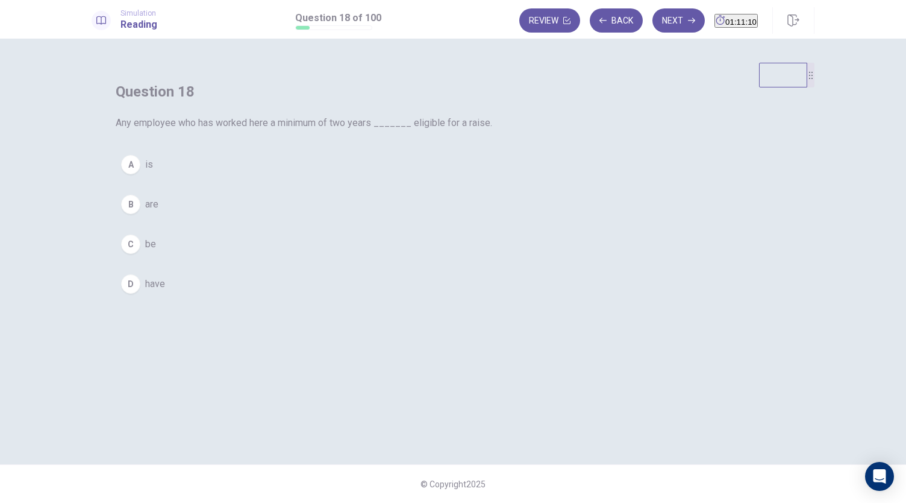
click at [140, 174] on div "A" at bounding box center [130, 164] width 19 height 19
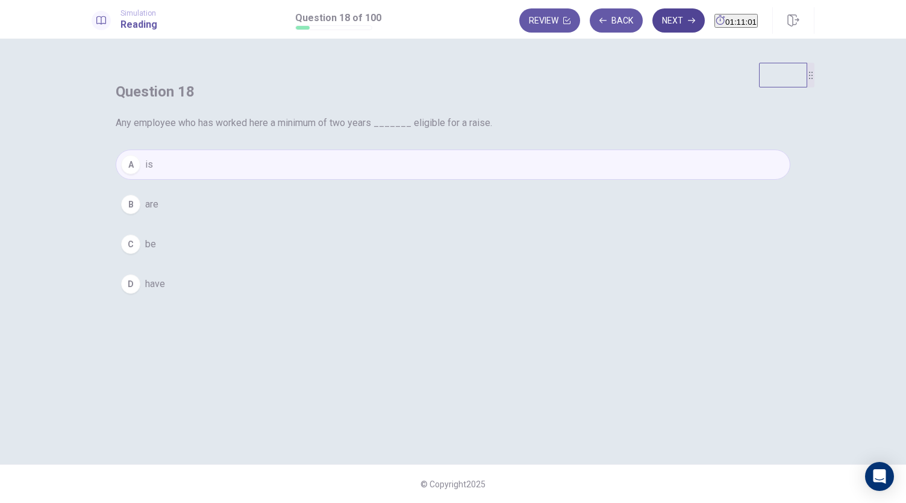
click at [667, 14] on button "Next" at bounding box center [679, 20] width 52 height 24
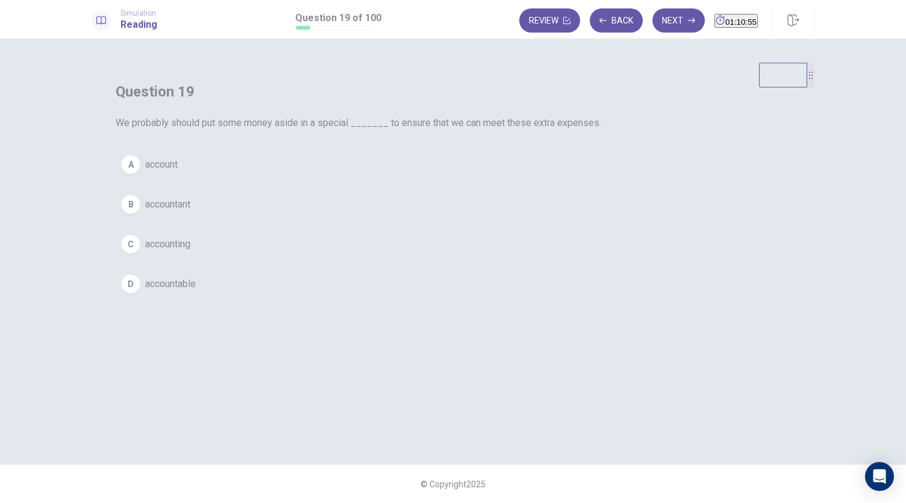
click at [178, 172] on span "account" at bounding box center [161, 164] width 33 height 14
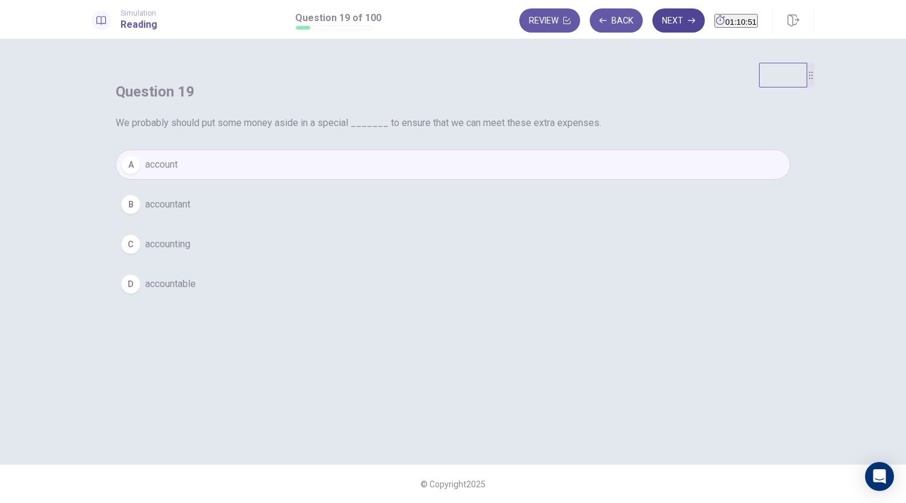
click at [653, 19] on button "Next" at bounding box center [679, 20] width 52 height 24
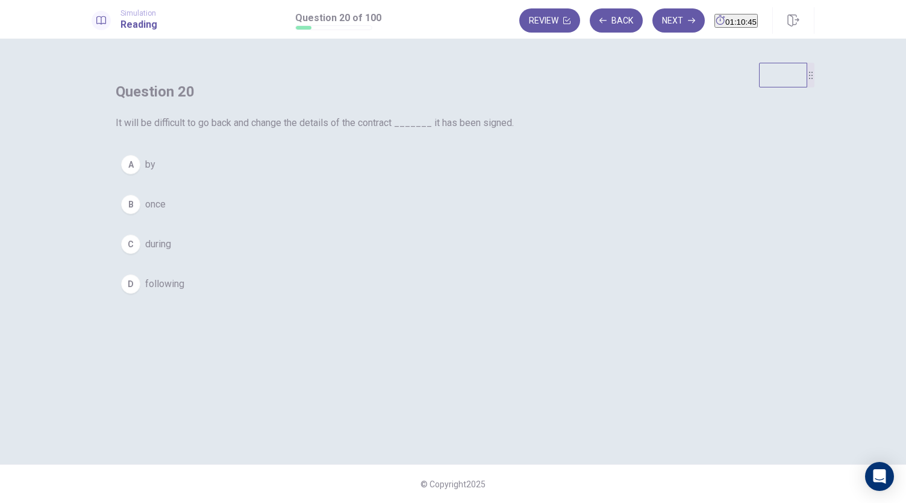
click at [140, 214] on div "B" at bounding box center [130, 204] width 19 height 19
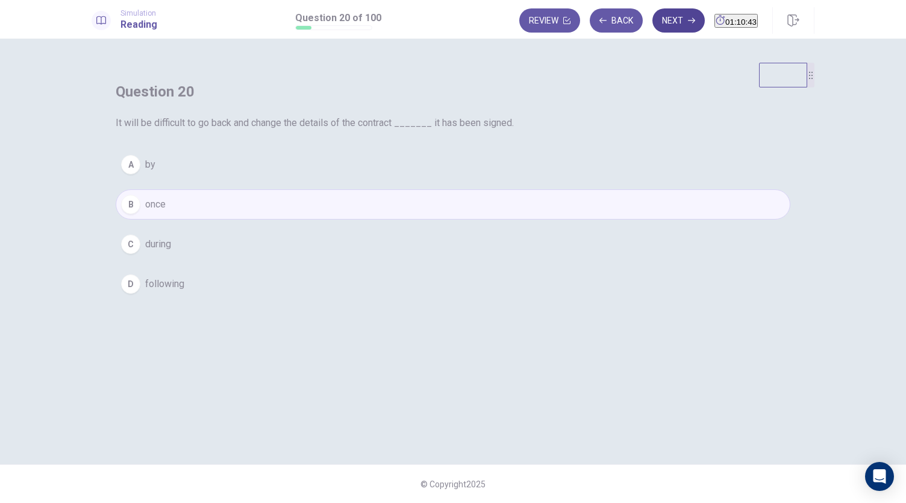
click at [654, 24] on button "Next" at bounding box center [679, 20] width 52 height 24
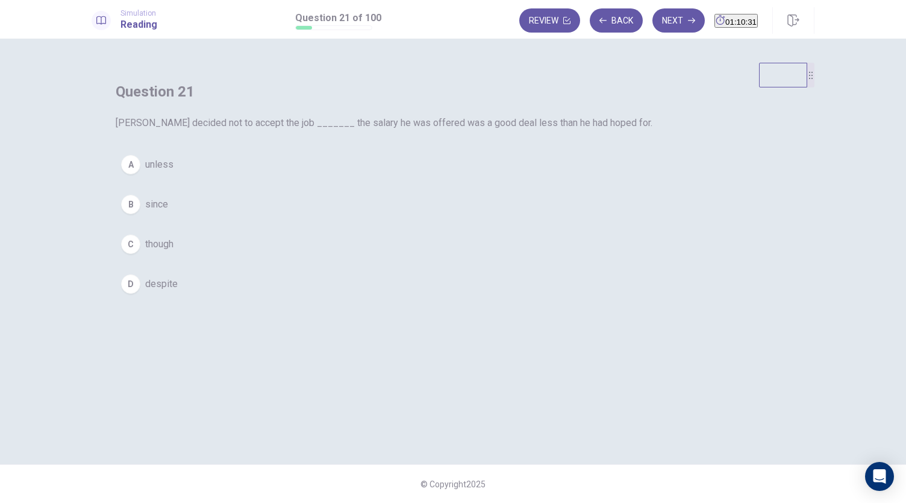
click at [375, 219] on button "B since" at bounding box center [453, 204] width 675 height 30
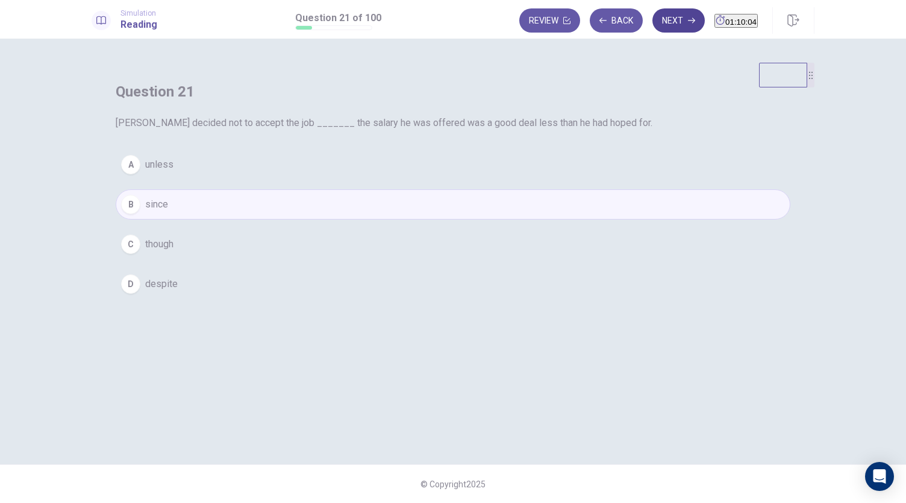
click at [653, 20] on button "Next" at bounding box center [679, 20] width 52 height 24
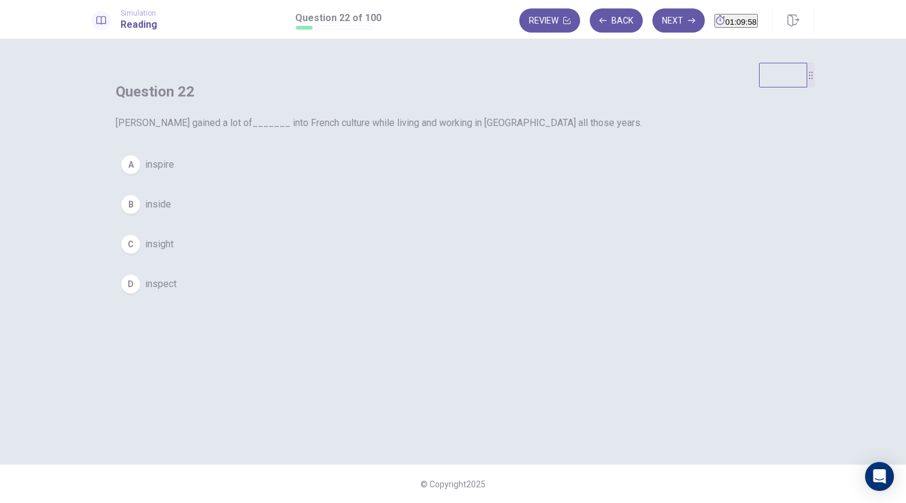
click at [174, 251] on span "insight" at bounding box center [159, 244] width 28 height 14
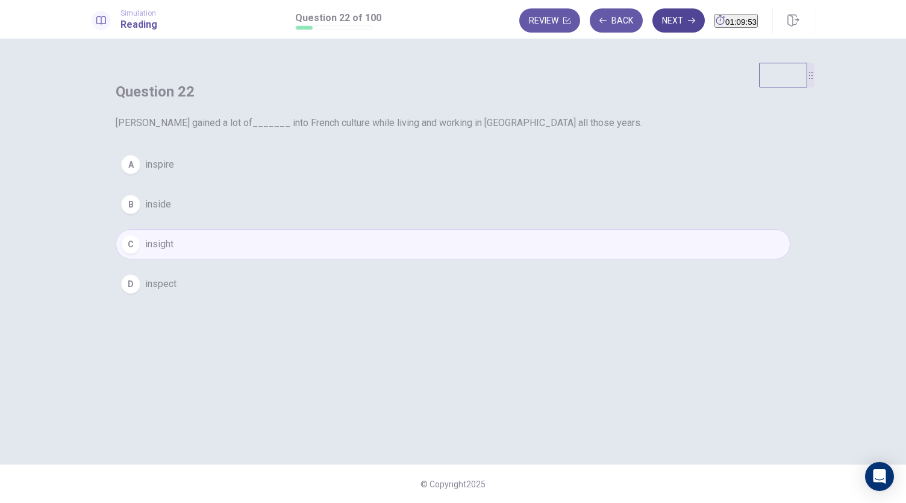
click at [660, 17] on button "Next" at bounding box center [679, 20] width 52 height 24
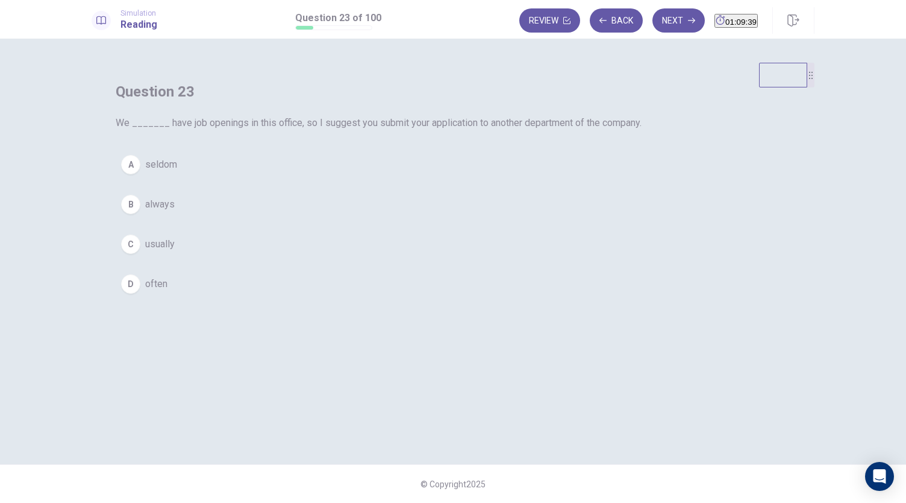
click at [177, 172] on span "seldom" at bounding box center [161, 164] width 32 height 14
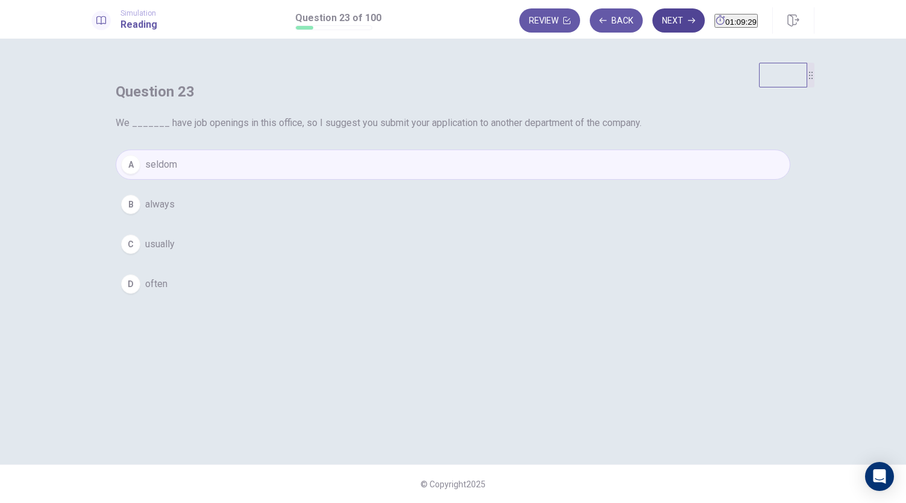
click at [657, 19] on button "Next" at bounding box center [679, 20] width 52 height 24
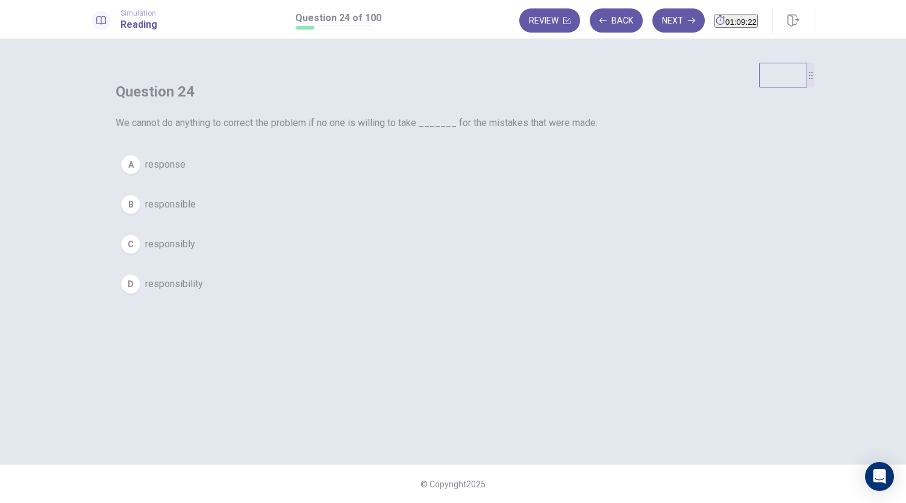
click at [203, 291] on span "responsibility" at bounding box center [174, 284] width 58 height 14
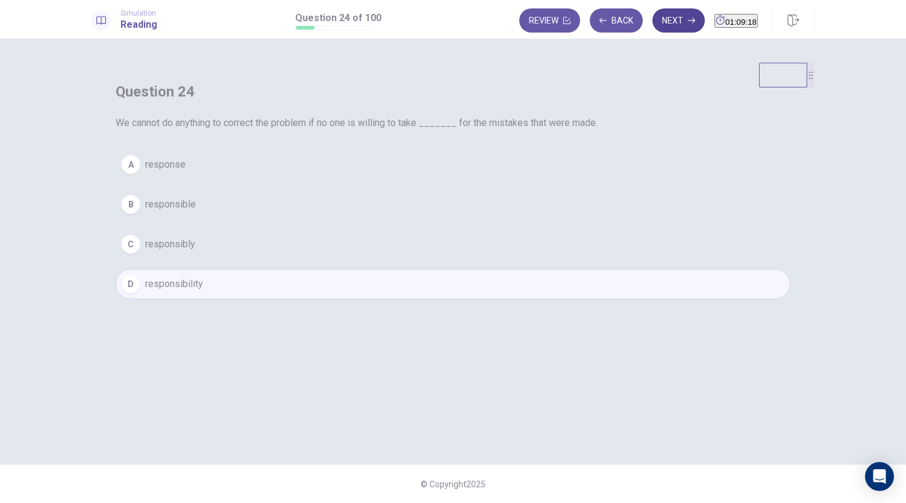
click at [662, 17] on button "Next" at bounding box center [679, 20] width 52 height 24
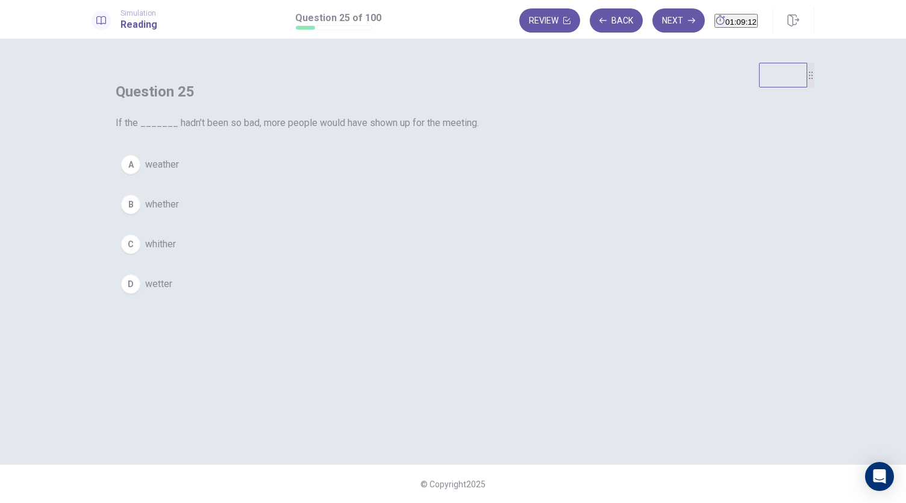
click at [140, 174] on div "A" at bounding box center [130, 164] width 19 height 19
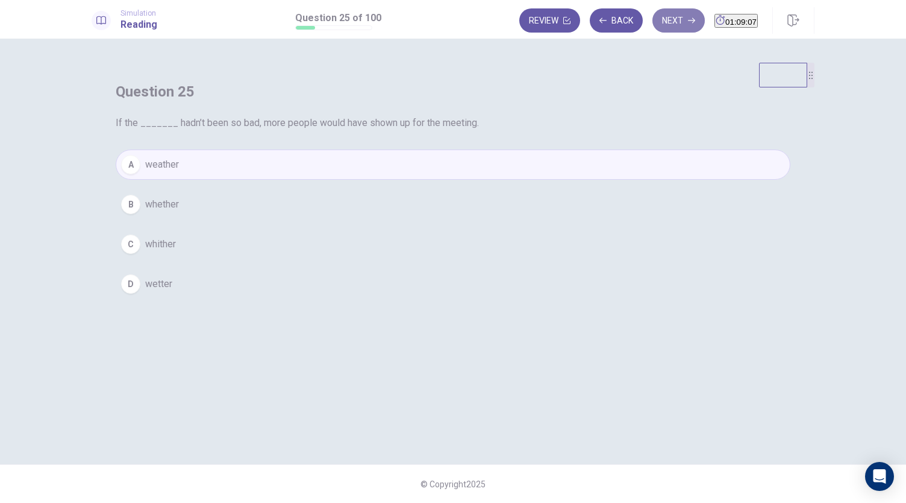
click at [653, 27] on button "Next" at bounding box center [679, 20] width 52 height 24
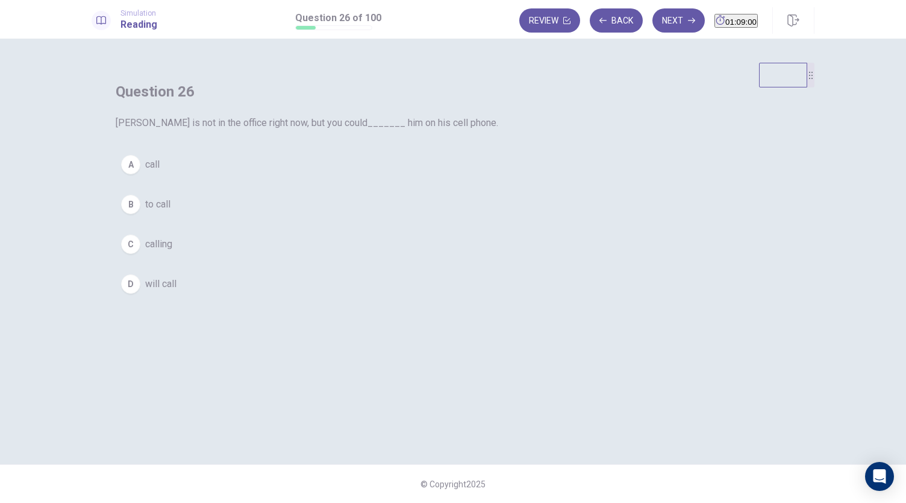
click at [140, 174] on div "A" at bounding box center [130, 164] width 19 height 19
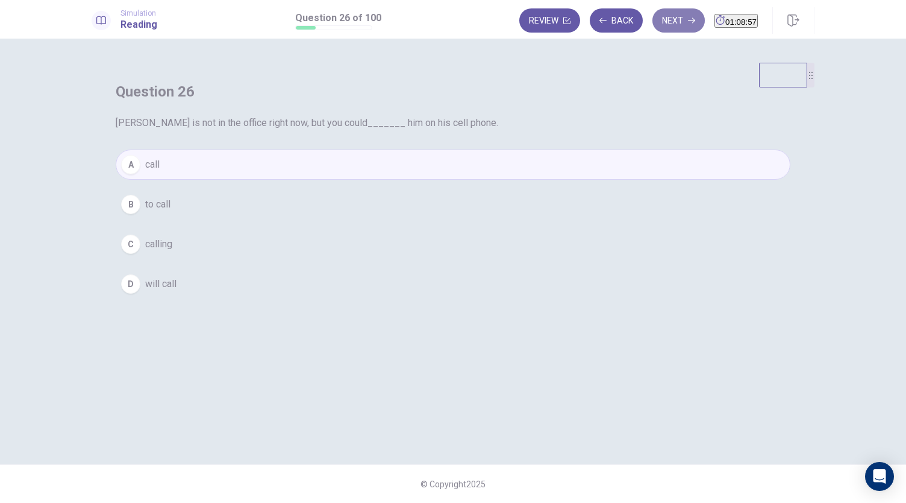
click at [653, 22] on button "Next" at bounding box center [679, 20] width 52 height 24
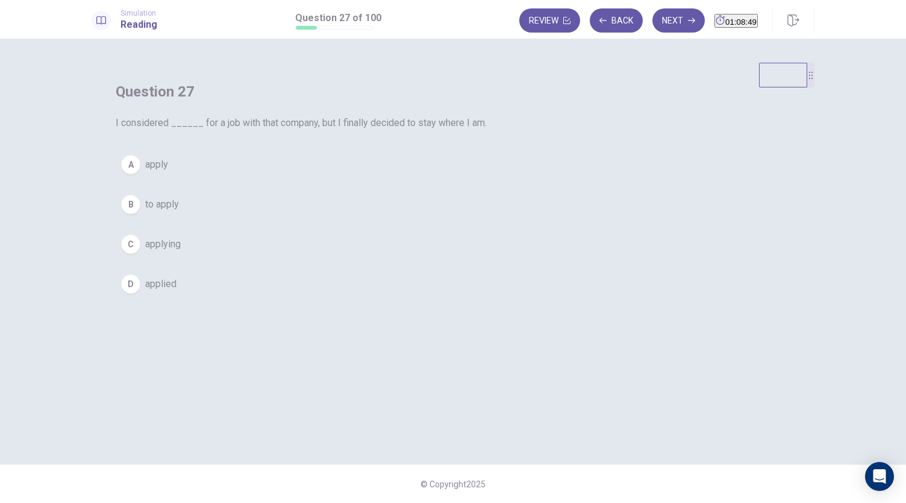
click at [179, 212] on span "to apply" at bounding box center [162, 204] width 34 height 14
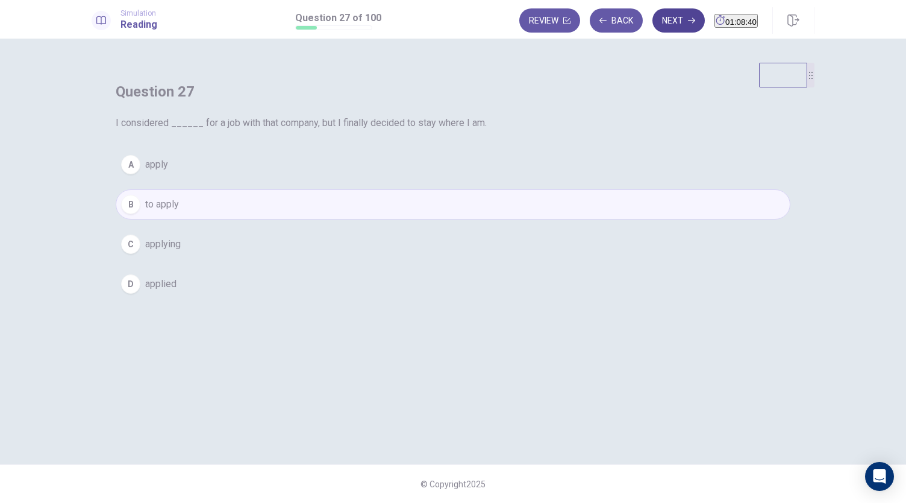
click at [657, 22] on button "Next" at bounding box center [679, 20] width 52 height 24
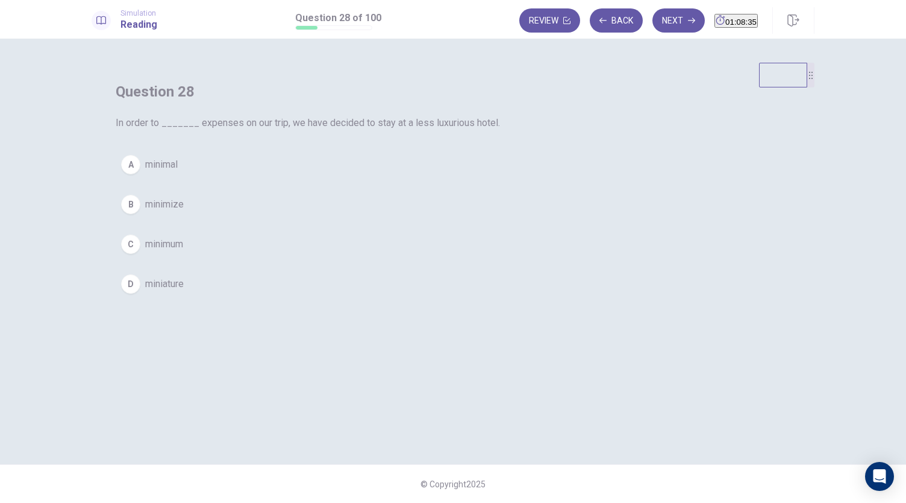
click at [184, 212] on span "minimize" at bounding box center [164, 204] width 39 height 14
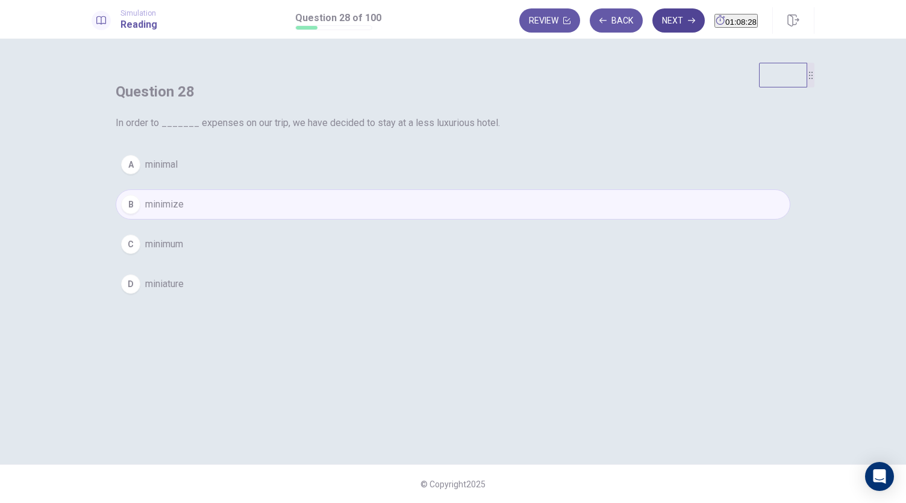
click at [656, 18] on button "Next" at bounding box center [679, 20] width 52 height 24
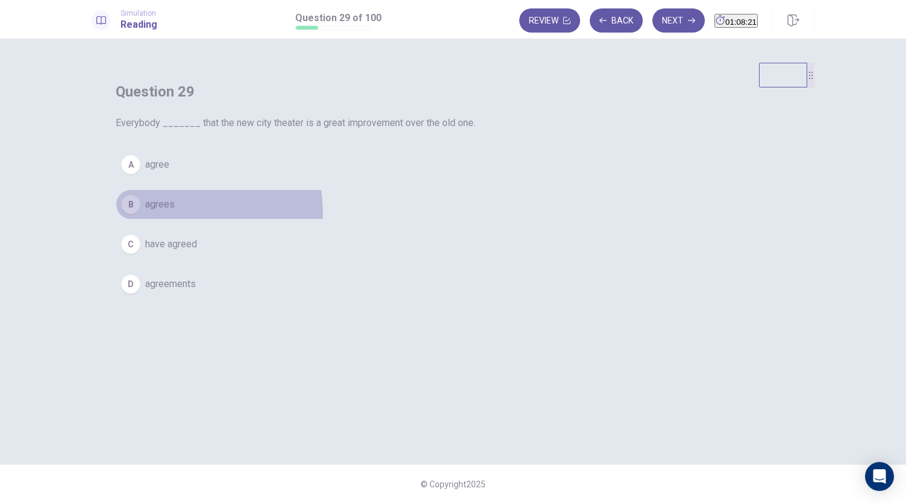
click at [376, 219] on button "B agrees" at bounding box center [453, 204] width 675 height 30
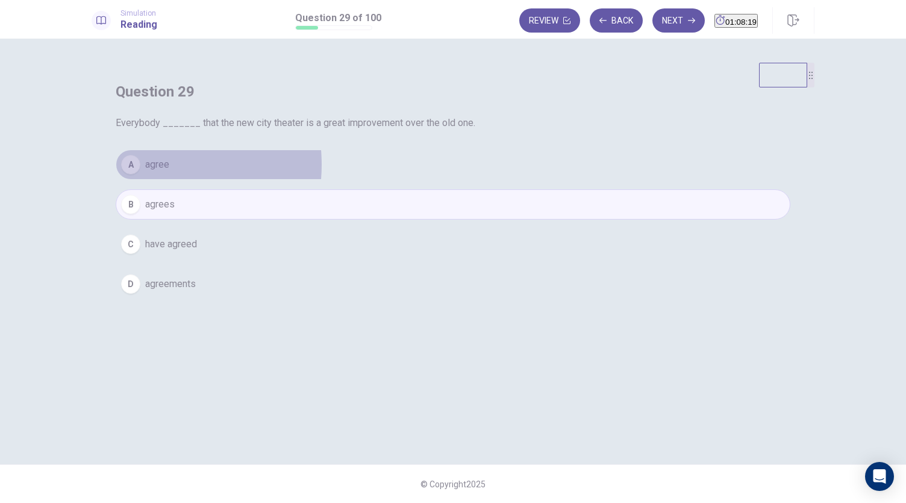
click at [169, 172] on span "agree" at bounding box center [157, 164] width 24 height 14
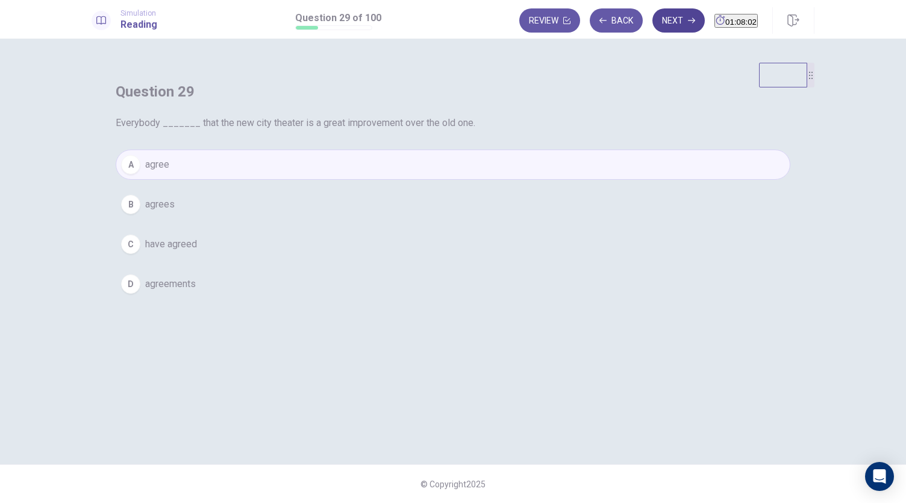
click at [653, 22] on button "Next" at bounding box center [679, 20] width 52 height 24
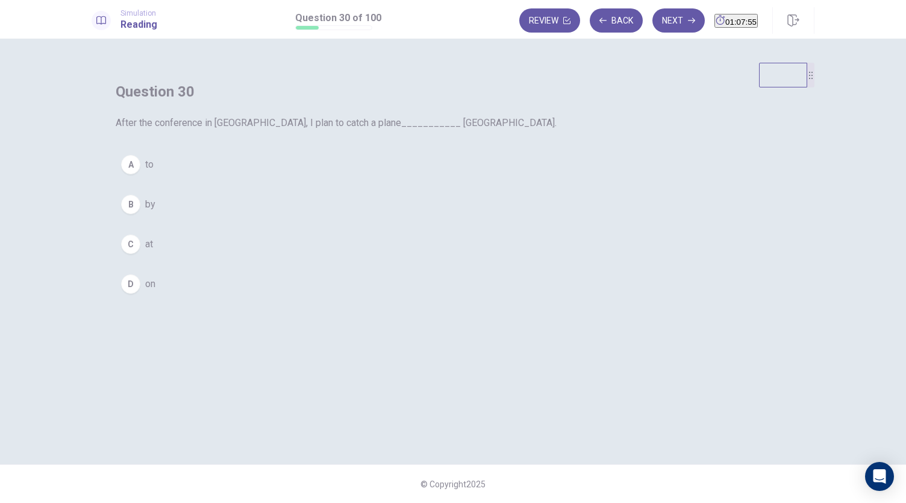
click at [369, 180] on button "A to" at bounding box center [453, 164] width 675 height 30
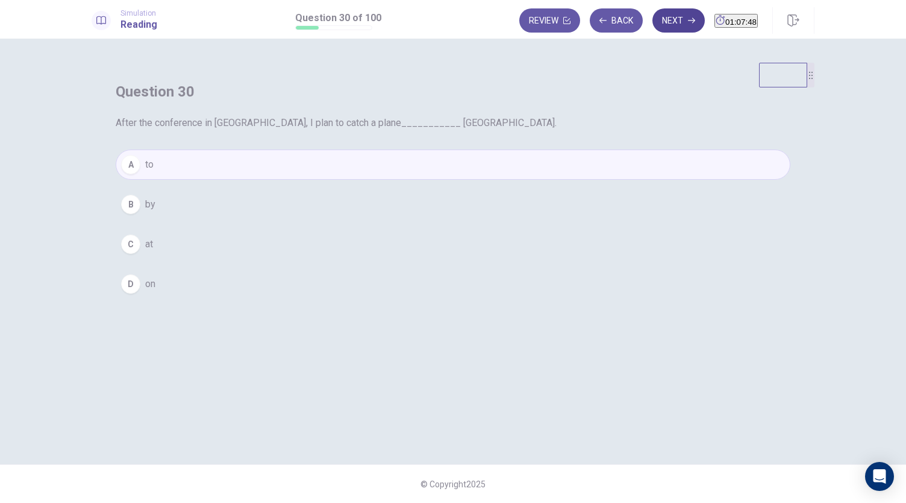
click at [653, 21] on button "Next" at bounding box center [679, 20] width 52 height 24
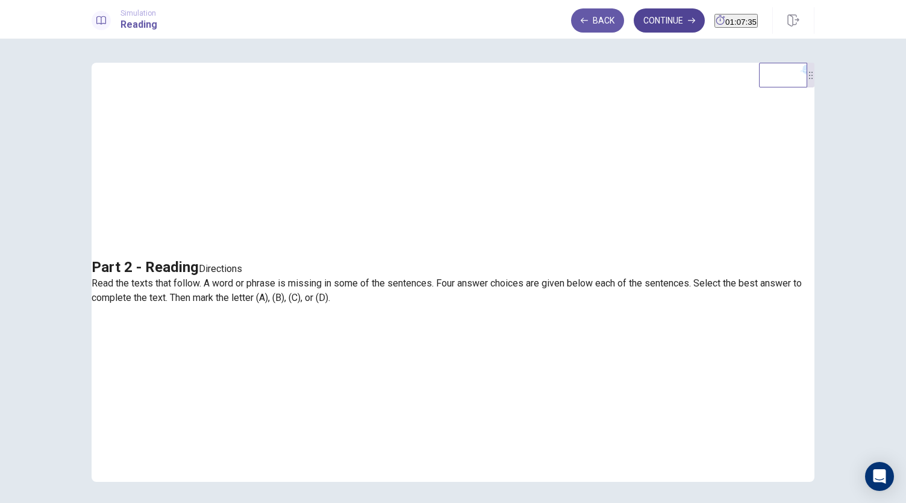
click at [652, 17] on button "Continue" at bounding box center [669, 20] width 71 height 24
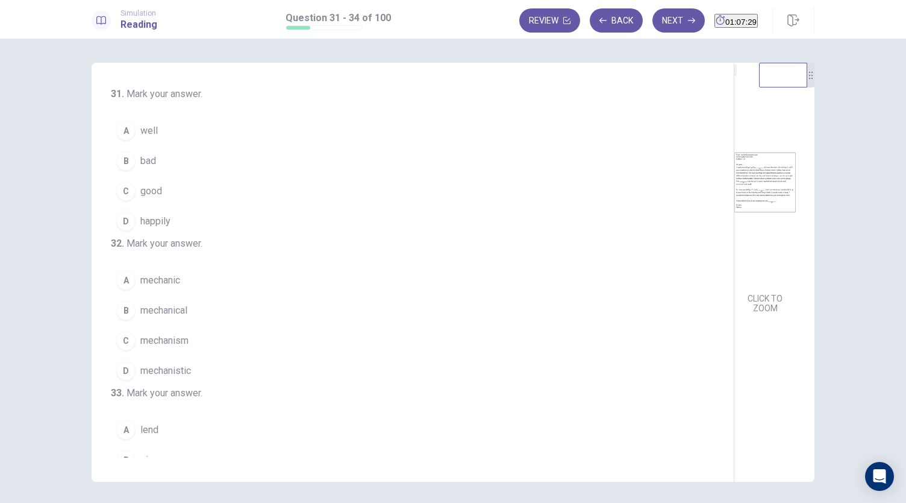
click at [140, 136] on span "well" at bounding box center [148, 131] width 17 height 14
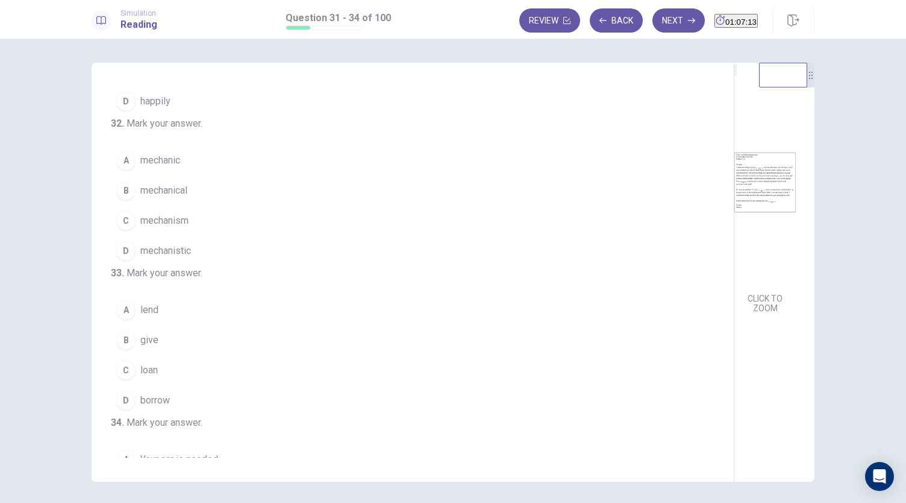
scroll to position [131, 0]
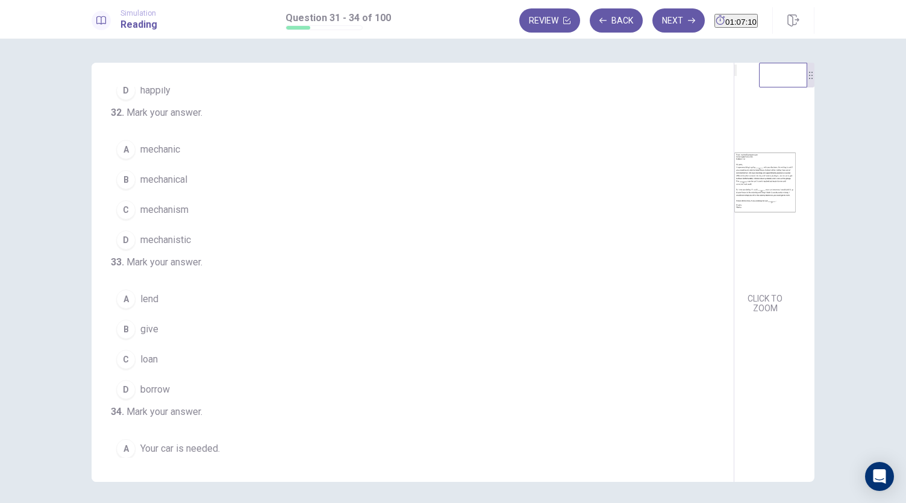
click at [171, 247] on span "mechanistic" at bounding box center [165, 240] width 51 height 14
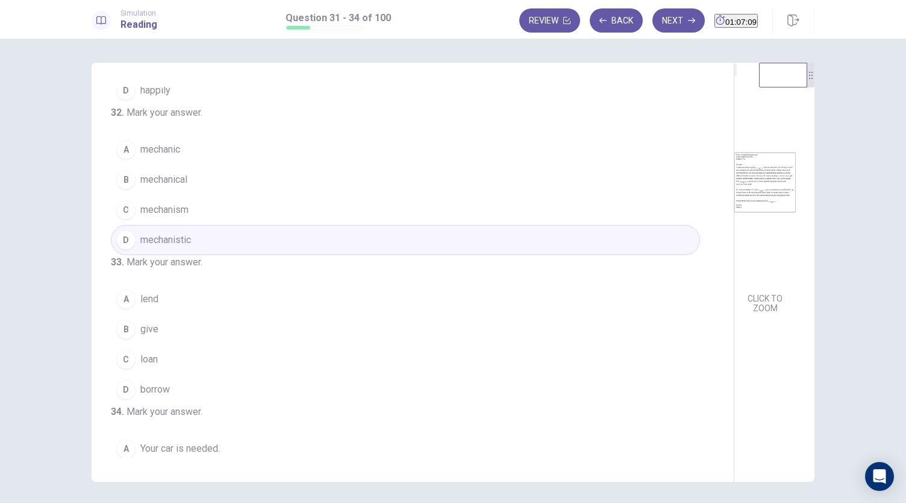
click at [174, 157] on span "mechanic" at bounding box center [160, 149] width 40 height 14
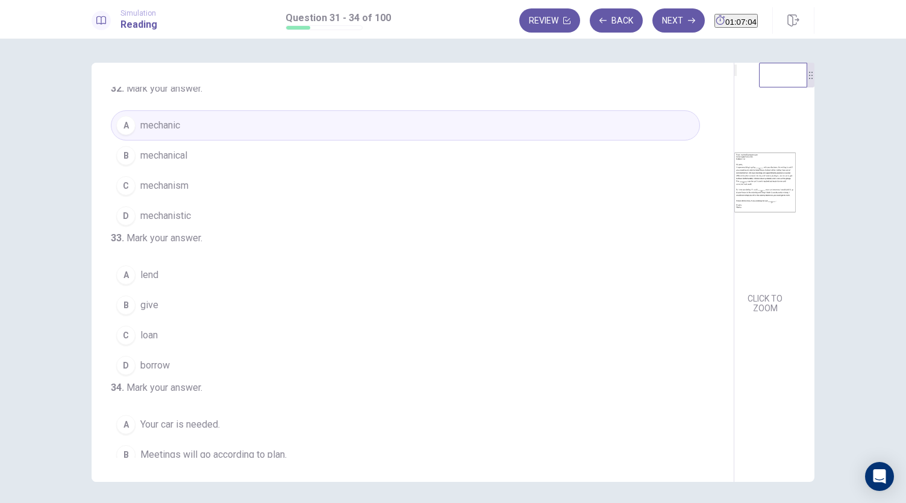
scroll to position [175, 0]
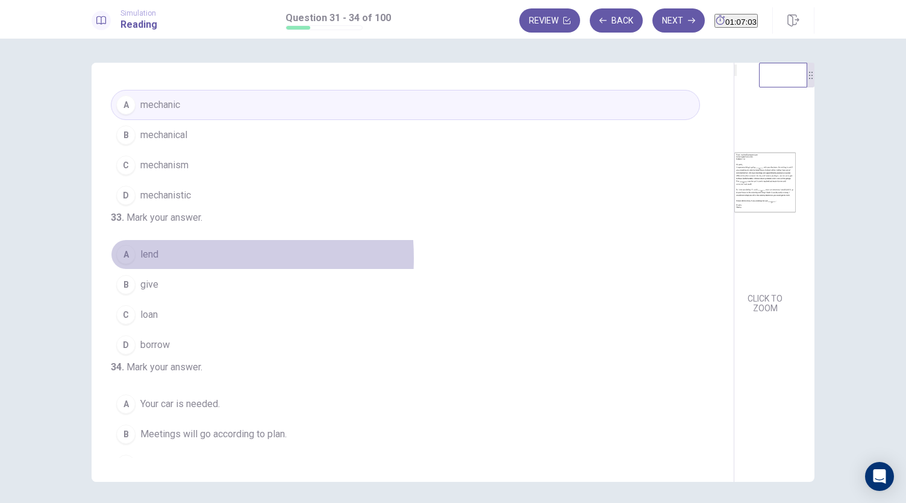
click at [152, 262] on span "lend" at bounding box center [149, 254] width 18 height 14
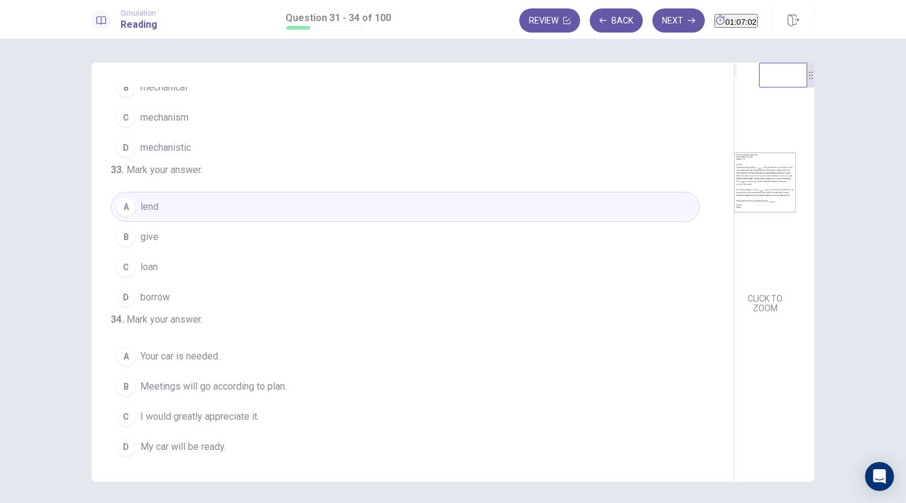
scroll to position [224, 0]
click at [159, 303] on span "borrow" at bounding box center [155, 296] width 30 height 14
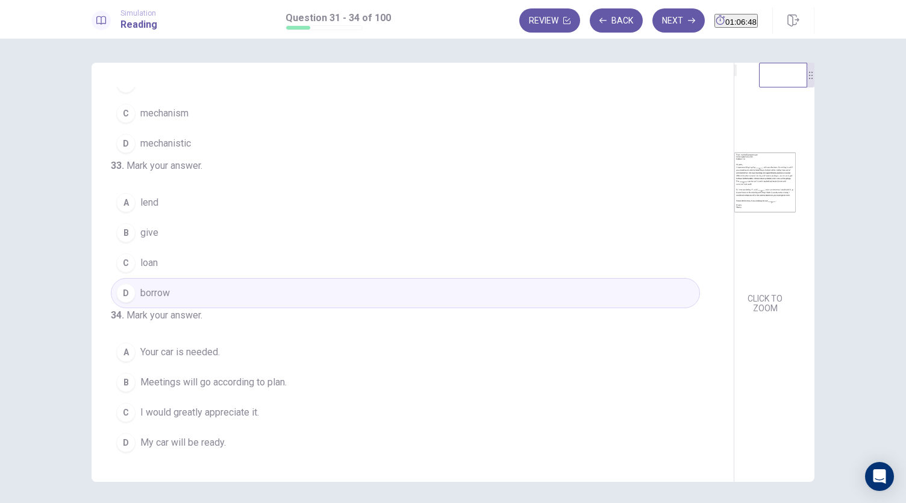
scroll to position [42, 0]
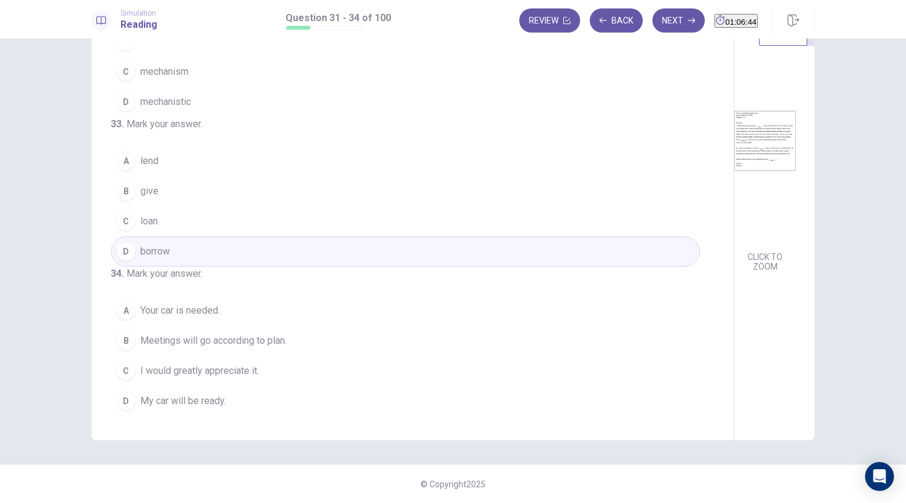
click at [178, 374] on span "I would greatly appreciate it." at bounding box center [199, 370] width 119 height 14
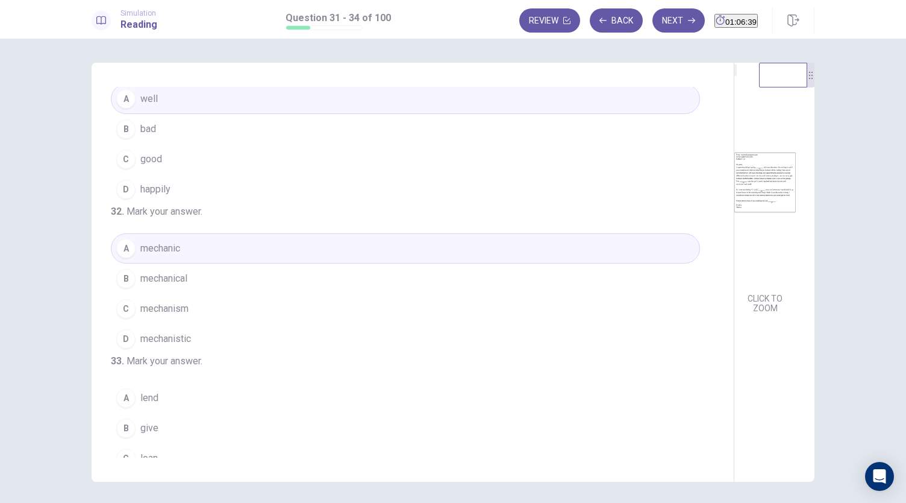
scroll to position [0, 0]
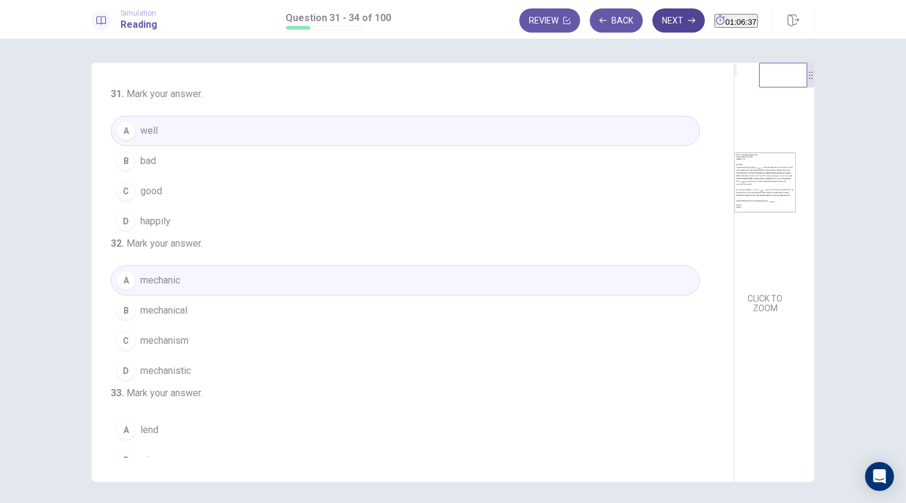
click at [654, 13] on button "Next" at bounding box center [679, 20] width 52 height 24
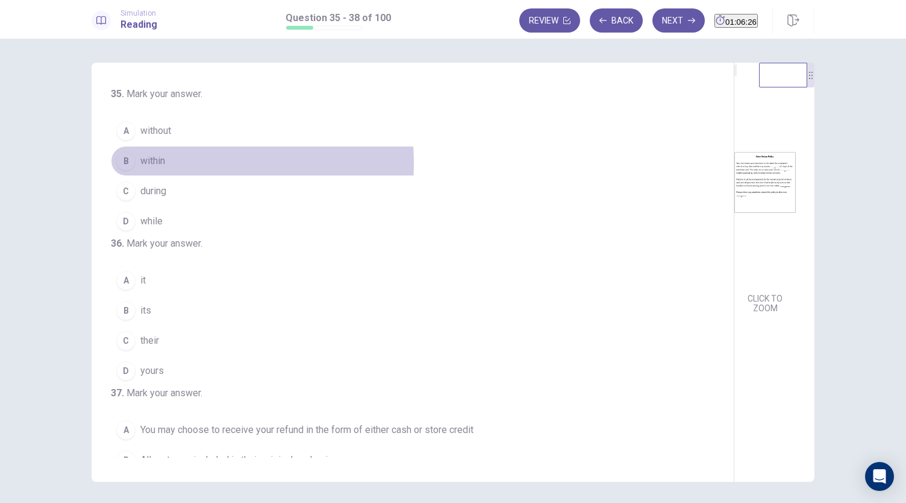
click at [145, 163] on span "within" at bounding box center [152, 161] width 25 height 14
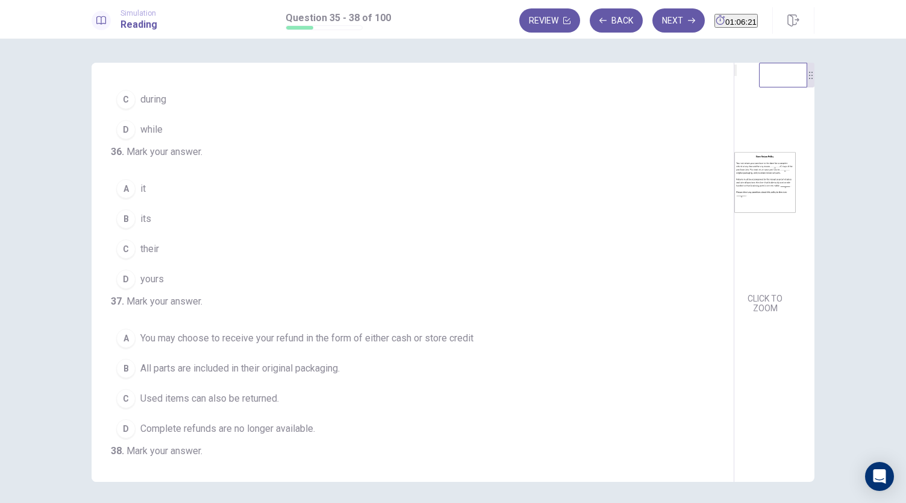
scroll to position [105, 0]
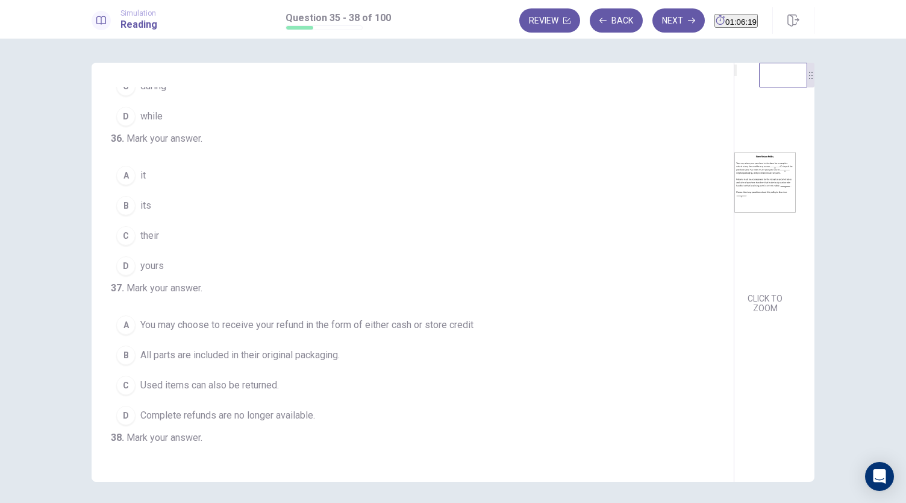
click at [140, 213] on span "its" at bounding box center [145, 205] width 11 height 14
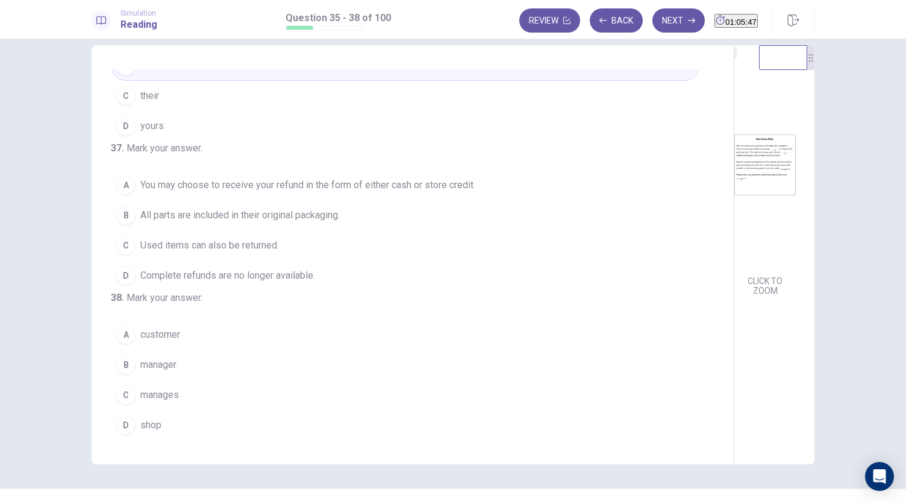
scroll to position [26, 0]
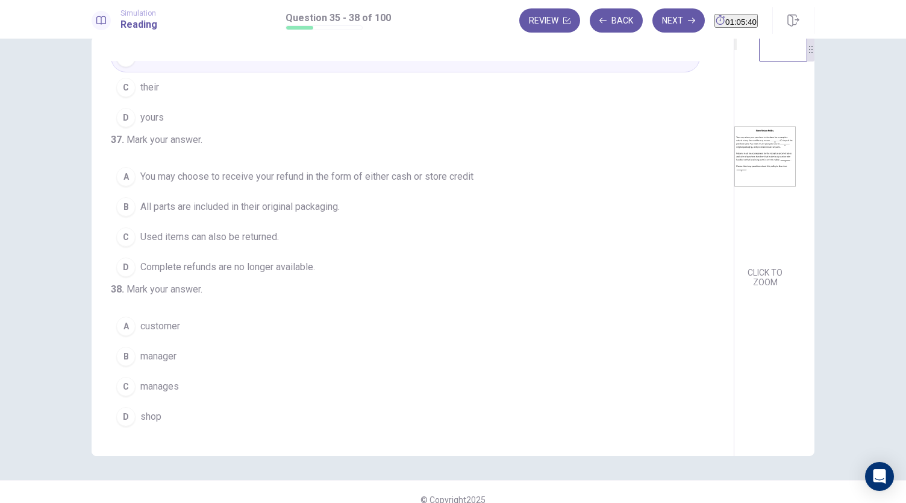
click at [168, 358] on span "manager" at bounding box center [158, 356] width 36 height 14
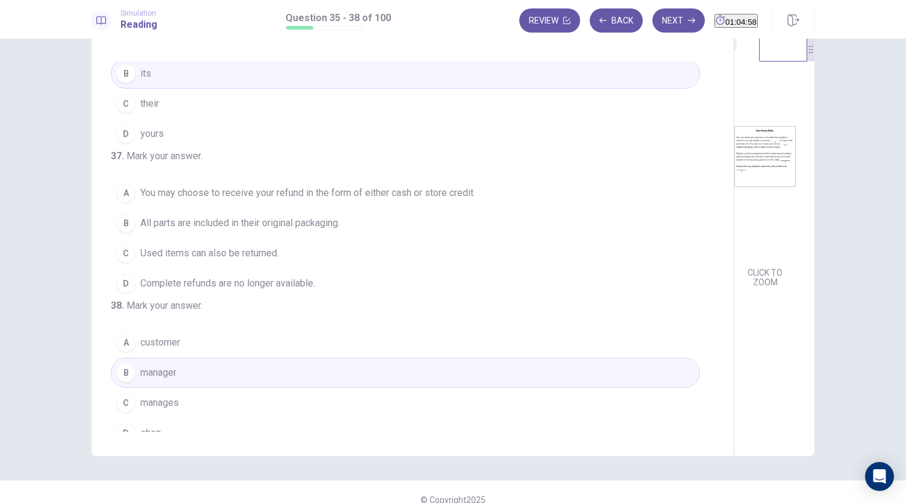
scroll to position [207, 0]
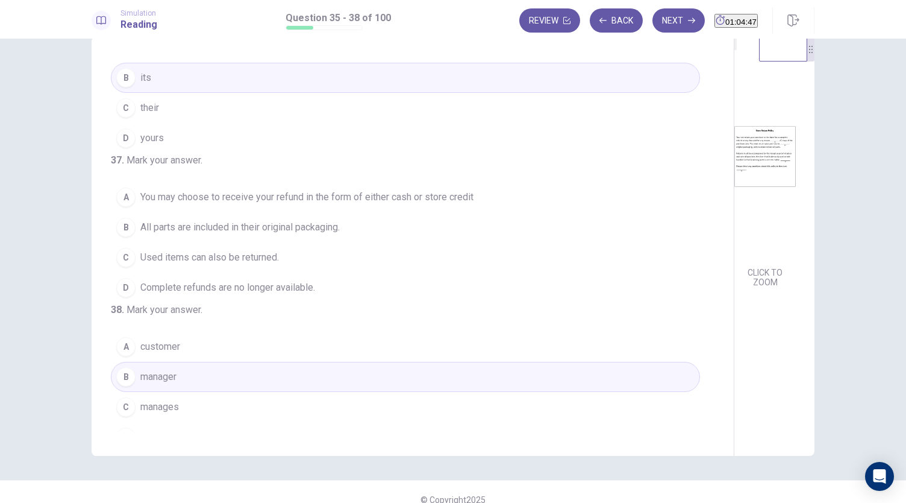
click at [275, 204] on span "You may choose to receive your refund in the form of either cash or store credit" at bounding box center [306, 197] width 333 height 14
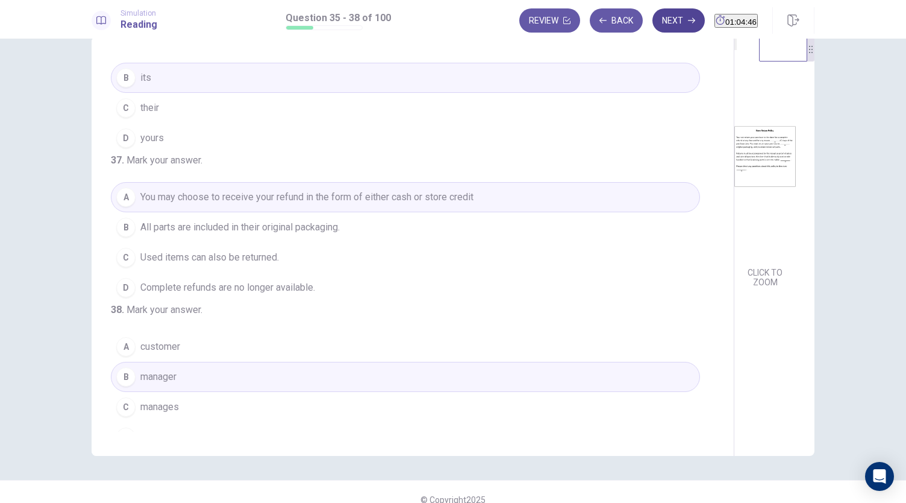
click at [664, 20] on button "Next" at bounding box center [679, 20] width 52 height 24
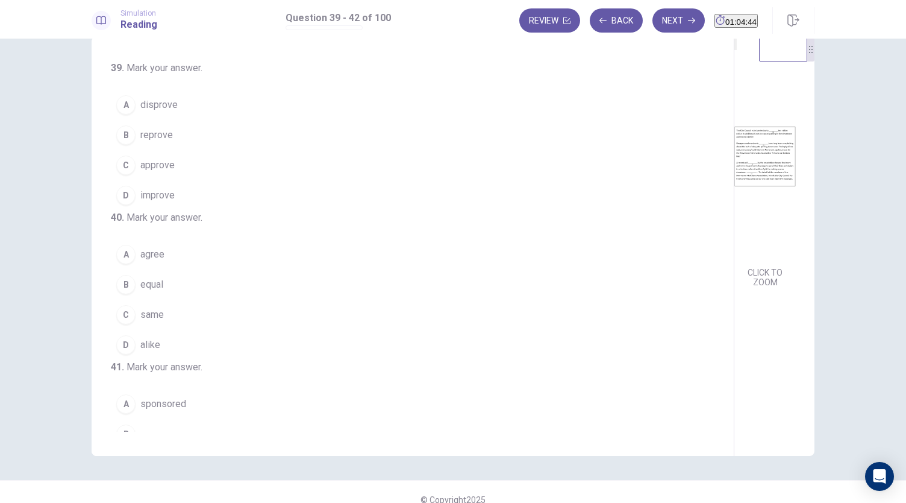
scroll to position [0, 0]
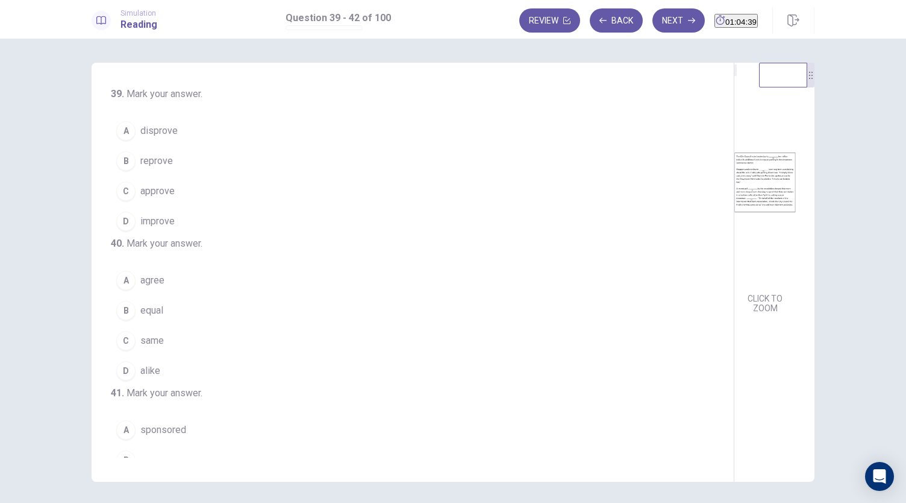
click at [158, 192] on span "approve" at bounding box center [157, 191] width 34 height 14
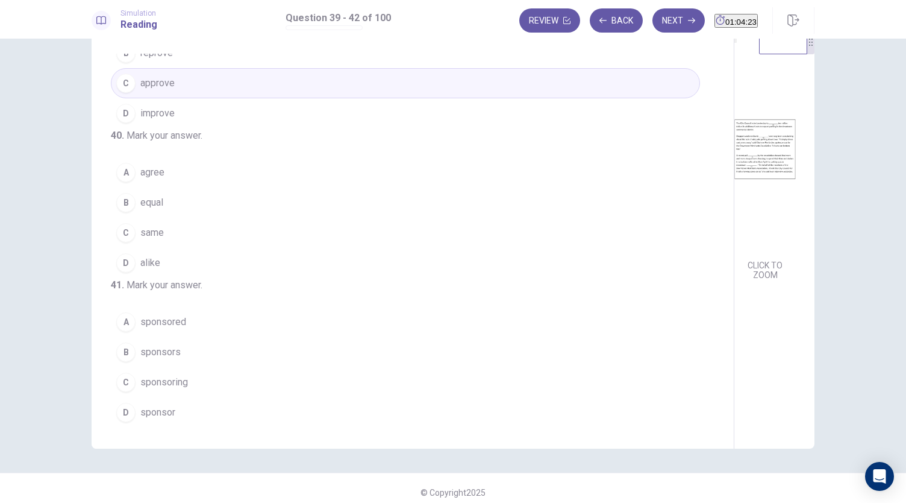
scroll to position [42, 0]
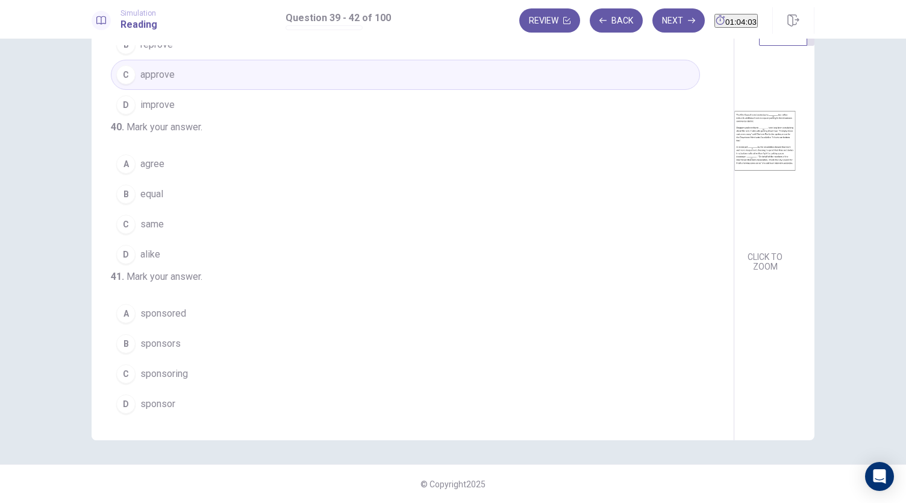
click at [148, 262] on span "alike" at bounding box center [150, 254] width 20 height 14
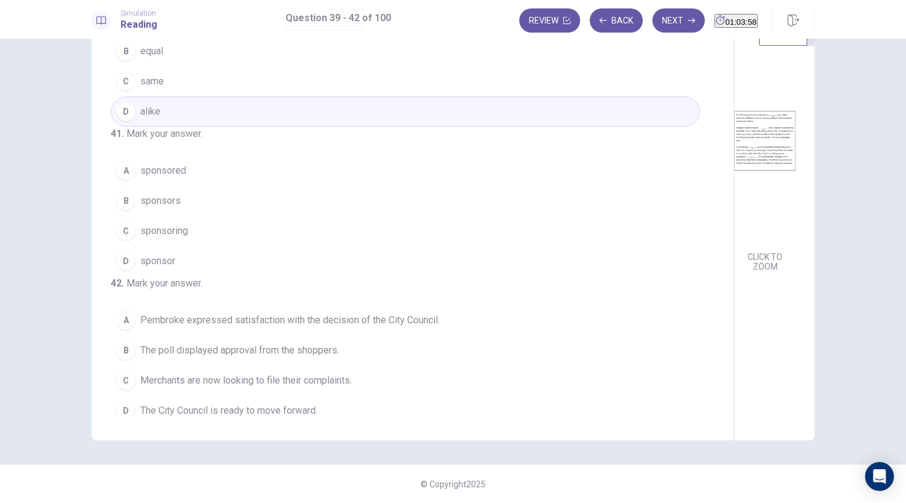
scroll to position [219, 0]
click at [177, 176] on span "sponsored" at bounding box center [163, 169] width 46 height 14
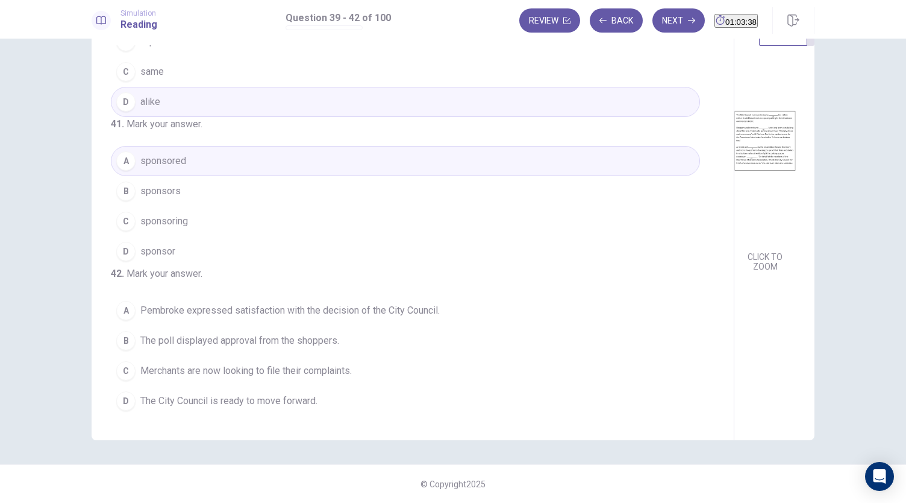
scroll to position [303, 0]
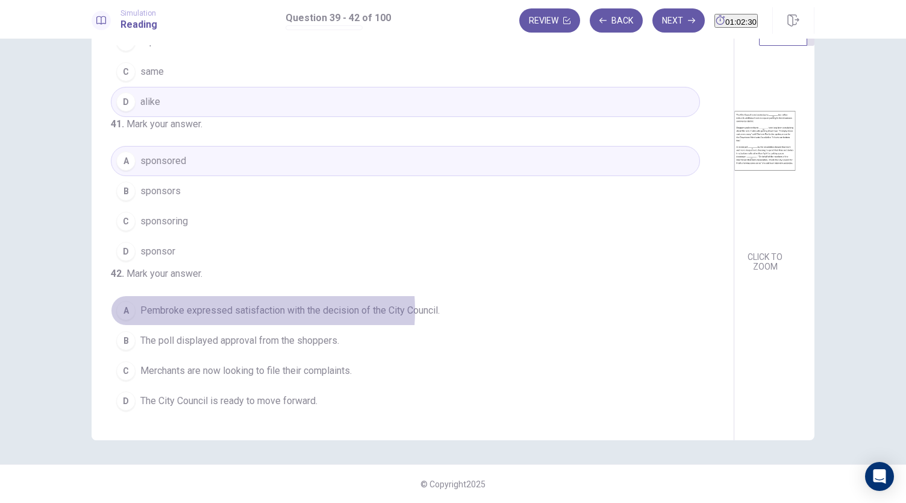
click at [219, 303] on span "Pembroke expressed satisfaction with the decision of the City Council." at bounding box center [290, 310] width 300 height 14
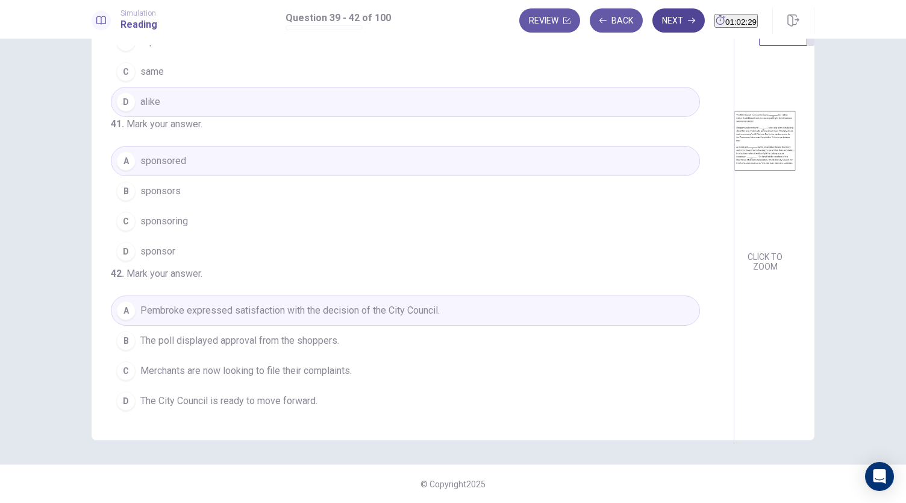
click at [653, 19] on button "Next" at bounding box center [679, 20] width 52 height 24
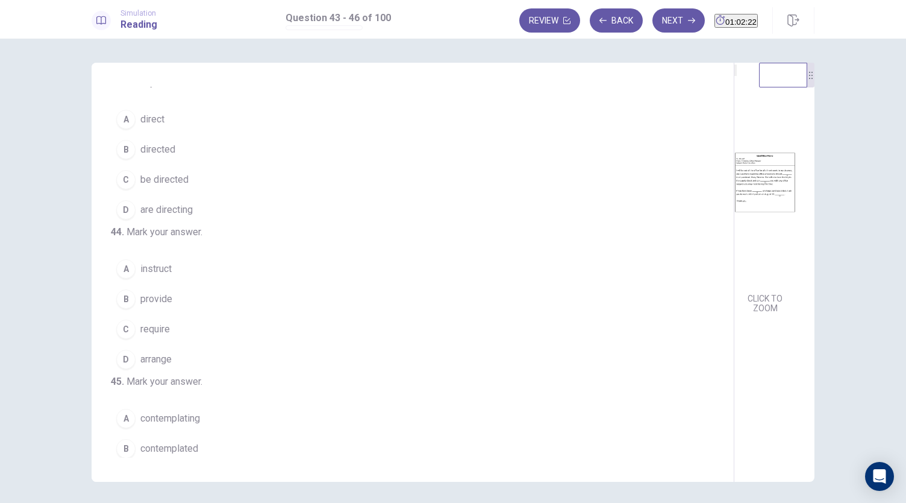
scroll to position [12, 0]
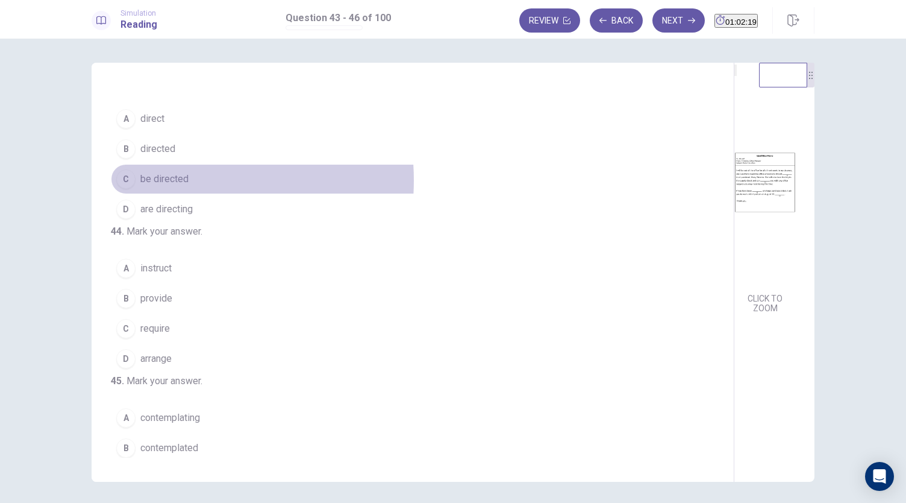
click at [163, 179] on span "be directed" at bounding box center [164, 179] width 48 height 14
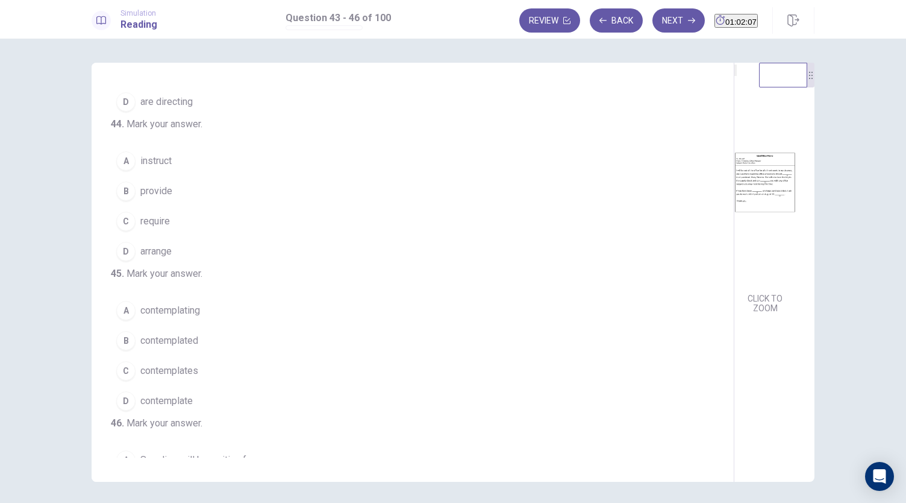
scroll to position [120, 0]
click at [157, 198] on span "provide" at bounding box center [156, 190] width 32 height 14
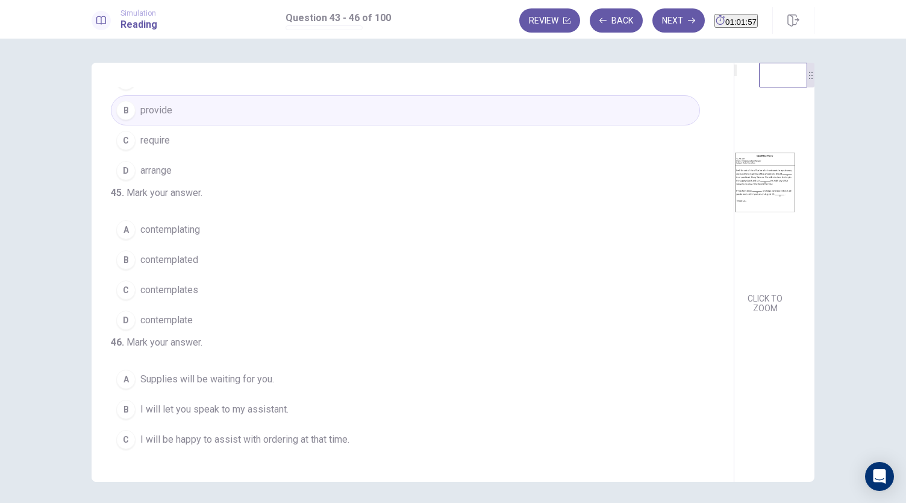
scroll to position [293, 0]
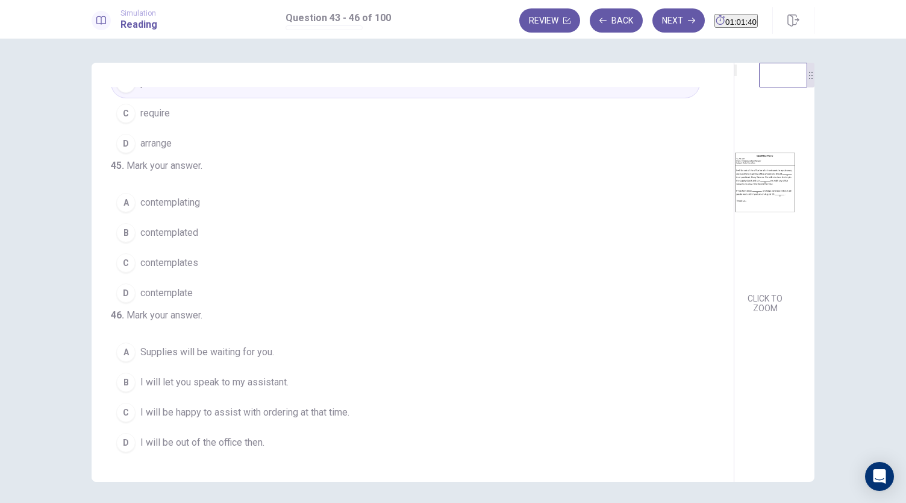
click at [175, 195] on span "contemplating" at bounding box center [170, 202] width 60 height 14
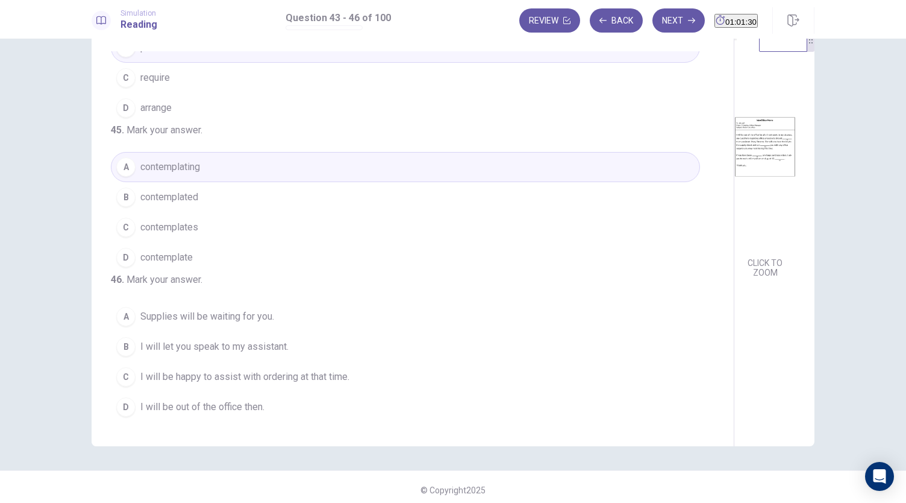
scroll to position [42, 0]
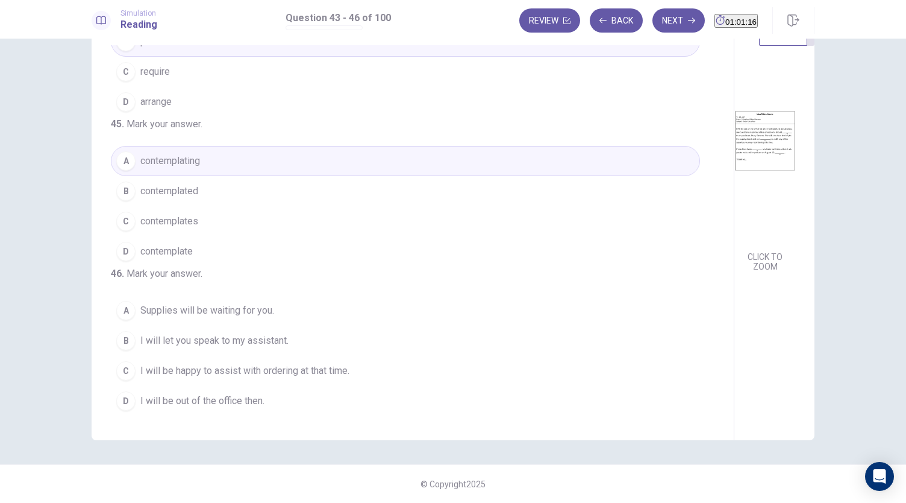
click at [227, 373] on span "I will be happy to assist with ordering at that time." at bounding box center [244, 370] width 209 height 14
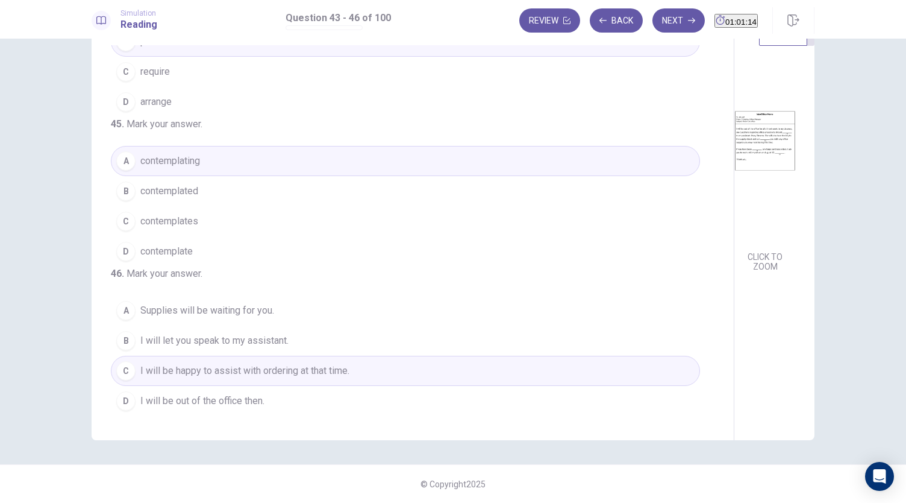
scroll to position [0, 0]
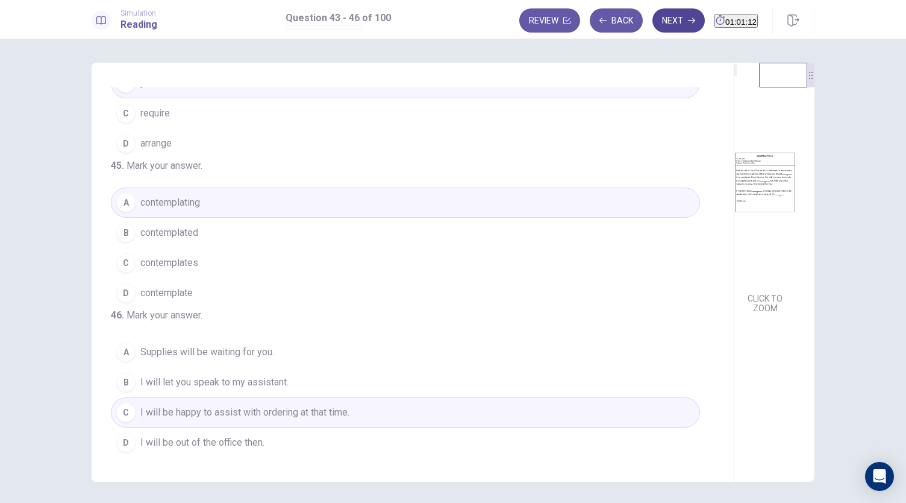
click at [653, 13] on button "Next" at bounding box center [679, 20] width 52 height 24
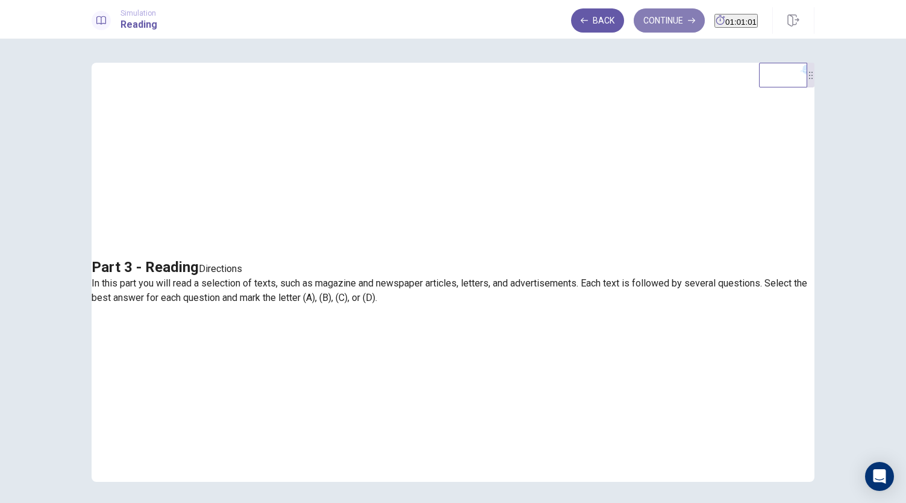
click at [644, 28] on button "Continue" at bounding box center [669, 20] width 71 height 24
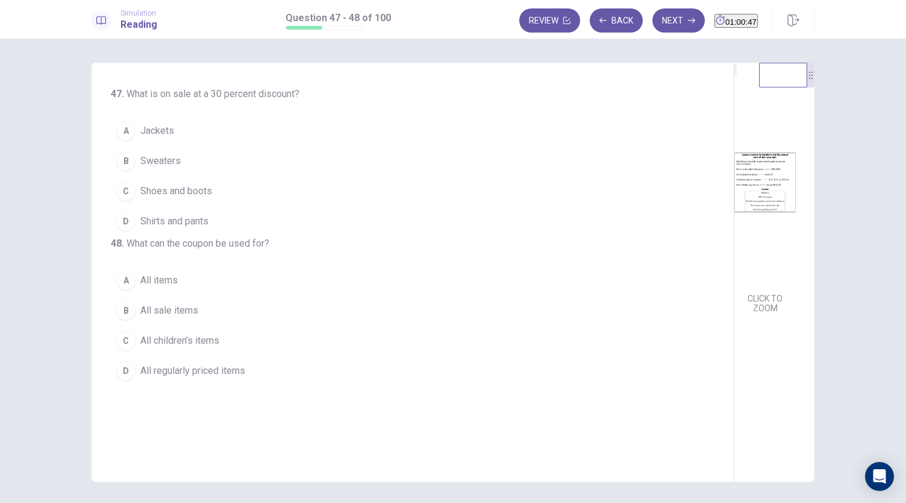
click at [184, 190] on span "Shoes and boots" at bounding box center [176, 191] width 72 height 14
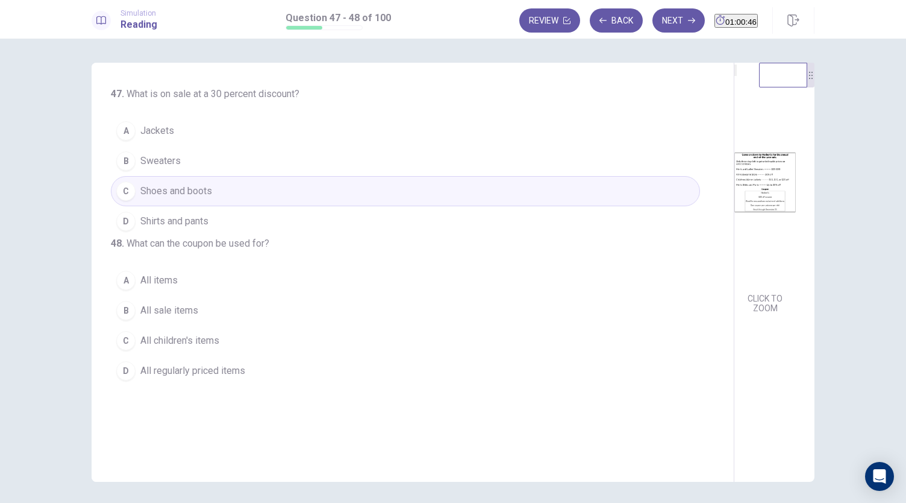
scroll to position [14, 0]
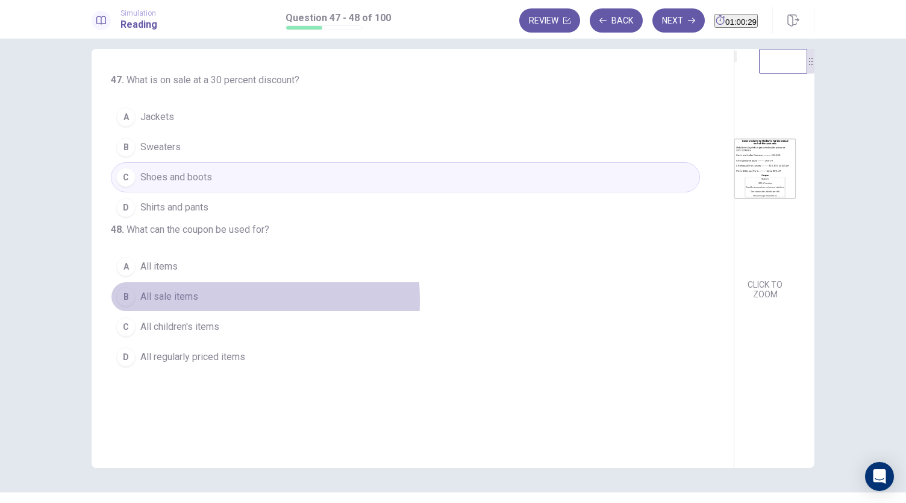
click at [184, 304] on span "All sale items" at bounding box center [169, 296] width 58 height 14
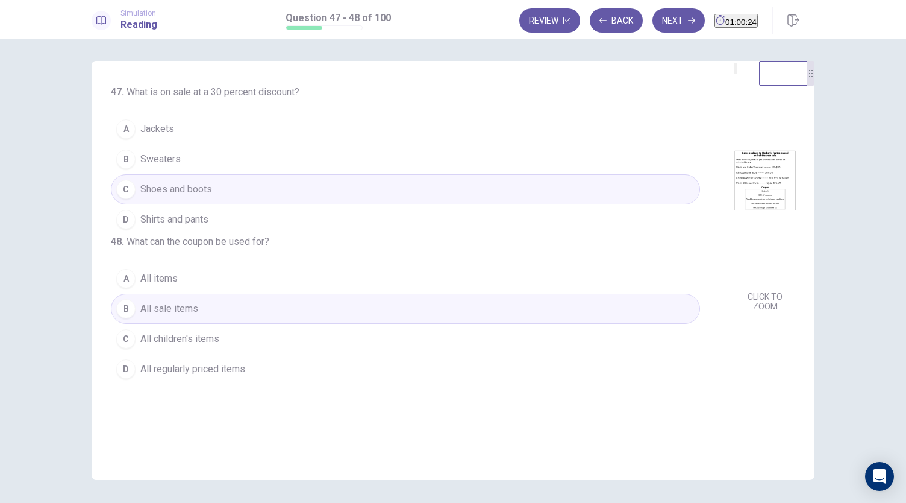
scroll to position [0, 0]
click at [669, 16] on button "Next" at bounding box center [679, 20] width 52 height 24
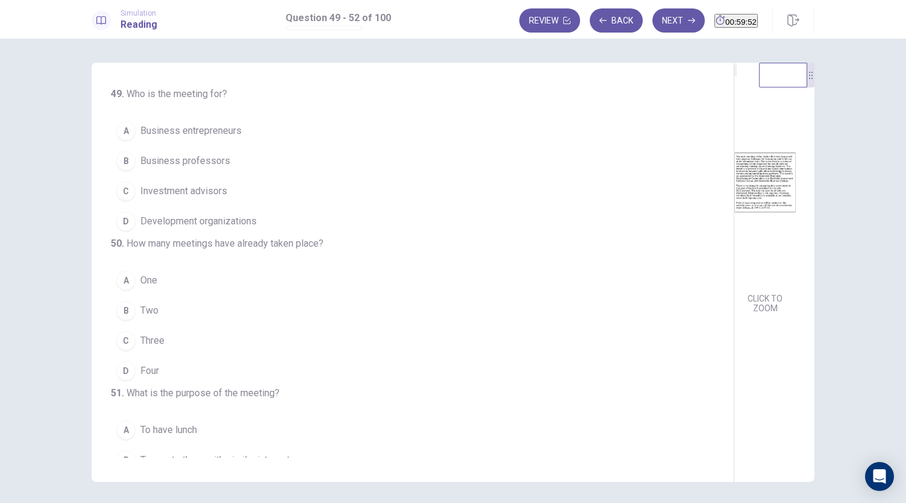
click at [211, 133] on span "Business entrepreneurs" at bounding box center [190, 131] width 101 height 14
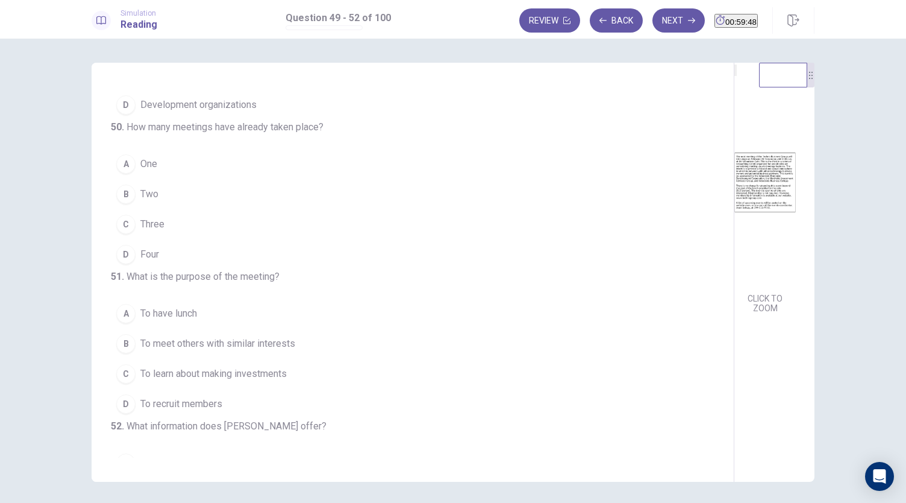
scroll to position [131, 0]
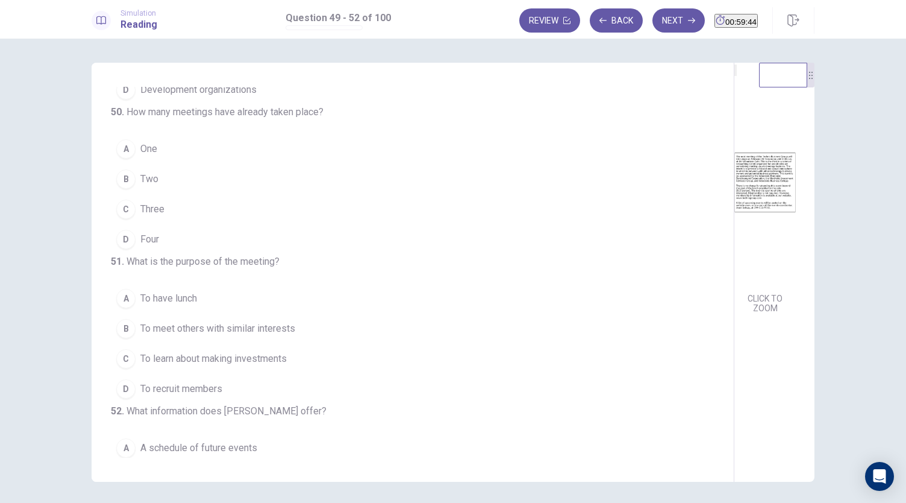
click at [151, 216] on span "Three" at bounding box center [152, 209] width 24 height 14
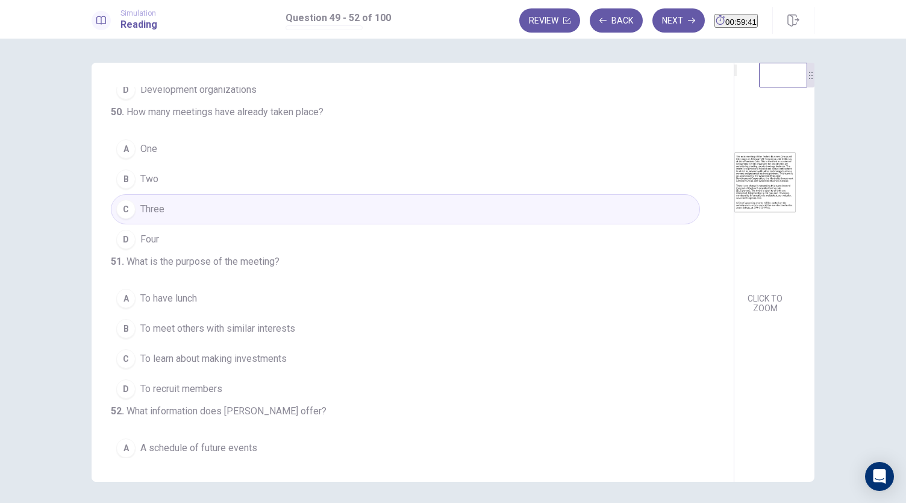
click at [168, 194] on button "B Two" at bounding box center [405, 179] width 589 height 30
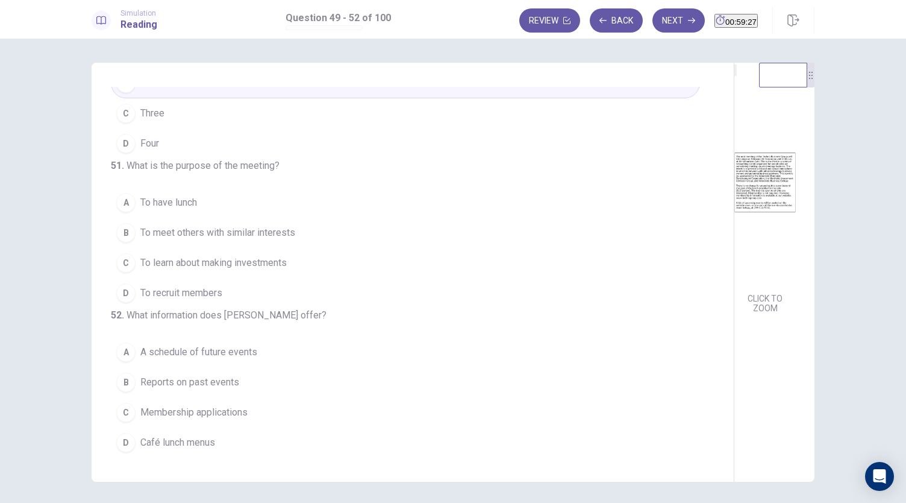
scroll to position [293, 0]
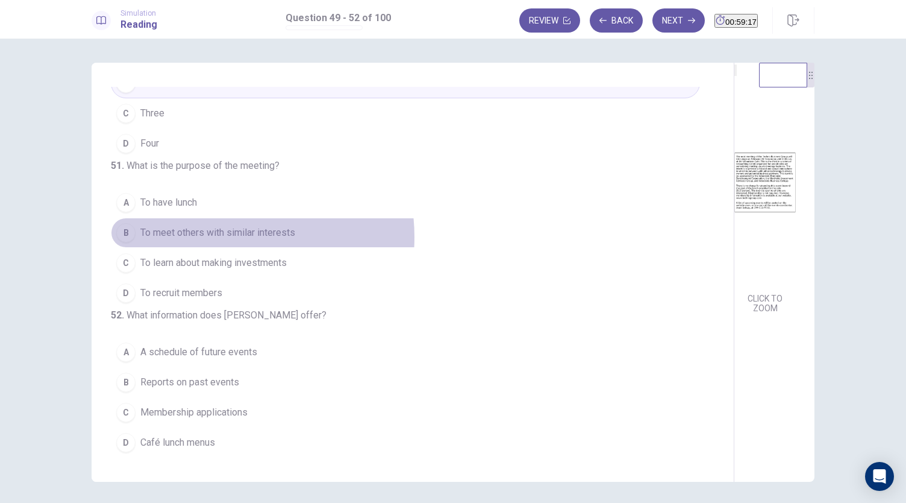
click at [221, 225] on span "To meet others with similar interests" at bounding box center [217, 232] width 155 height 14
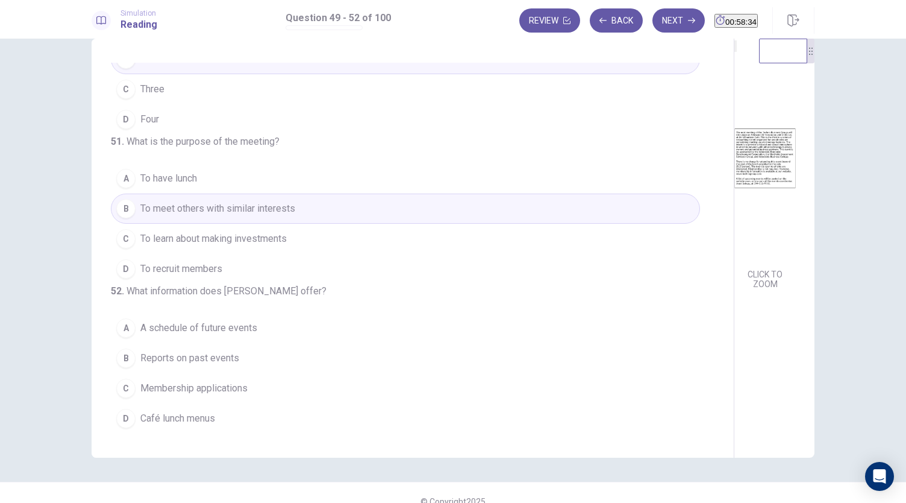
scroll to position [42, 0]
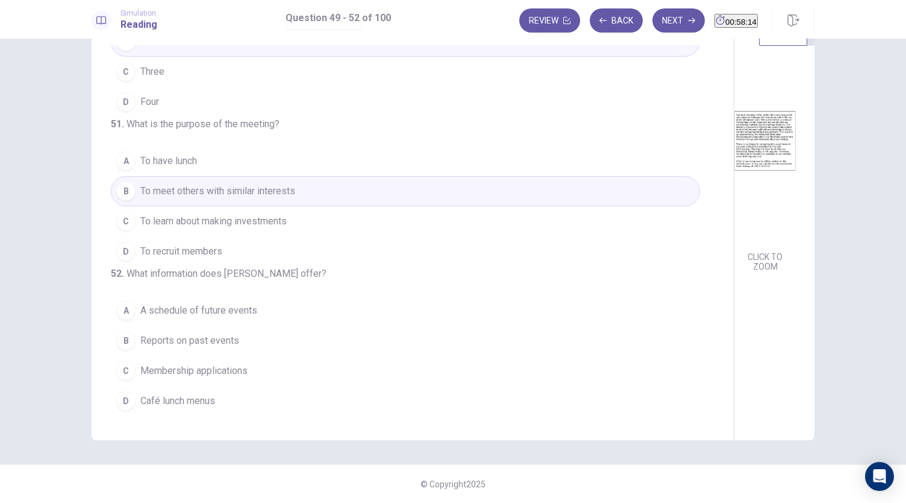
click at [212, 305] on span "A schedule of future events" at bounding box center [198, 310] width 117 height 14
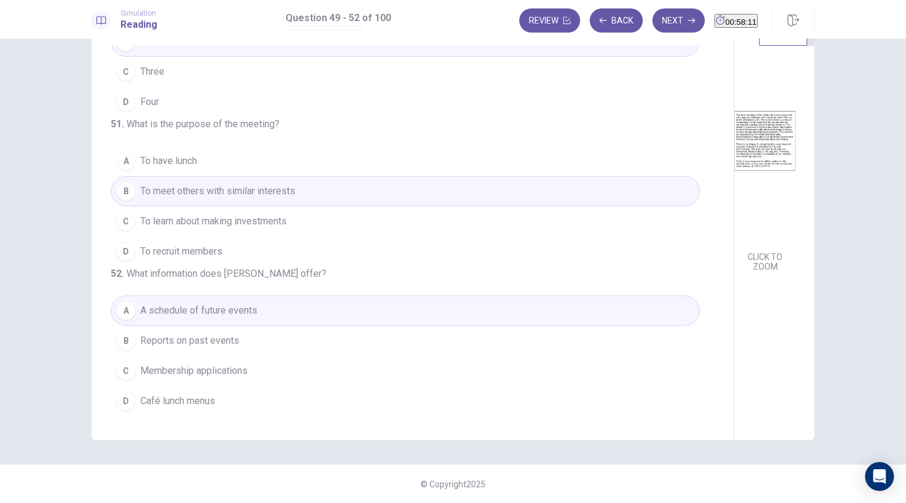
scroll to position [0, 0]
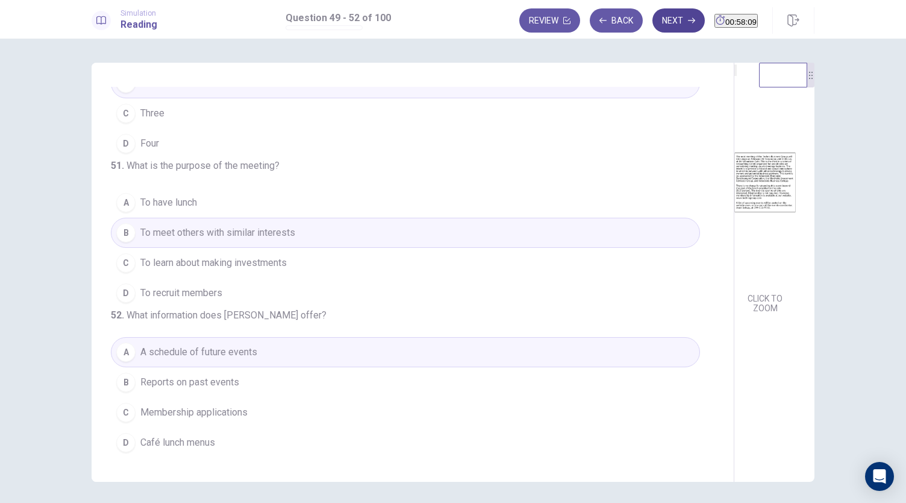
click at [653, 31] on button "Next" at bounding box center [679, 20] width 52 height 24
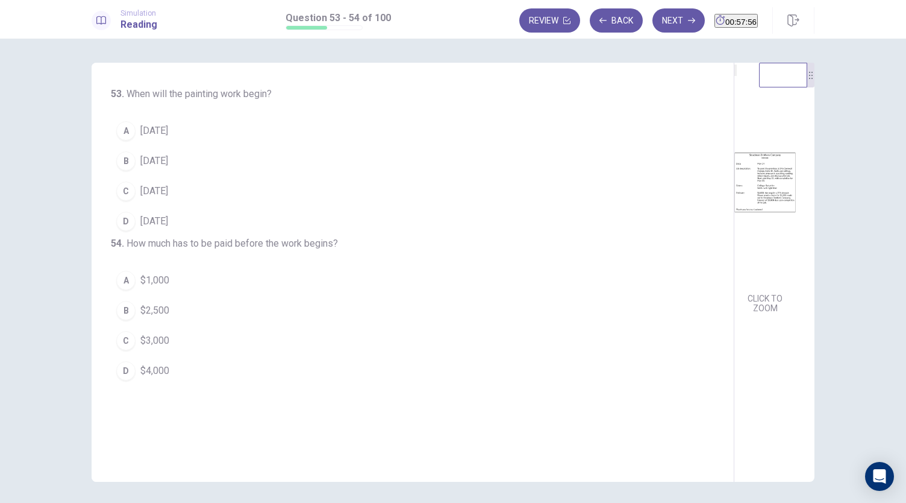
click at [155, 188] on span "[DATE]" at bounding box center [154, 191] width 28 height 14
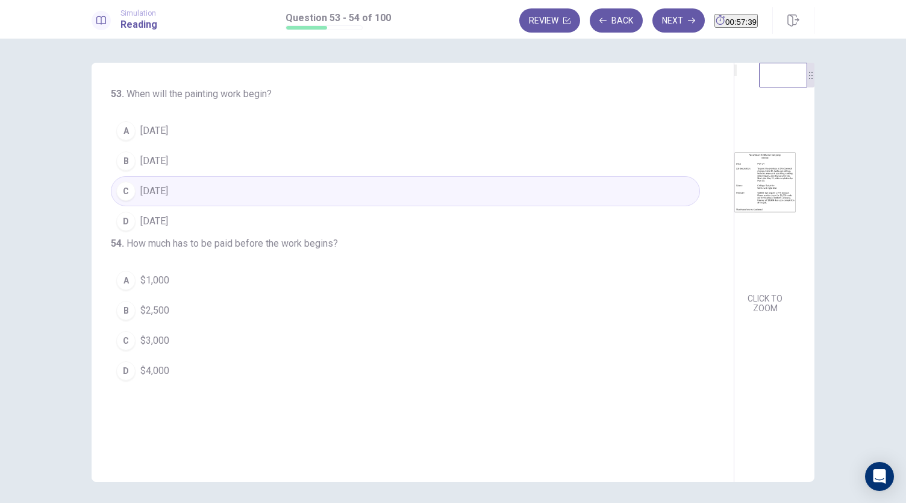
click at [160, 287] on span "$1,000" at bounding box center [154, 280] width 29 height 14
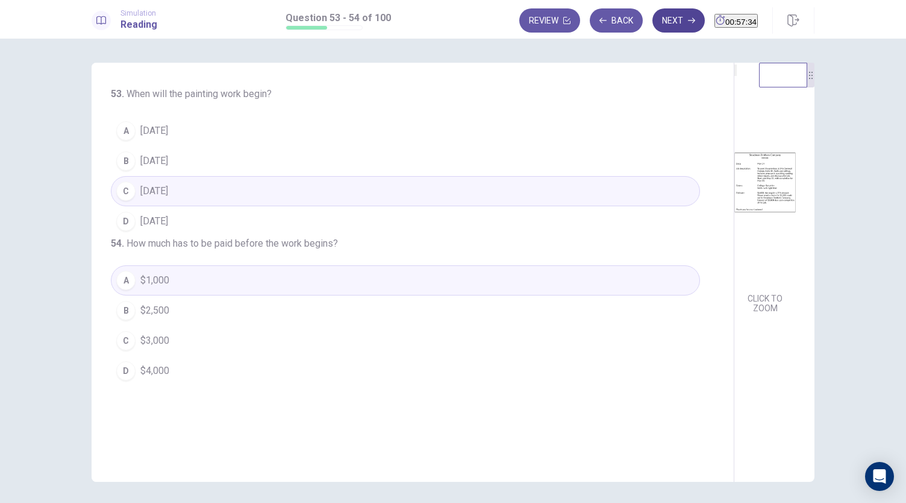
click at [653, 21] on button "Next" at bounding box center [679, 20] width 52 height 24
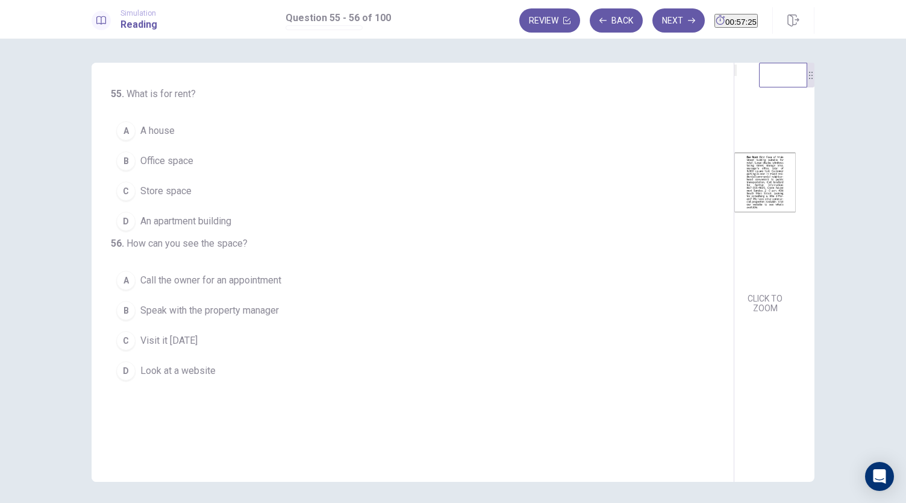
click at [166, 151] on button "B Office space" at bounding box center [405, 161] width 589 height 30
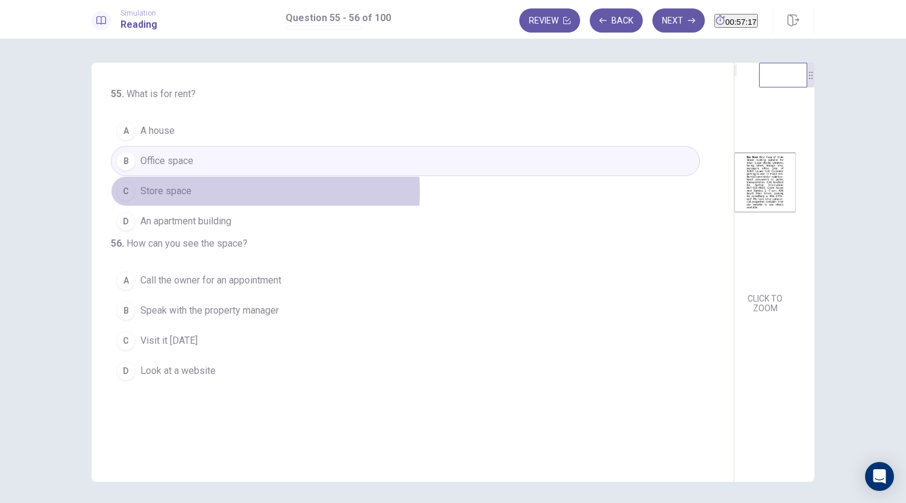
click at [202, 190] on button "C Store space" at bounding box center [405, 191] width 589 height 30
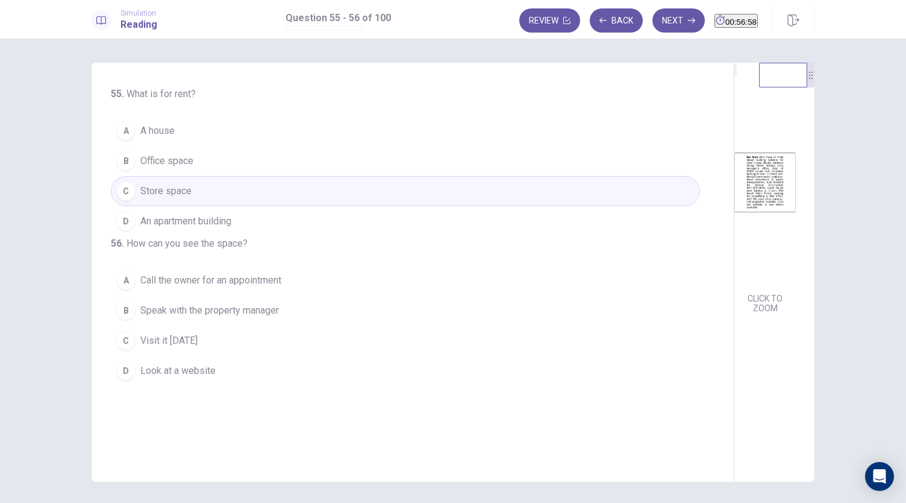
scroll to position [3, 0]
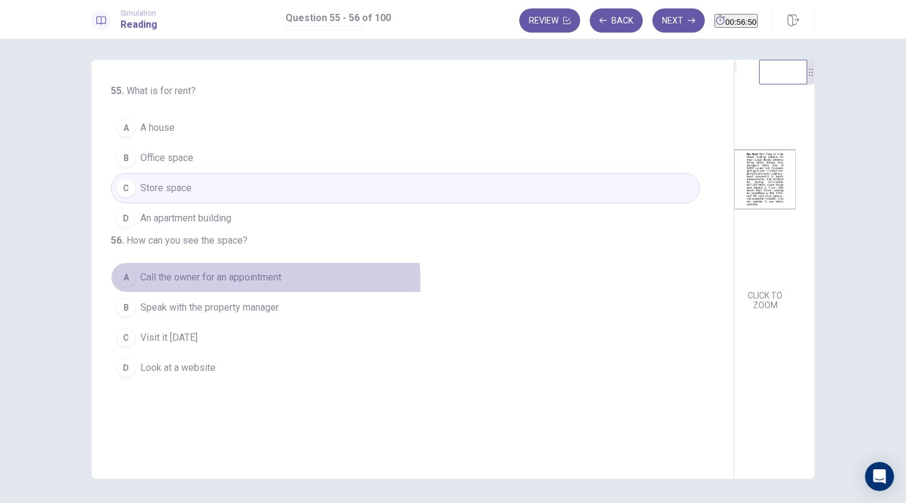
click at [244, 284] on span "Call the owner for an appointment" at bounding box center [210, 277] width 141 height 14
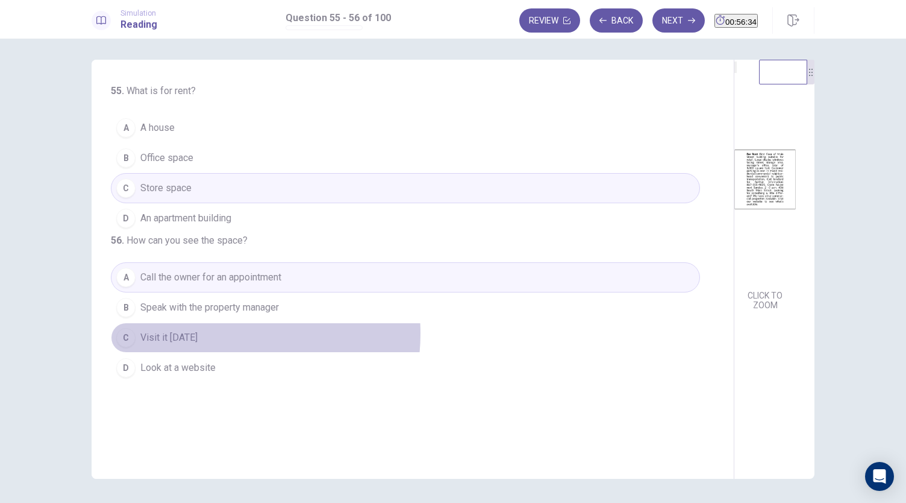
click at [219, 353] on button "C Visit it [DATE]" at bounding box center [405, 337] width 589 height 30
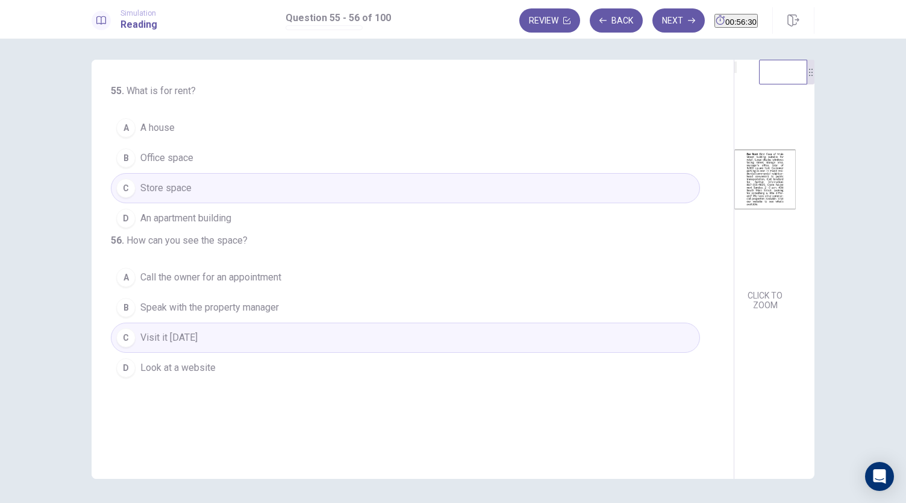
scroll to position [0, 0]
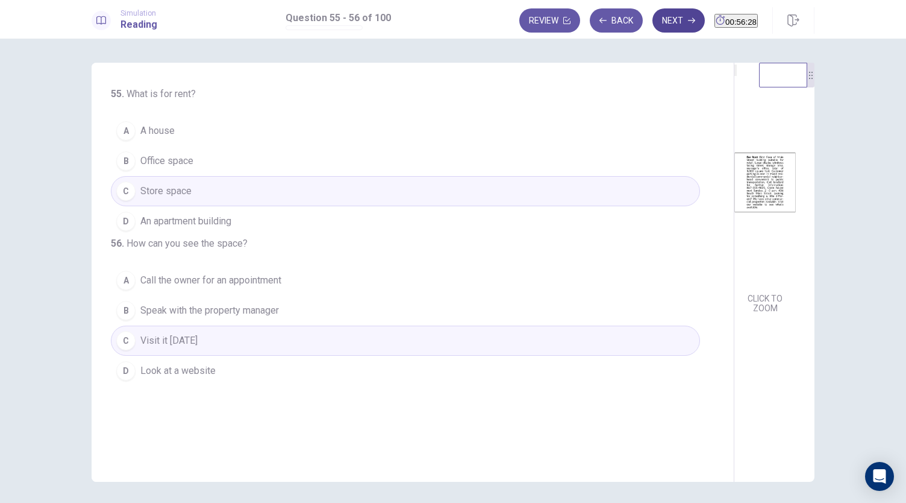
click at [654, 22] on button "Next" at bounding box center [679, 20] width 52 height 24
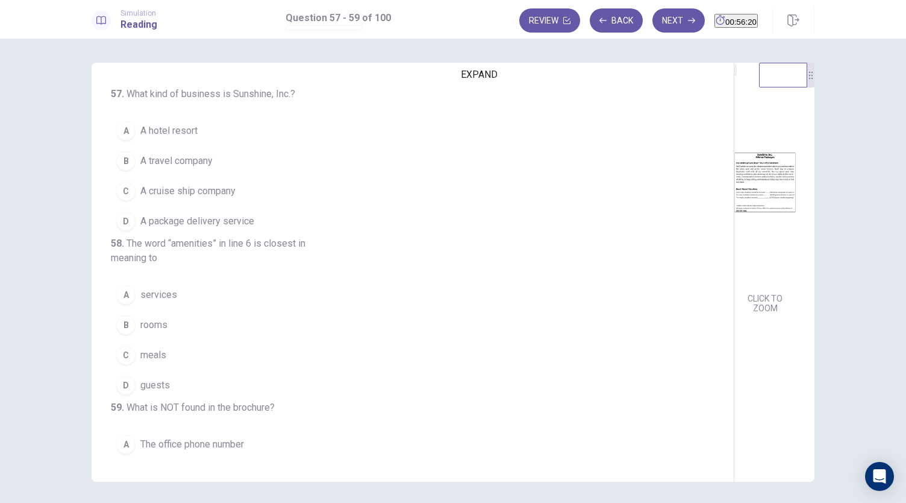
click at [735, 76] on button "EXPAND" at bounding box center [736, 69] width 2 height 11
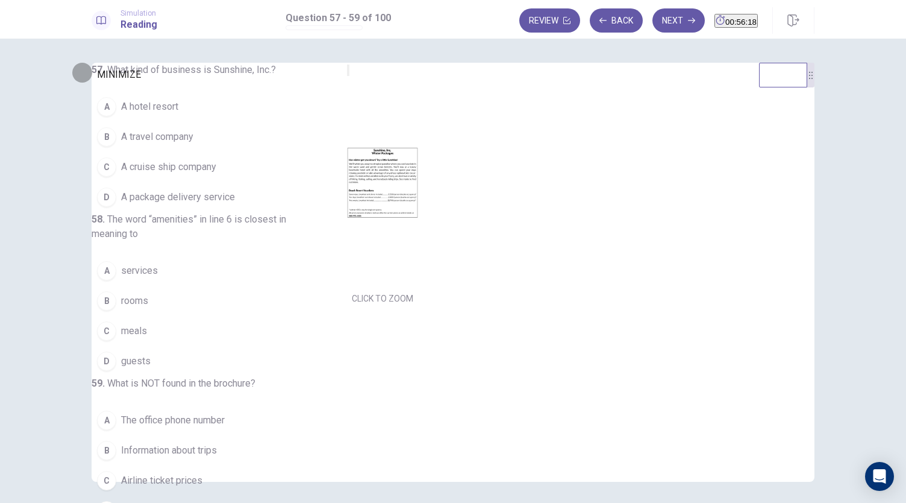
click at [347, 76] on button "MINIMIZE" at bounding box center [348, 69] width 2 height 11
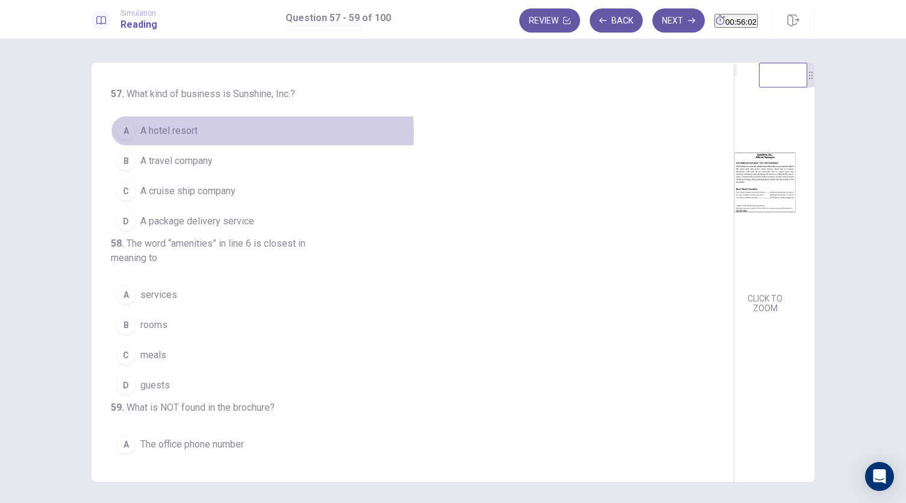
click at [171, 133] on span "A hotel resort" at bounding box center [168, 131] width 57 height 14
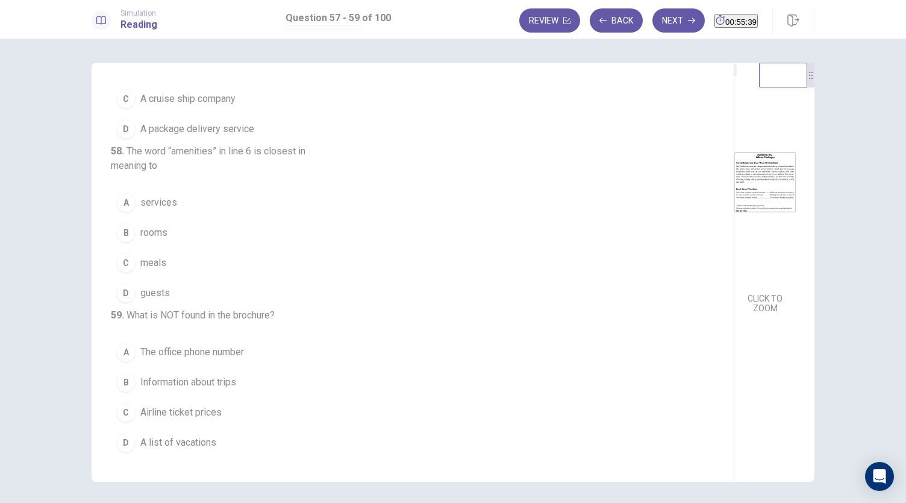
scroll to position [135, 0]
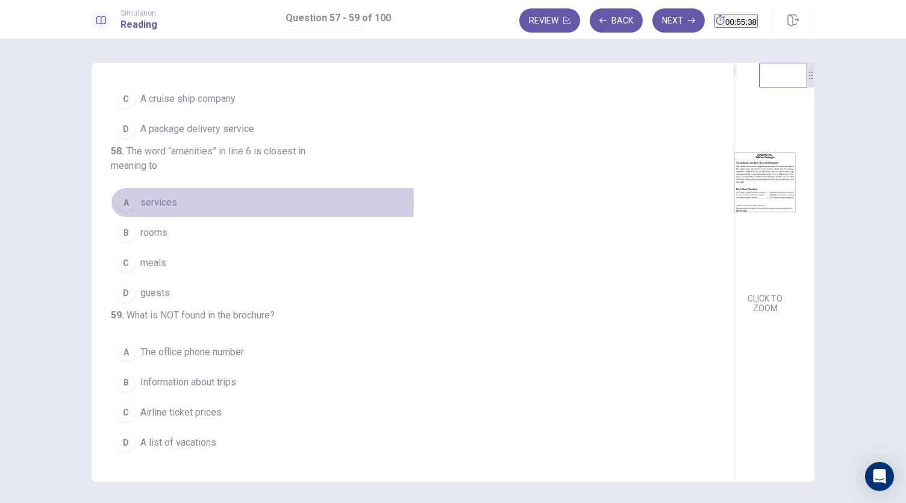
click at [163, 195] on span "services" at bounding box center [158, 202] width 37 height 14
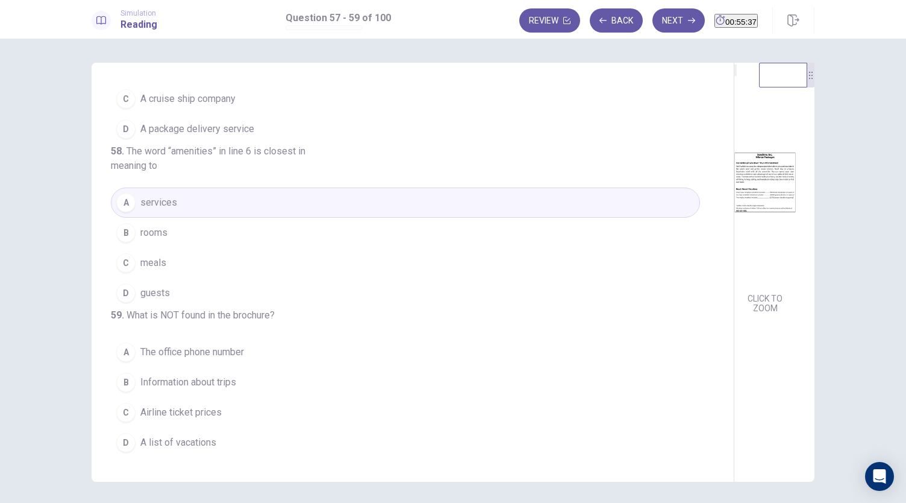
click at [53, 316] on div "57 . What kind of business is Sunshine, Inc.? A A hotel resort B A travel compa…" at bounding box center [453, 271] width 906 height 464
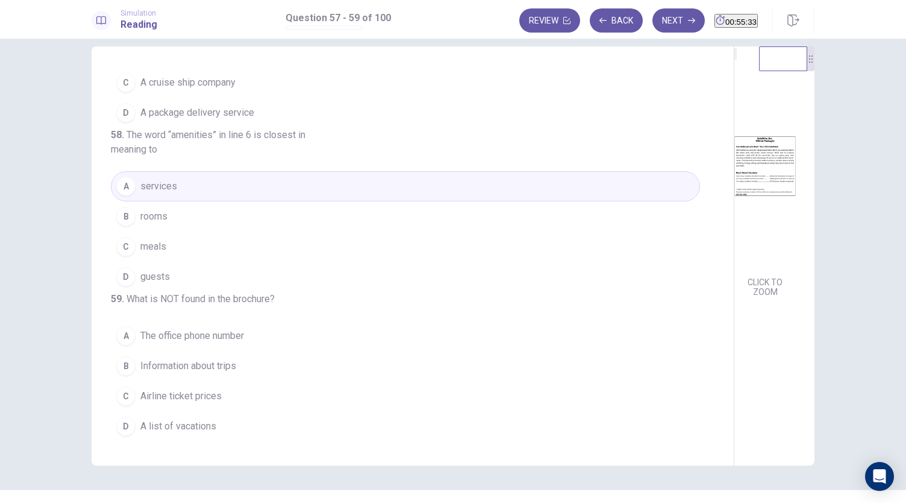
click at [40, 306] on div "57 . What kind of business is Sunshine, Inc.? A A hotel resort B A travel compa…" at bounding box center [453, 271] width 906 height 464
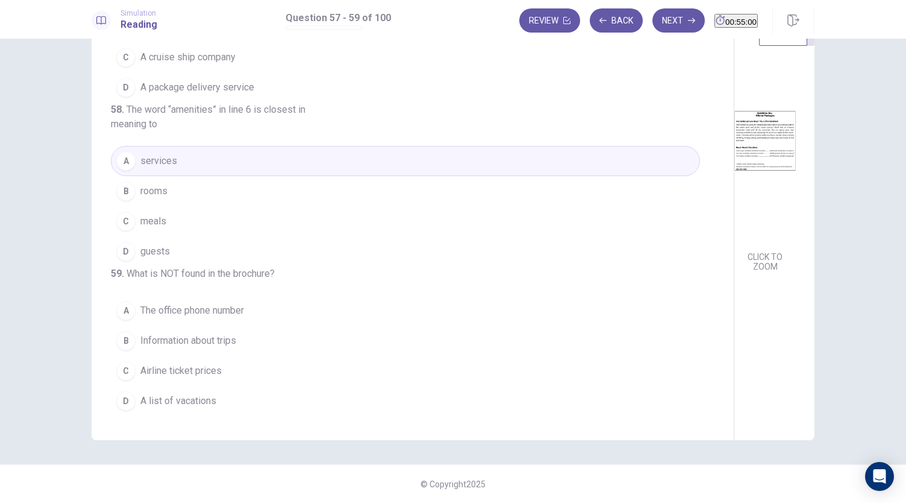
click at [156, 176] on button "B rooms" at bounding box center [405, 191] width 589 height 30
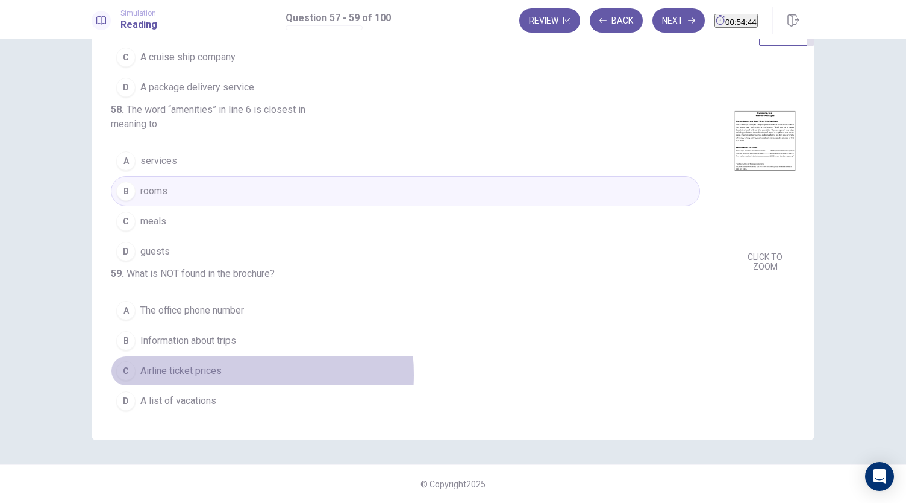
click at [202, 375] on span "Airline ticket prices" at bounding box center [180, 370] width 81 height 14
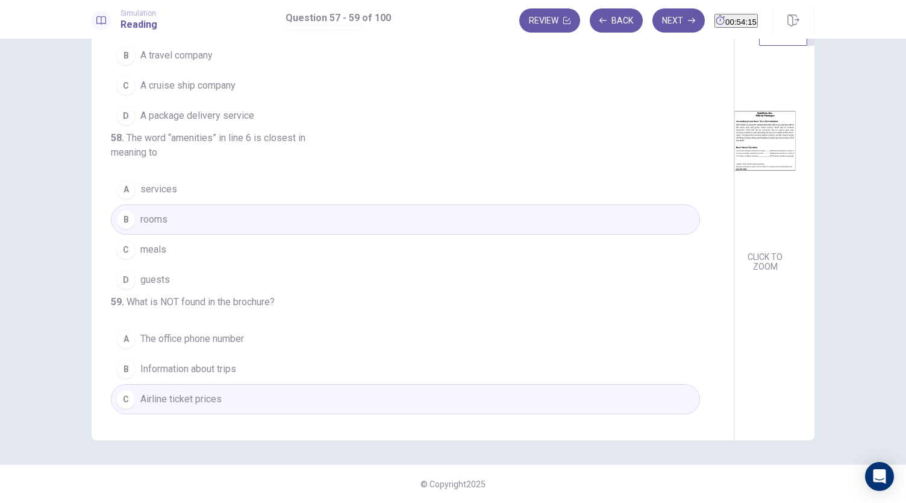
scroll to position [0, 0]
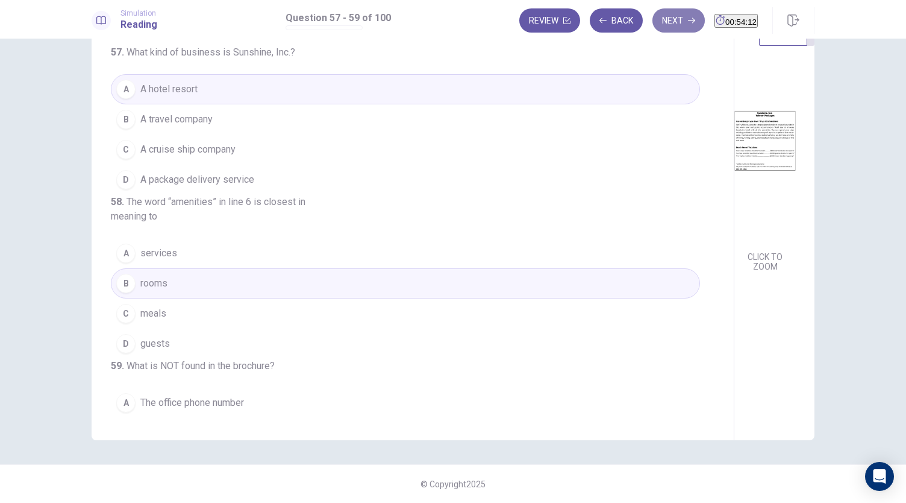
click at [653, 9] on button "Next" at bounding box center [679, 20] width 52 height 24
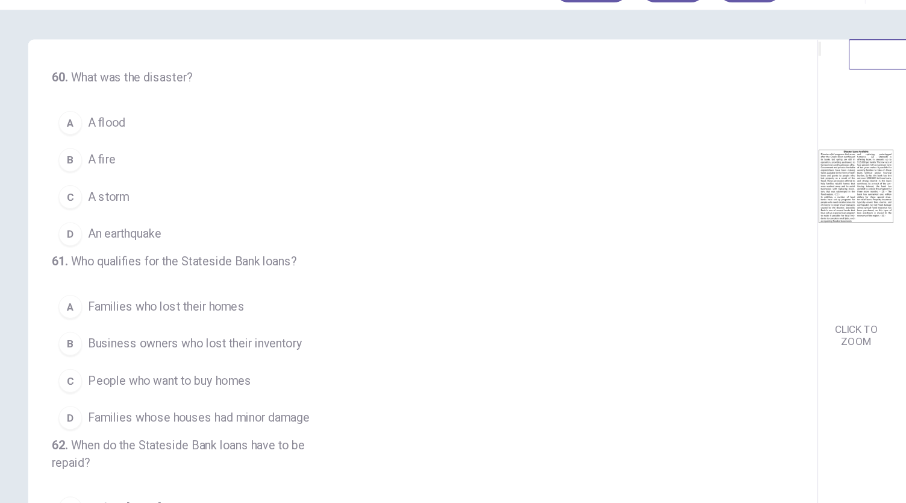
click at [168, 138] on button "A A flood" at bounding box center [405, 131] width 589 height 30
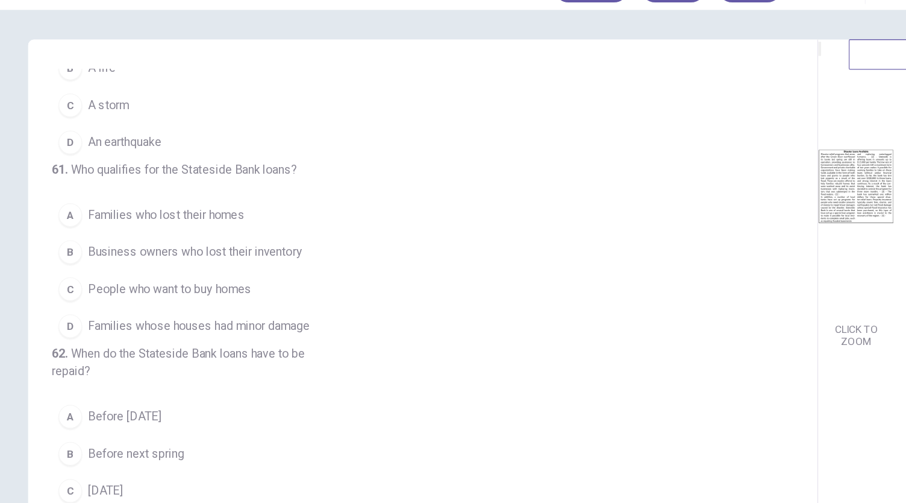
scroll to position [95, 0]
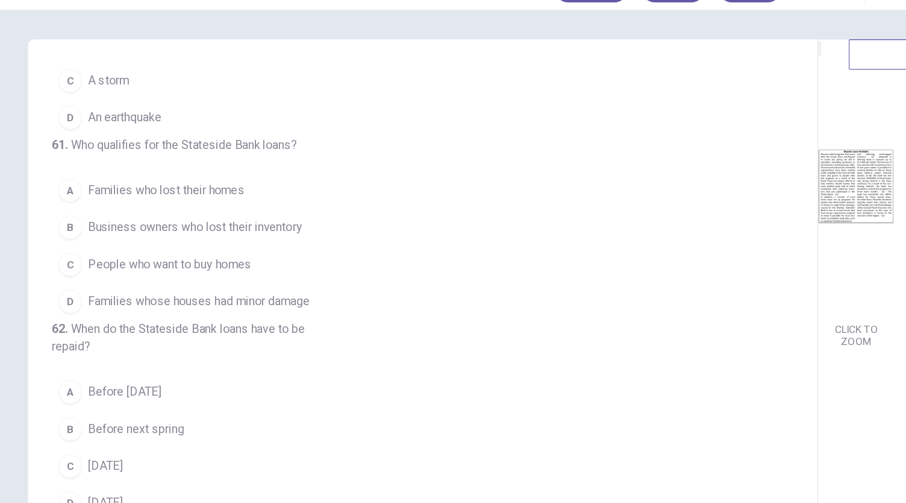
click at [243, 193] on span "Families who lost their homes" at bounding box center [203, 185] width 127 height 14
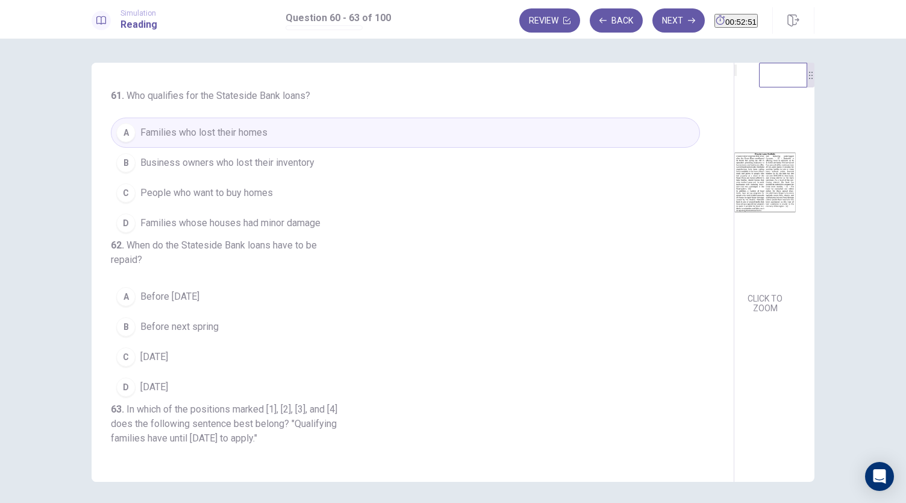
scroll to position [142, 0]
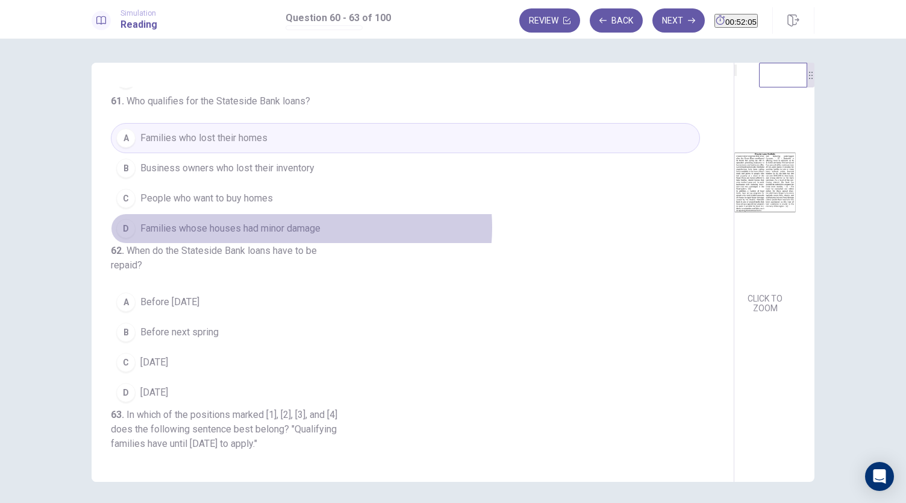
click at [298, 236] on span "Families whose houses had minor damage" at bounding box center [230, 228] width 180 height 14
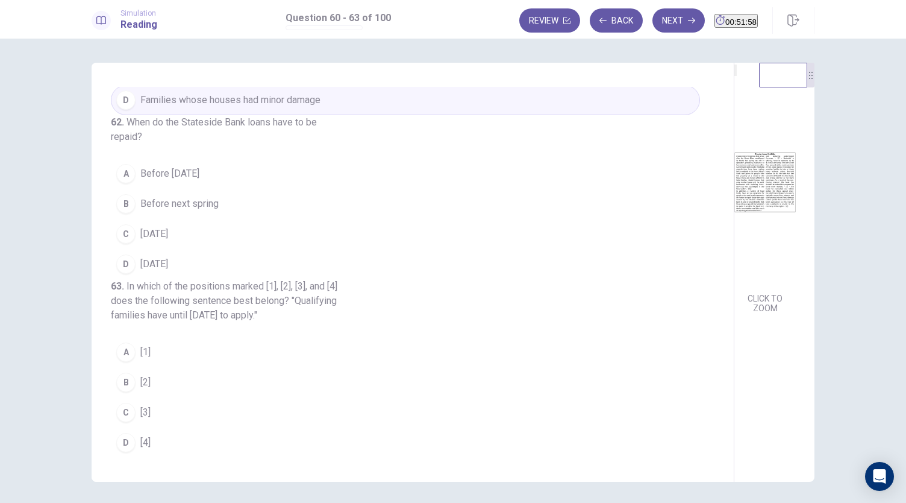
scroll to position [290, 0]
click at [168, 271] on span "[DATE]" at bounding box center [154, 264] width 28 height 14
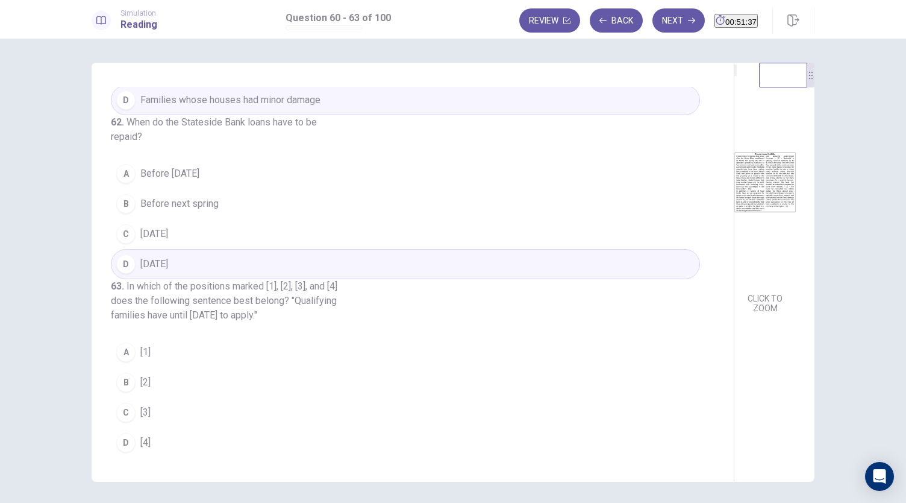
scroll to position [42, 0]
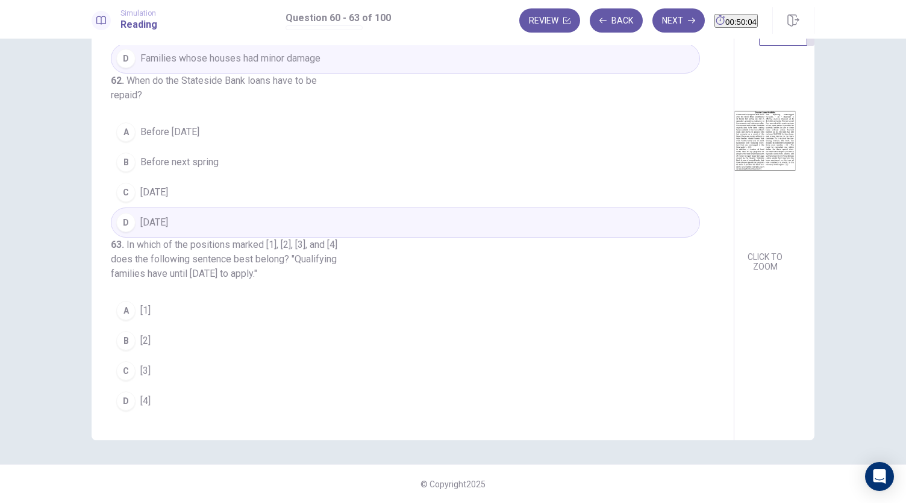
click at [134, 374] on button "C [3]" at bounding box center [405, 371] width 589 height 30
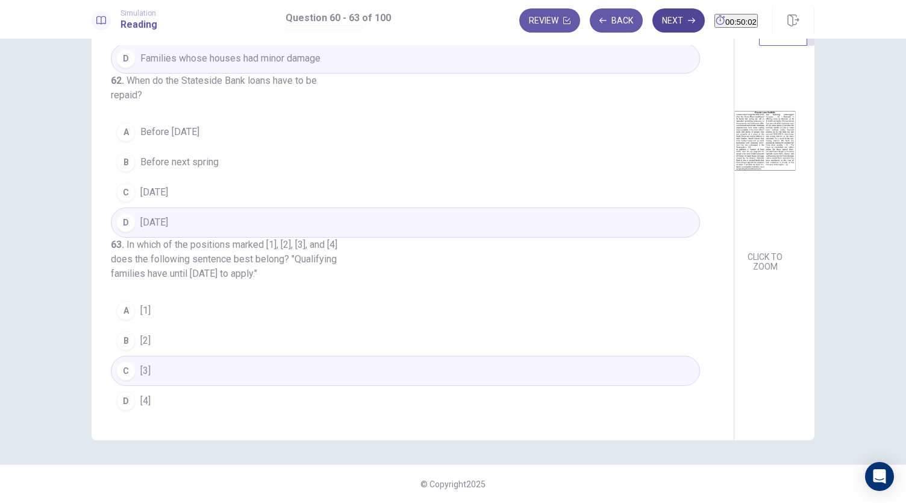
click at [653, 17] on button "Next" at bounding box center [679, 20] width 52 height 24
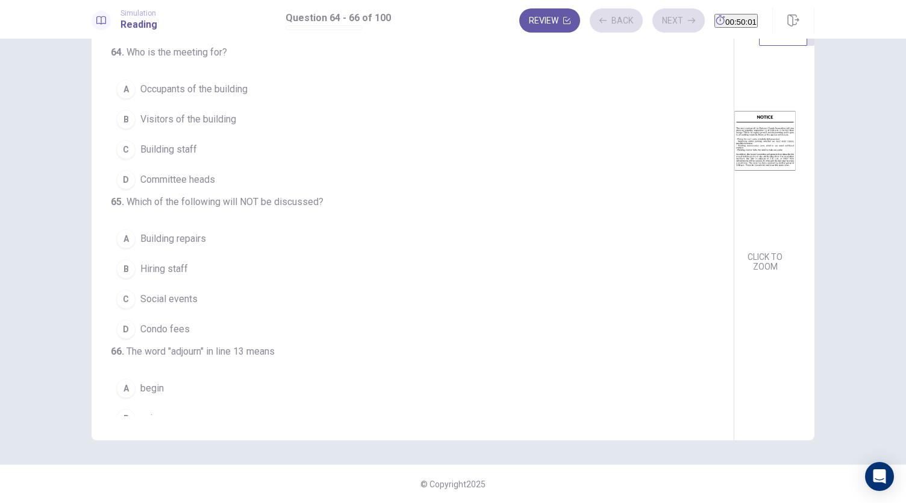
scroll to position [0, 0]
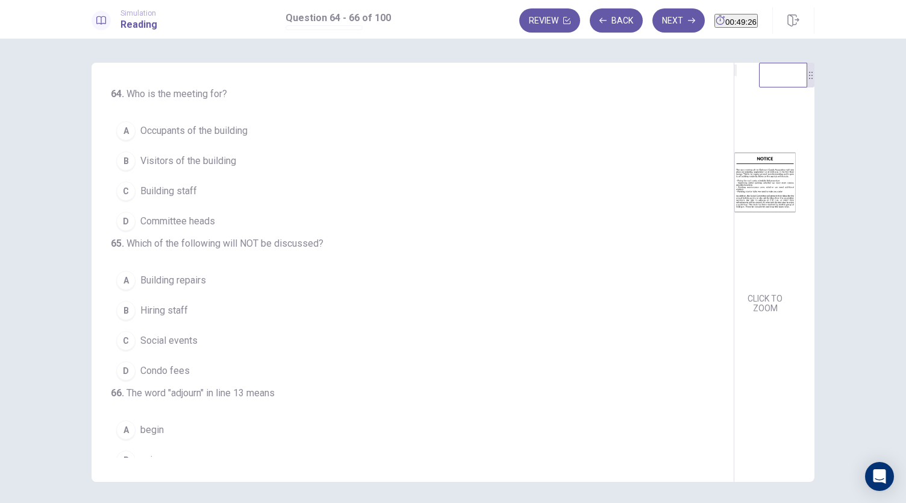
click at [213, 134] on span "Occupants of the building" at bounding box center [193, 131] width 107 height 14
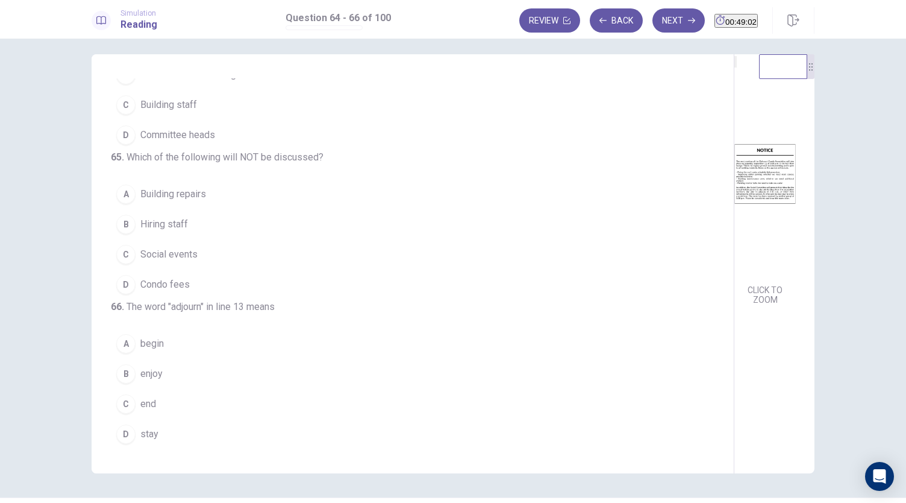
scroll to position [9, 0]
click at [165, 277] on span "Condo fees" at bounding box center [164, 284] width 49 height 14
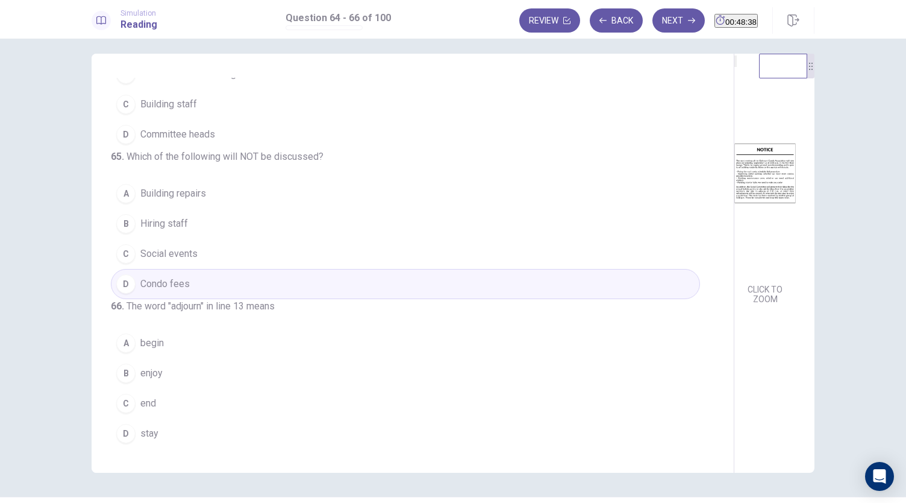
scroll to position [42, 0]
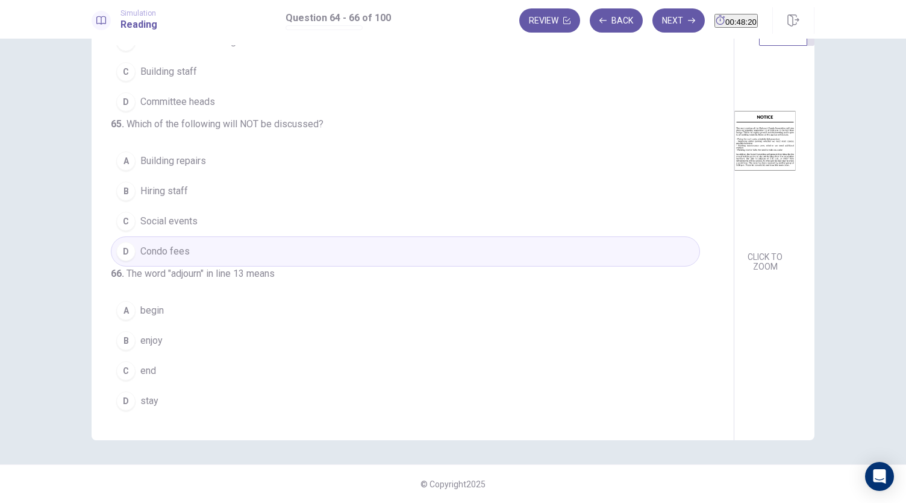
click at [143, 315] on span "begin" at bounding box center [152, 310] width 24 height 14
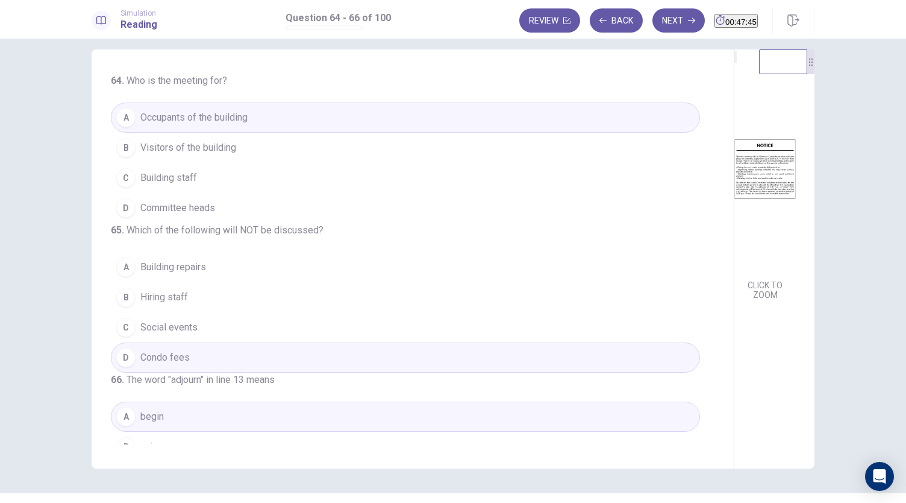
scroll to position [0, 0]
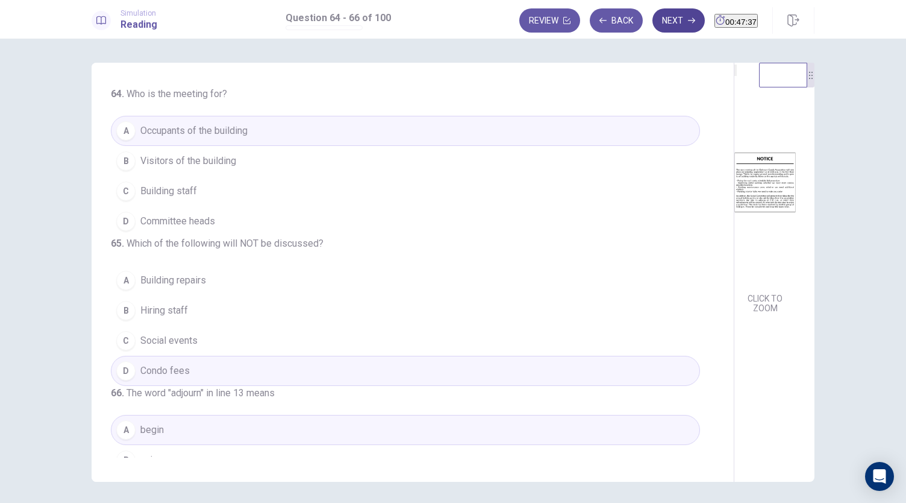
click at [653, 23] on button "Next" at bounding box center [679, 20] width 52 height 24
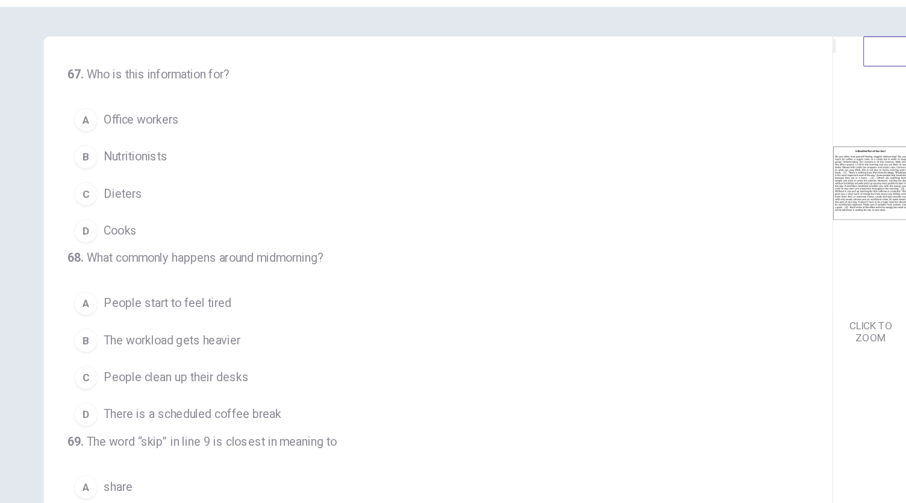
click at [182, 135] on span "Office workers" at bounding box center [170, 131] width 61 height 14
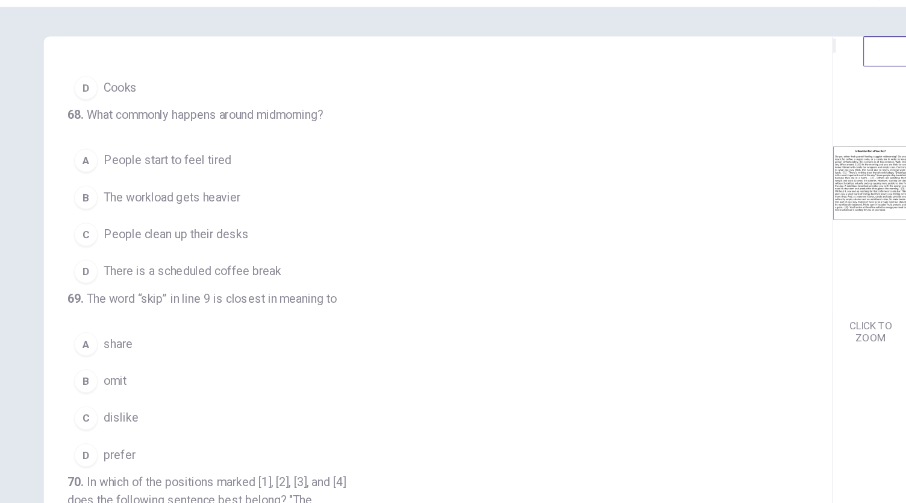
scroll to position [116, 0]
click at [236, 171] on span "People start to feel tired" at bounding box center [192, 164] width 104 height 14
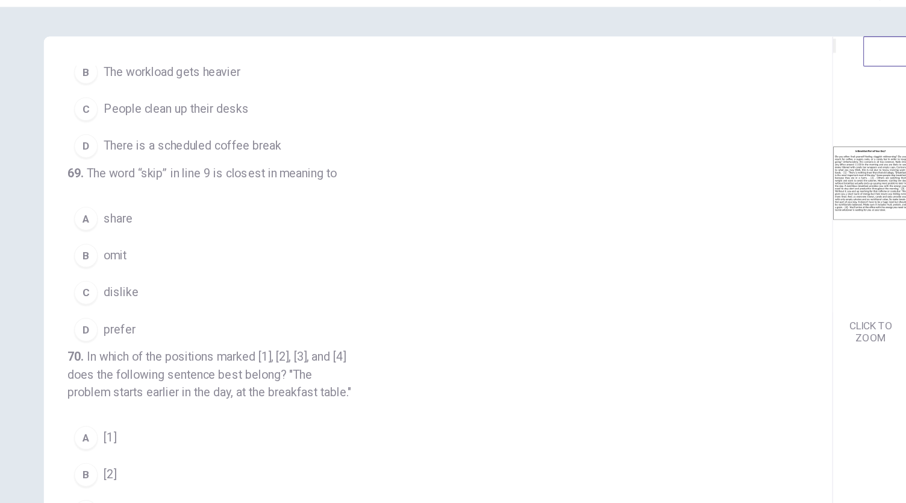
scroll to position [225, 0]
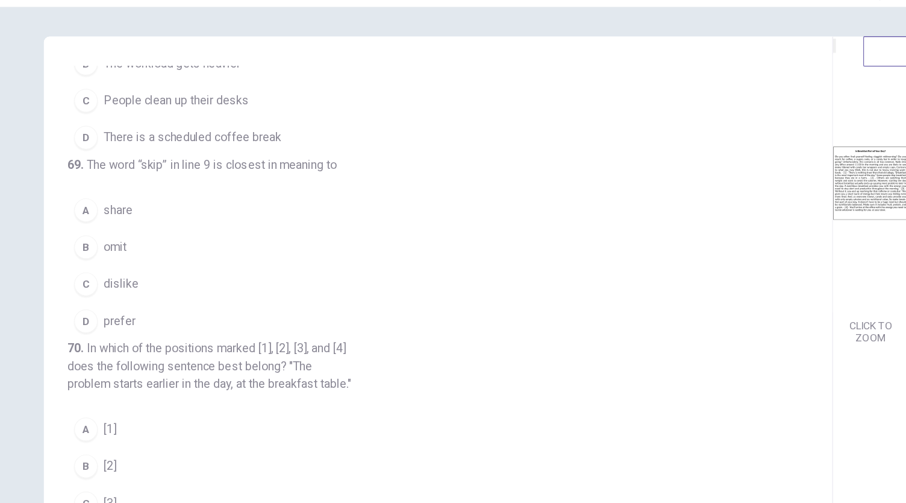
click at [145, 242] on span "omit" at bounding box center [149, 234] width 19 height 14
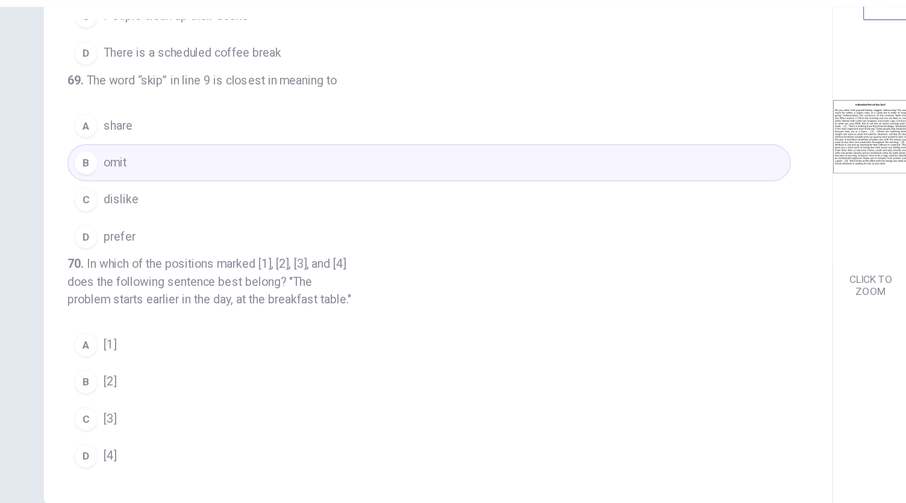
scroll to position [42, 0]
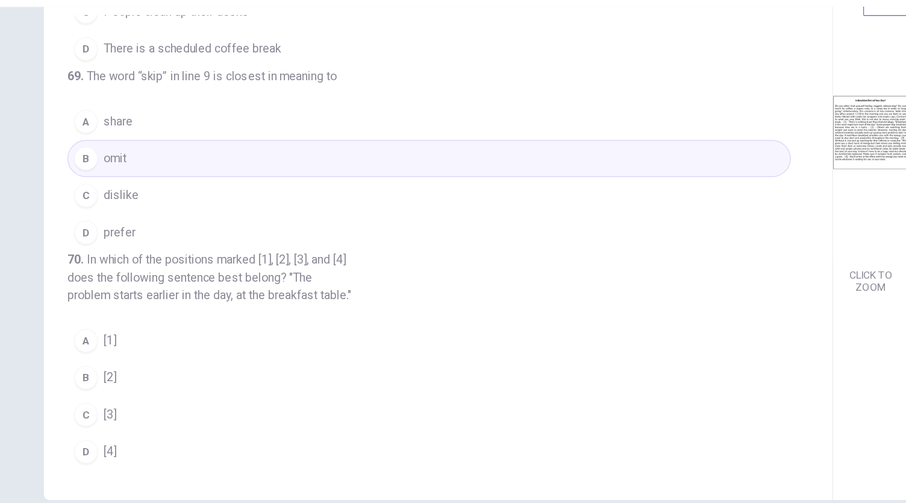
click at [134, 313] on button "A [1]" at bounding box center [405, 310] width 589 height 30
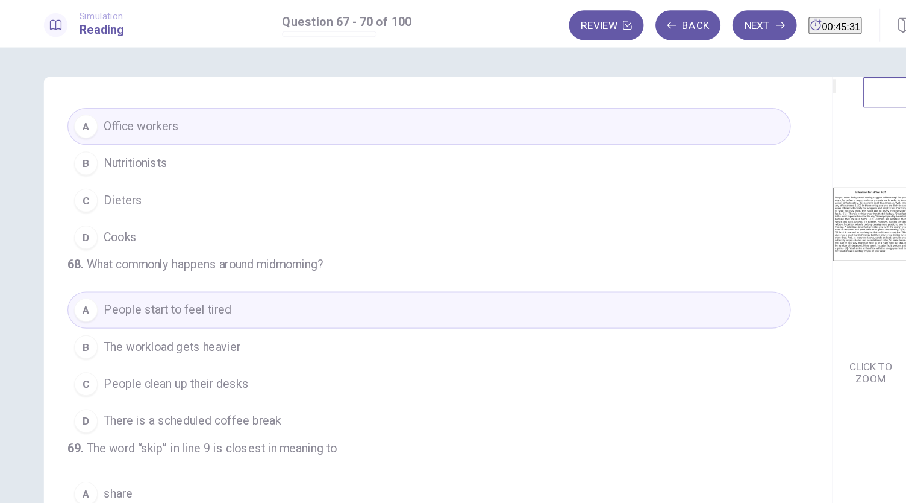
scroll to position [0, 0]
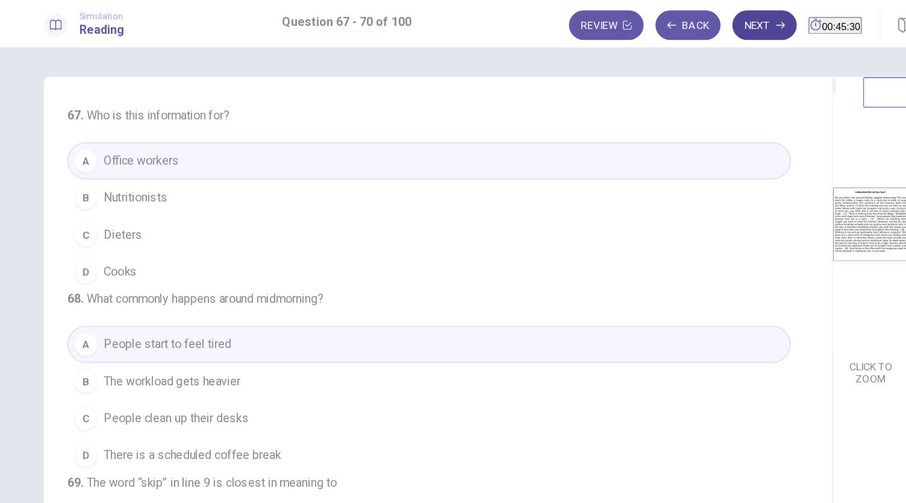
click at [653, 25] on button "Next" at bounding box center [679, 20] width 52 height 24
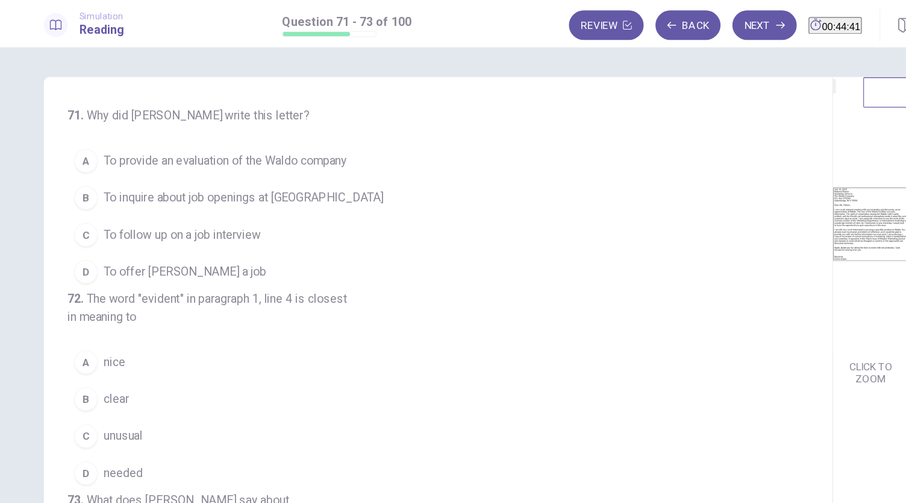
click at [227, 197] on button "C To follow up on a job interview" at bounding box center [405, 191] width 589 height 30
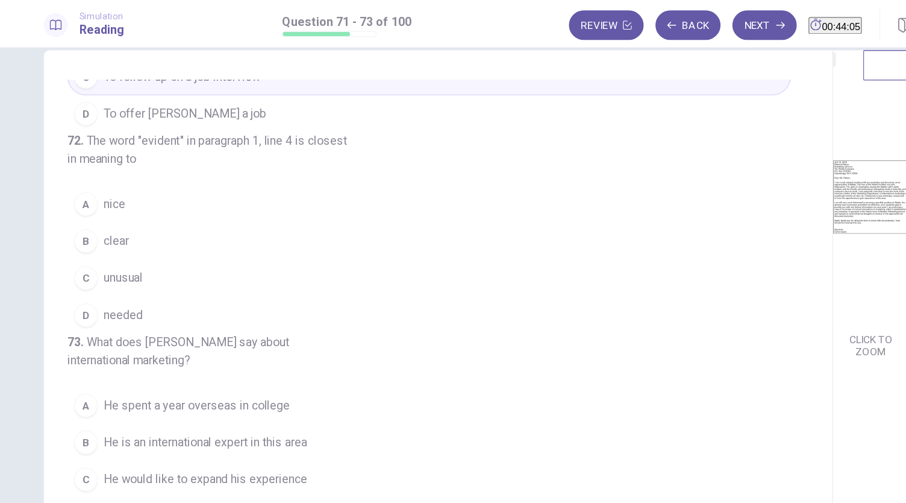
scroll to position [27, 0]
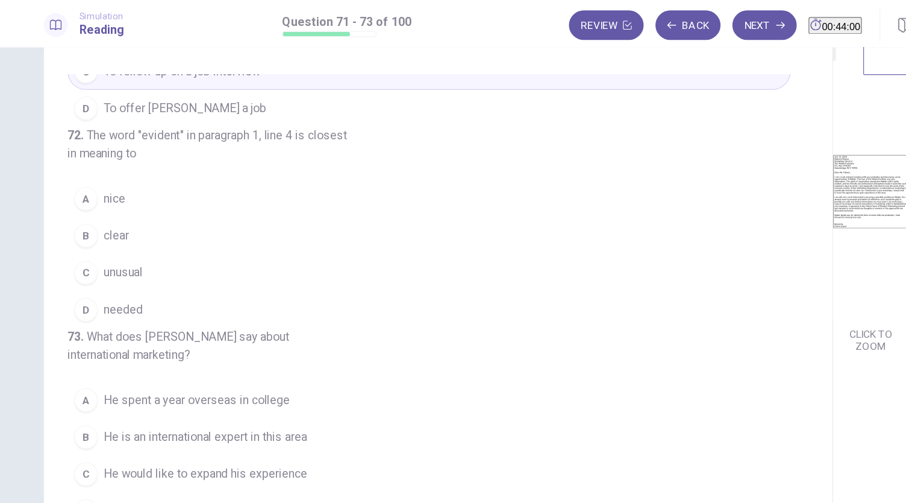
click at [150, 184] on span "clear" at bounding box center [150, 191] width 20 height 14
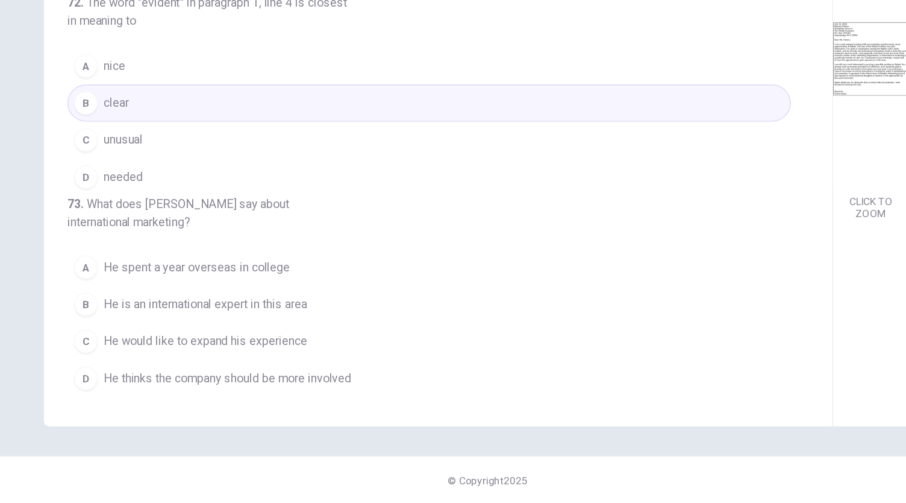
scroll to position [149, 0]
click at [235, 368] on span "He would like to expand his experience" at bounding box center [223, 370] width 166 height 14
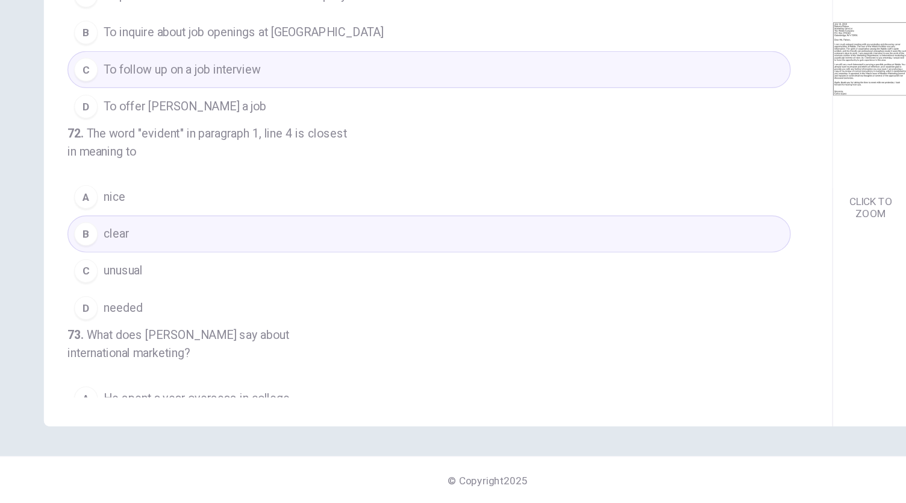
scroll to position [0, 0]
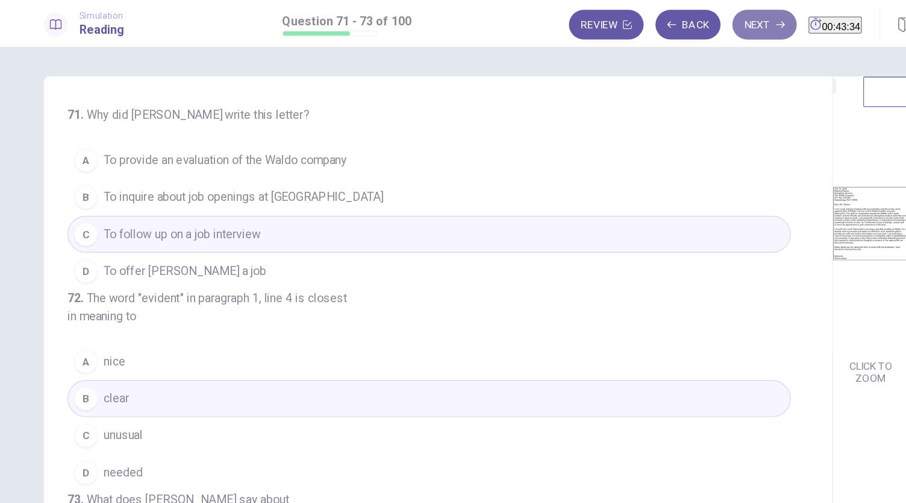
click at [656, 22] on button "Next" at bounding box center [679, 20] width 52 height 24
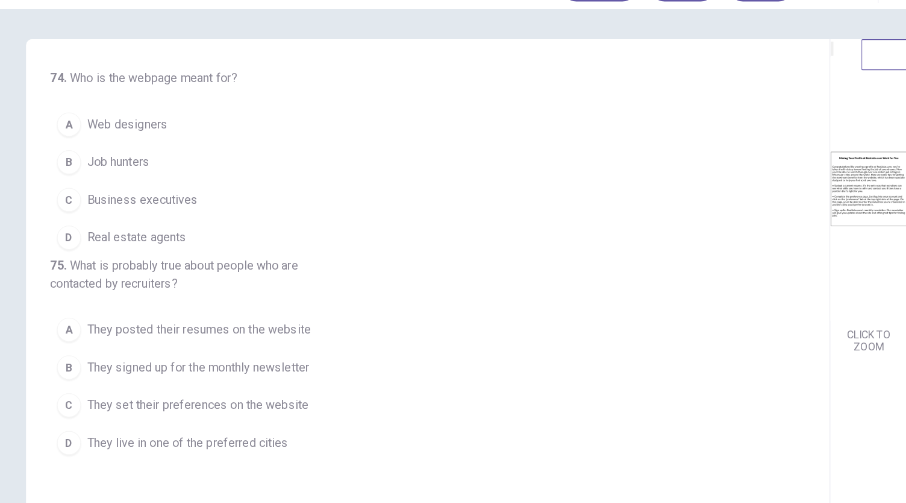
click at [183, 160] on span "Job hunters" at bounding box center [165, 161] width 50 height 14
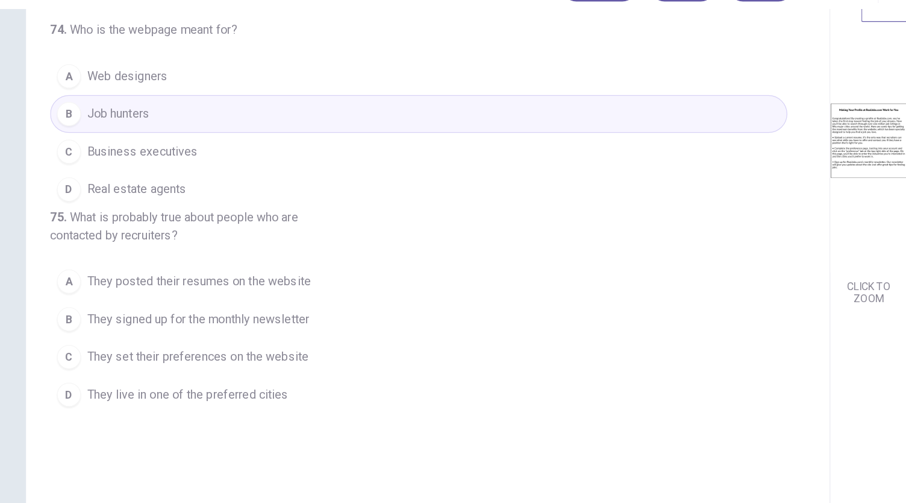
scroll to position [42, 0]
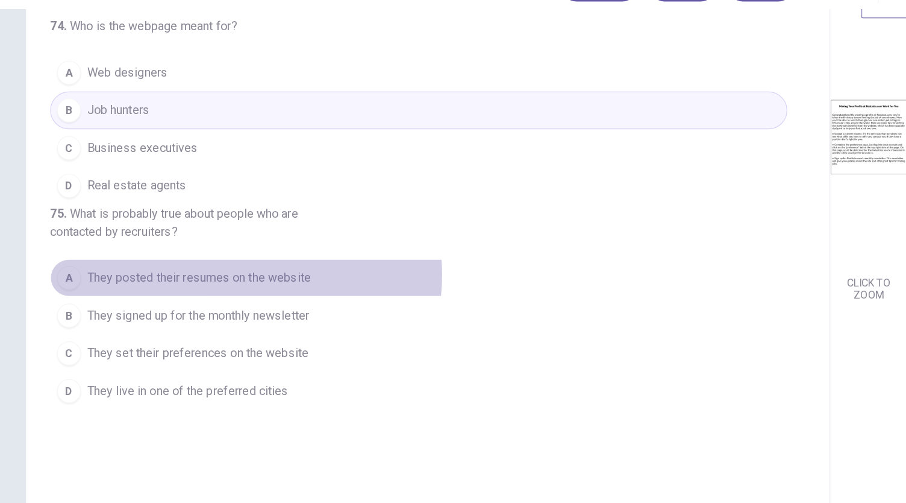
click at [264, 260] on span "They posted their resumes on the website" at bounding box center [229, 253] width 179 height 14
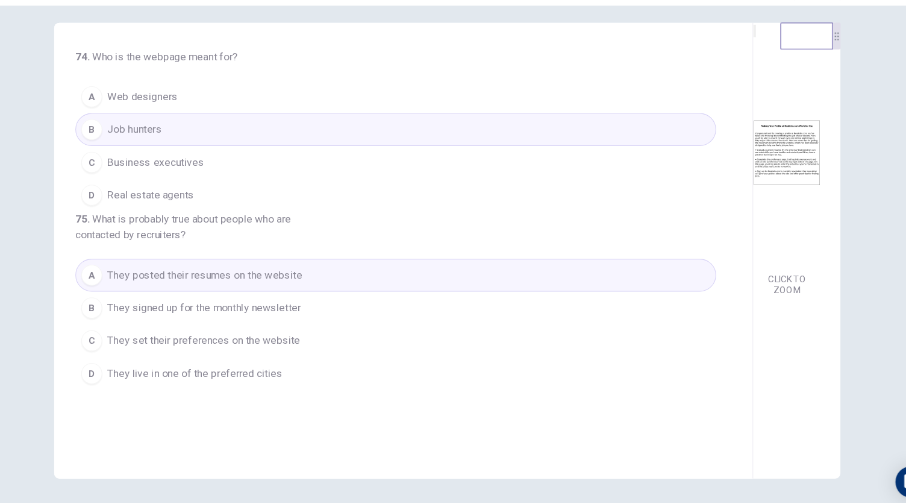
scroll to position [0, 0]
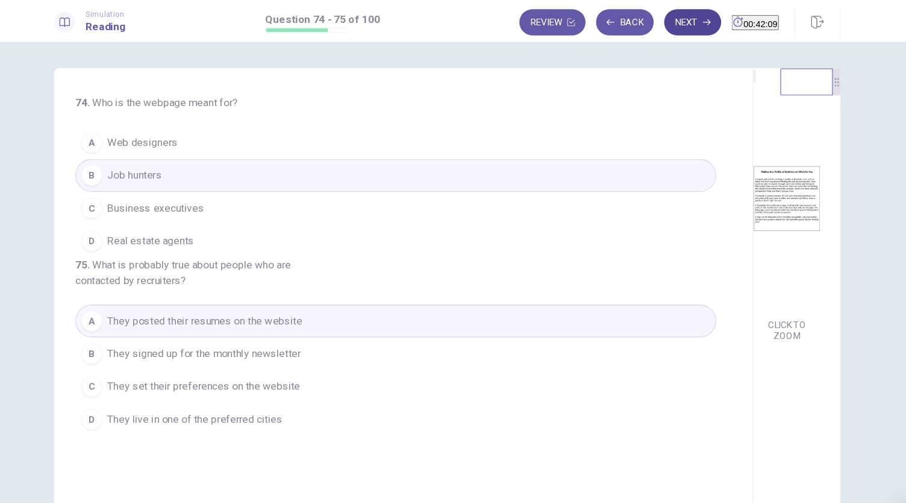
click at [653, 26] on button "Next" at bounding box center [679, 20] width 52 height 24
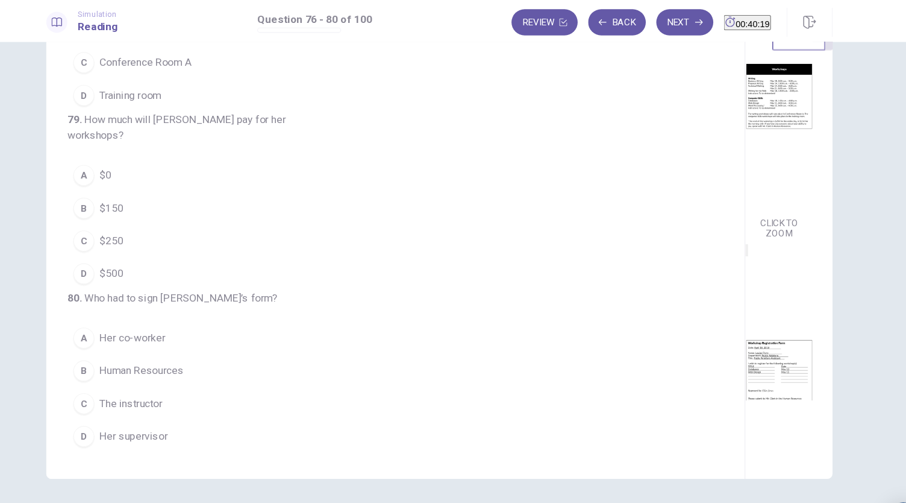
scroll to position [306, 0]
click at [156, 257] on span "$500" at bounding box center [151, 251] width 22 height 14
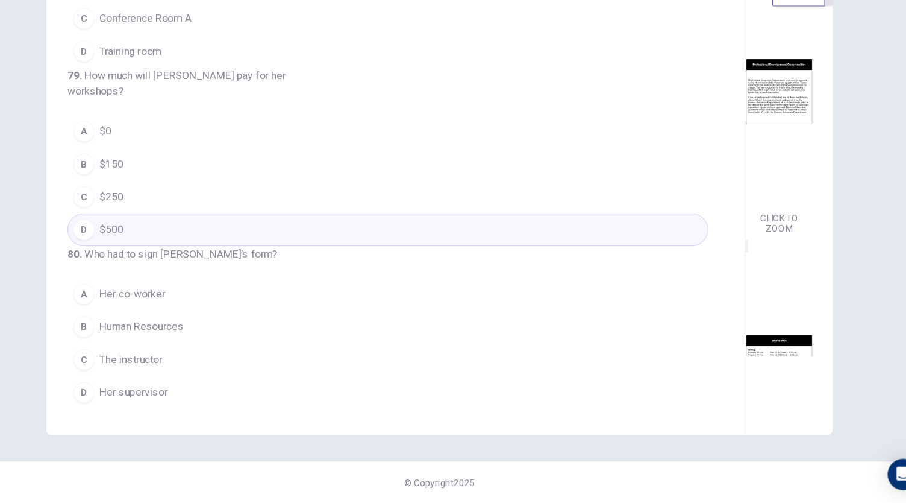
scroll to position [2, 0]
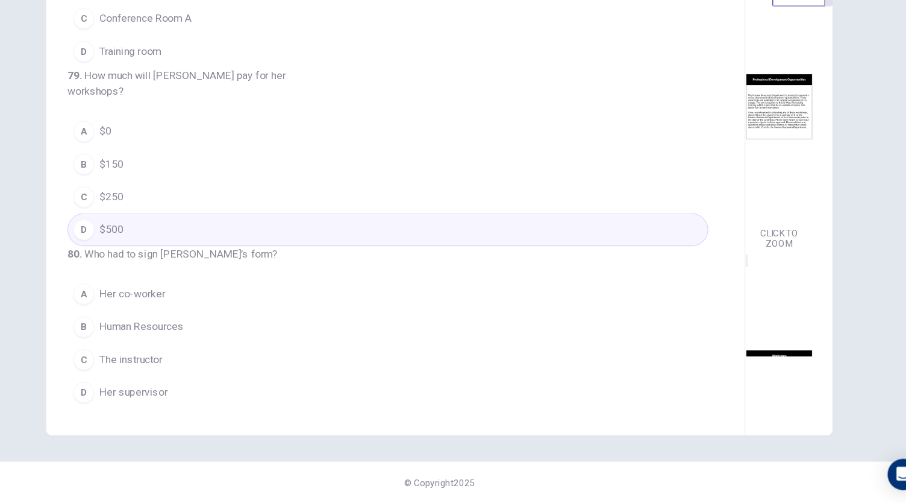
click at [180, 396] on span "Her supervisor" at bounding box center [171, 401] width 63 height 14
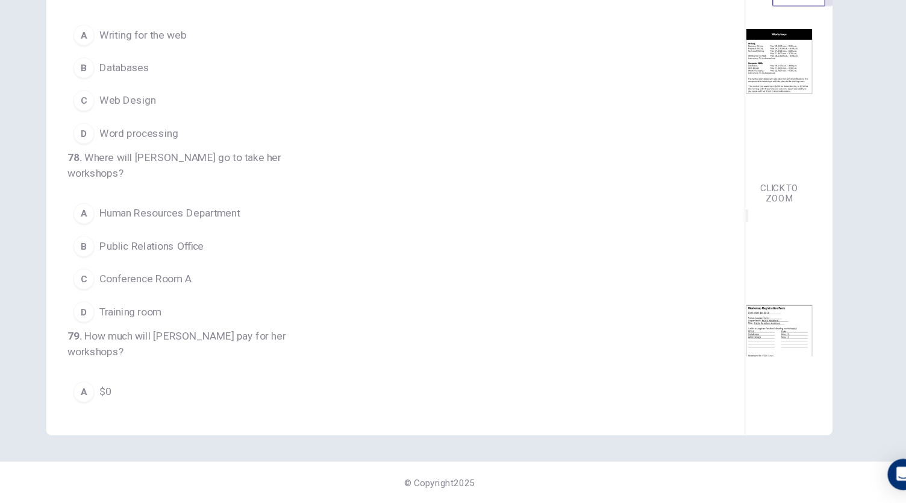
scroll to position [188, 0]
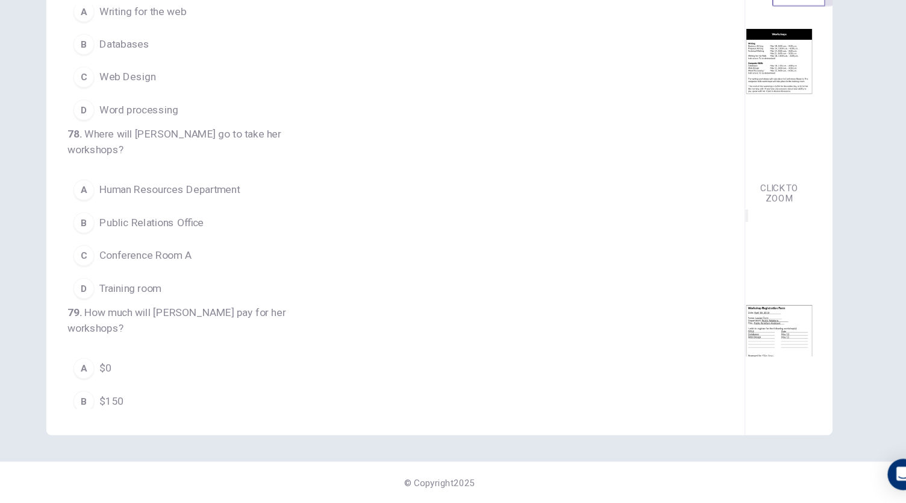
click at [184, 312] on span "Training room" at bounding box center [168, 305] width 57 height 14
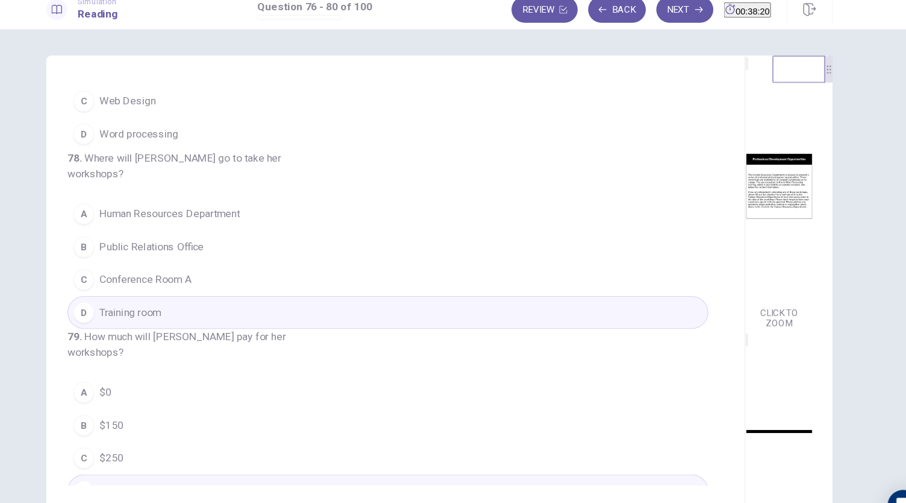
scroll to position [291, 0]
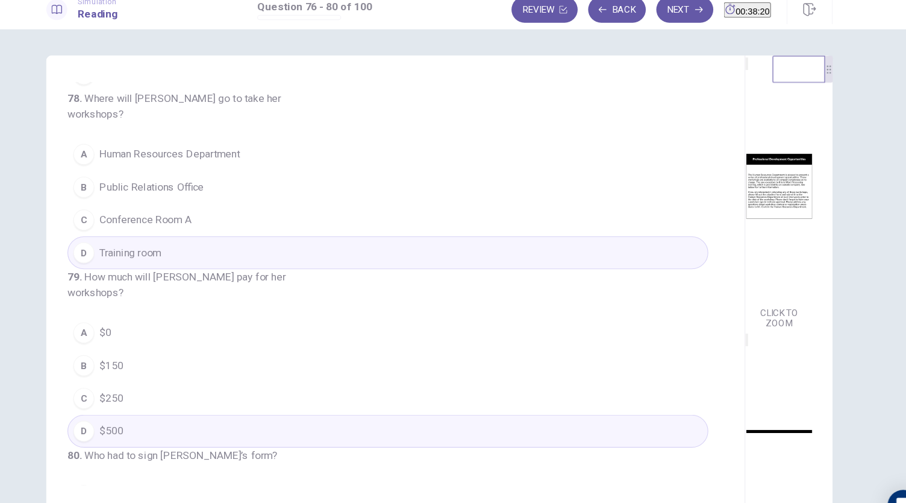
click at [145, 324] on span "$0" at bounding box center [145, 317] width 11 height 14
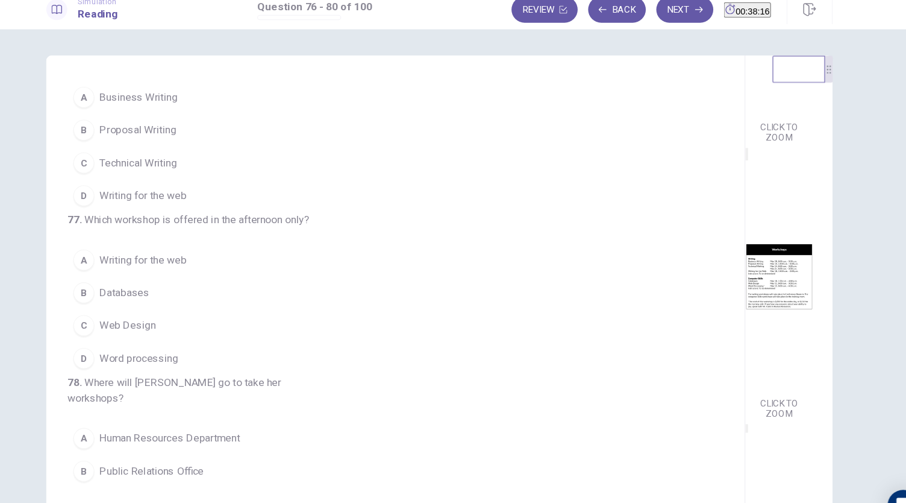
scroll to position [195, 0]
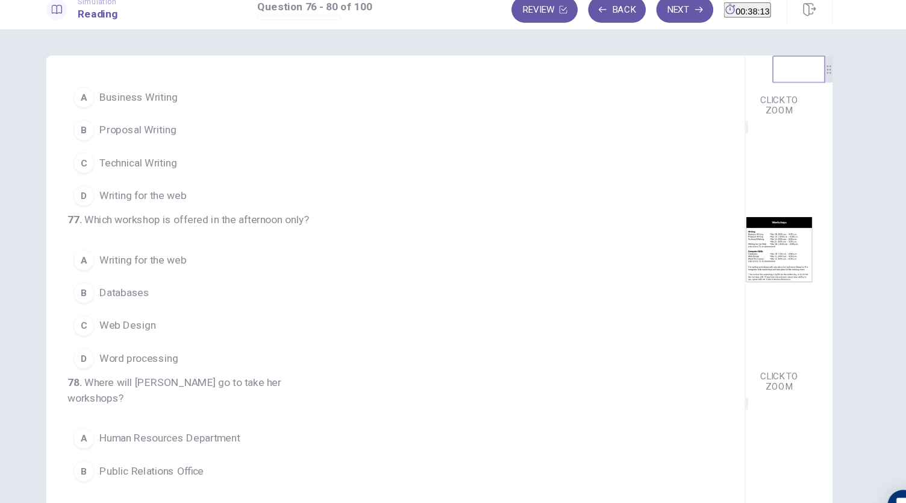
click at [170, 295] on button "B Databases" at bounding box center [405, 280] width 589 height 30
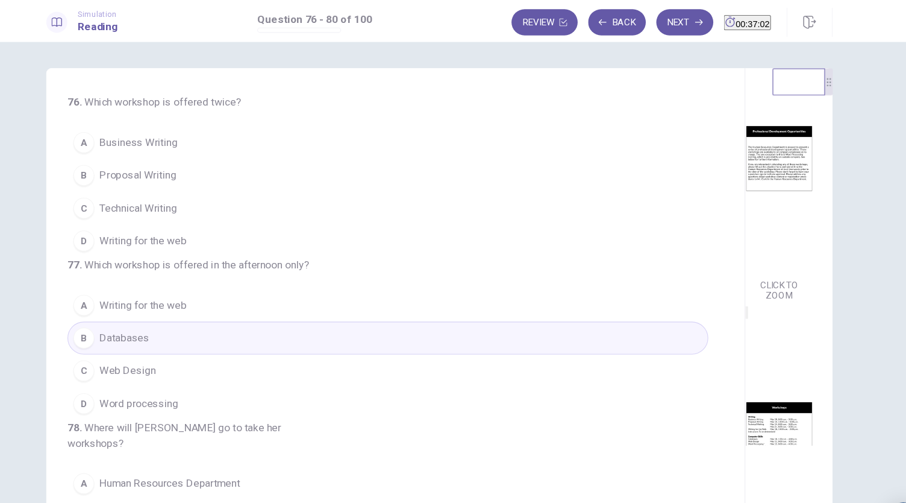
scroll to position [36, 0]
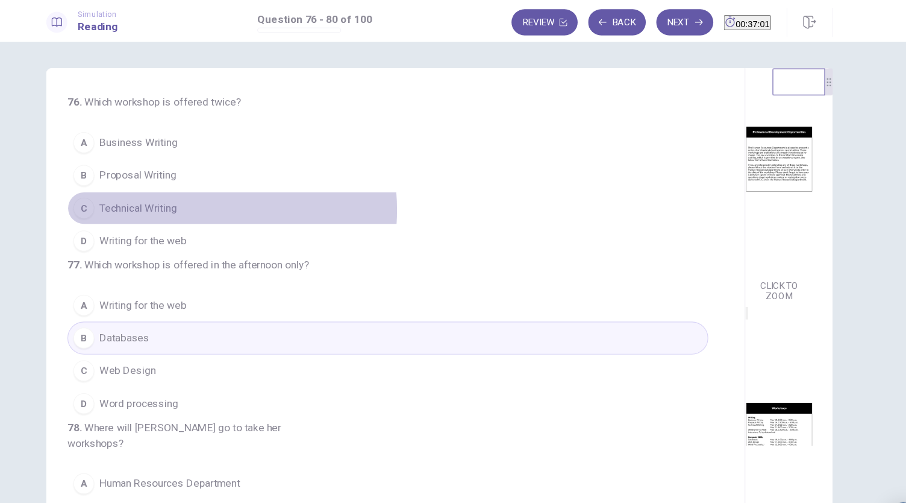
click at [218, 192] on button "C Technical Writing" at bounding box center [405, 191] width 589 height 30
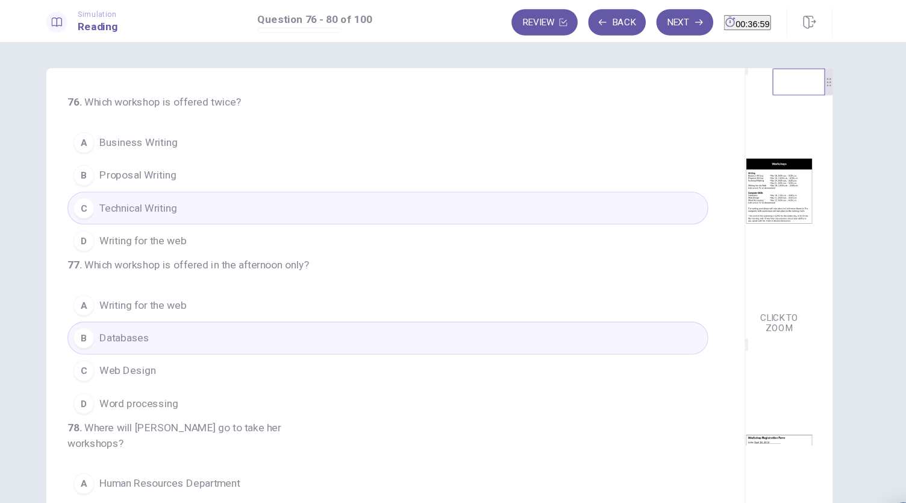
scroll to position [444, 0]
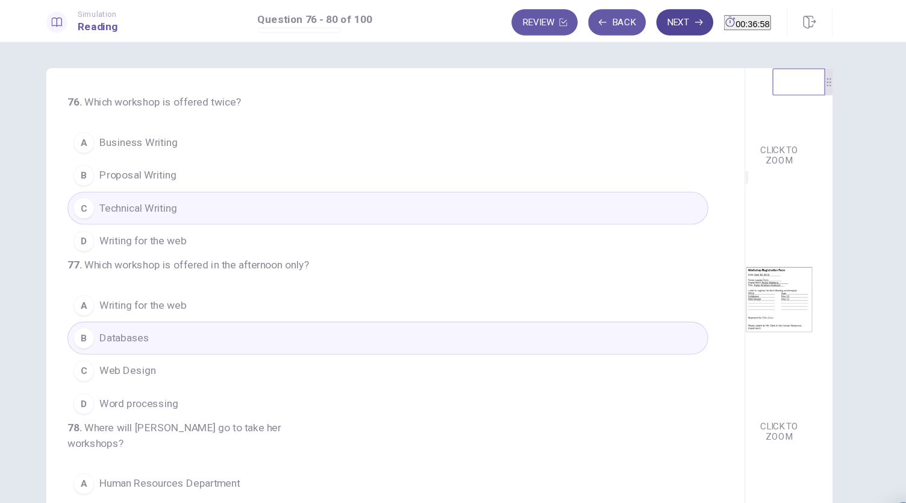
click at [667, 14] on button "Next" at bounding box center [679, 20] width 52 height 24
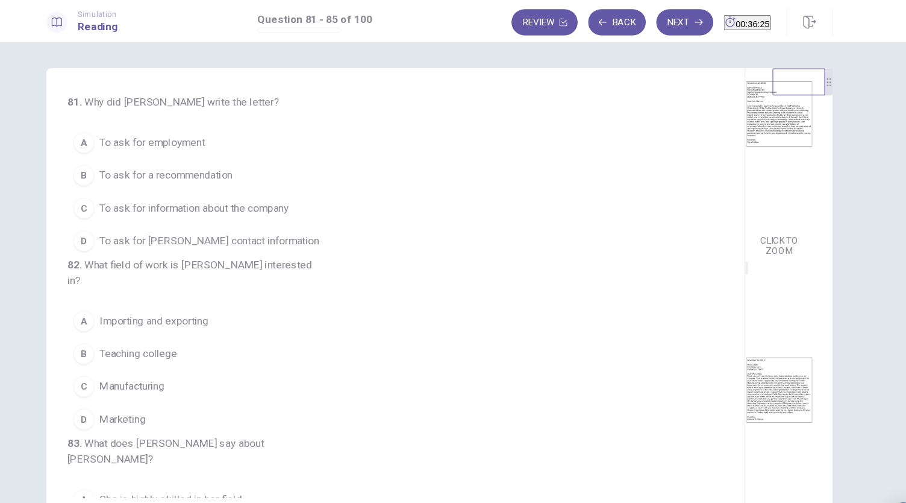
scroll to position [0, 0]
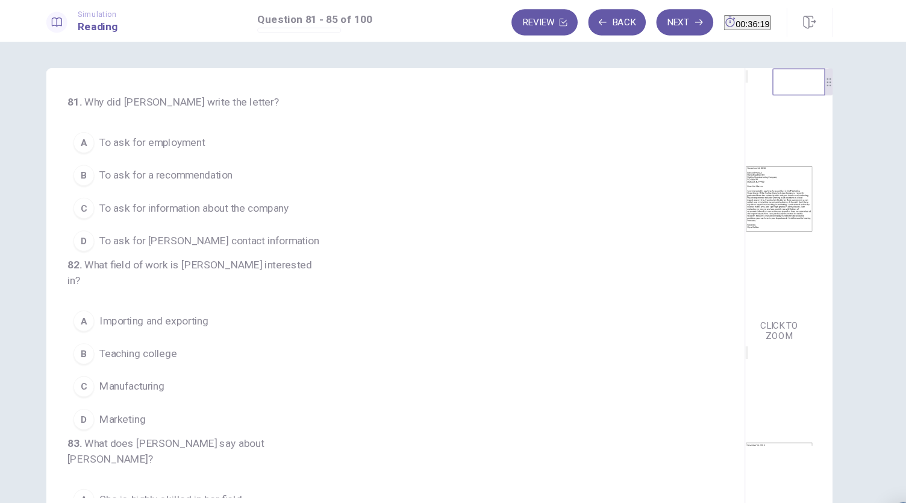
click at [192, 137] on button "A To ask for employment" at bounding box center [405, 131] width 589 height 30
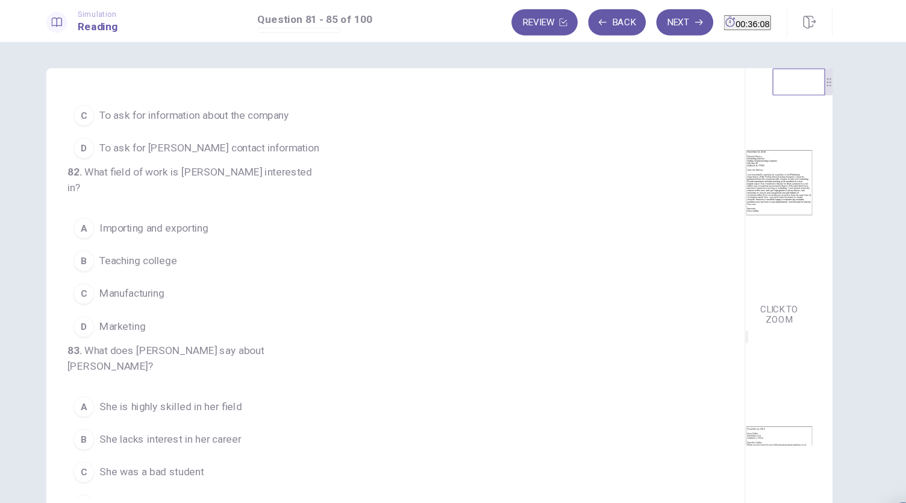
scroll to position [12, 0]
click at [168, 304] on span "Marketing" at bounding box center [161, 299] width 42 height 14
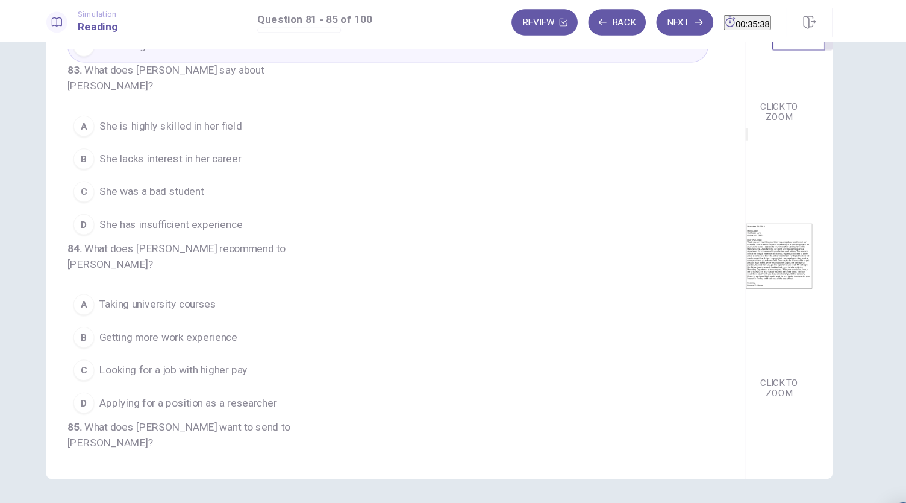
scroll to position [302, 0]
click at [259, 213] on span "She has insufficient experience" at bounding box center [205, 205] width 131 height 14
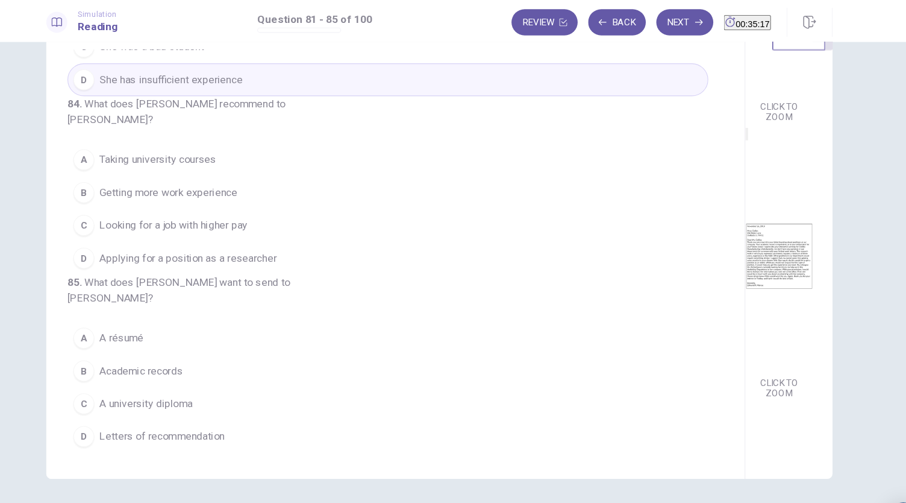
scroll to position [494, 0]
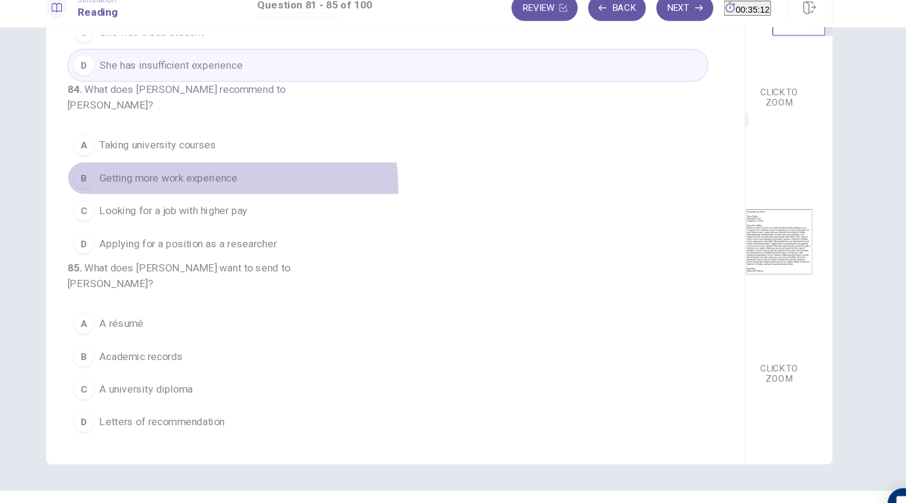
click at [227, 166] on button "B Getting more work experience" at bounding box center [405, 177] width 589 height 30
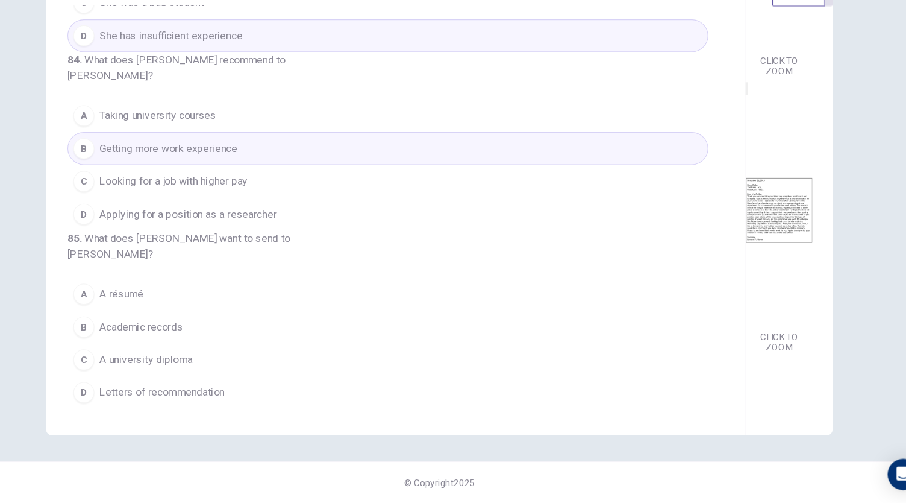
scroll to position [180, 0]
click at [158, 318] on span "A résumé" at bounding box center [160, 310] width 40 height 14
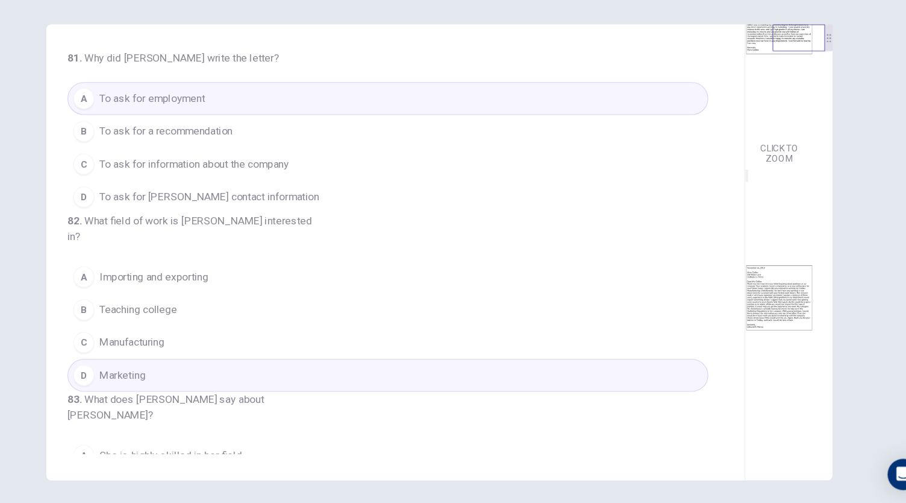
scroll to position [0, 0]
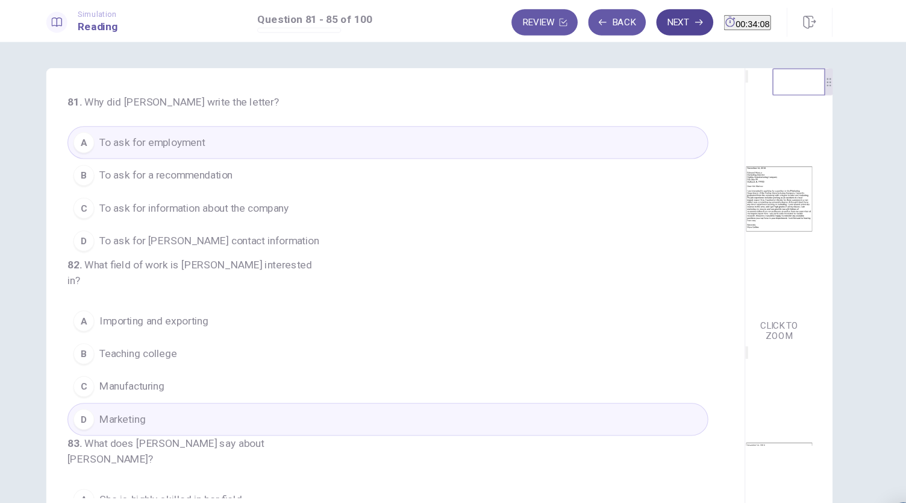
click at [653, 24] on button "Next" at bounding box center [679, 20] width 52 height 24
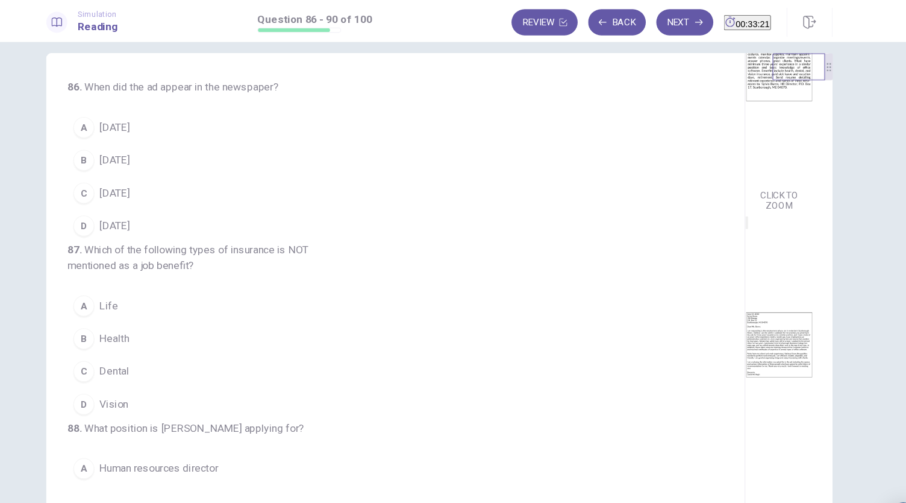
scroll to position [166, 0]
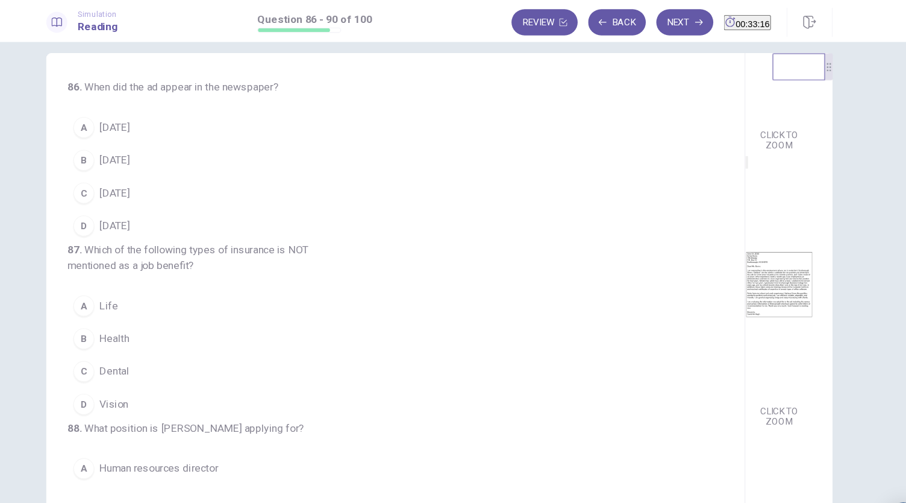
click at [161, 121] on span "[DATE]" at bounding box center [154, 117] width 28 height 14
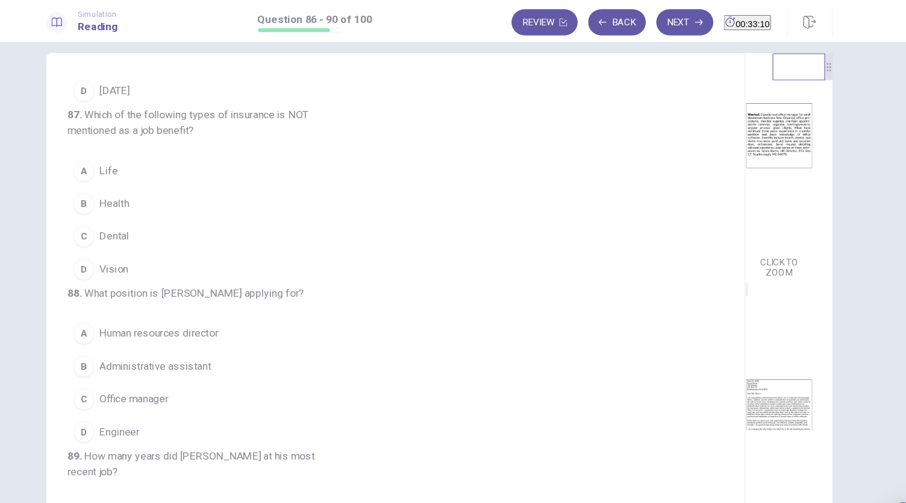
scroll to position [25, 0]
click at [140, 164] on span "Life" at bounding box center [148, 156] width 17 height 14
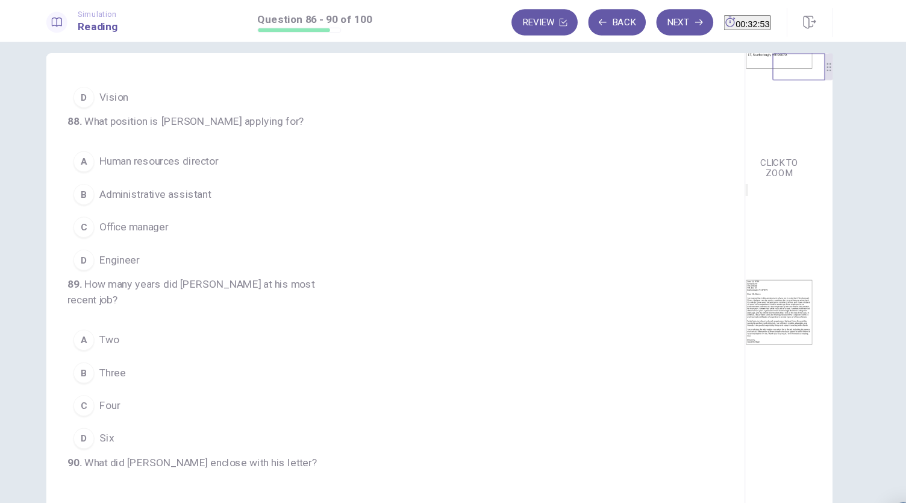
scroll to position [180, 0]
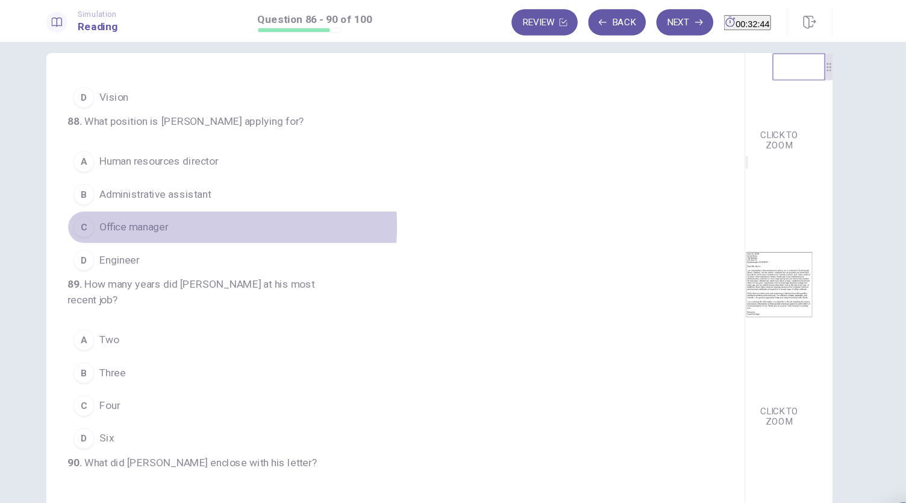
click at [207, 224] on button "C Office manager" at bounding box center [405, 208] width 589 height 30
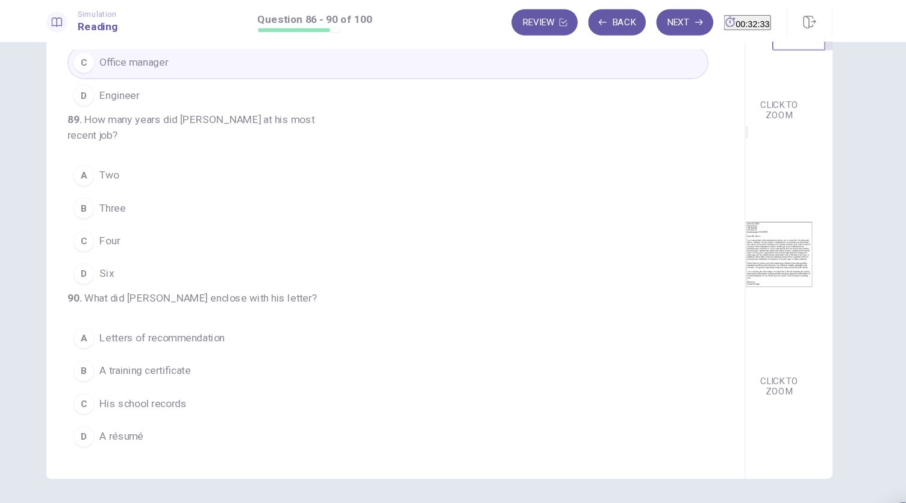
scroll to position [432, 0]
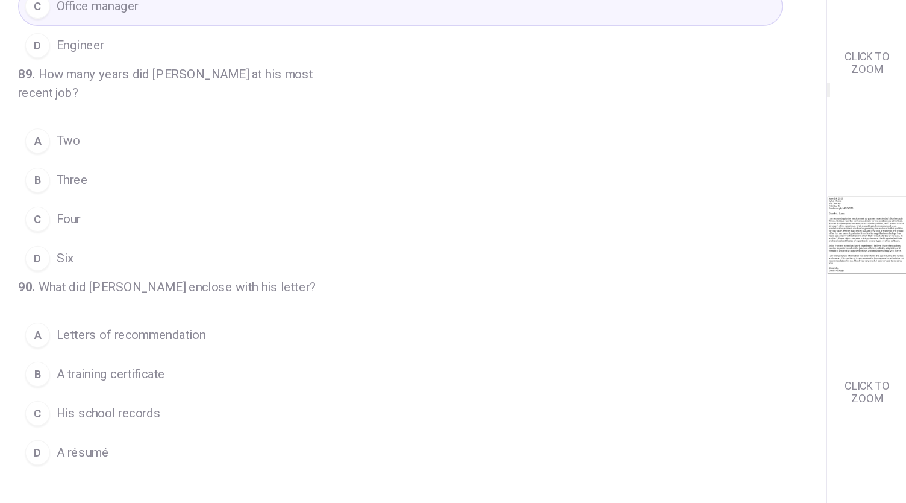
click at [131, 231] on div "C" at bounding box center [125, 221] width 19 height 19
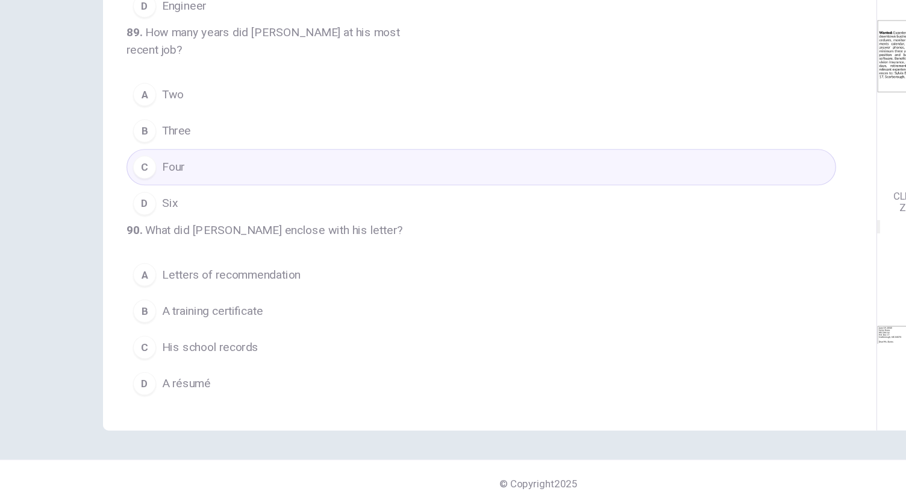
scroll to position [0, 0]
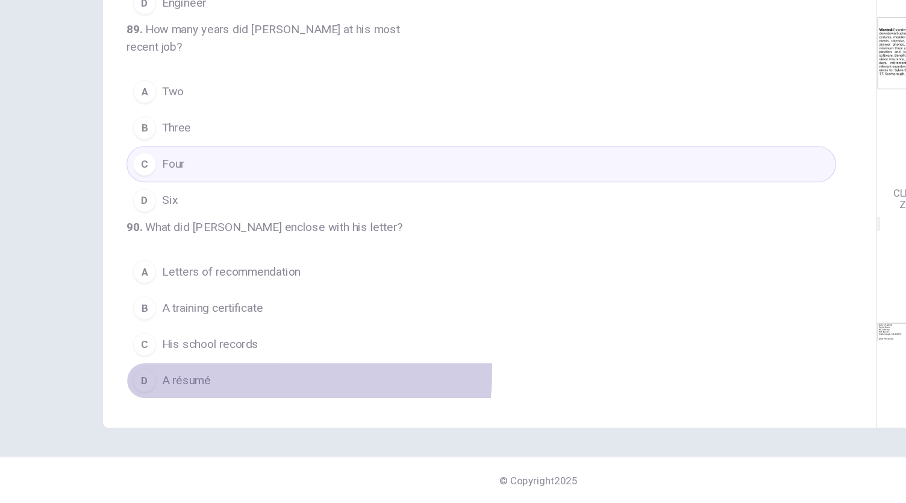
click at [167, 392] on button "D A résumé" at bounding box center [405, 401] width 589 height 30
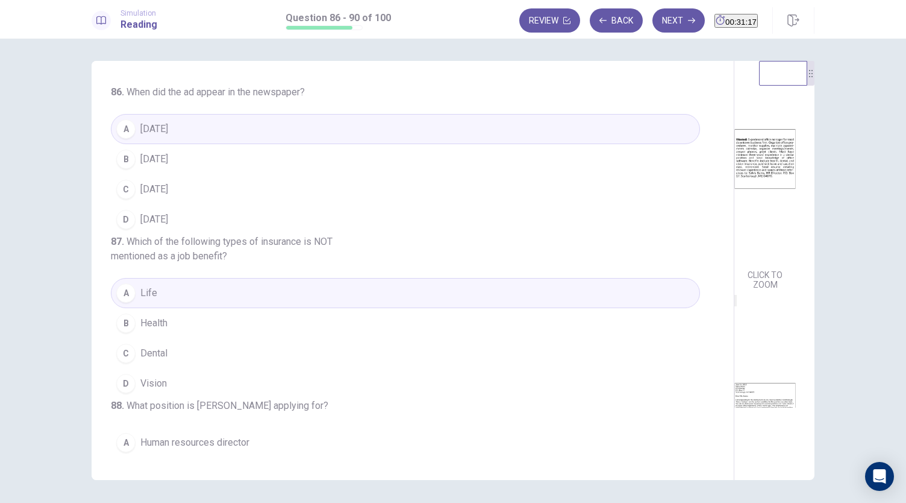
scroll to position [2, 0]
click at [653, 16] on button "Next" at bounding box center [679, 20] width 52 height 24
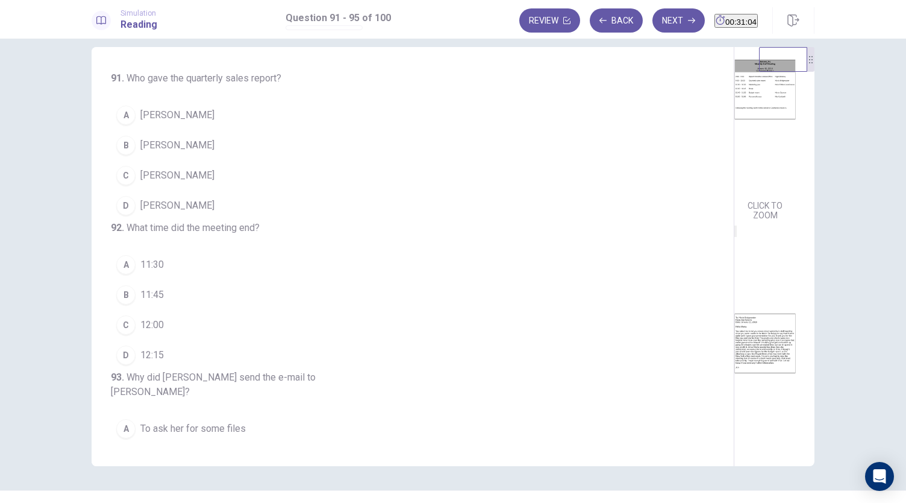
scroll to position [0, 0]
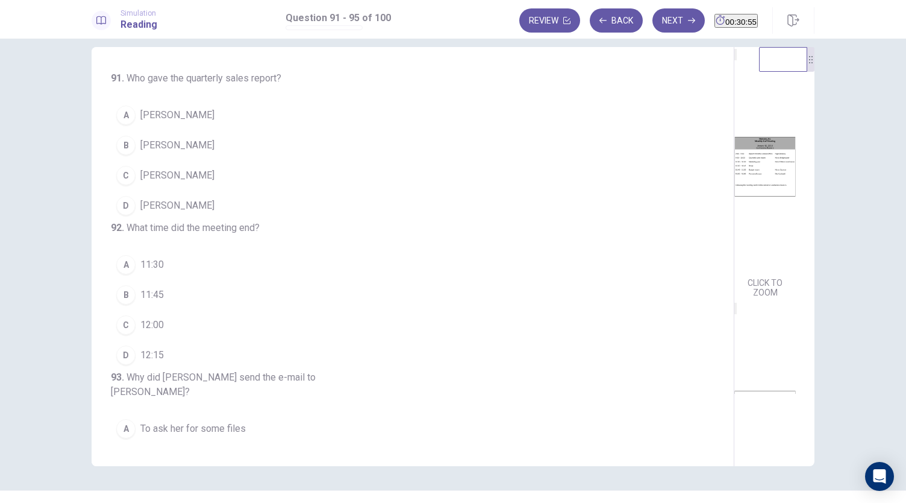
click at [172, 145] on span "[PERSON_NAME]" at bounding box center [177, 145] width 74 height 14
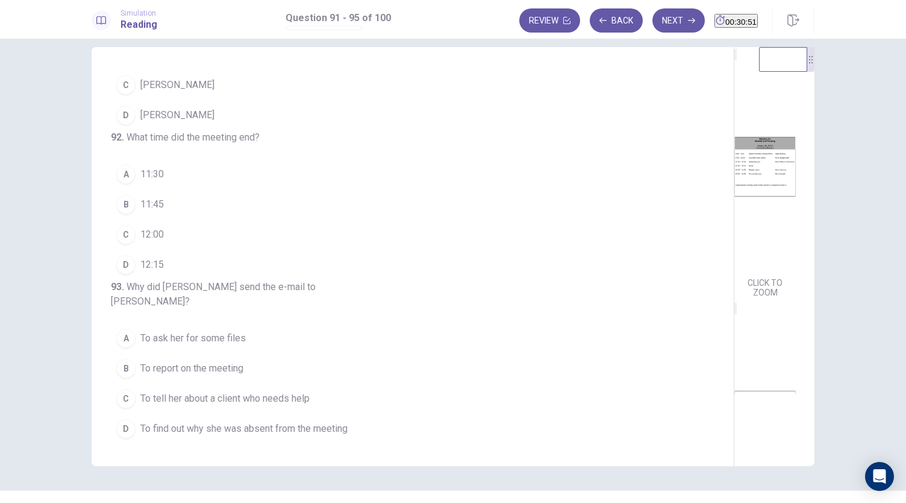
scroll to position [110, 0]
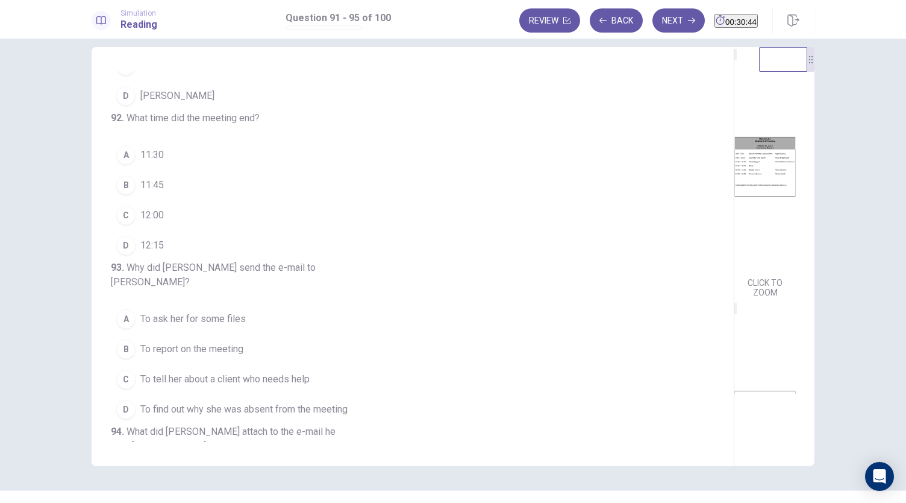
click at [159, 222] on span "12:00" at bounding box center [152, 215] width 24 height 14
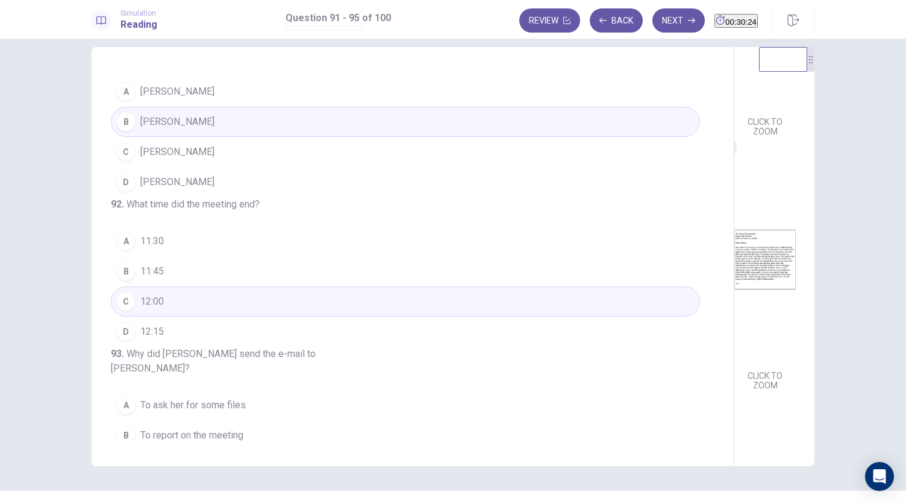
scroll to position [0, 0]
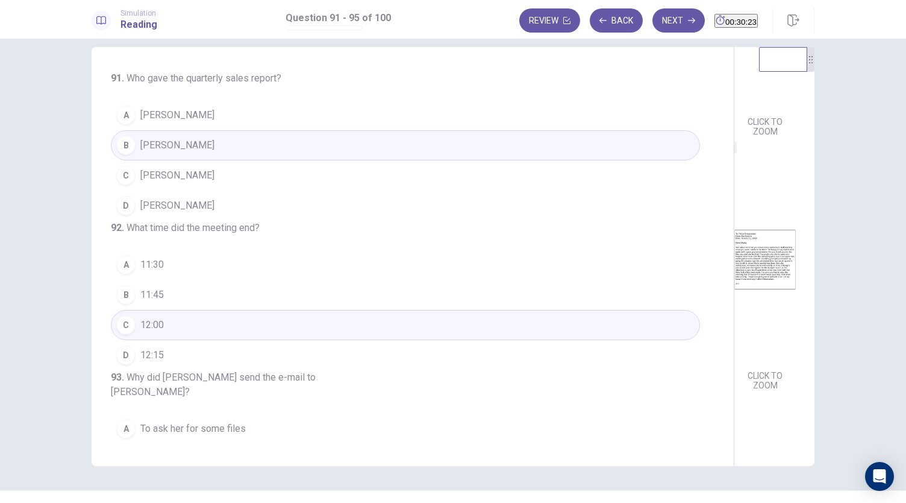
click at [183, 114] on span "[PERSON_NAME]" at bounding box center [177, 115] width 74 height 14
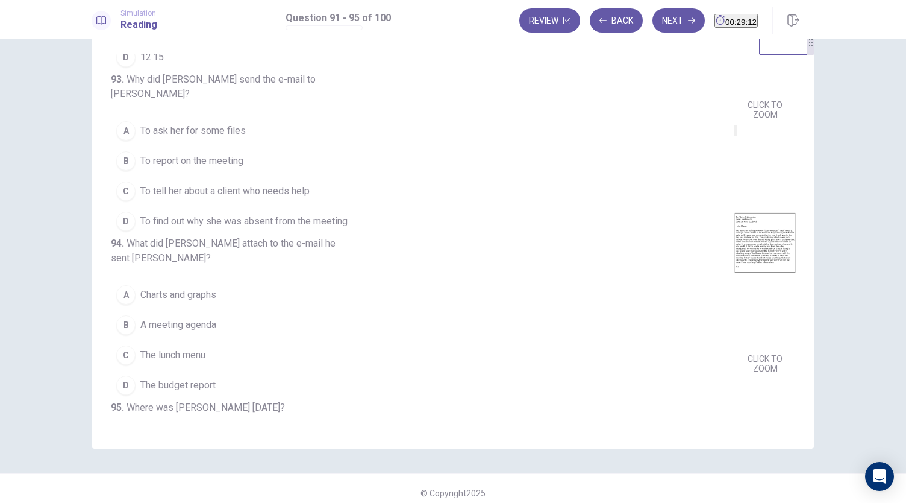
scroll to position [281, 0]
click at [222, 168] on span "To report on the meeting" at bounding box center [191, 160] width 103 height 14
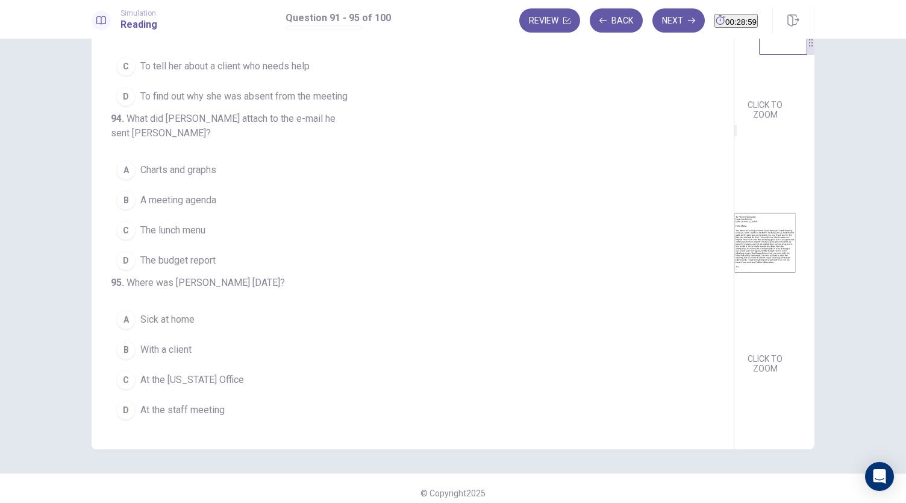
scroll to position [454, 0]
click at [201, 253] on span "The budget report" at bounding box center [177, 260] width 75 height 14
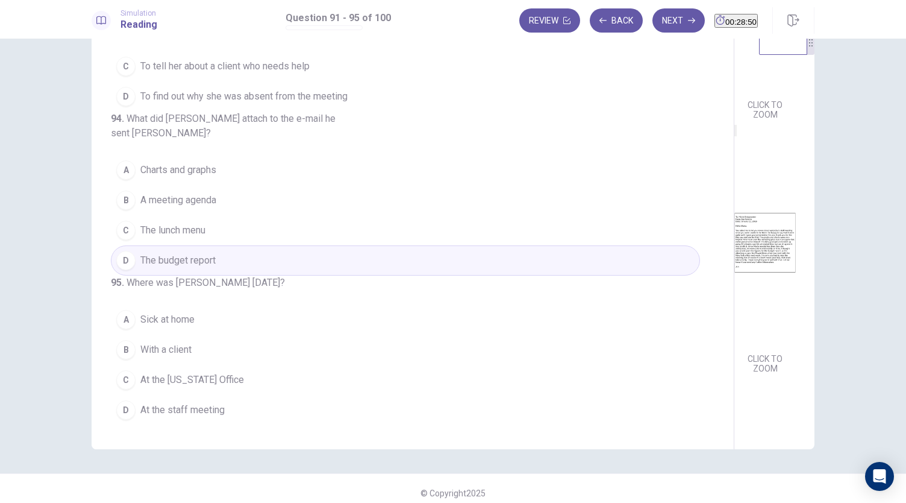
scroll to position [42, 0]
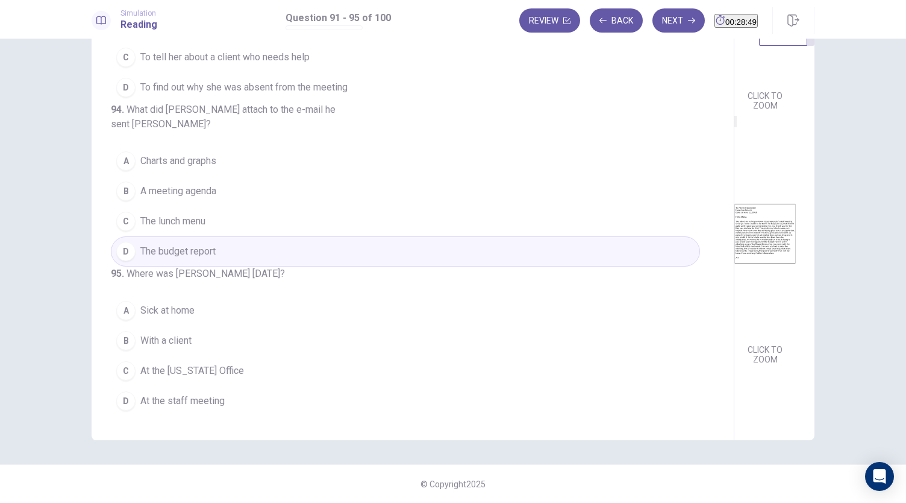
click at [177, 344] on span "With a client" at bounding box center [165, 340] width 51 height 14
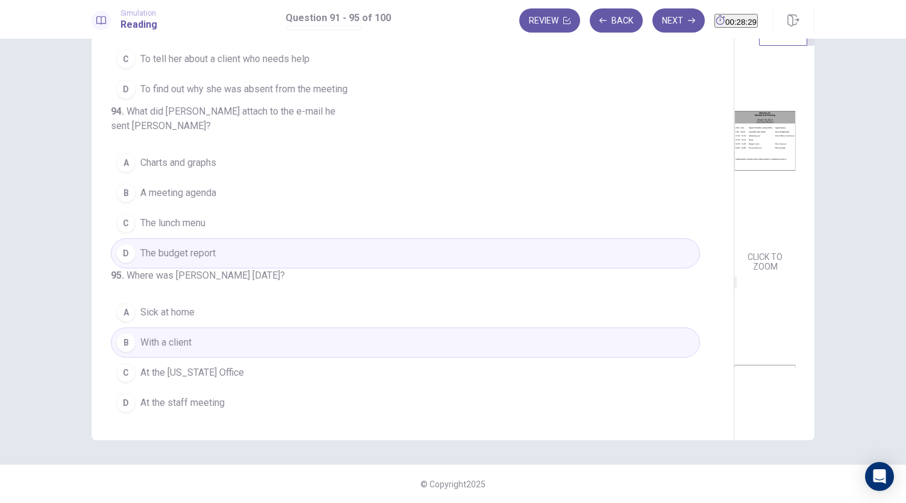
scroll to position [0, 0]
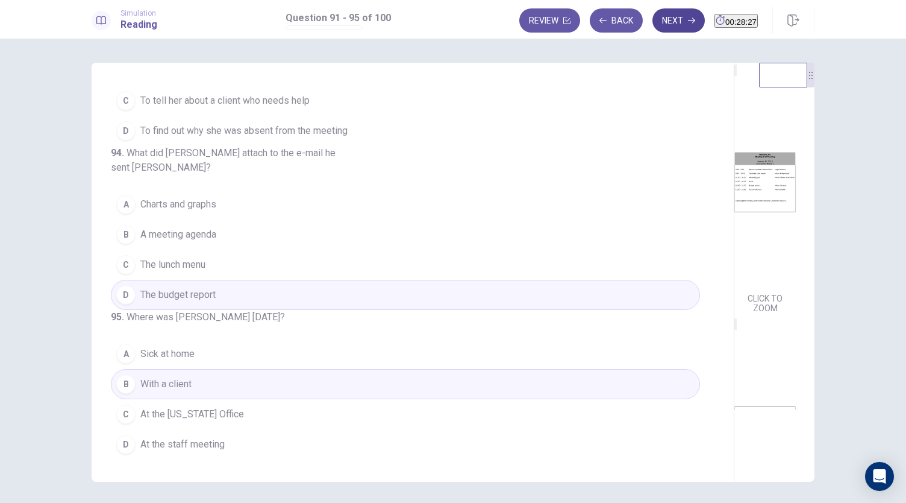
click at [653, 22] on button "Next" at bounding box center [679, 20] width 52 height 24
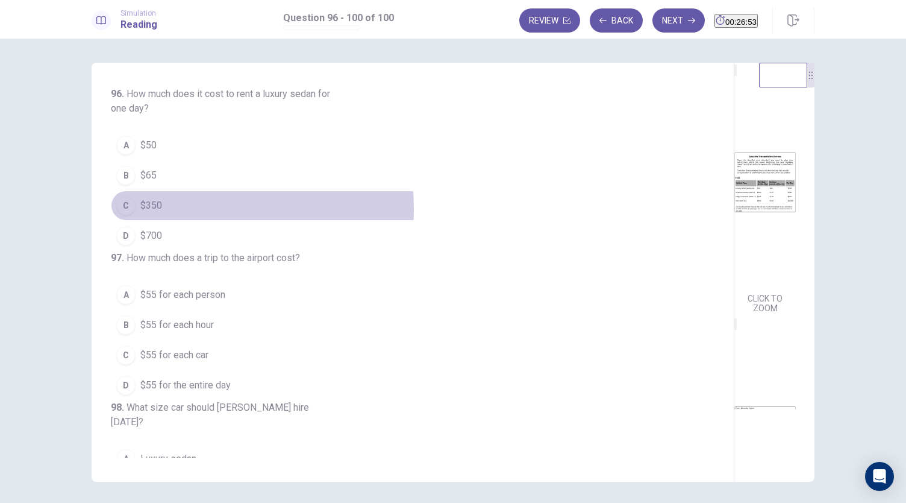
click at [134, 209] on button "C $350" at bounding box center [405, 205] width 589 height 30
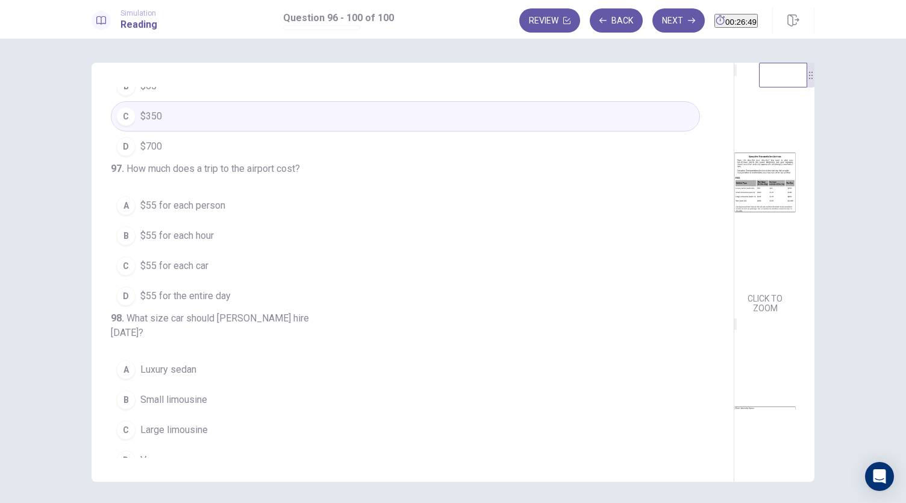
scroll to position [119, 0]
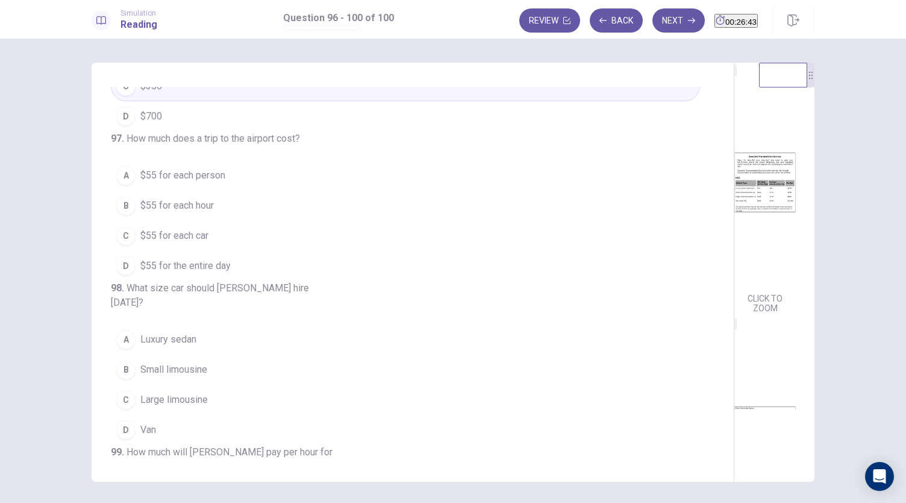
click at [193, 183] on span "$55 for each person" at bounding box center [182, 175] width 85 height 14
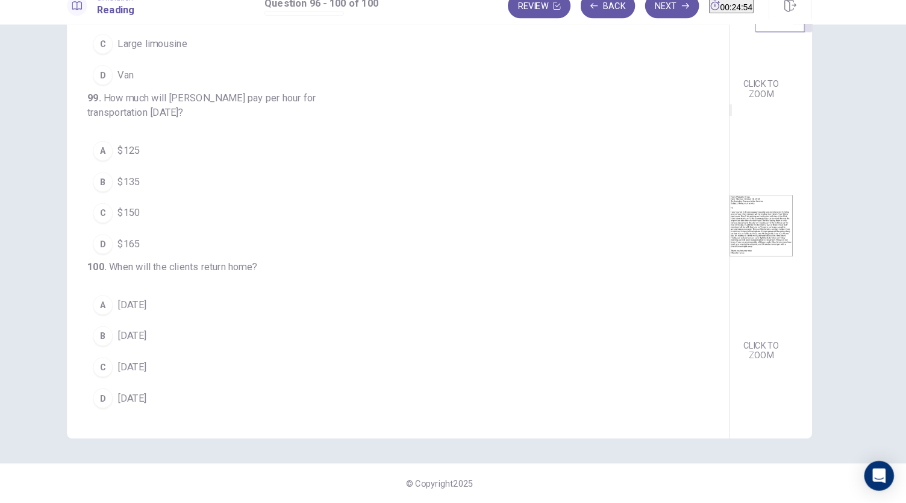
scroll to position [0, 0]
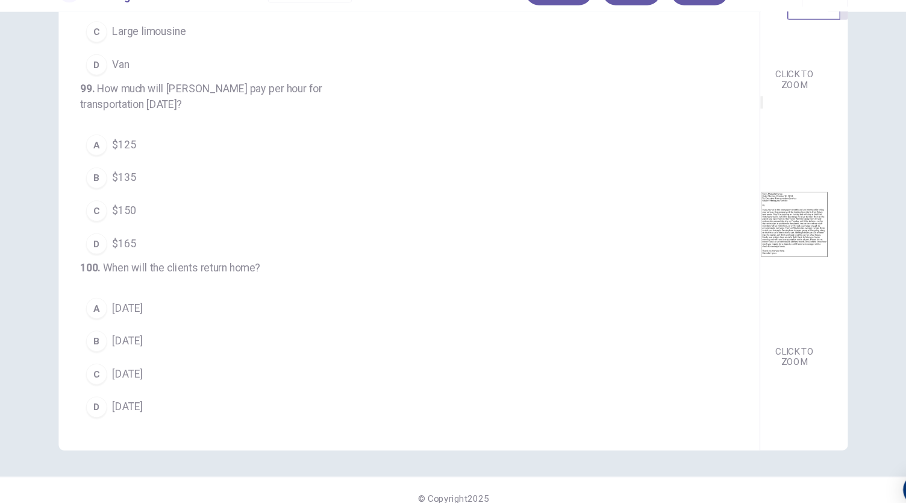
click at [144, 392] on button "D [DATE]" at bounding box center [405, 401] width 589 height 30
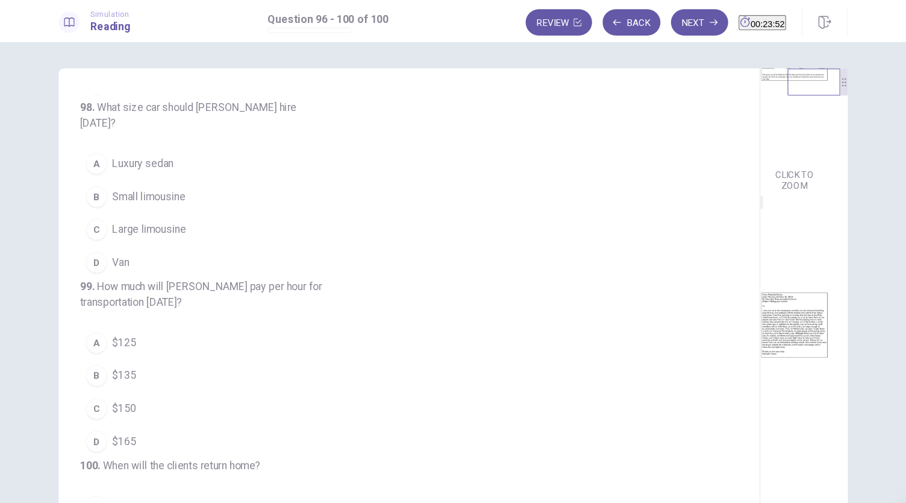
scroll to position [139, 0]
click at [163, 195] on button "B Small limousine" at bounding box center [405, 180] width 589 height 30
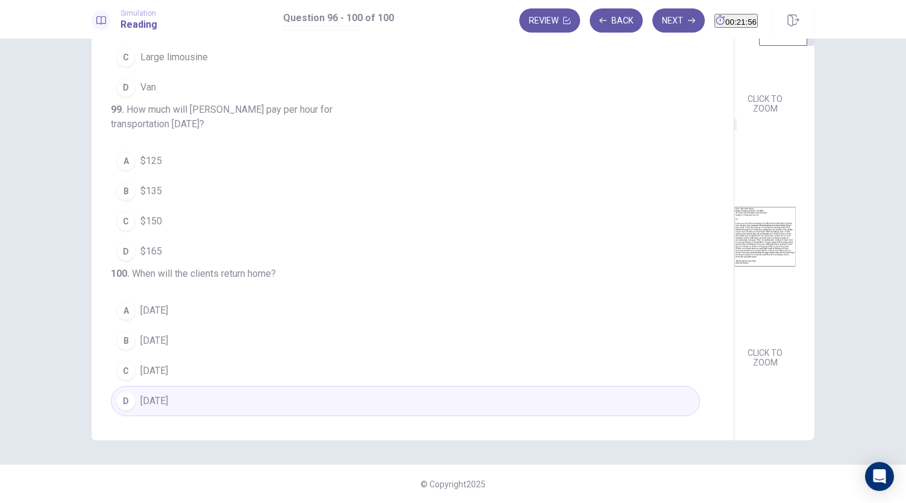
scroll to position [158, 0]
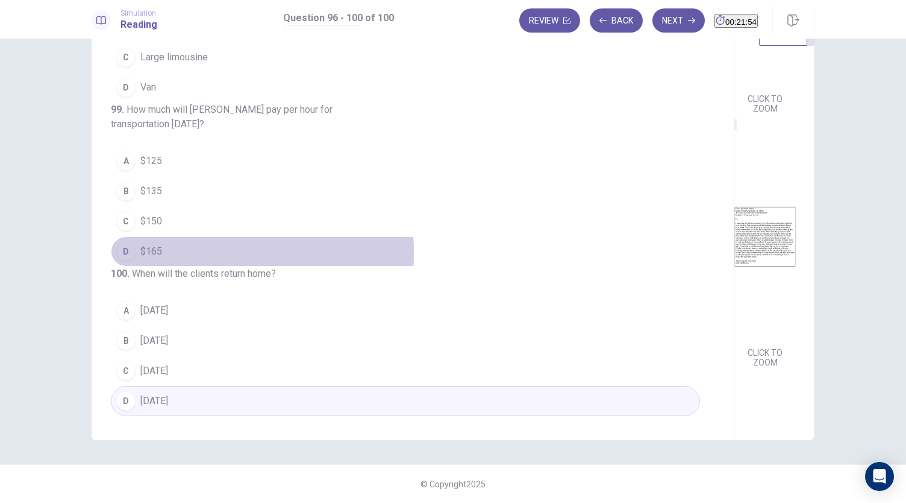
click at [151, 259] on span "$165" at bounding box center [151, 251] width 22 height 14
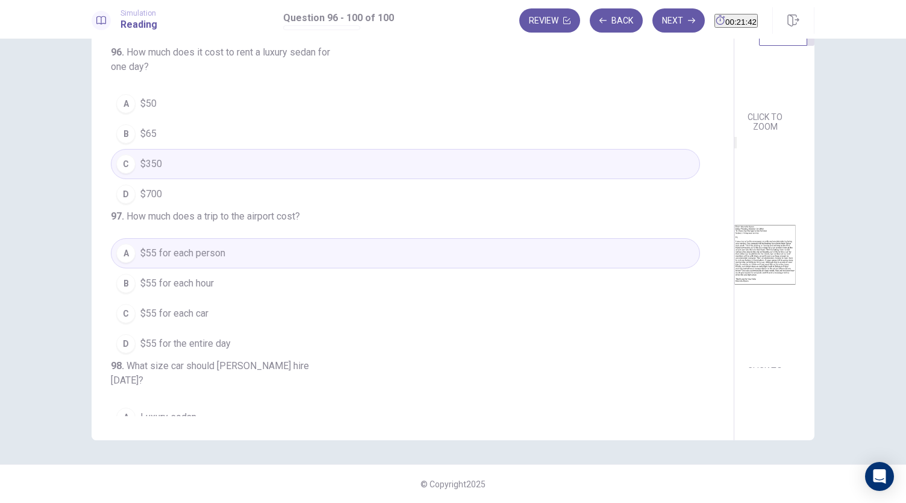
scroll to position [0, 0]
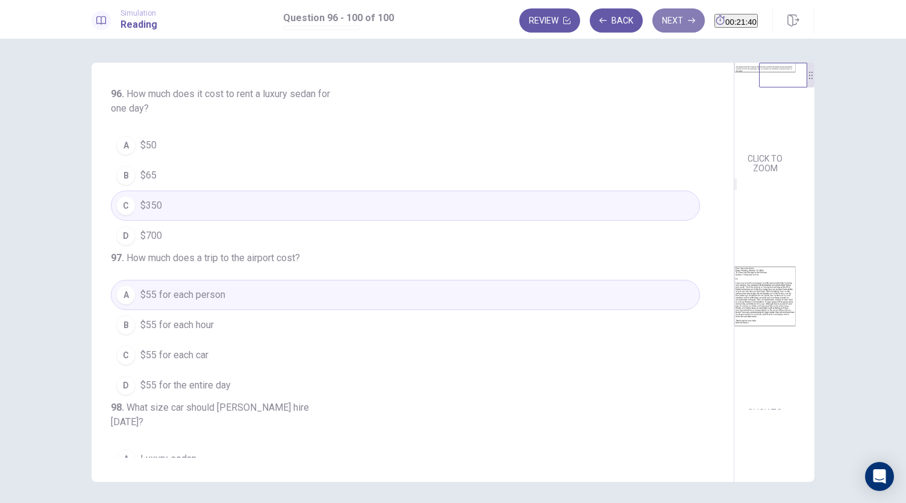
click at [653, 17] on button "Next" at bounding box center [679, 20] width 52 height 24
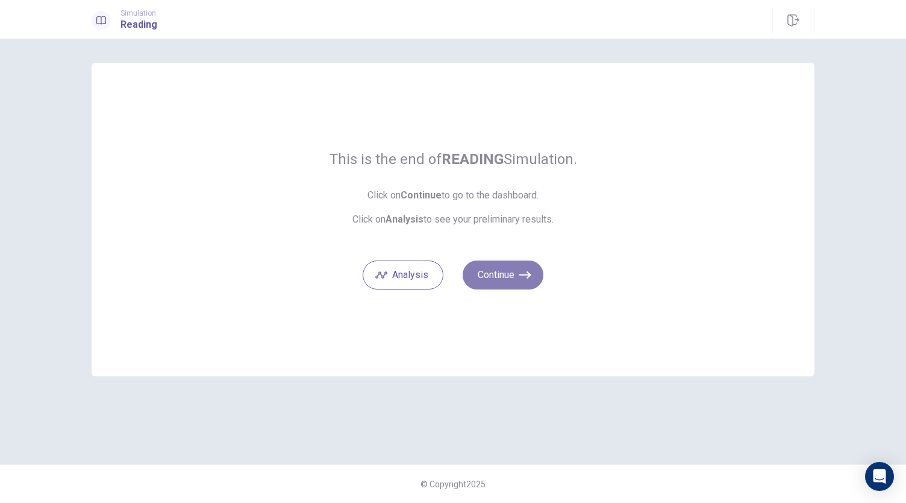
click at [516, 281] on button "Continue" at bounding box center [503, 274] width 81 height 29
